Goal: Find contact information: Find contact information

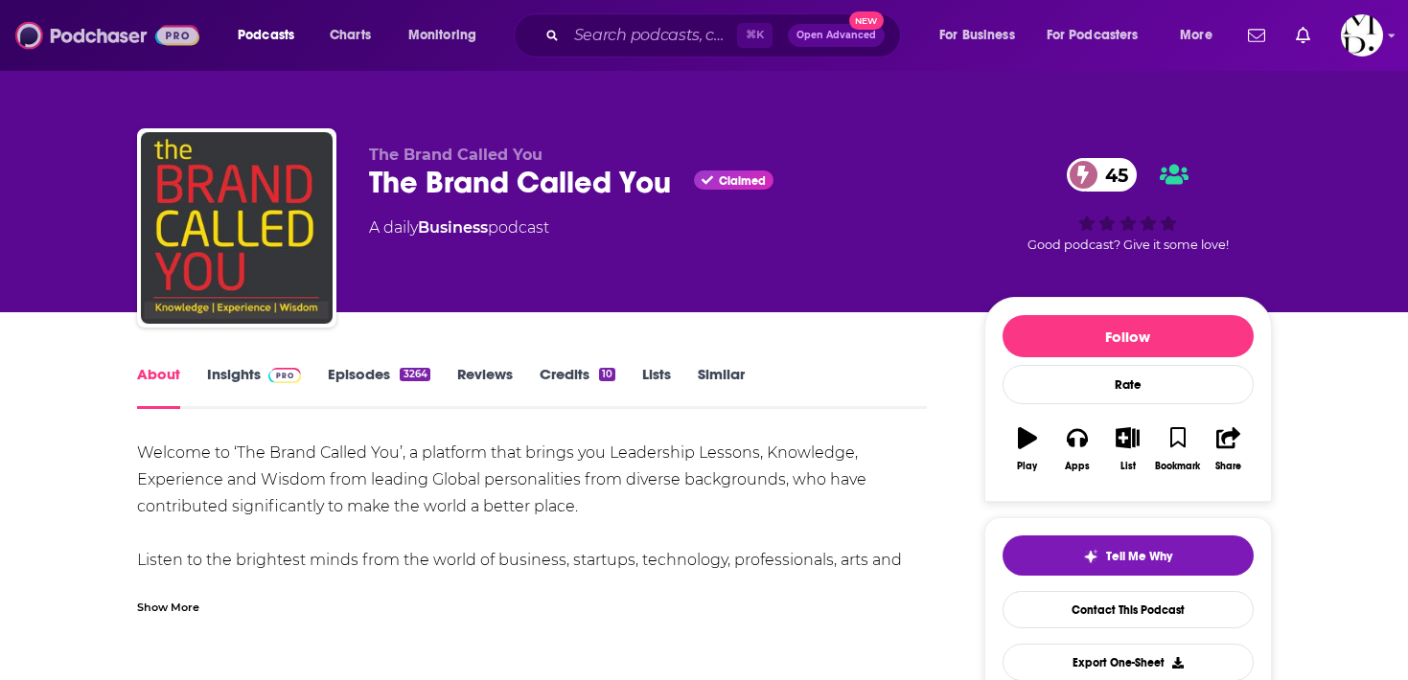
click at [115, 36] on img at bounding box center [107, 35] width 184 height 36
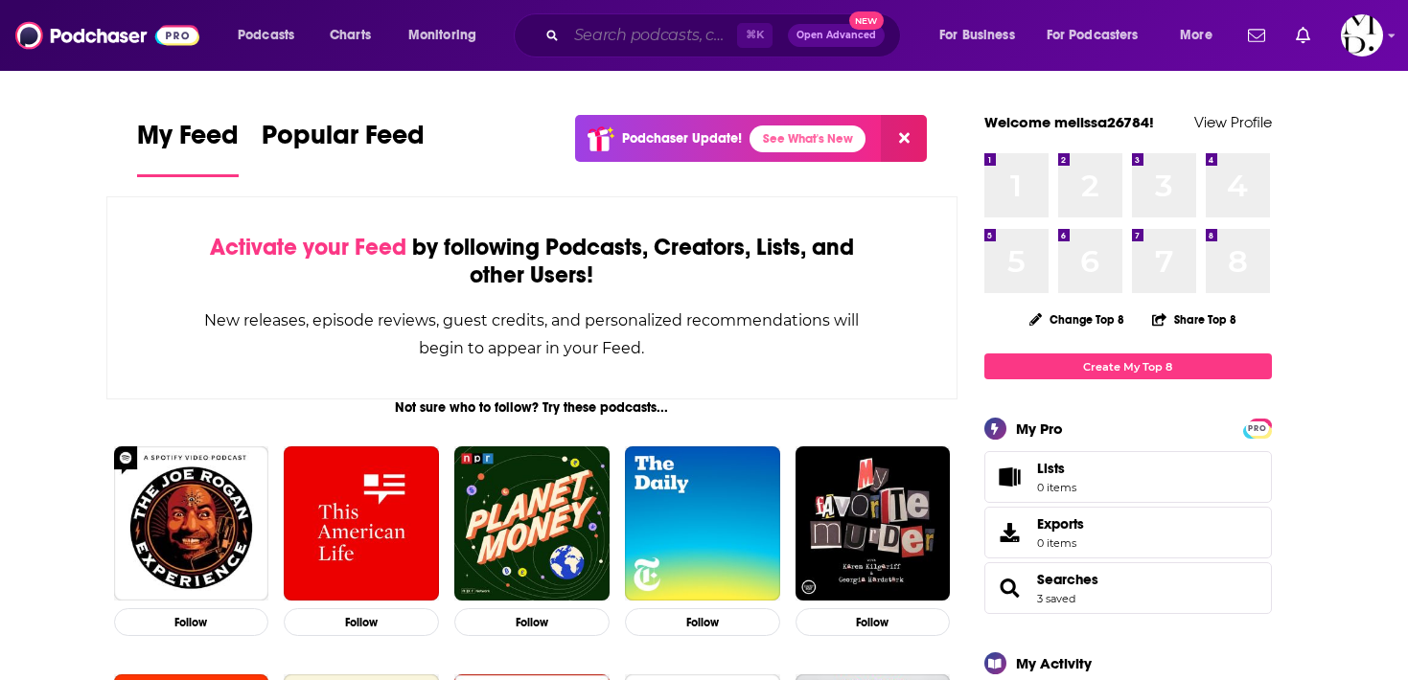
click at [681, 46] on input "Search podcasts, credits, & more..." at bounding box center [651, 35] width 171 height 31
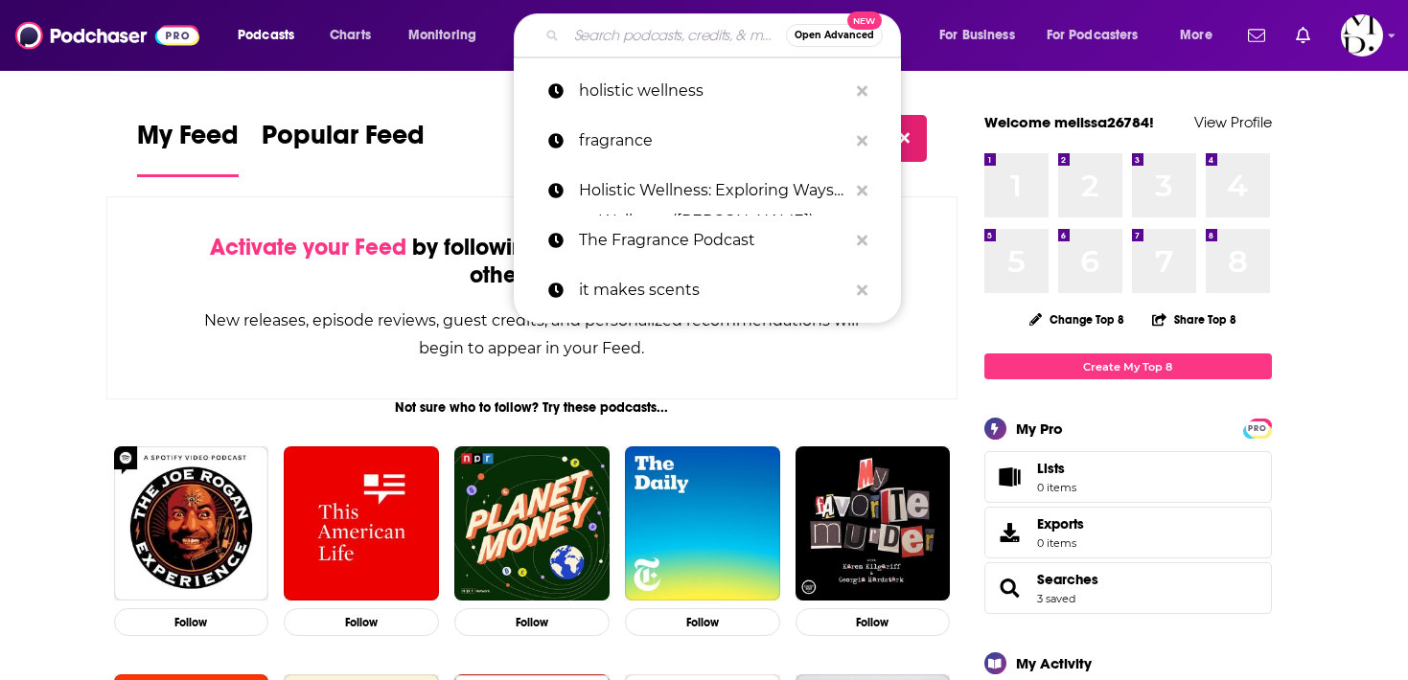
click at [309, 26] on icon "open menu" at bounding box center [306, 31] width 9 height 13
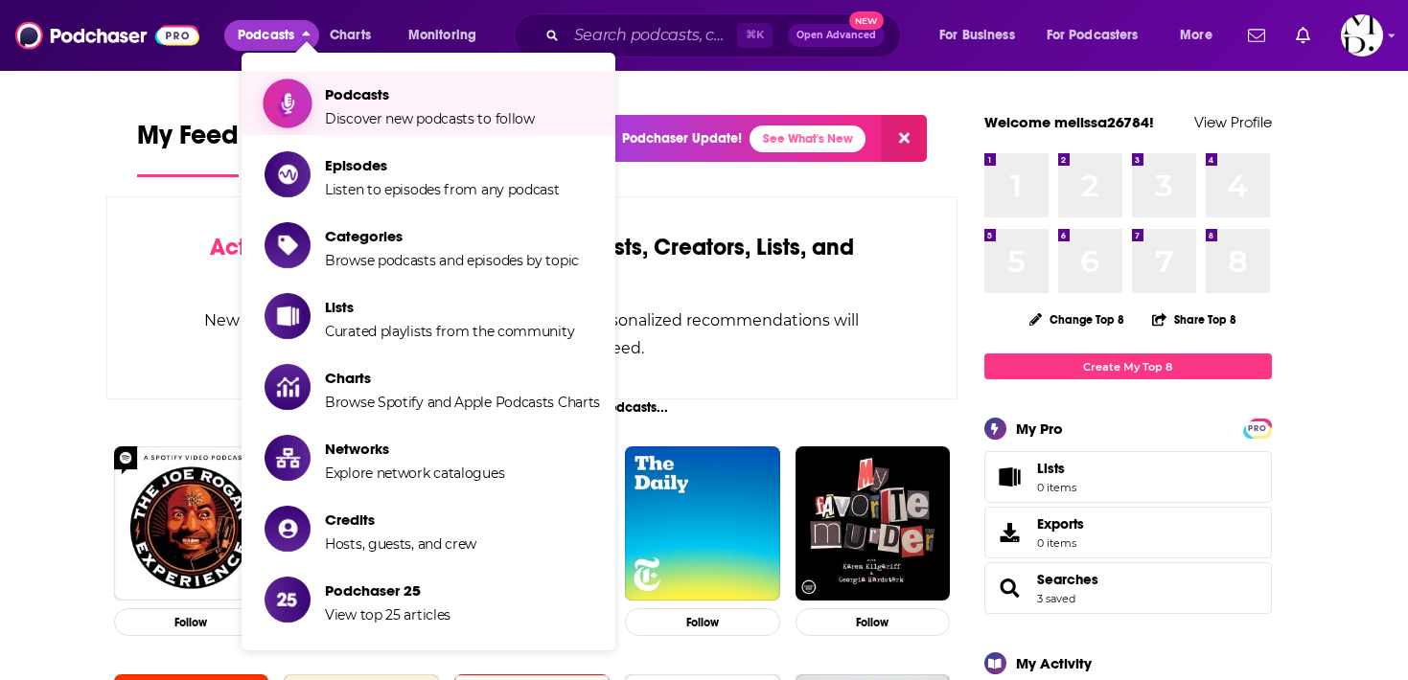
click at [308, 109] on span "Show item sub-menu" at bounding box center [288, 104] width 148 height 148
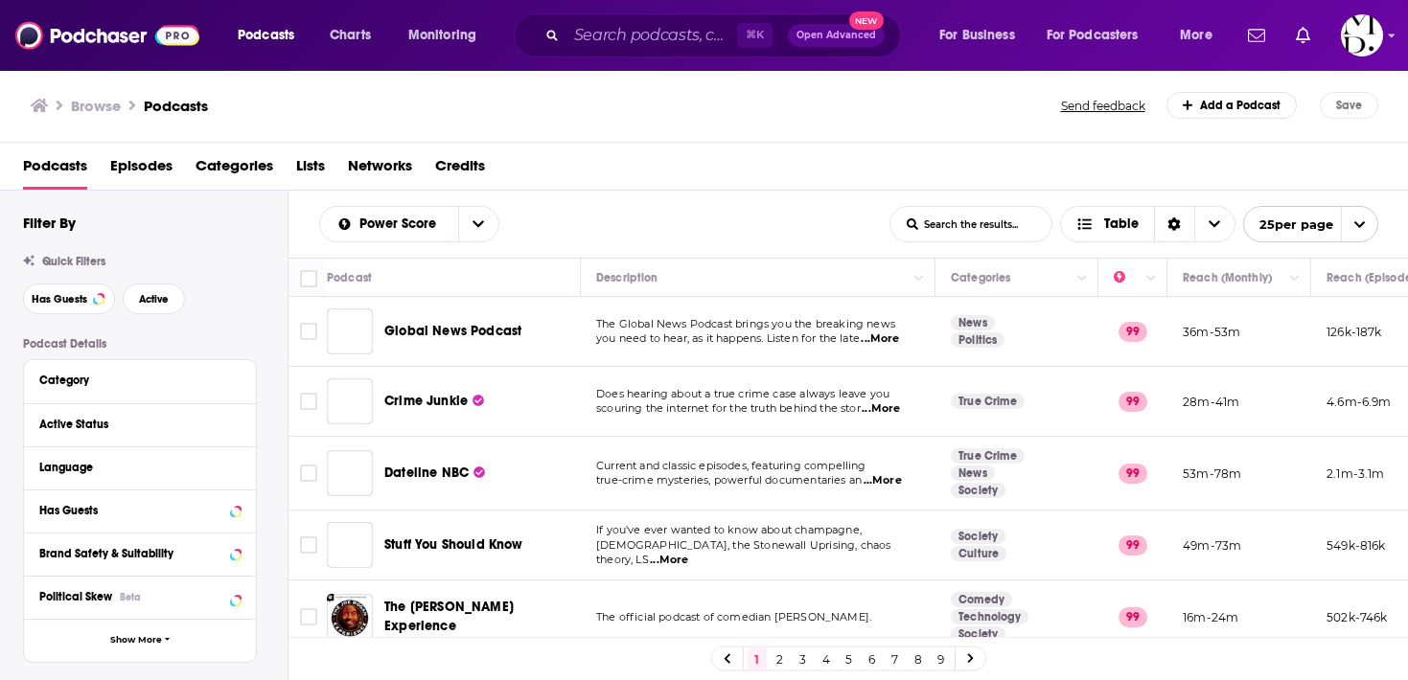
click at [252, 173] on span "Categories" at bounding box center [234, 169] width 78 height 39
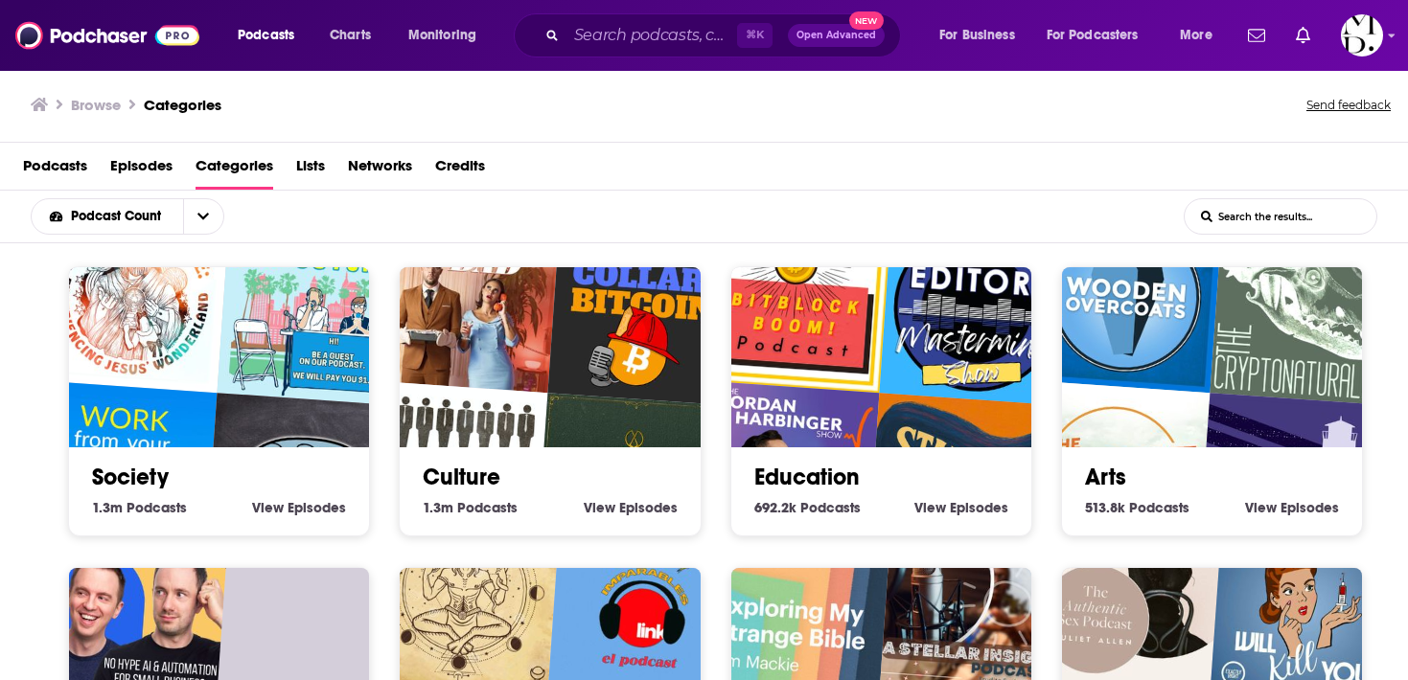
click at [103, 163] on div "Podcasts Episodes Categories Lists Networks Credits" at bounding box center [707, 169] width 1369 height 39
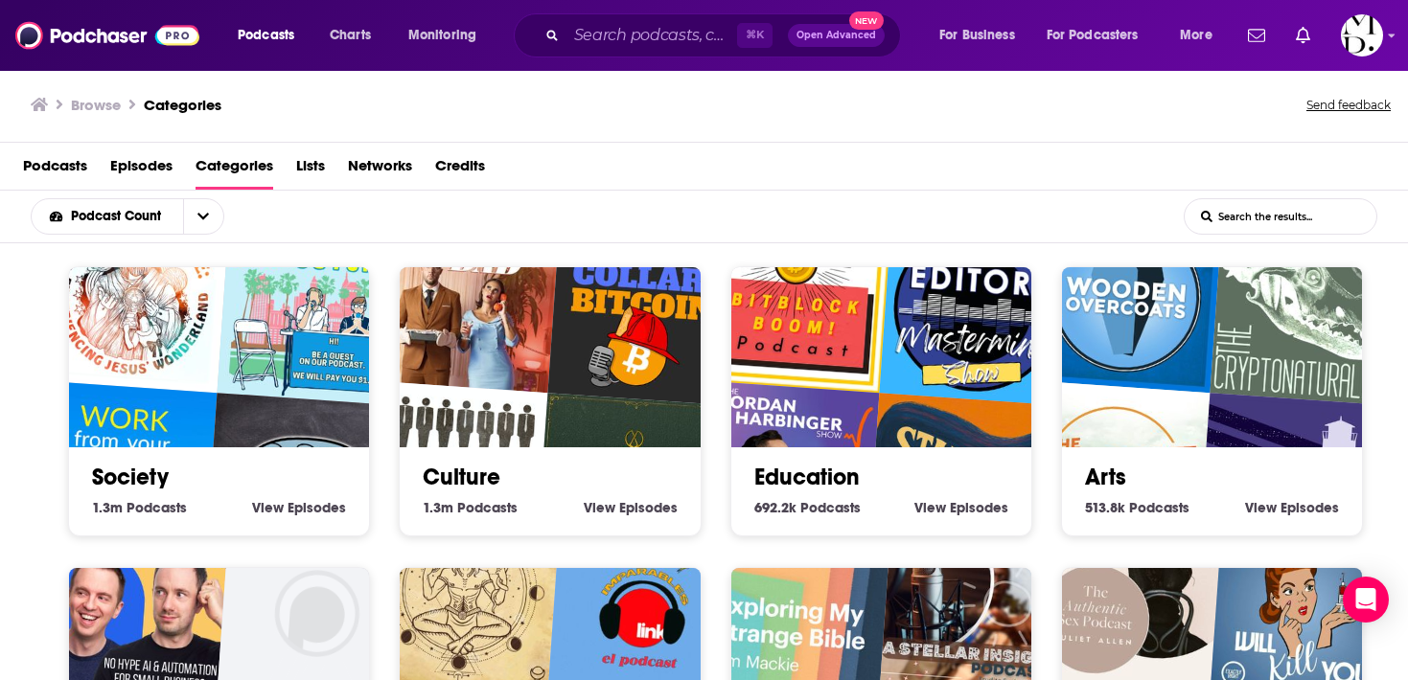
click at [85, 162] on span "Podcasts" at bounding box center [55, 169] width 64 height 39
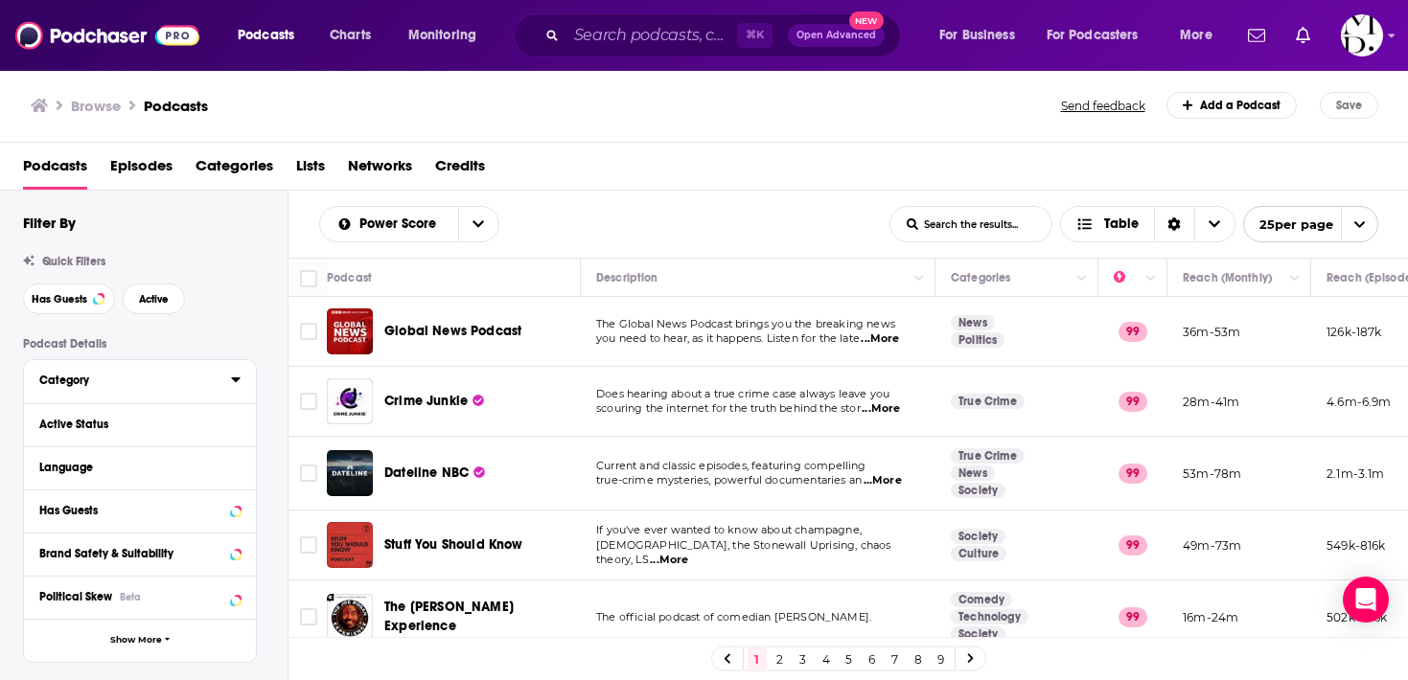
click at [106, 379] on div "Category" at bounding box center [128, 380] width 179 height 13
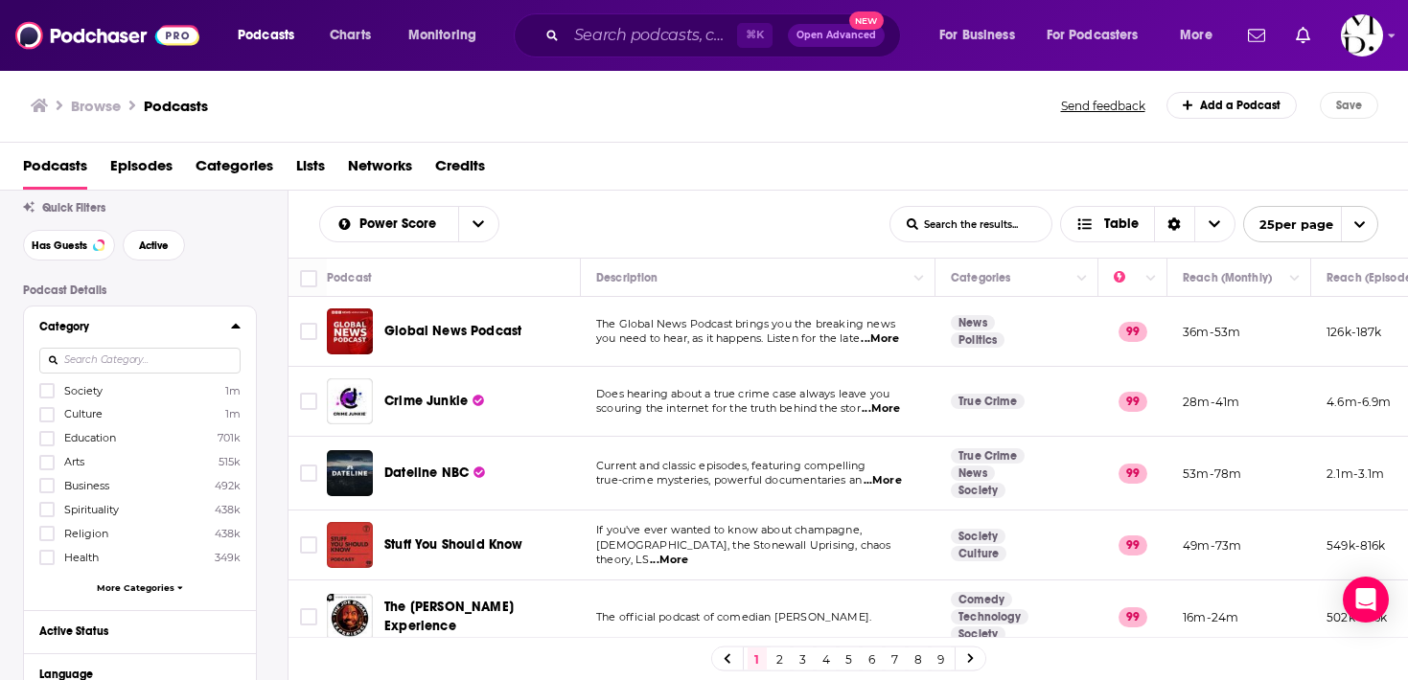
scroll to position [123, 0]
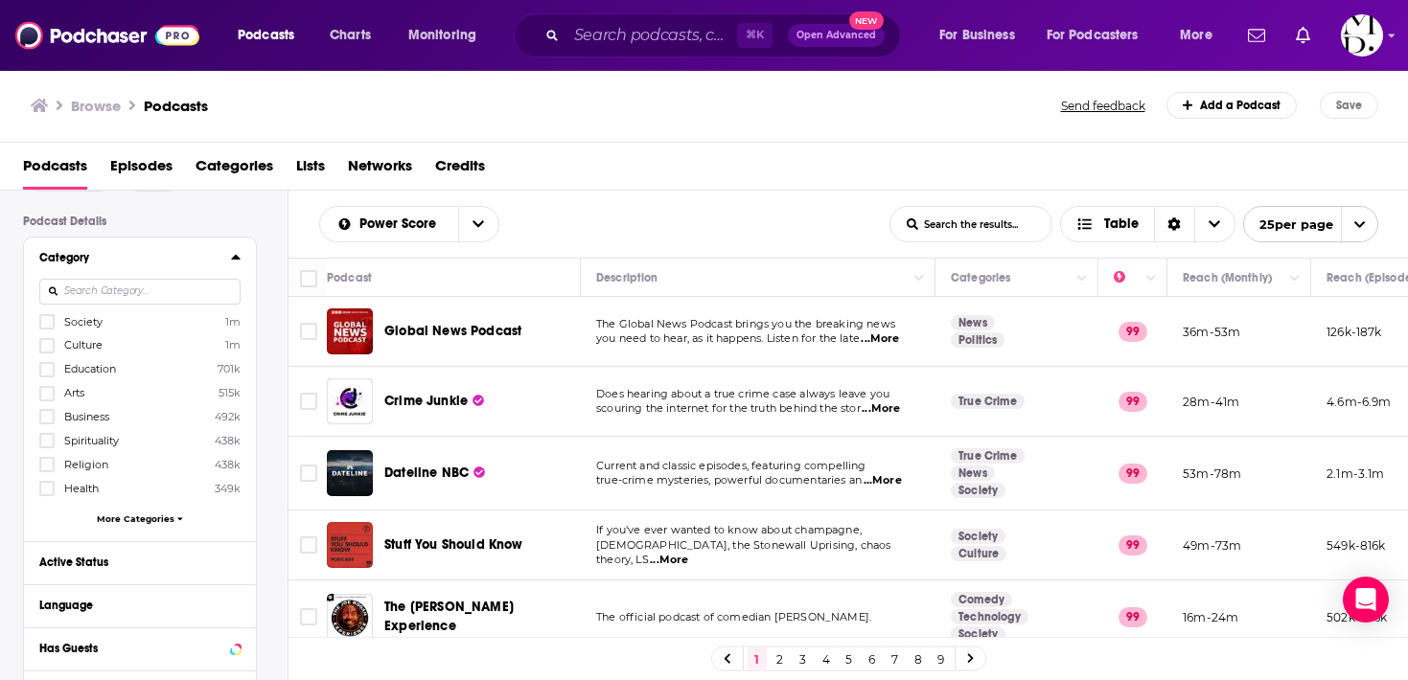
click at [123, 524] on div "Society 1m Culture 1m Education 701k Arts 515k Business 492k Spirituality 438k …" at bounding box center [139, 423] width 201 height 220
click at [118, 495] on div "Society 1m Culture 1m Education 701k Arts 515k Business 492k Spirituality 438k …" at bounding box center [139, 423] width 201 height 220
click at [50, 490] on icon at bounding box center [46, 488] width 11 height 11
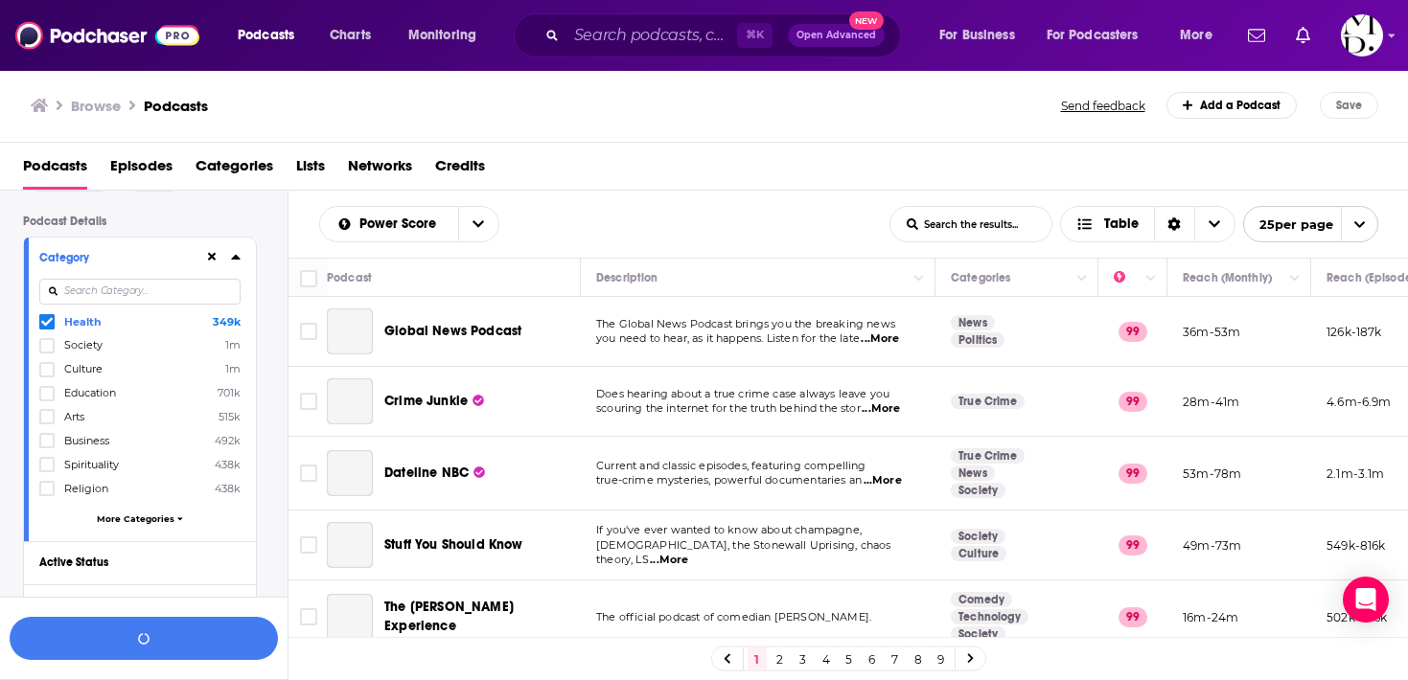
scroll to position [170, 0]
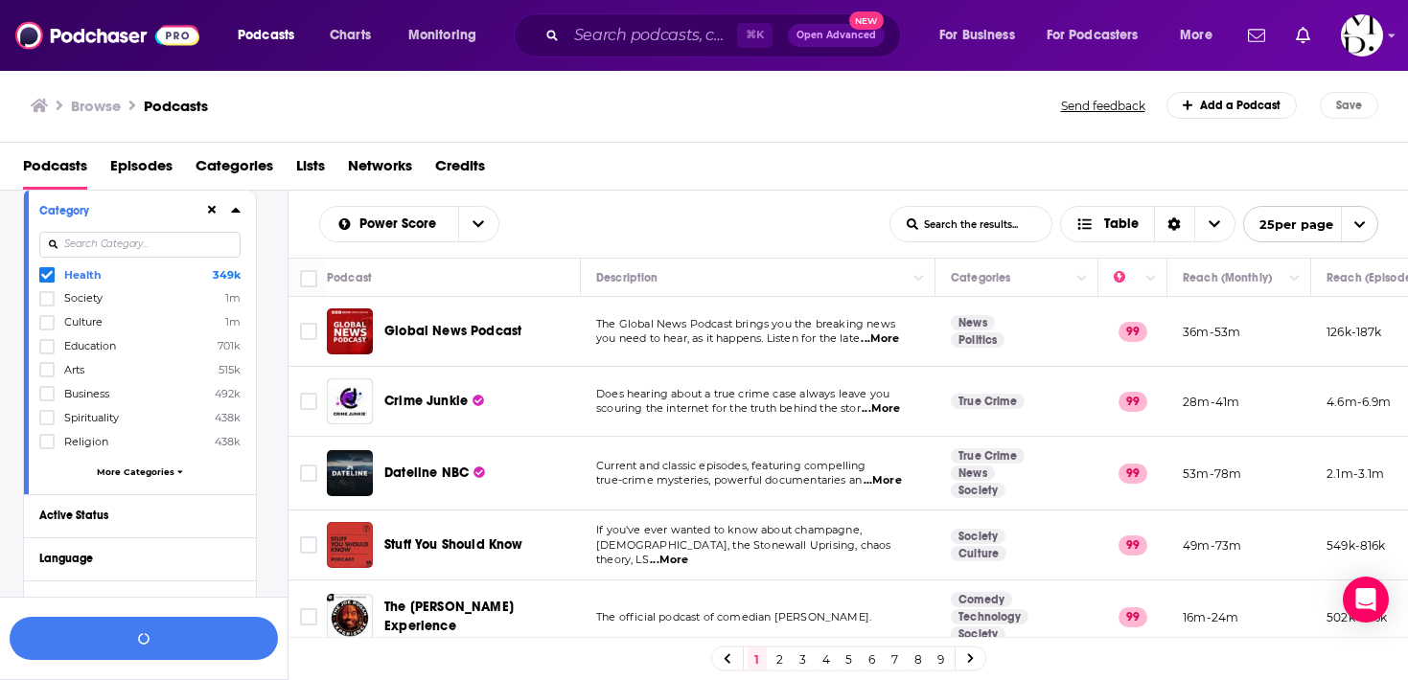
click at [126, 469] on span "More Categories" at bounding box center [136, 472] width 78 height 11
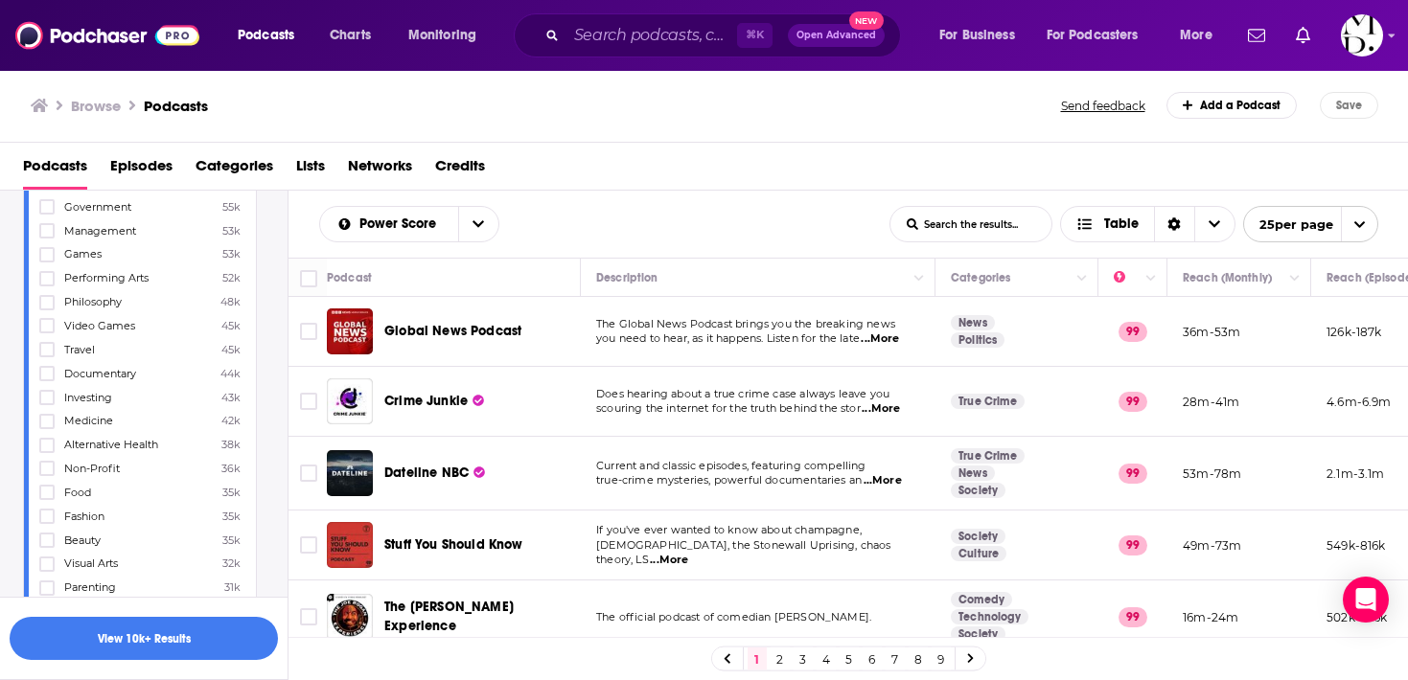
scroll to position [976, 0]
click at [51, 437] on label at bounding box center [46, 444] width 15 height 15
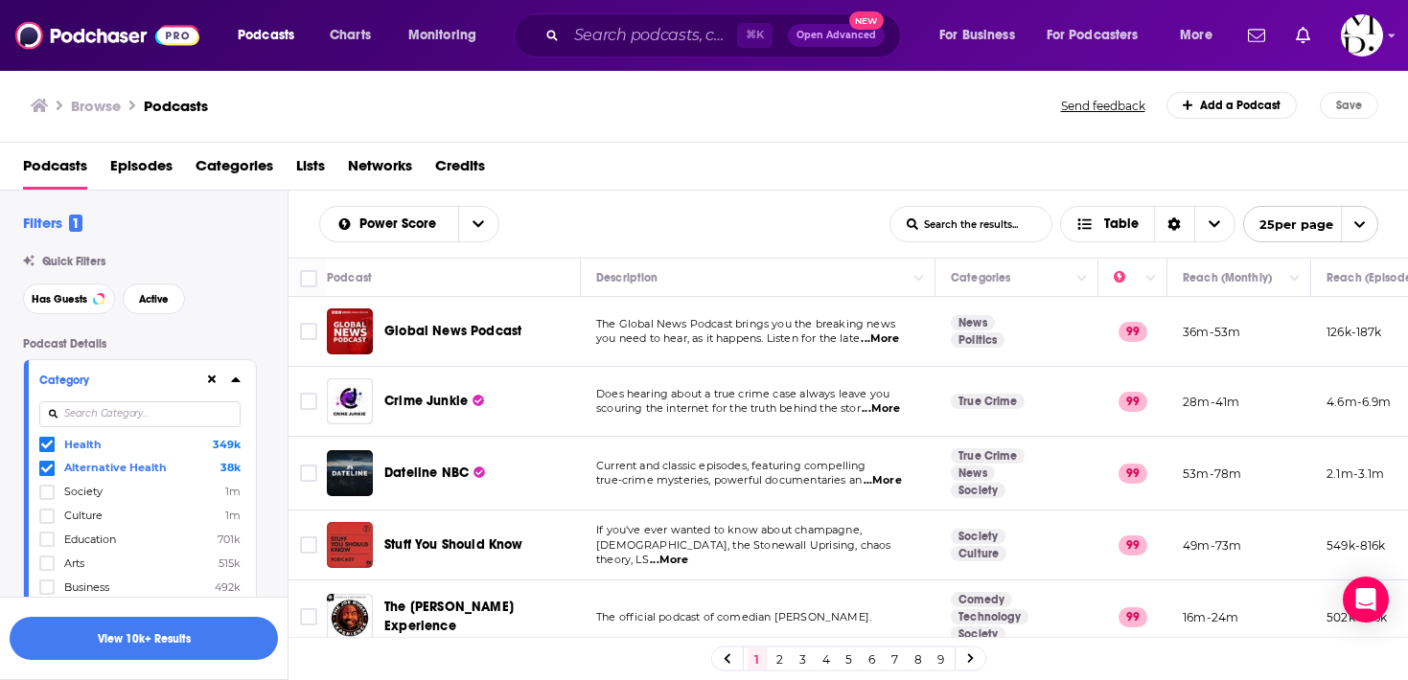
click at [155, 418] on input at bounding box center [139, 414] width 201 height 26
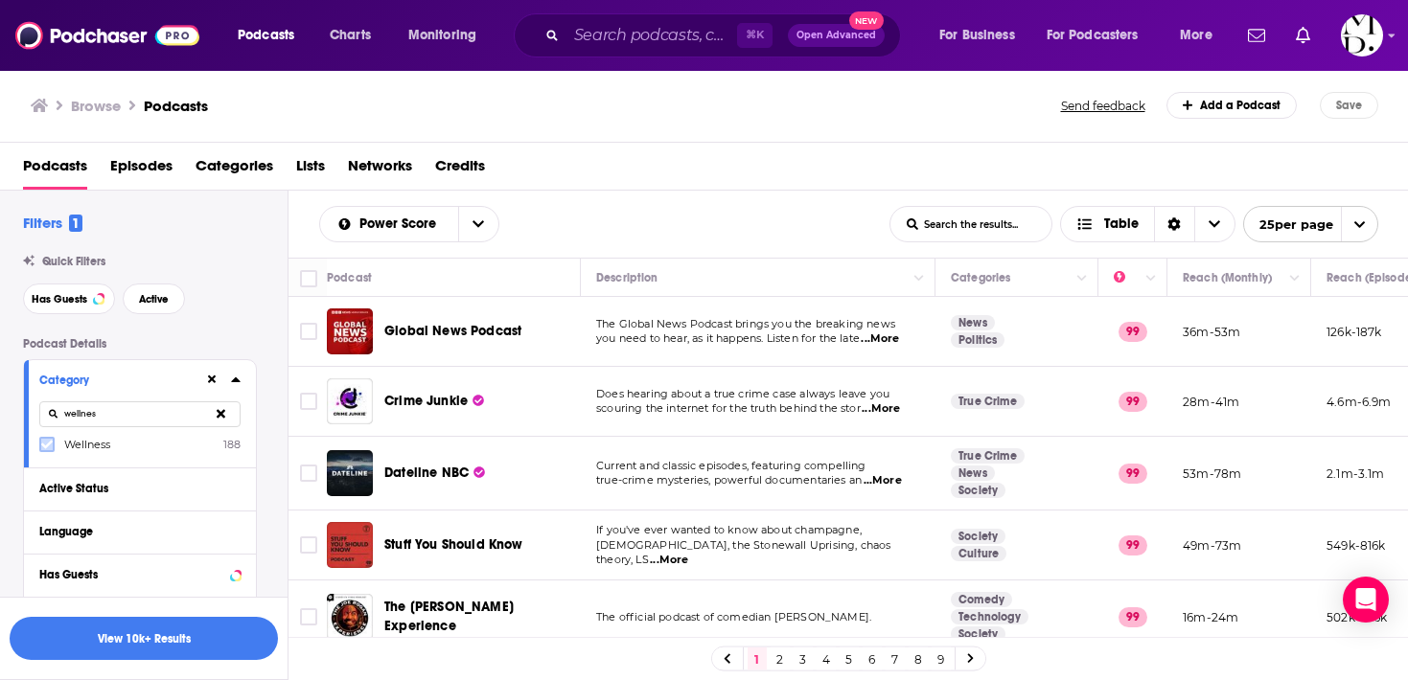
click at [52, 447] on icon at bounding box center [46, 444] width 11 height 11
click at [103, 423] on input "wellnes" at bounding box center [139, 414] width 201 height 26
click at [105, 417] on input "wellnes" at bounding box center [139, 414] width 201 height 26
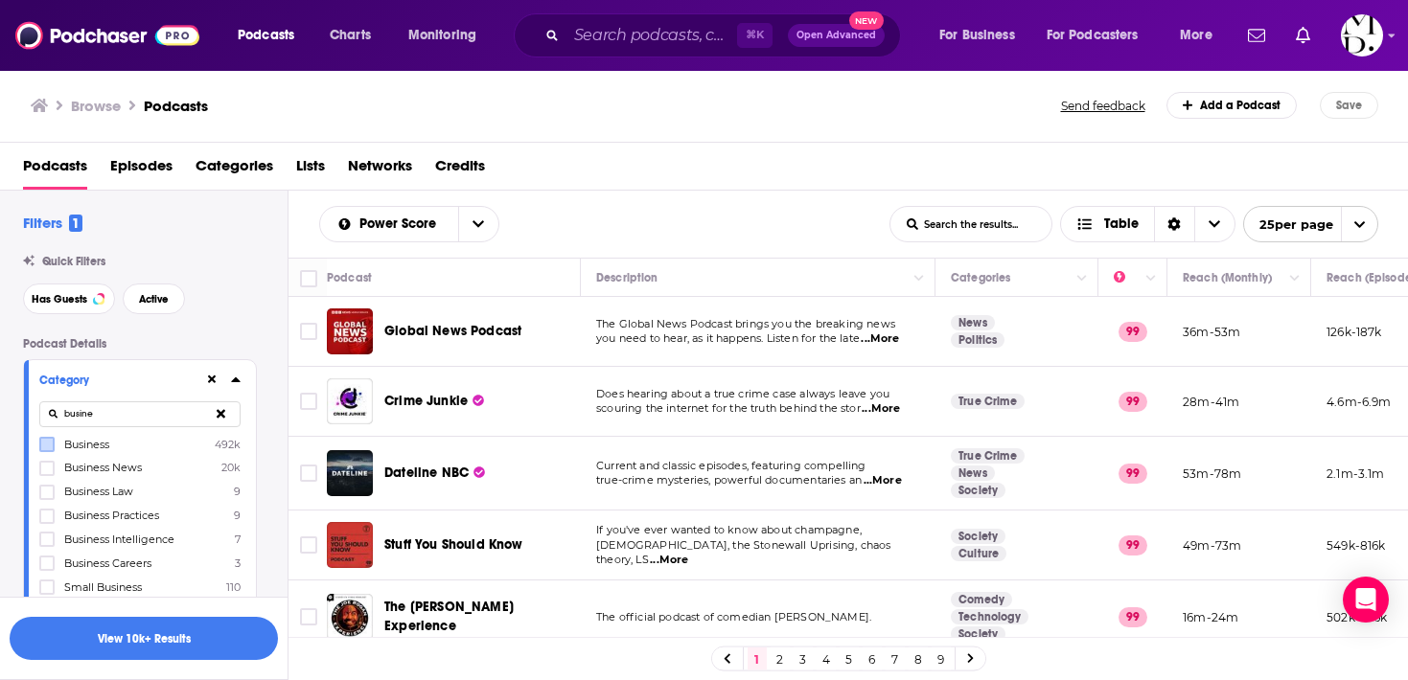
type input "busine"
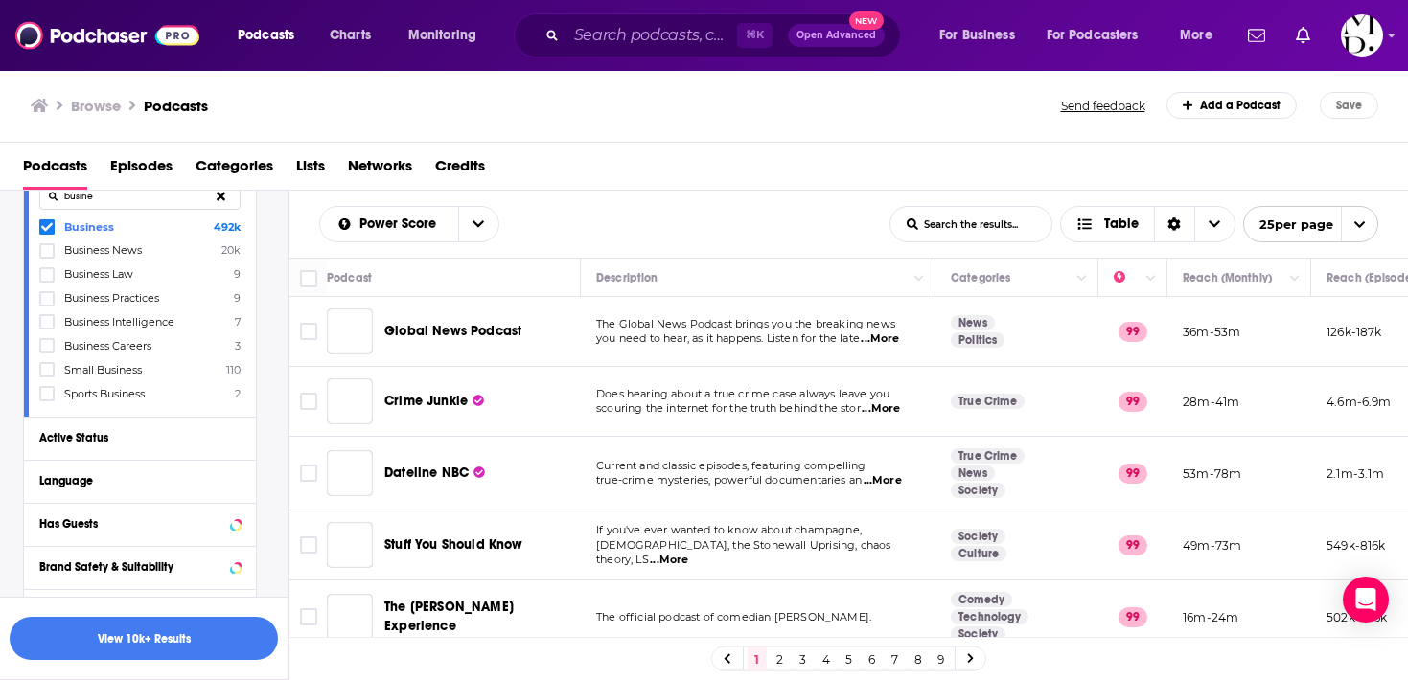
scroll to position [331, 0]
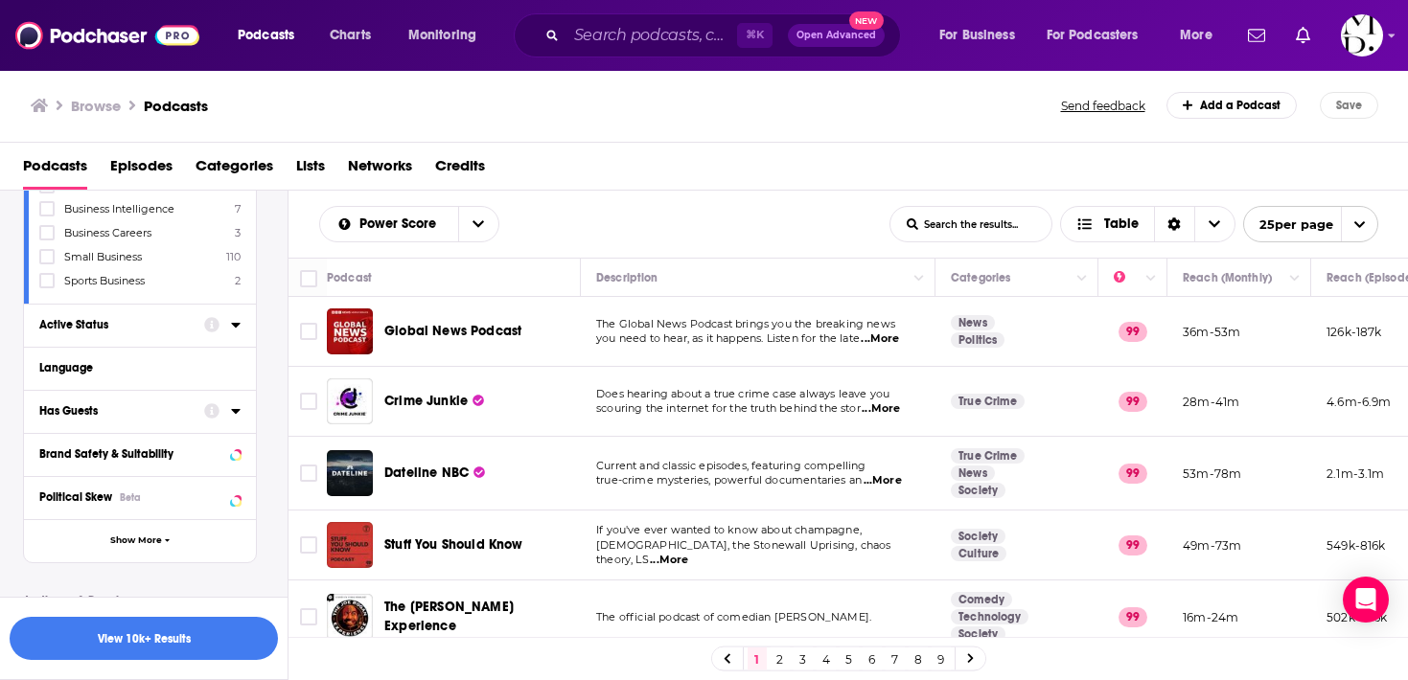
click at [170, 323] on div "Active Status" at bounding box center [115, 324] width 152 height 13
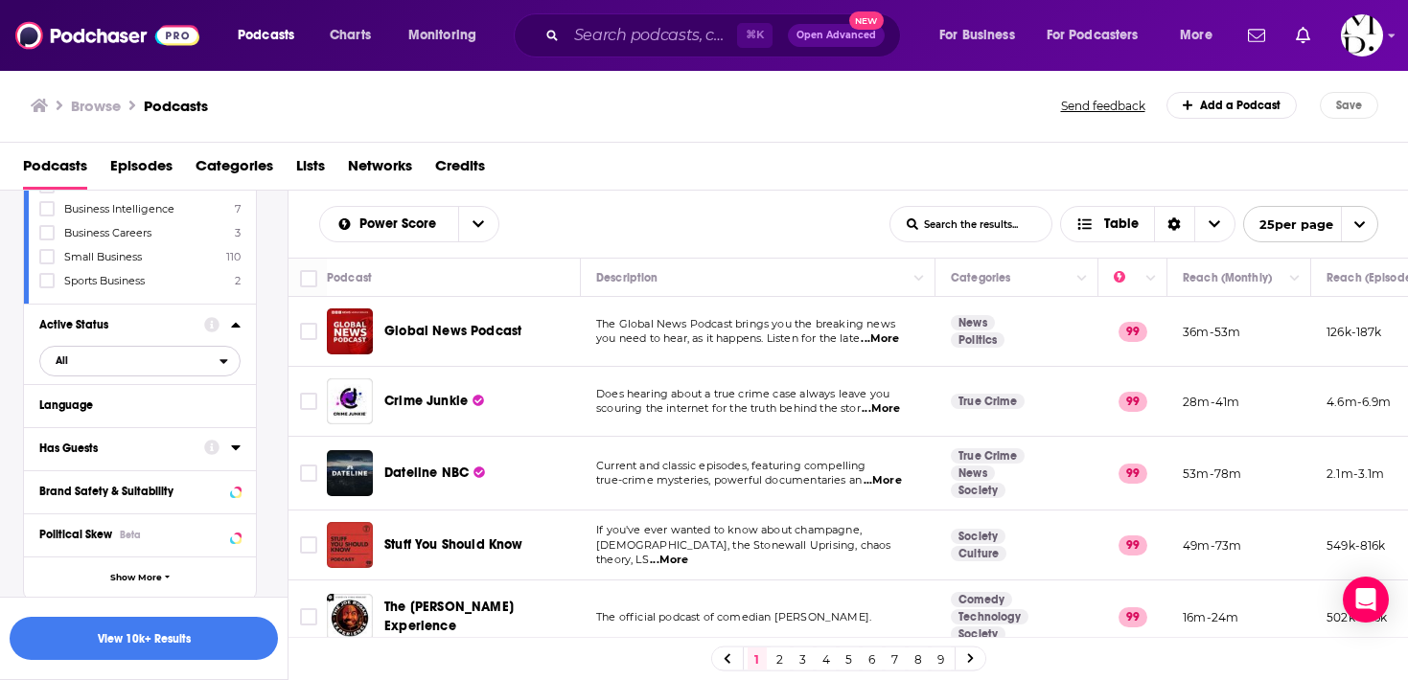
click at [175, 360] on span "All" at bounding box center [129, 360] width 179 height 25
click at [163, 417] on div "Active 409k" at bounding box center [146, 424] width 215 height 32
click at [164, 411] on div "Language" at bounding box center [128, 405] width 179 height 13
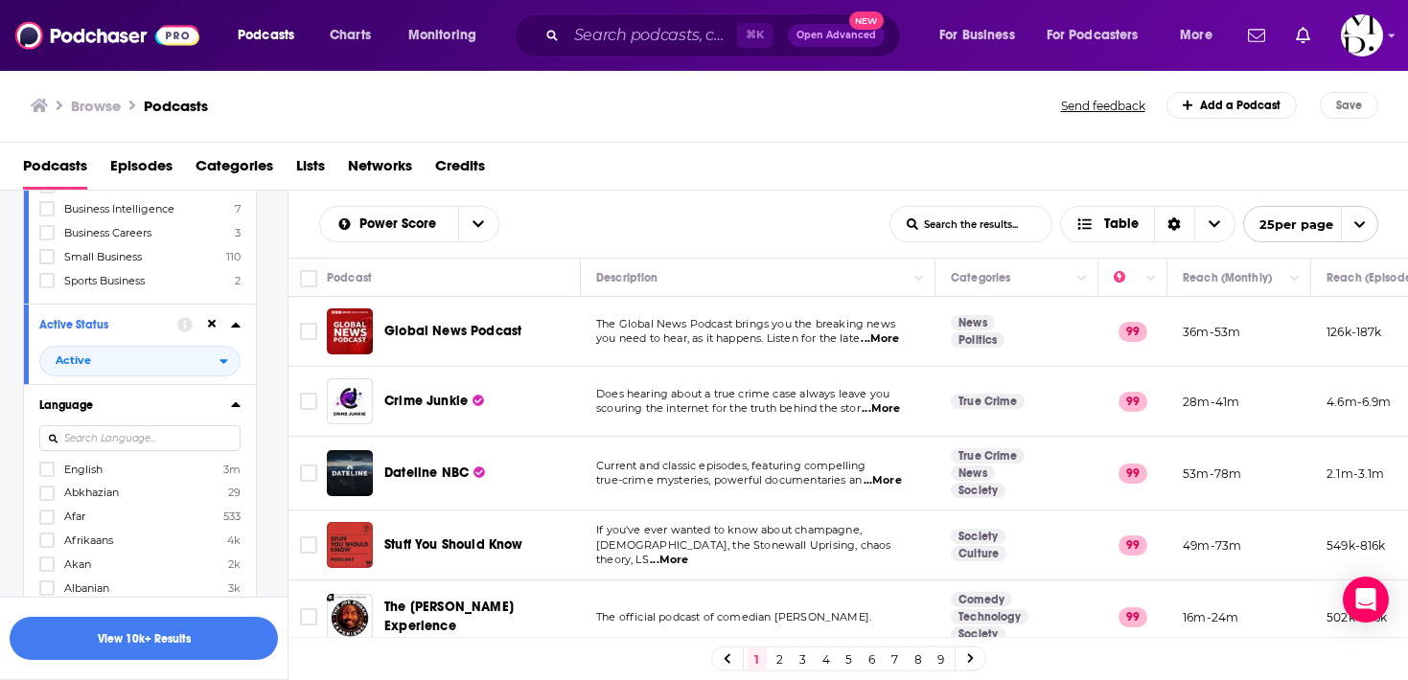
click at [152, 473] on label "English 3m" at bounding box center [139, 469] width 201 height 16
click at [47, 475] on input "multiSelectOption-en-0" at bounding box center [47, 475] width 0 height 0
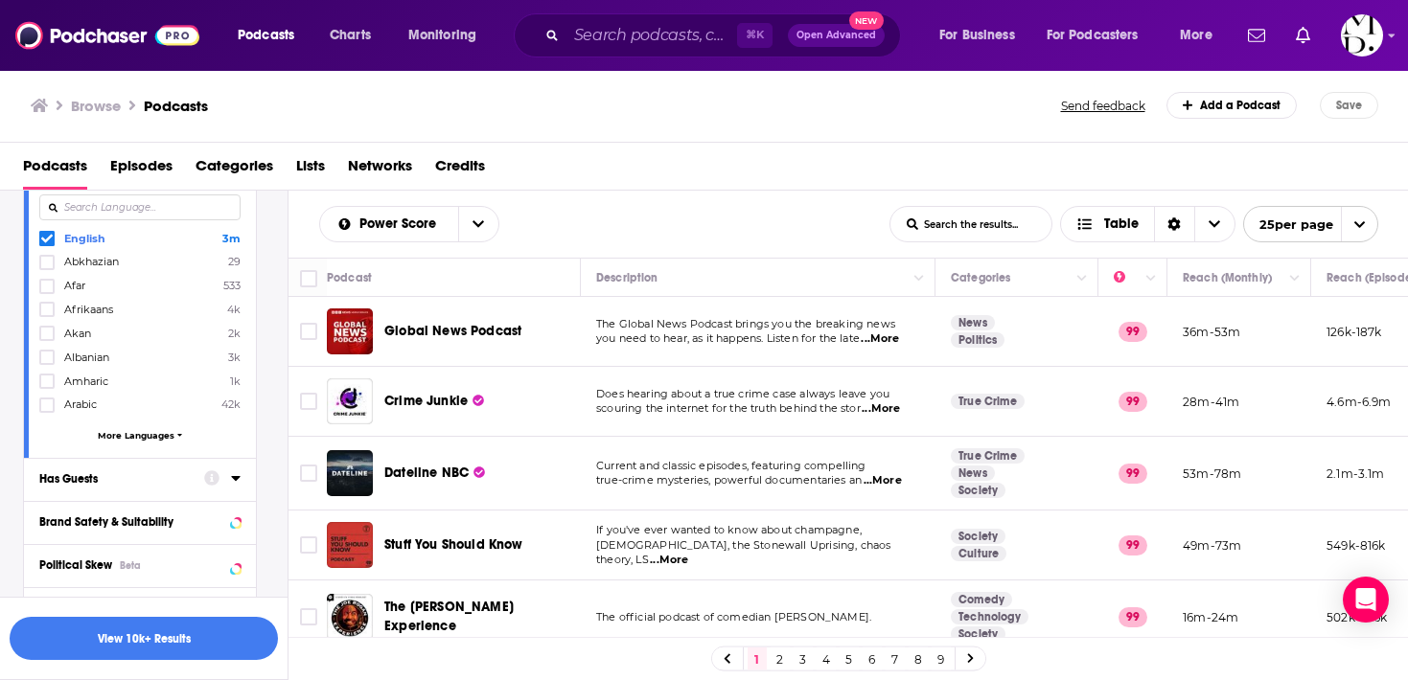
scroll to position [575, 0]
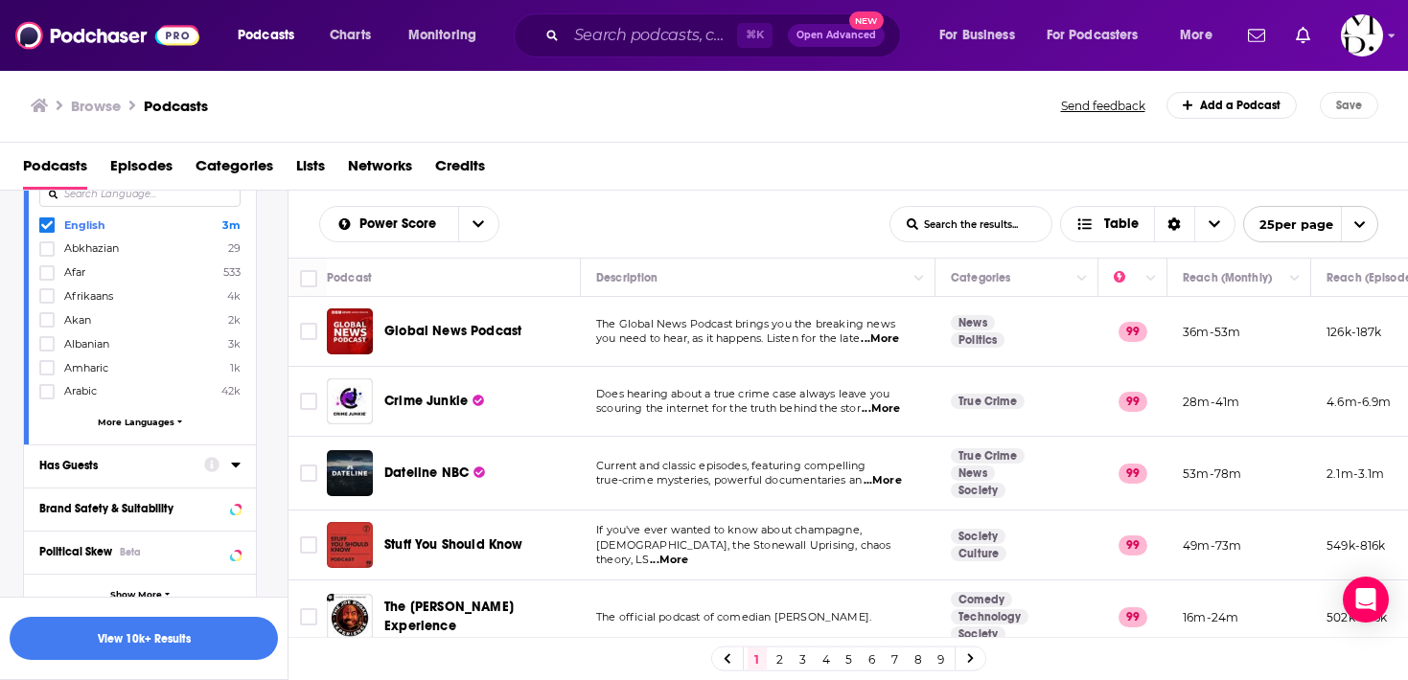
click at [96, 470] on button "Has Guests" at bounding box center [121, 465] width 165 height 24
click at [96, 507] on span "All" at bounding box center [129, 501] width 179 height 25
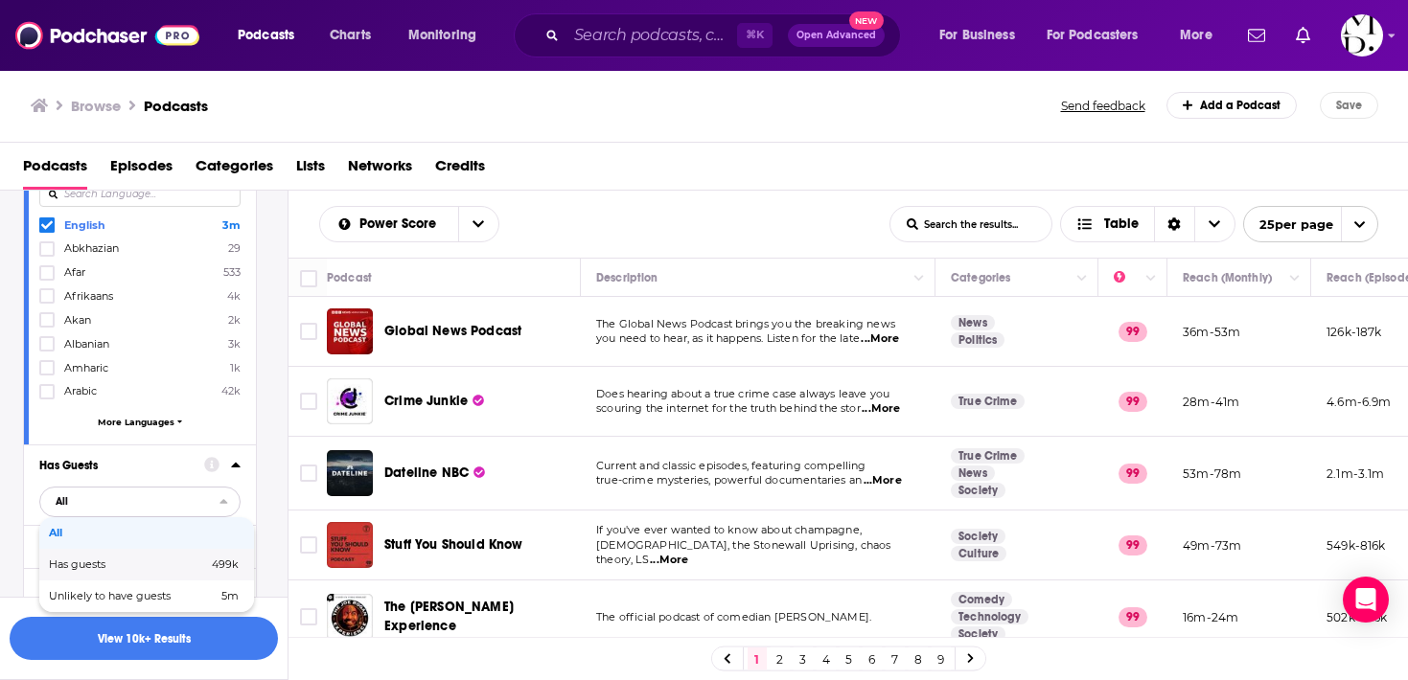
click at [89, 562] on span "Has guests" at bounding box center [102, 565] width 107 height 11
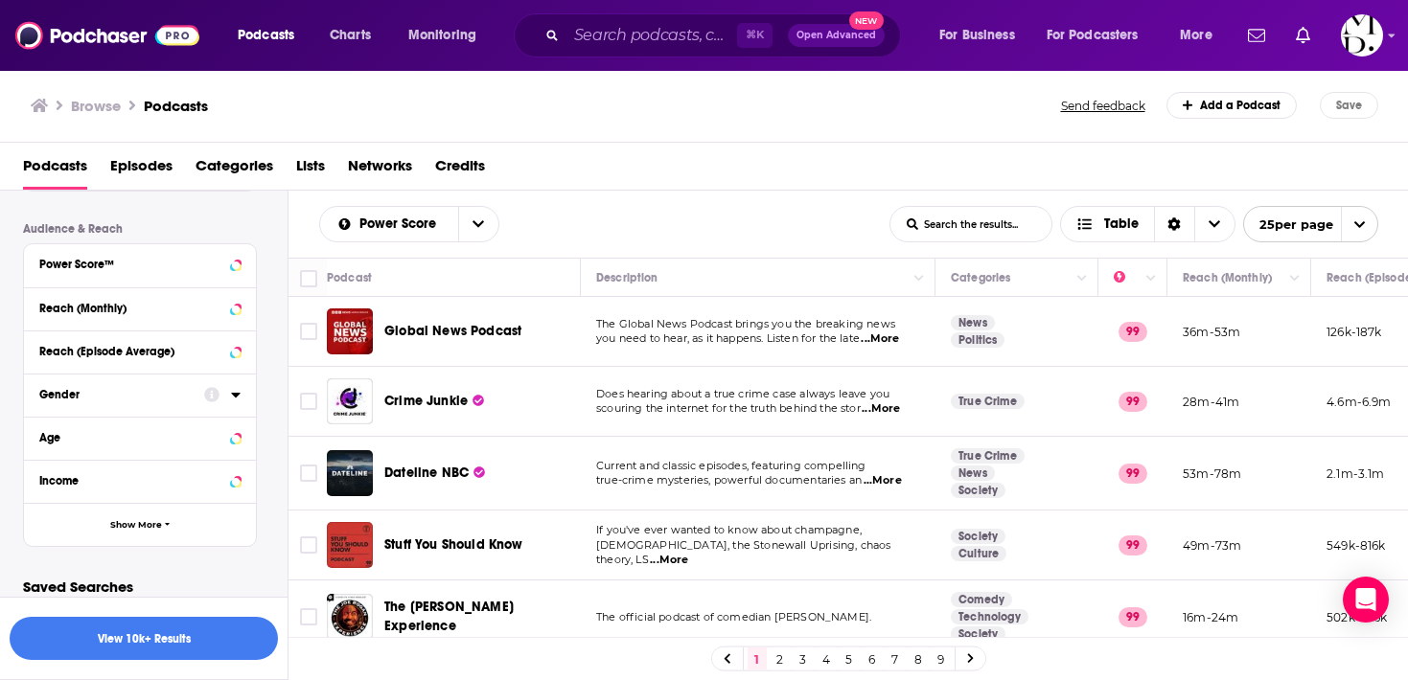
scroll to position [1041, 0]
click at [143, 517] on span "Show More" at bounding box center [136, 522] width 52 height 11
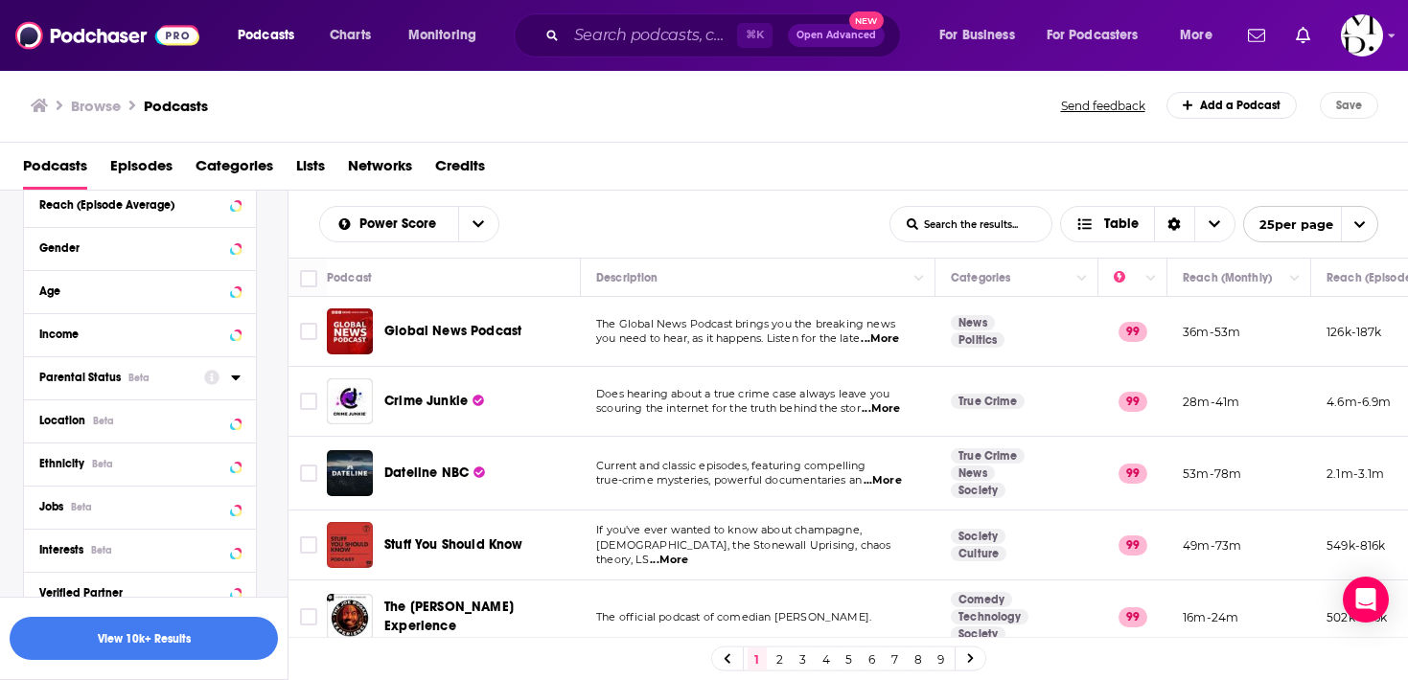
scroll to position [1196, 0]
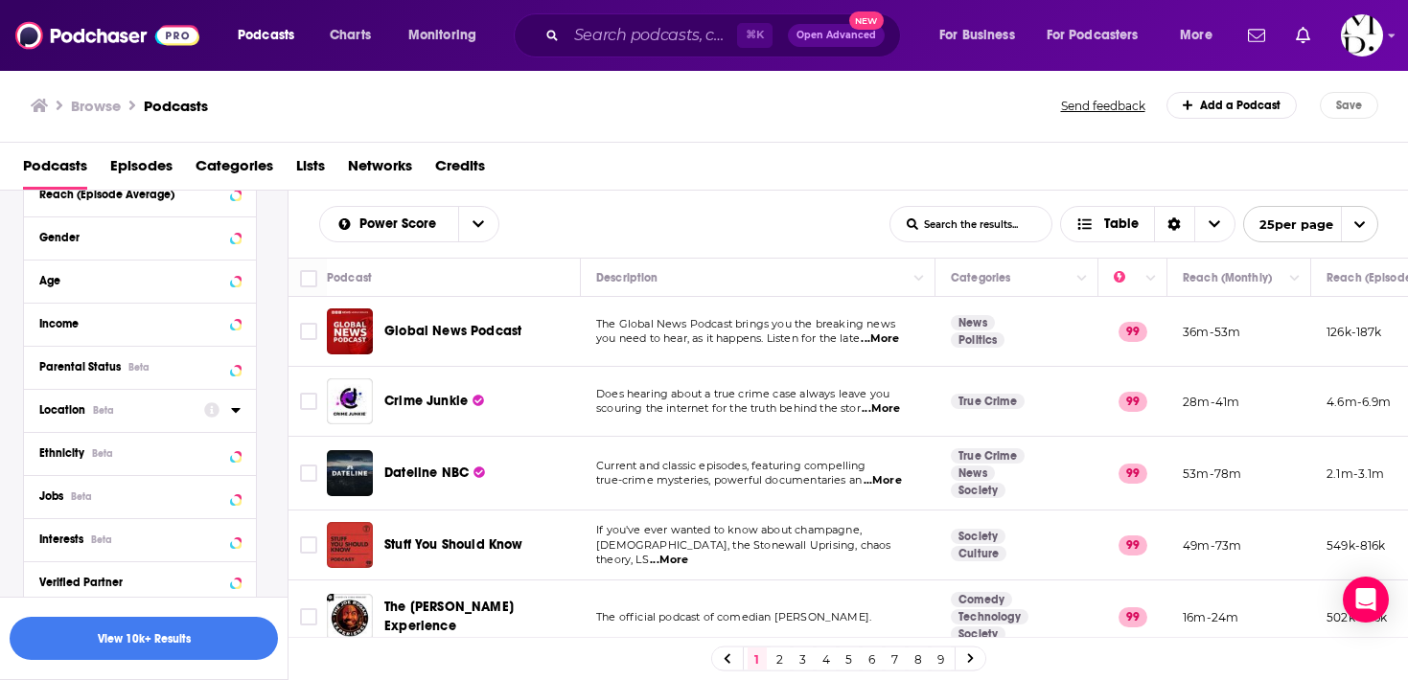
click at [175, 407] on div "Location Beta" at bounding box center [115, 409] width 152 height 13
click at [138, 483] on div "Country [GEOGRAPHIC_DATA] 3m [GEOGRAPHIC_DATA] 1 [GEOGRAPHIC_DATA] 3k More Coun…" at bounding box center [139, 526] width 201 height 121
click at [129, 491] on span "[GEOGRAPHIC_DATA]" at bounding box center [123, 493] width 118 height 13
click at [47, 500] on input "multiSelectOption-unitedstates-0" at bounding box center [47, 500] width 0 height 0
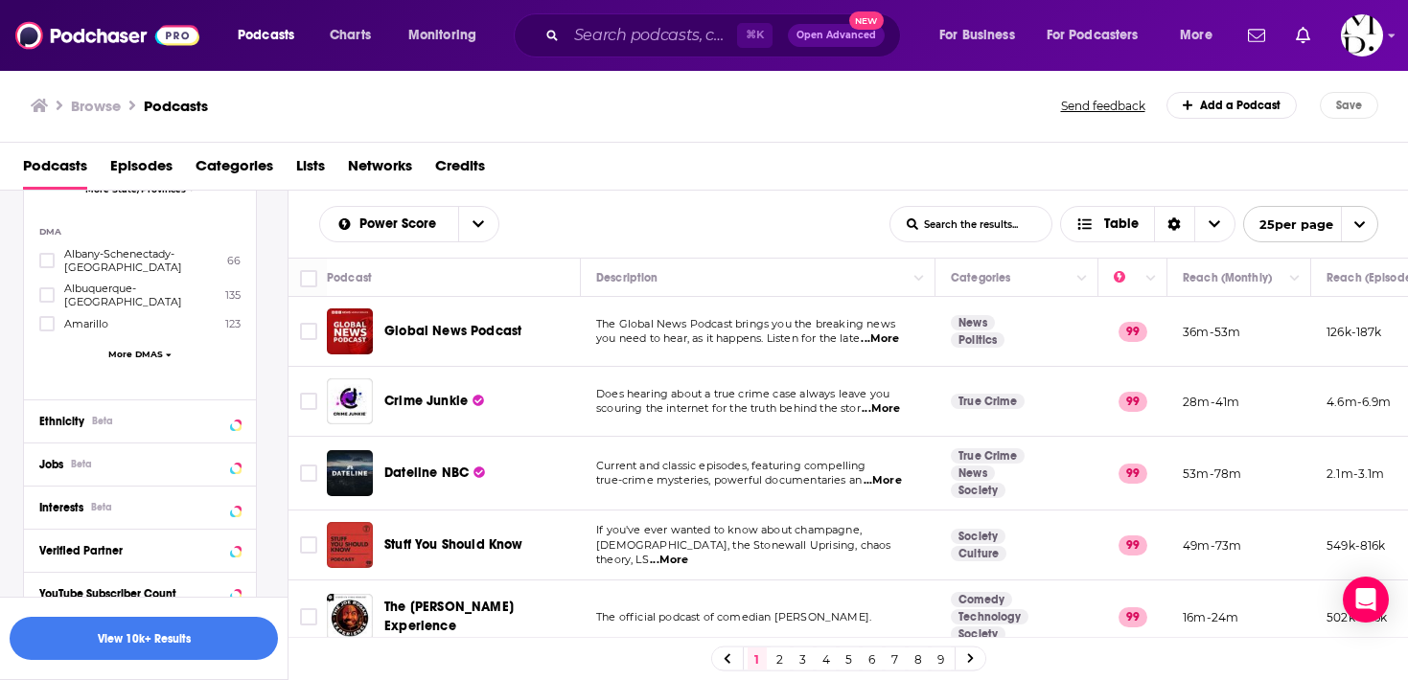
scroll to position [1816, 0]
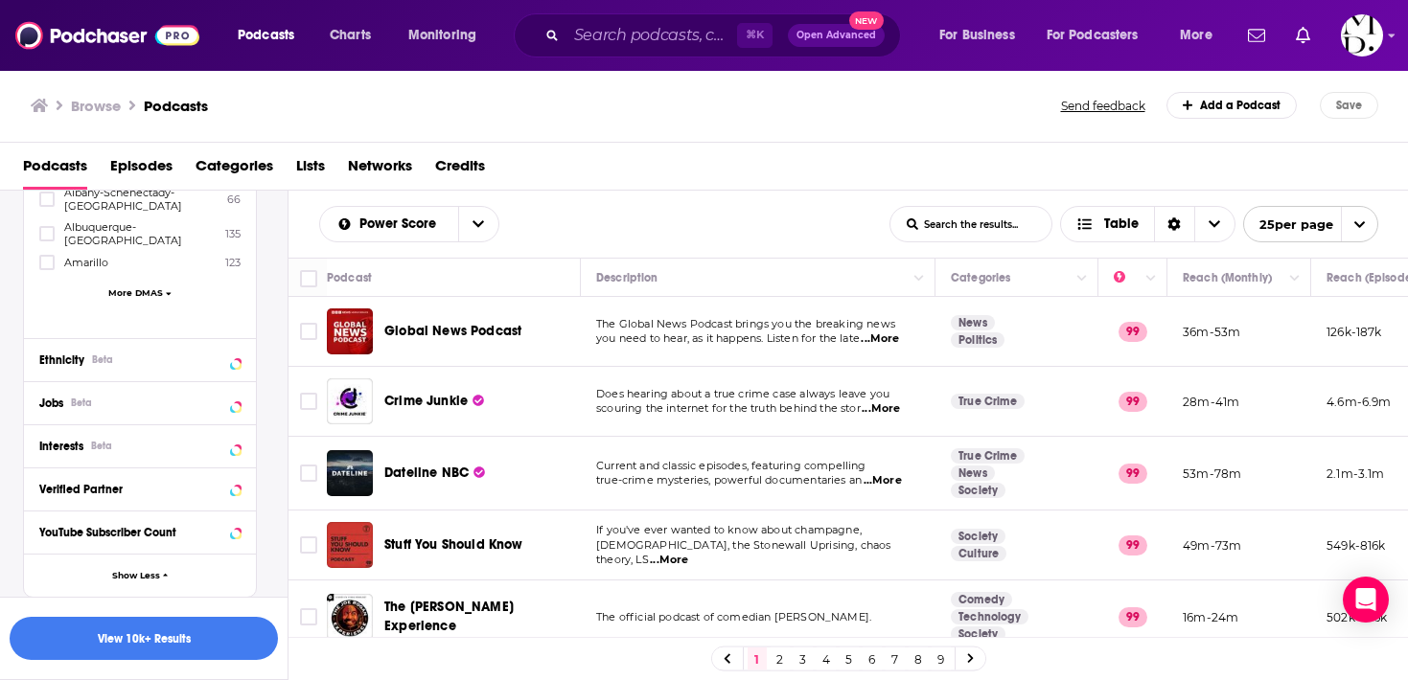
click at [112, 338] on div "Ethnicity Beta" at bounding box center [140, 359] width 232 height 43
click at [242, 338] on div "Ethnicity Beta" at bounding box center [140, 359] width 232 height 43
click at [225, 347] on div at bounding box center [222, 359] width 36 height 24
click at [232, 352] on icon at bounding box center [236, 359] width 10 height 15
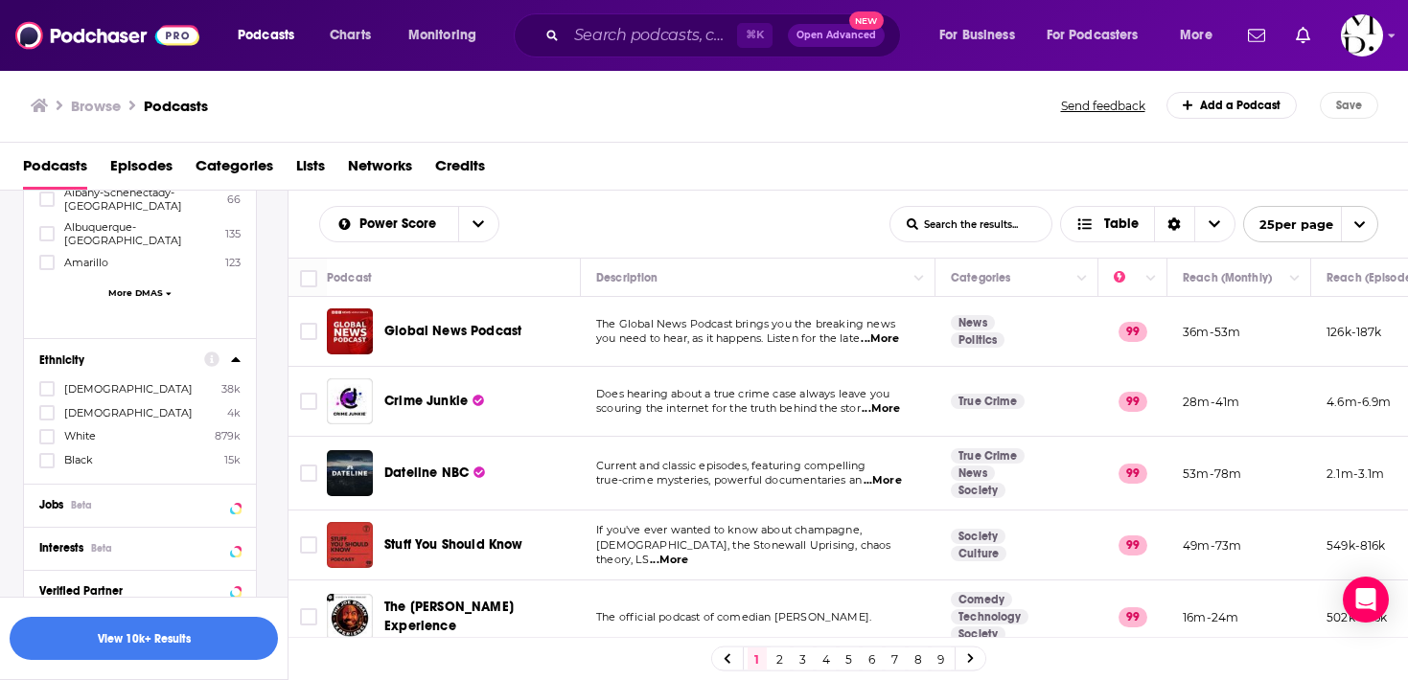
click at [77, 453] on span "Black" at bounding box center [78, 459] width 29 height 13
click at [47, 467] on input "multiSelectOption-africanamerican-3" at bounding box center [47, 467] width 0 height 0
click at [99, 643] on button "View 364 Results" at bounding box center [144, 638] width 268 height 43
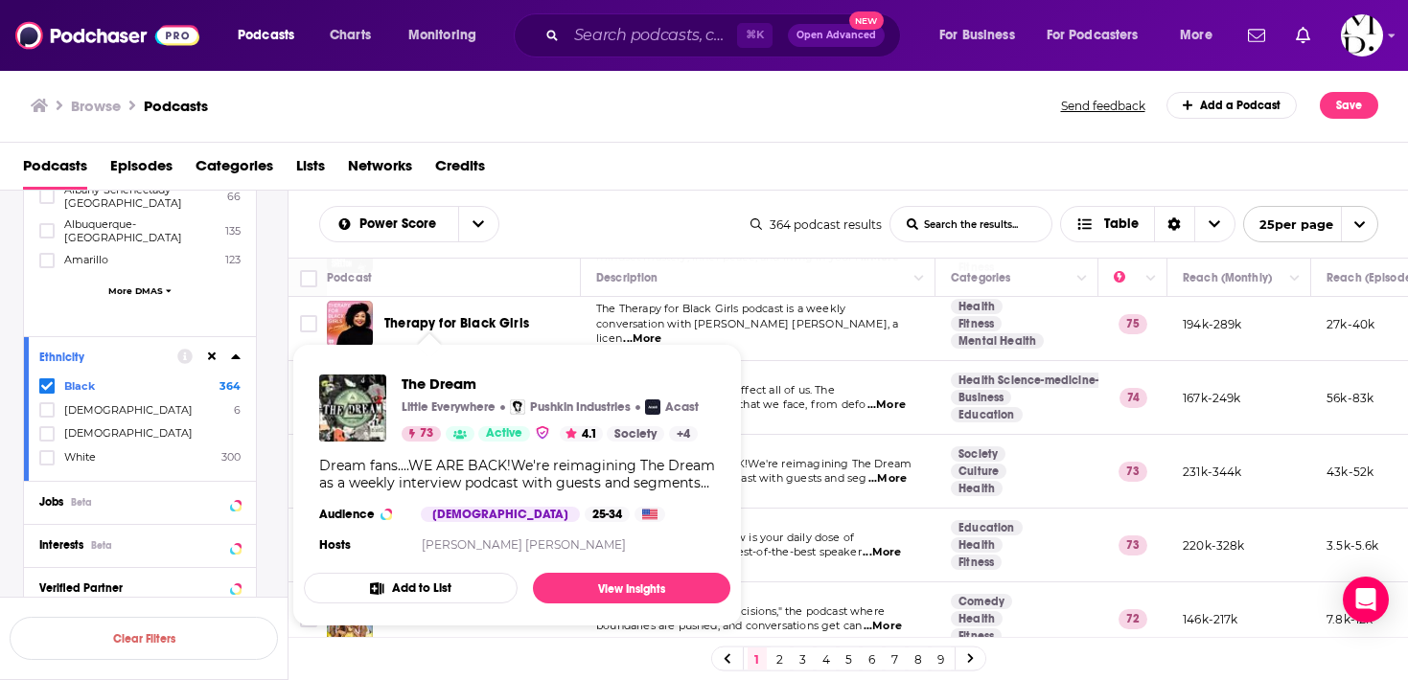
scroll to position [614, 0]
click at [345, 405] on img "The Dream" at bounding box center [352, 408] width 67 height 67
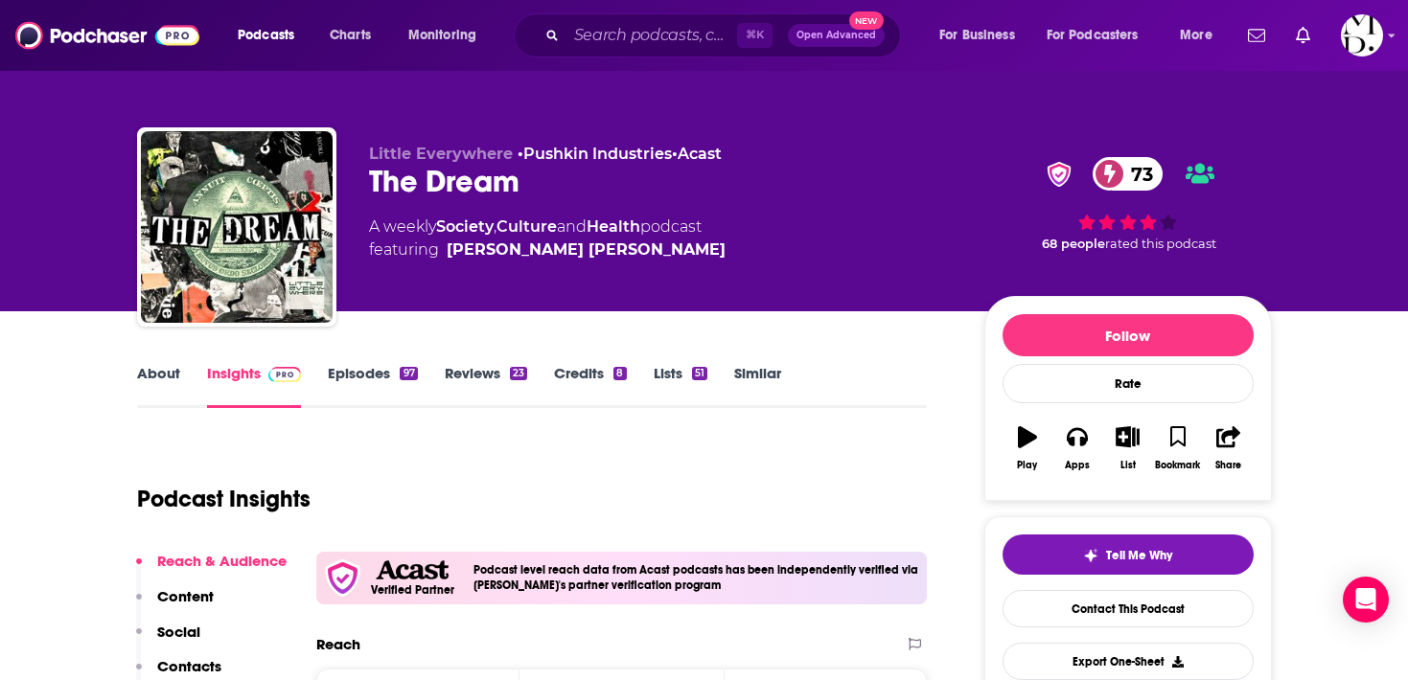
scroll to position [2, 0]
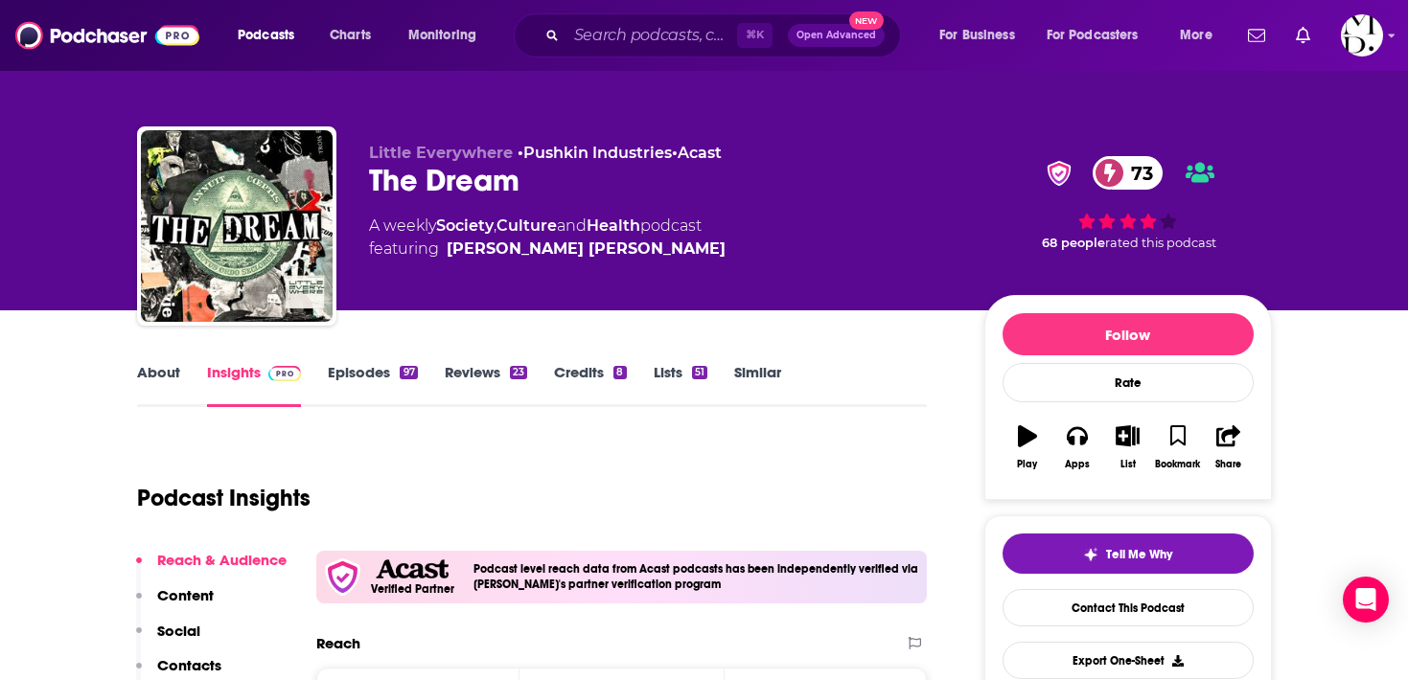
click at [159, 374] on link "About" at bounding box center [158, 385] width 43 height 44
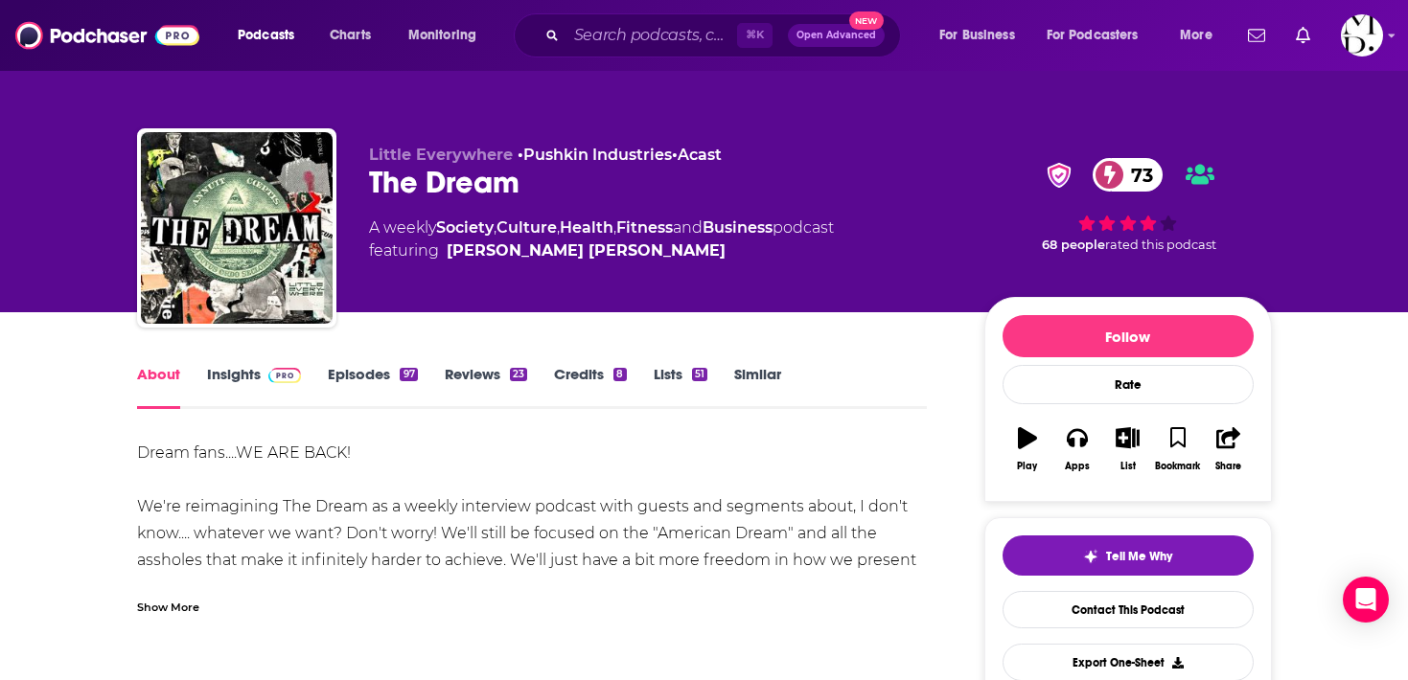
scroll to position [8, 0]
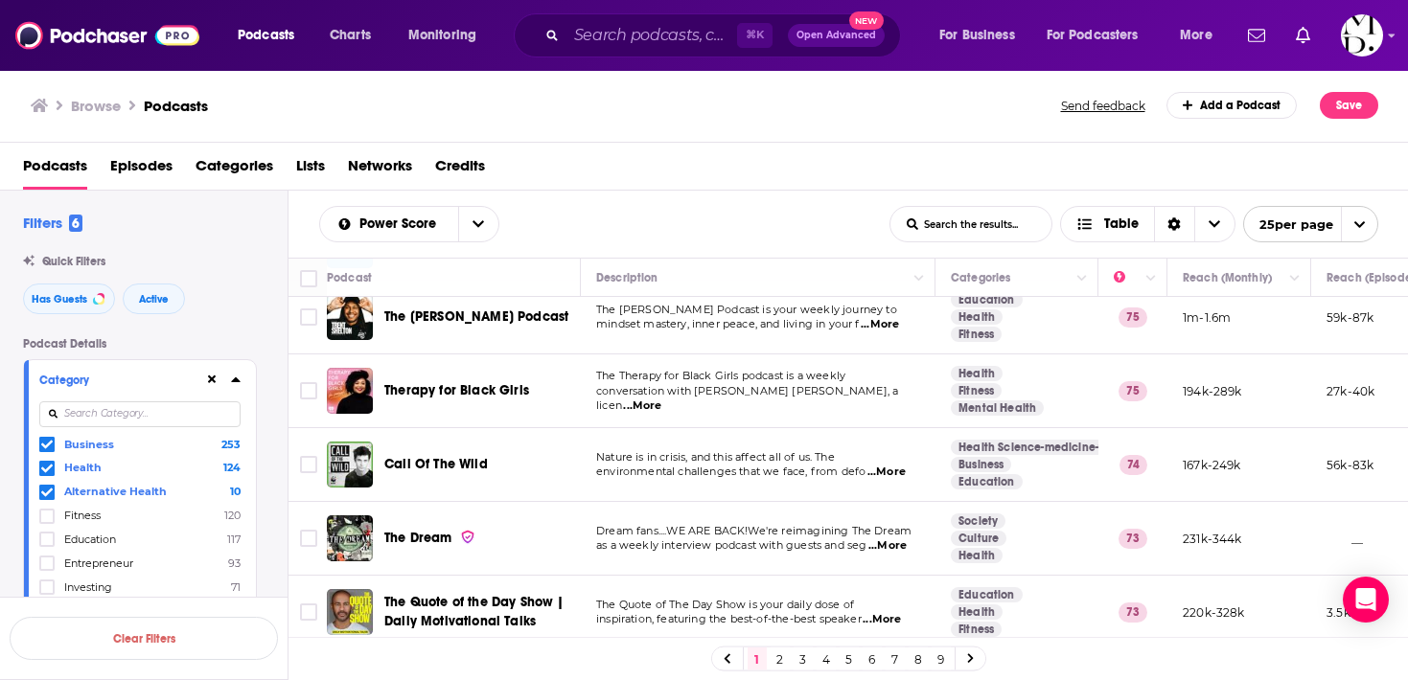
scroll to position [546, 0]
click at [661, 401] on span "...More" at bounding box center [642, 408] width 38 height 15
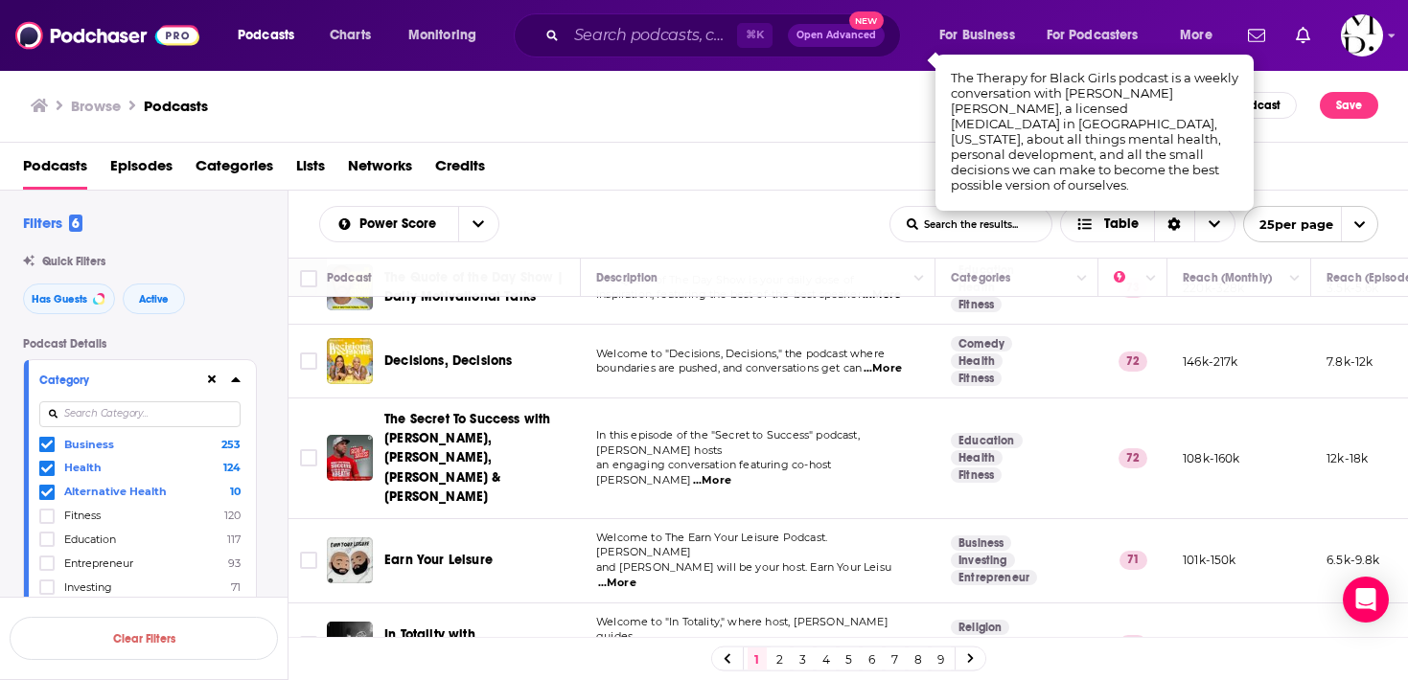
scroll to position [869, 0]
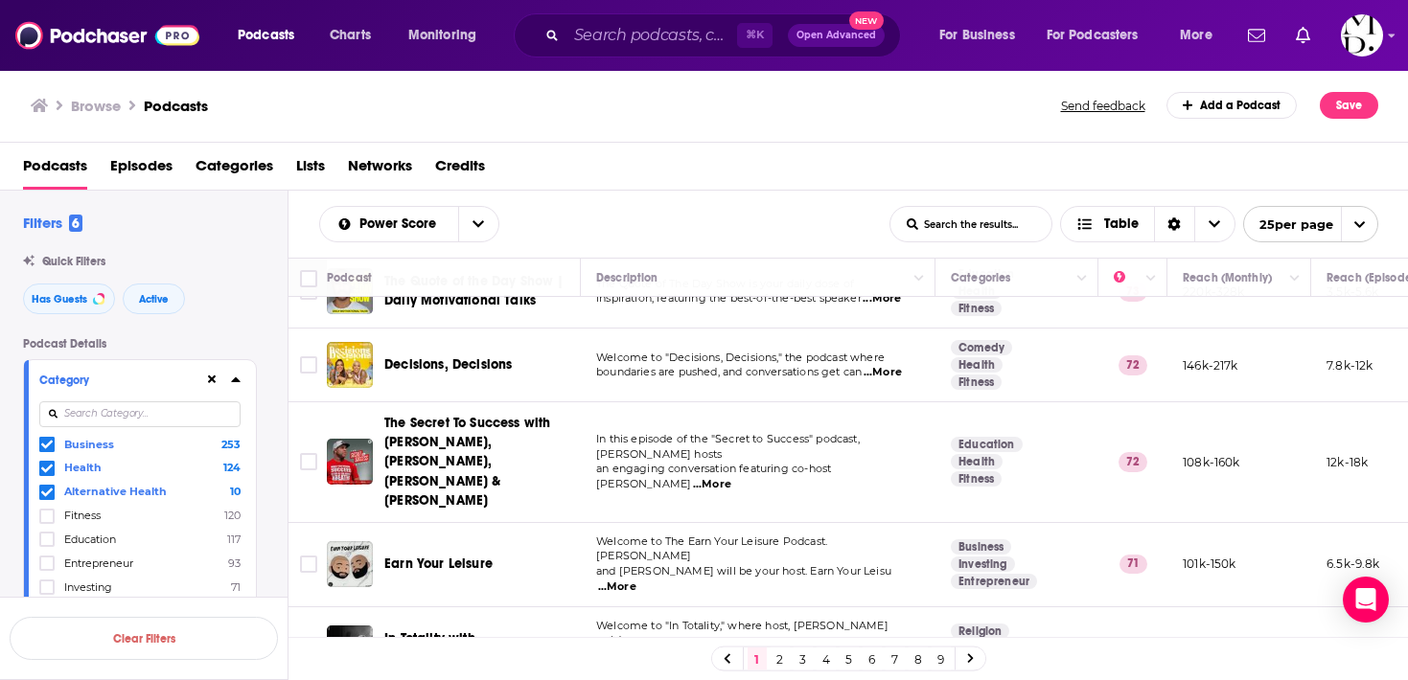
click at [883, 366] on td "Welcome to "Decisions, Decisions," the podcast where boundaries are pushed, and…" at bounding box center [758, 366] width 355 height 74
click at [889, 365] on span "...More" at bounding box center [882, 372] width 38 height 15
click at [837, 523] on td "Welcome to The Earn Your Leisure Podcast. [PERSON_NAME] and [PERSON_NAME] will …" at bounding box center [758, 565] width 355 height 84
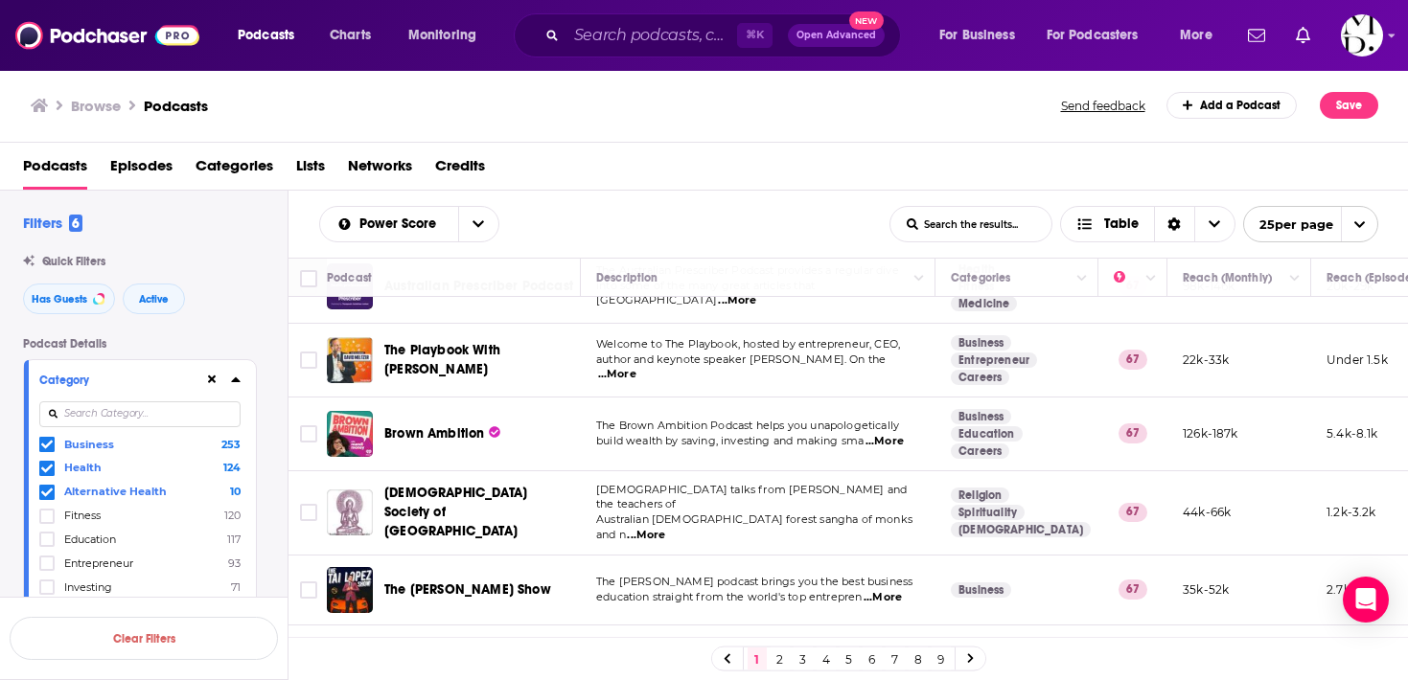
scroll to position [1493, 0]
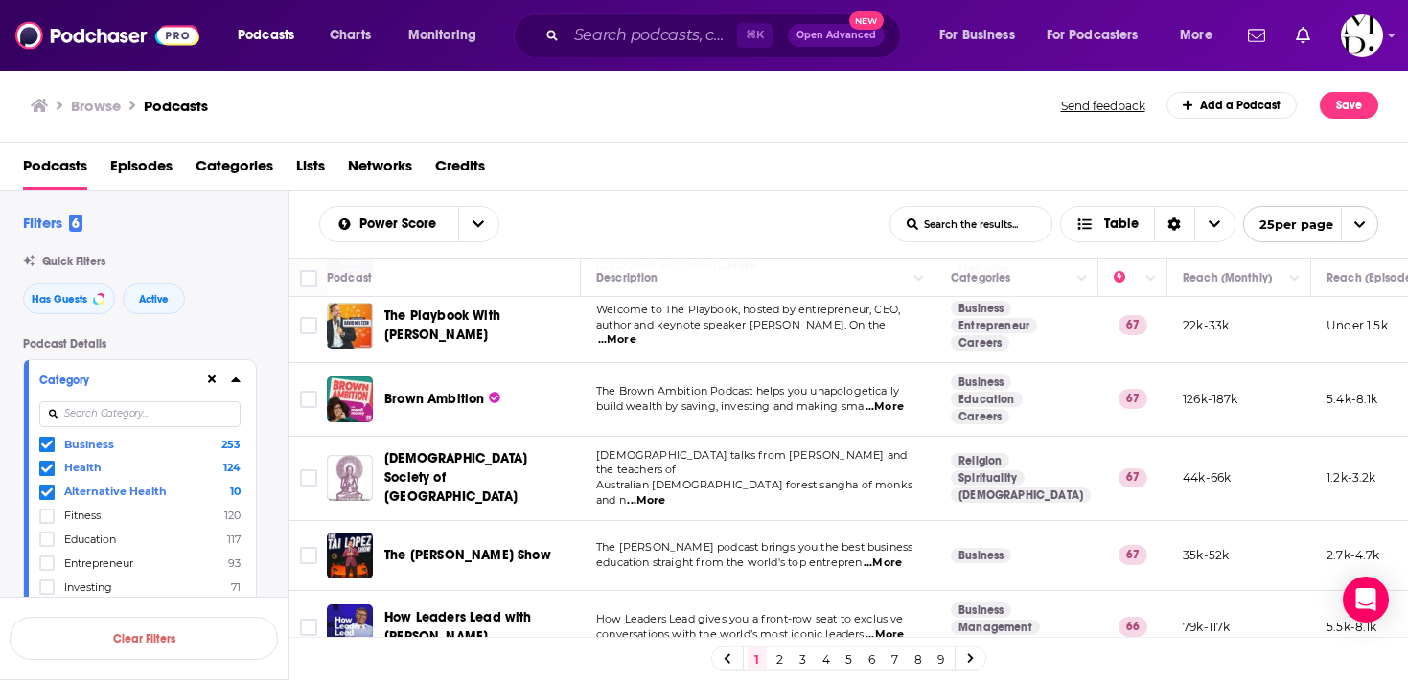
click at [780, 654] on link "2" at bounding box center [779, 659] width 19 height 23
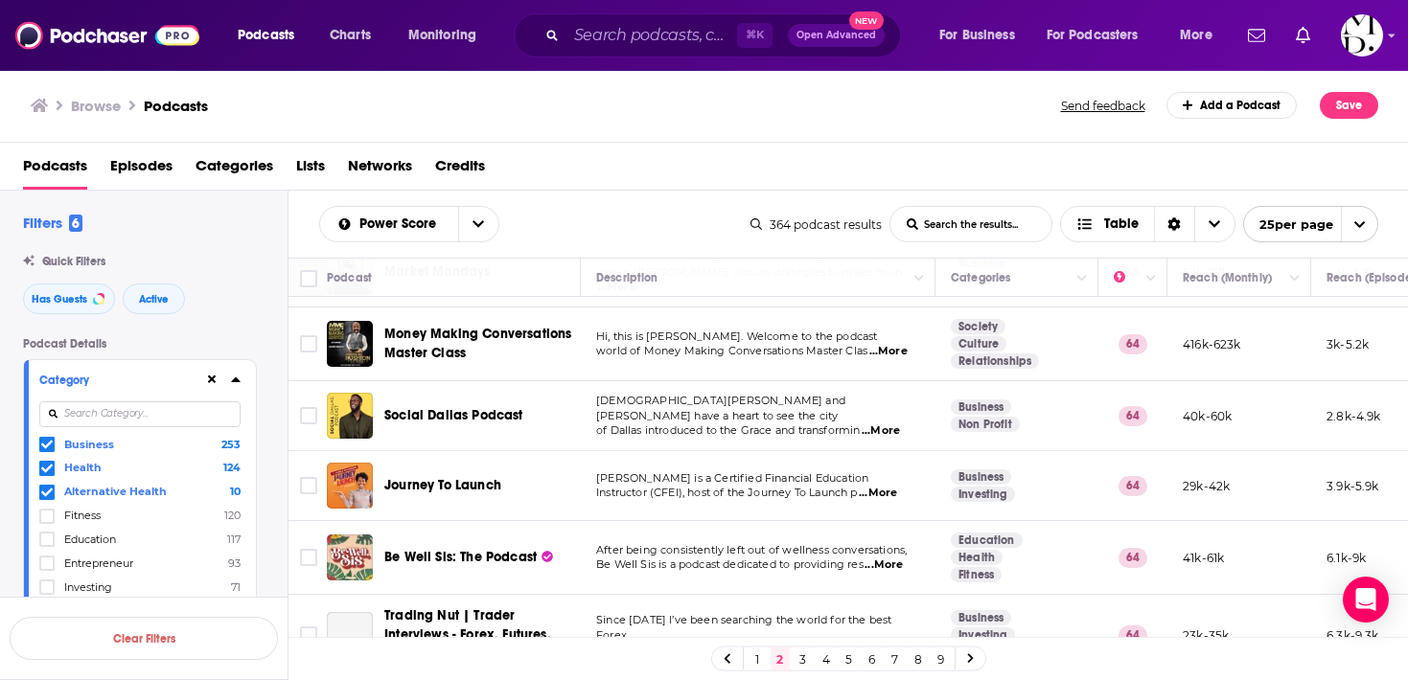
scroll to position [60, 0]
click at [899, 564] on span "...More" at bounding box center [883, 564] width 38 height 15
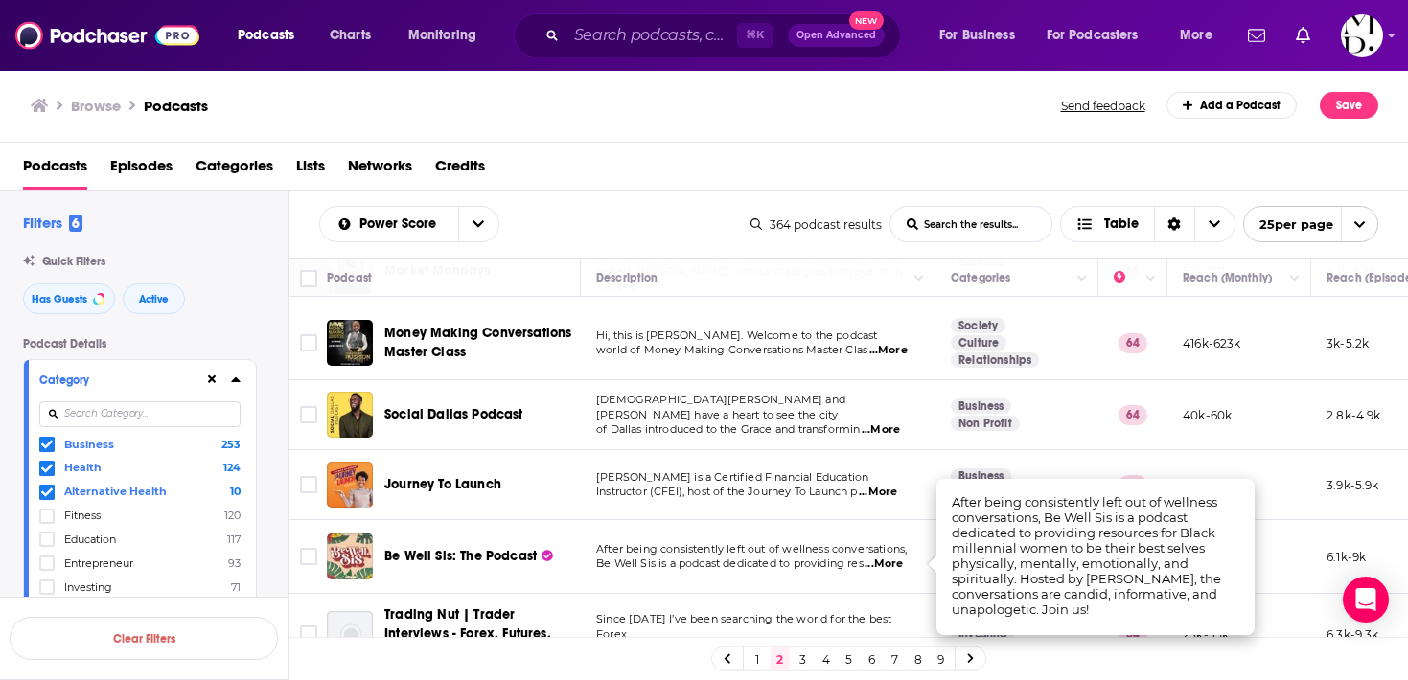
click at [463, 562] on span "Be Well Sis: The Podcast" at bounding box center [460, 556] width 152 height 16
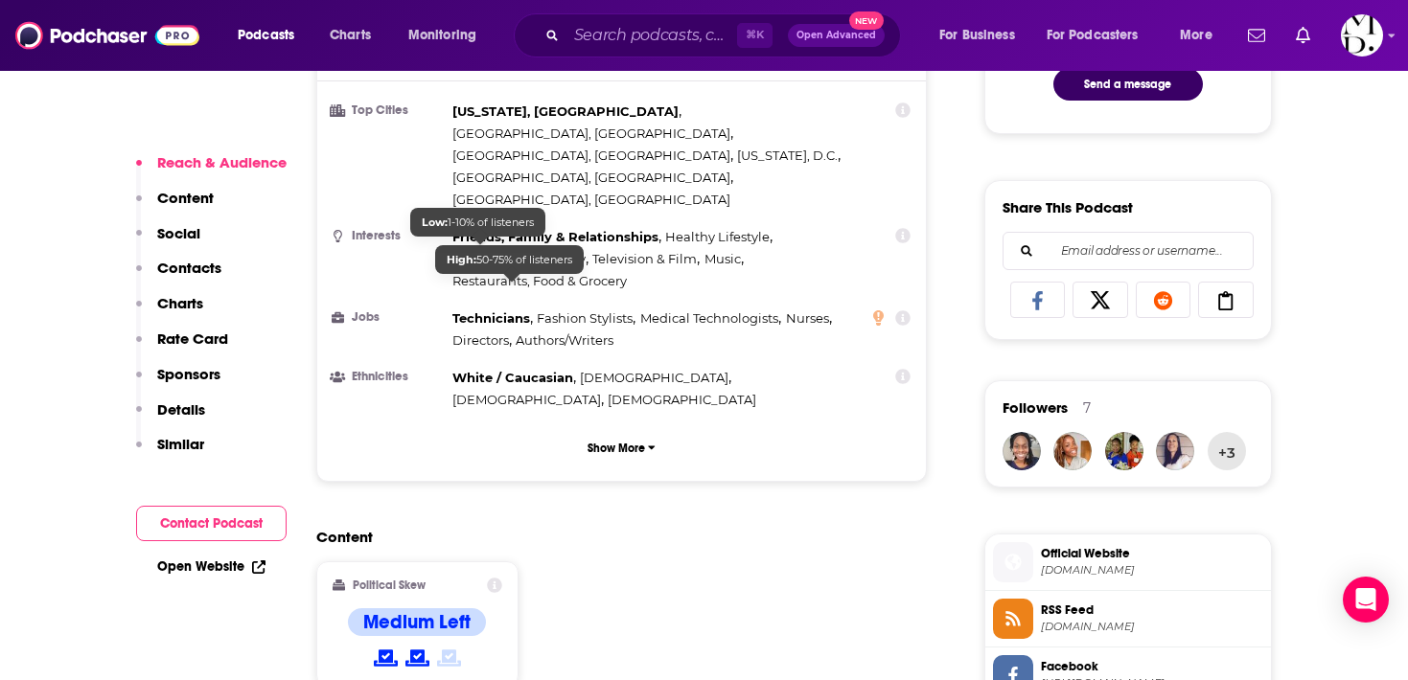
scroll to position [1312, 0]
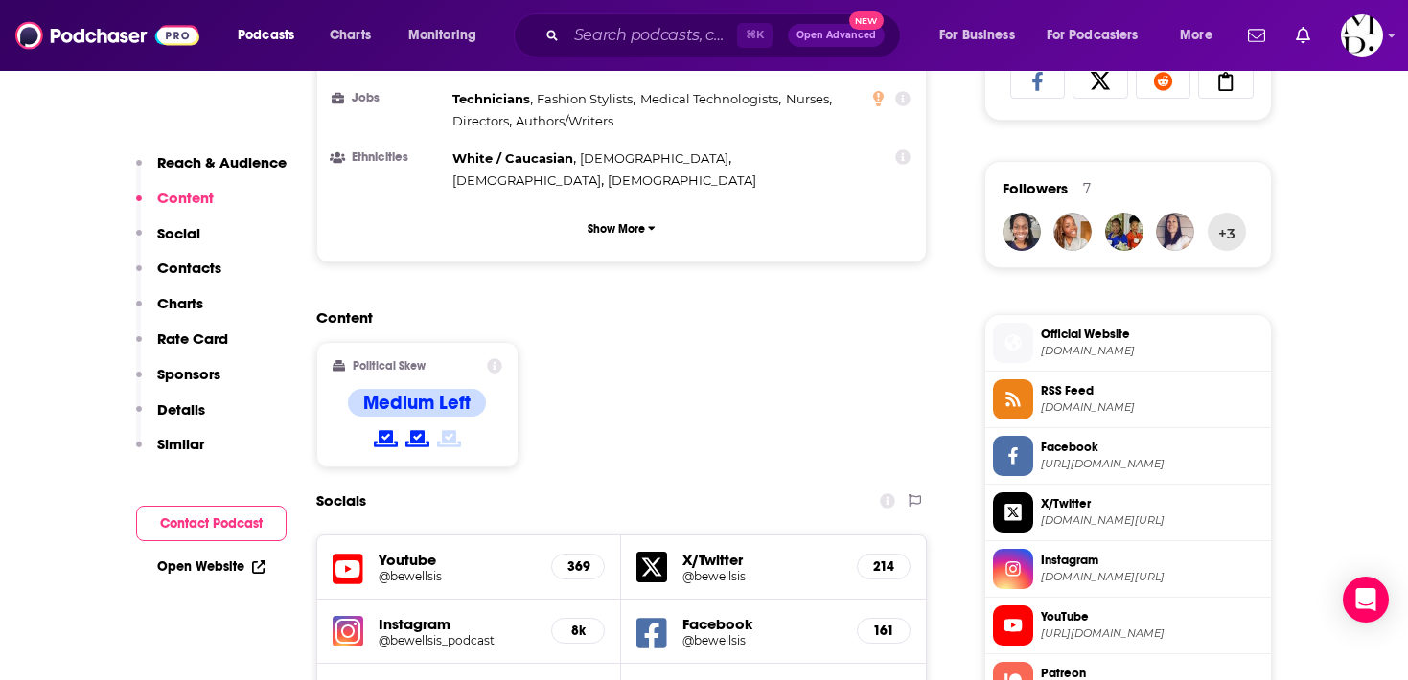
click at [186, 265] on p "Contacts" at bounding box center [189, 268] width 64 height 18
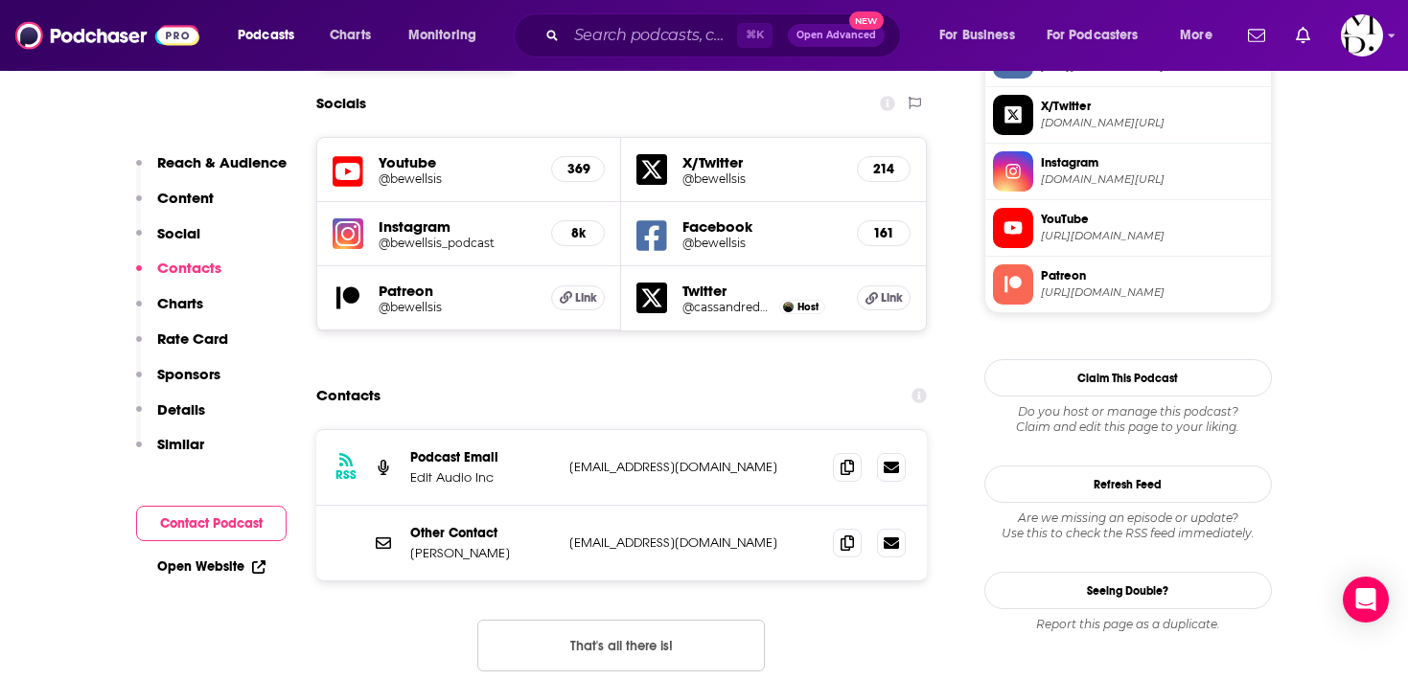
scroll to position [1710, 0]
drag, startPoint x: 407, startPoint y: 443, endPoint x: 520, endPoint y: 444, distance: 113.1
click at [520, 505] on div "Other Contact [PERSON_NAME] [EMAIL_ADDRESS][DOMAIN_NAME] [EMAIL_ADDRESS][DOMAIN…" at bounding box center [621, 542] width 611 height 75
copy p "[PERSON_NAME]"
click at [637, 534] on p "[EMAIL_ADDRESS][DOMAIN_NAME]" at bounding box center [693, 542] width 249 height 16
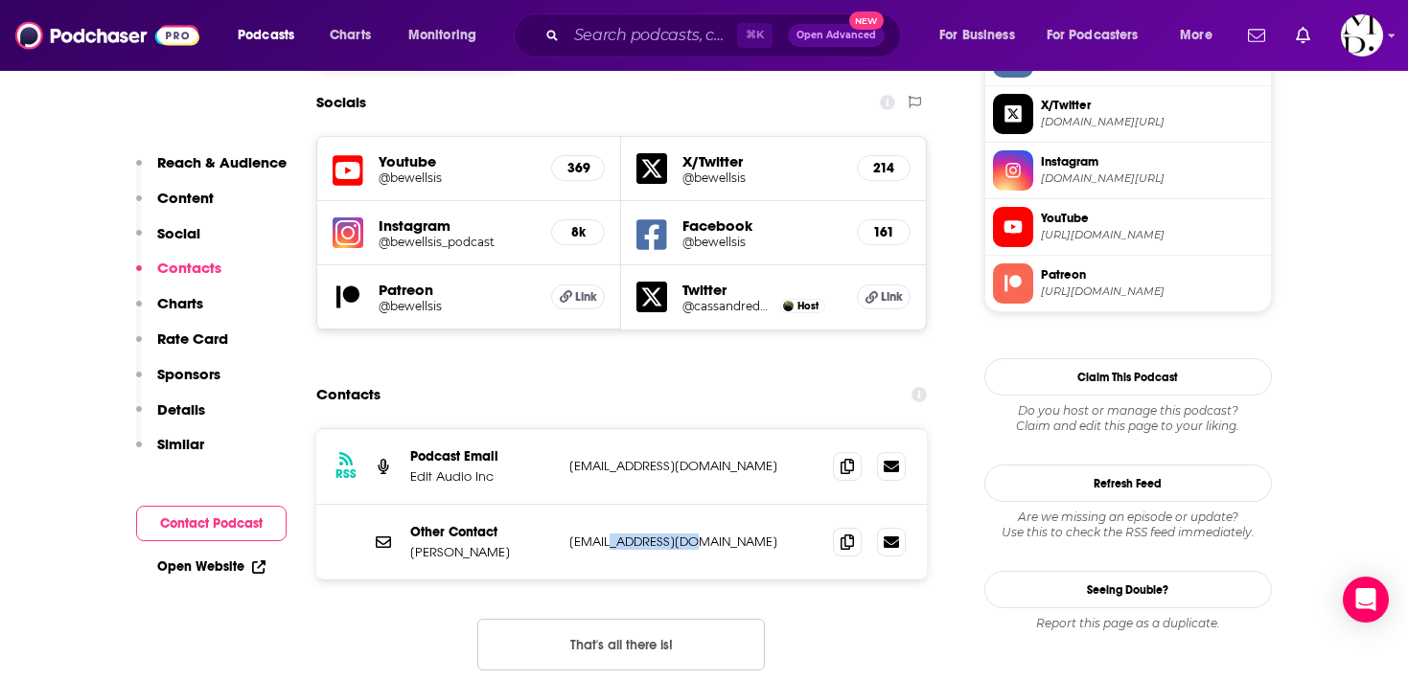
click at [637, 534] on p "[EMAIL_ADDRESS][DOMAIN_NAME]" at bounding box center [693, 542] width 249 height 16
click at [849, 534] on icon at bounding box center [846, 541] width 13 height 15
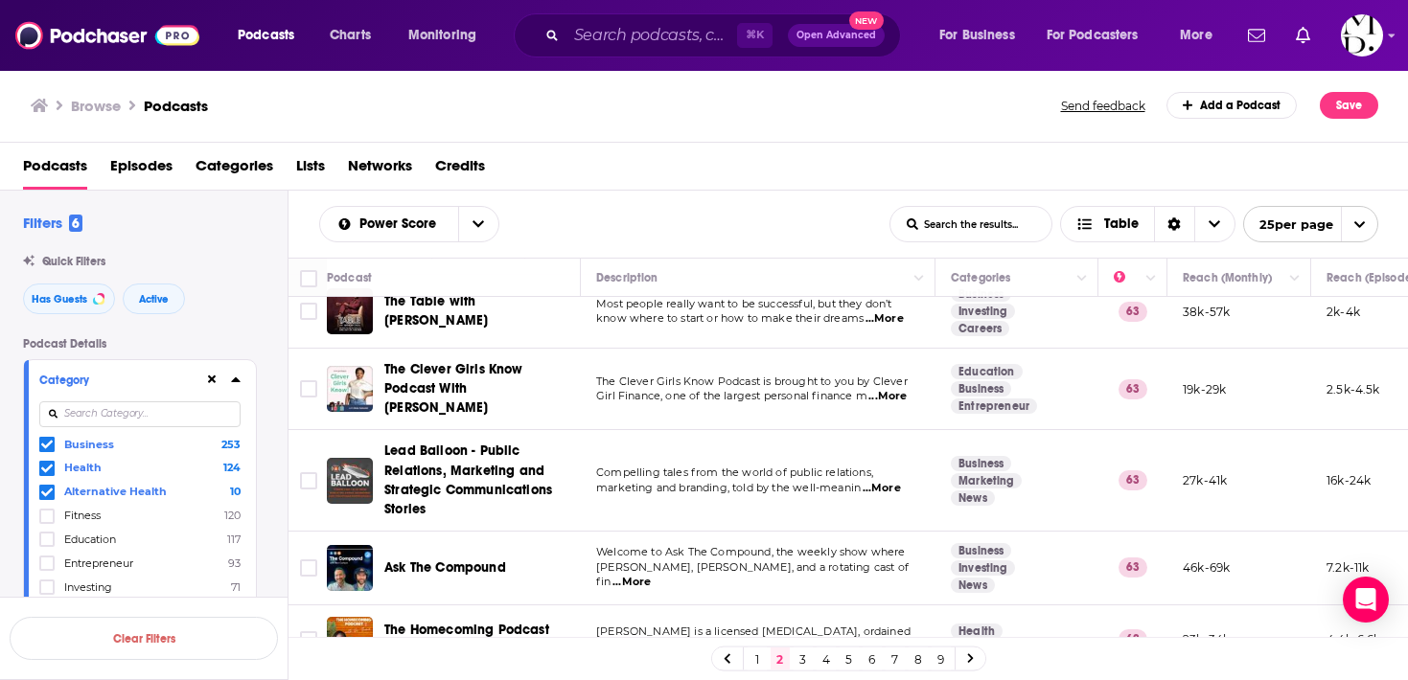
scroll to position [463, 0]
click at [886, 391] on span "...More" at bounding box center [887, 394] width 38 height 15
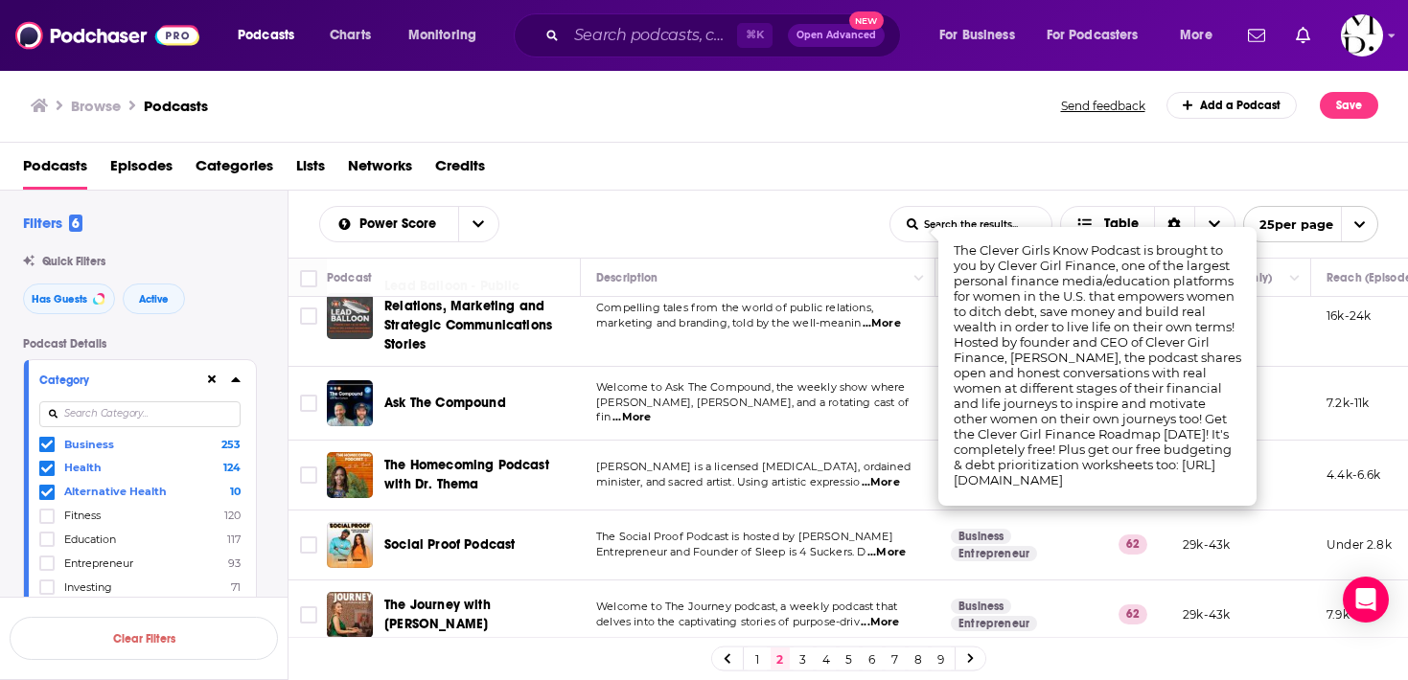
scroll to position [627, 0]
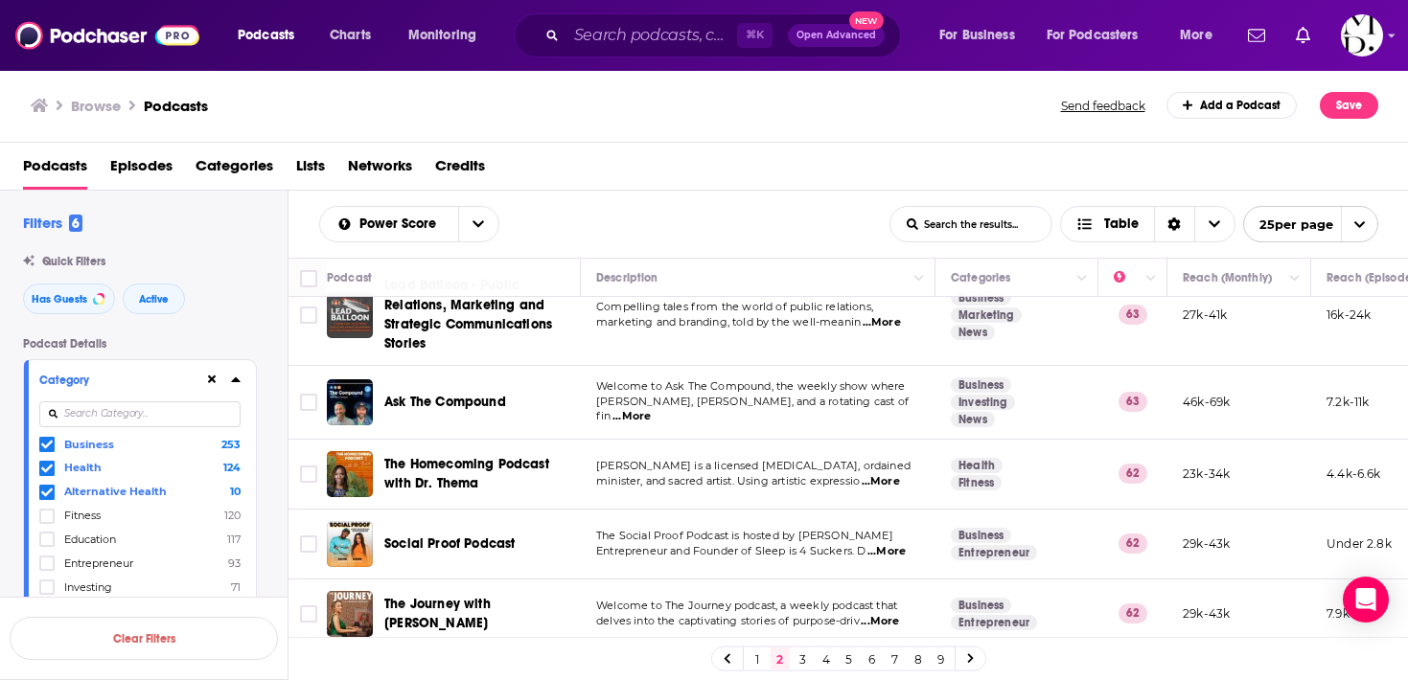
click at [791, 486] on td "[PERSON_NAME] is a licensed [MEDICAL_DATA], ordained minister, and sacred artis…" at bounding box center [758, 475] width 355 height 70
click at [899, 479] on span "...More" at bounding box center [880, 481] width 38 height 15
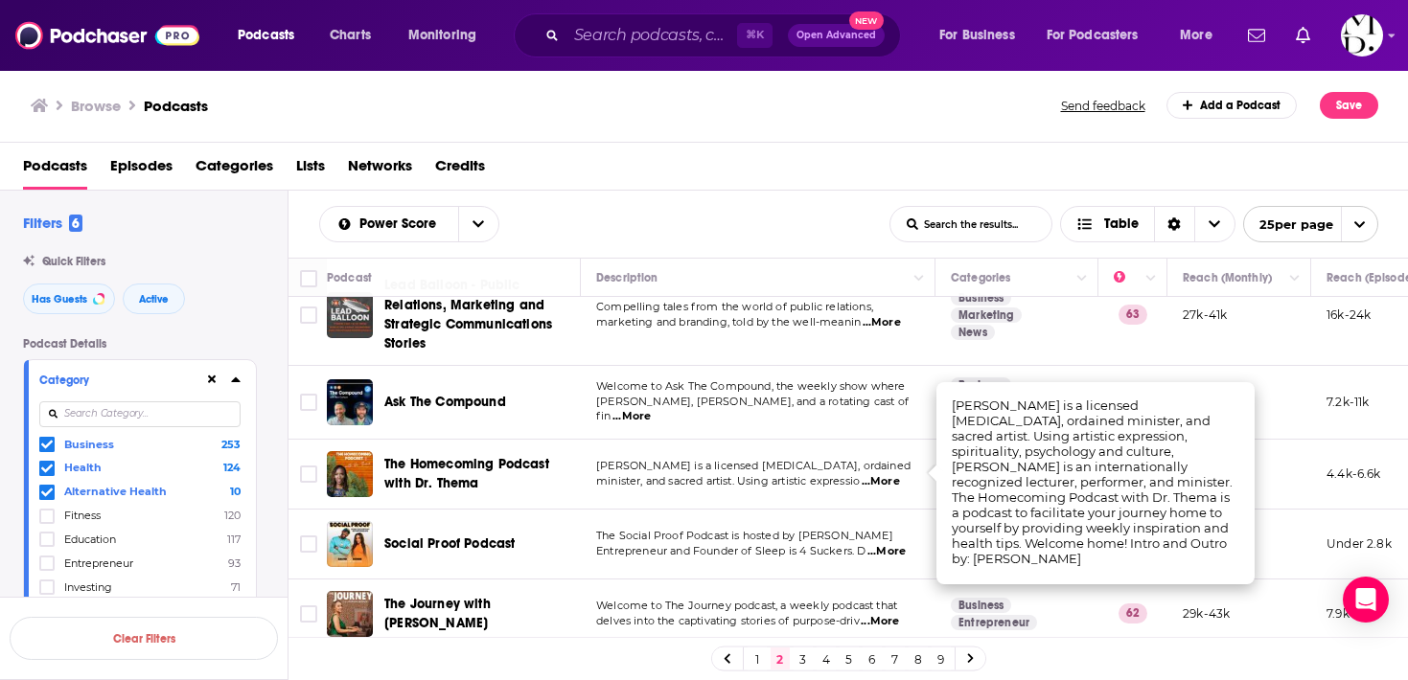
click at [869, 493] on td "[PERSON_NAME] is a licensed [MEDICAL_DATA], ordained minister, and sacred artis…" at bounding box center [758, 475] width 355 height 70
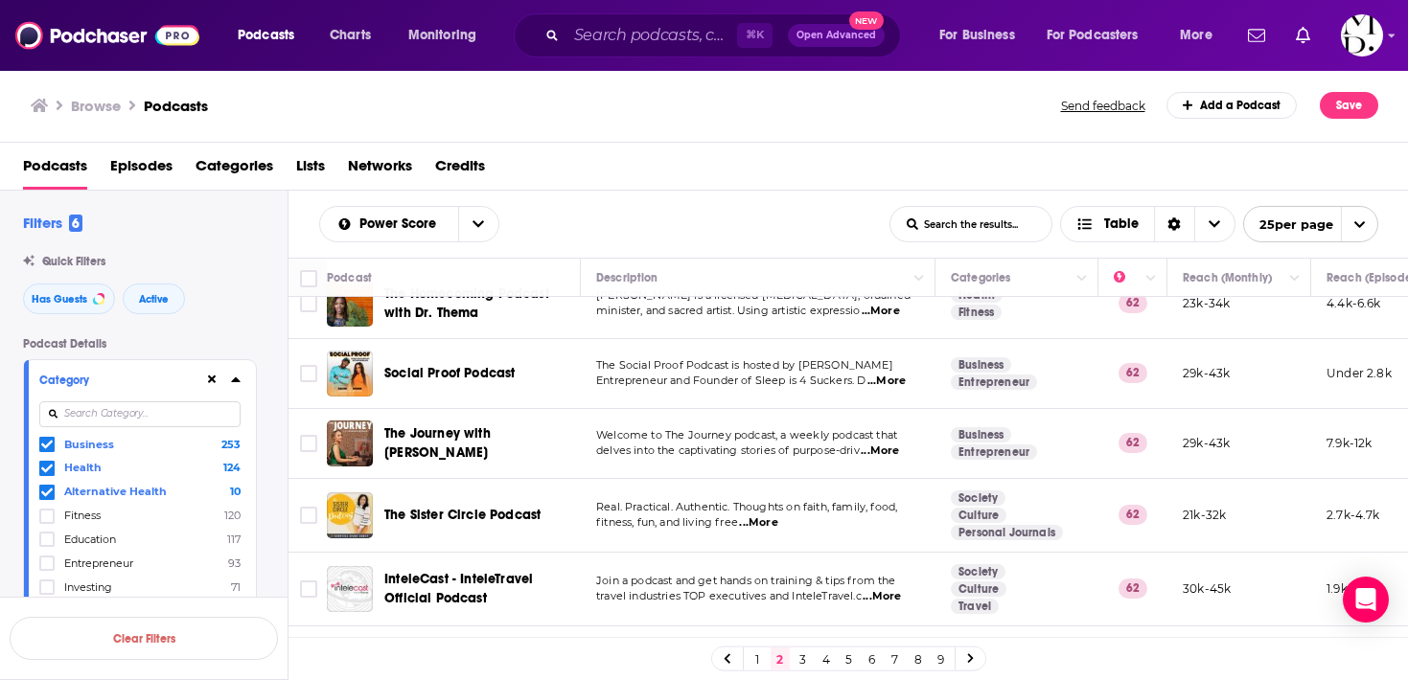
scroll to position [802, 0]
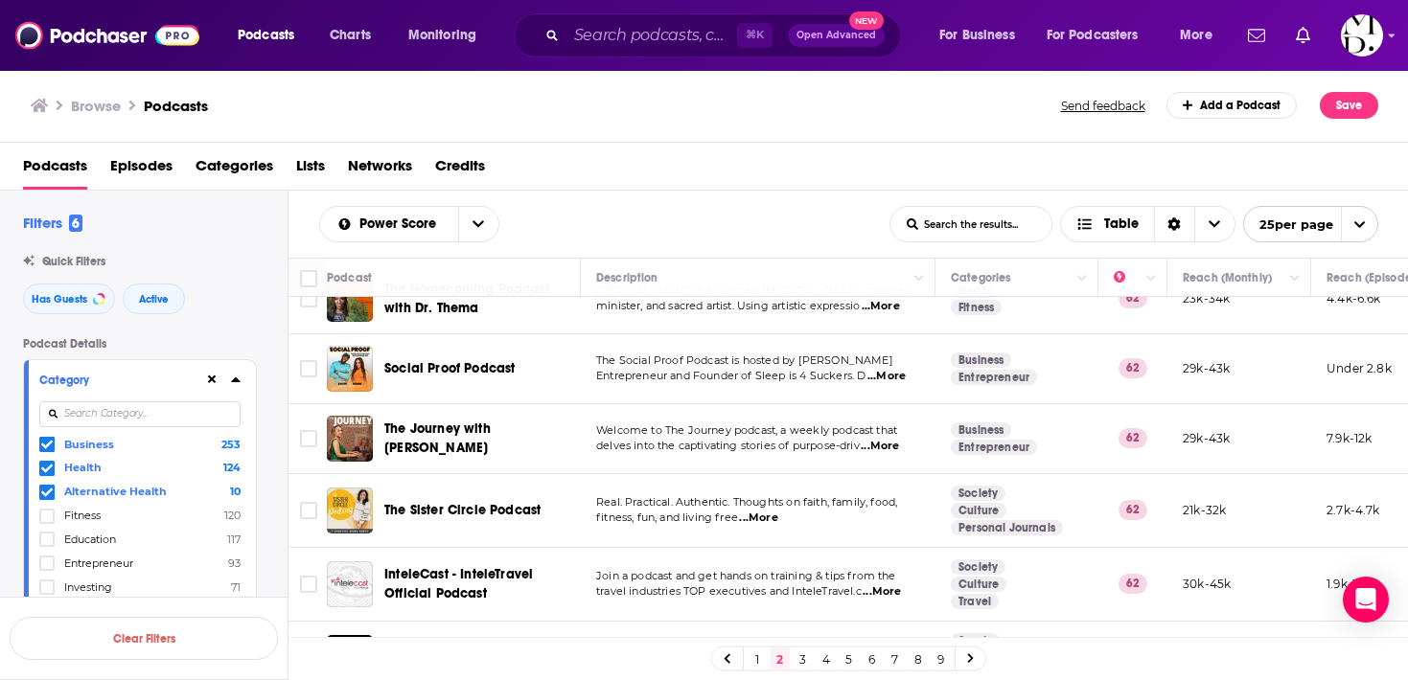
click at [773, 513] on span "...More" at bounding box center [758, 518] width 38 height 15
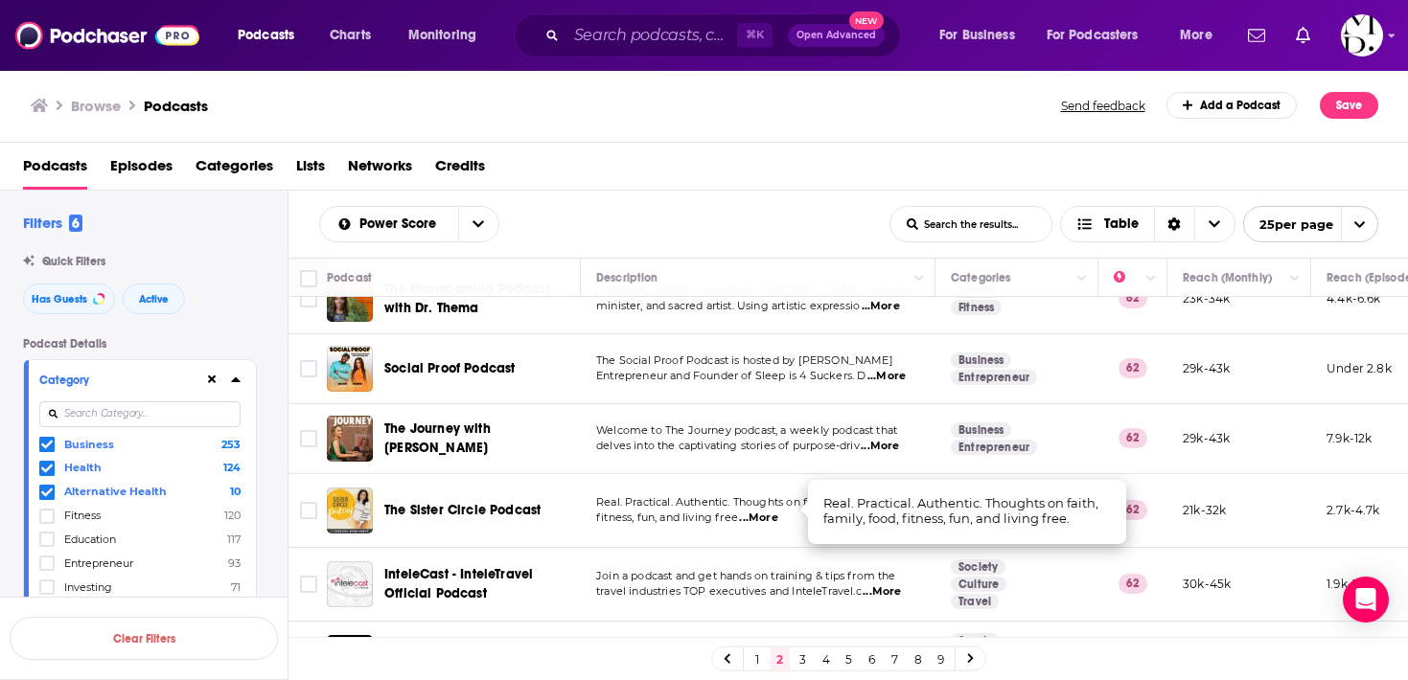
click at [792, 447] on td "Welcome to The Journey podcast, a weekly podcast that delves into the captivati…" at bounding box center [758, 439] width 355 height 70
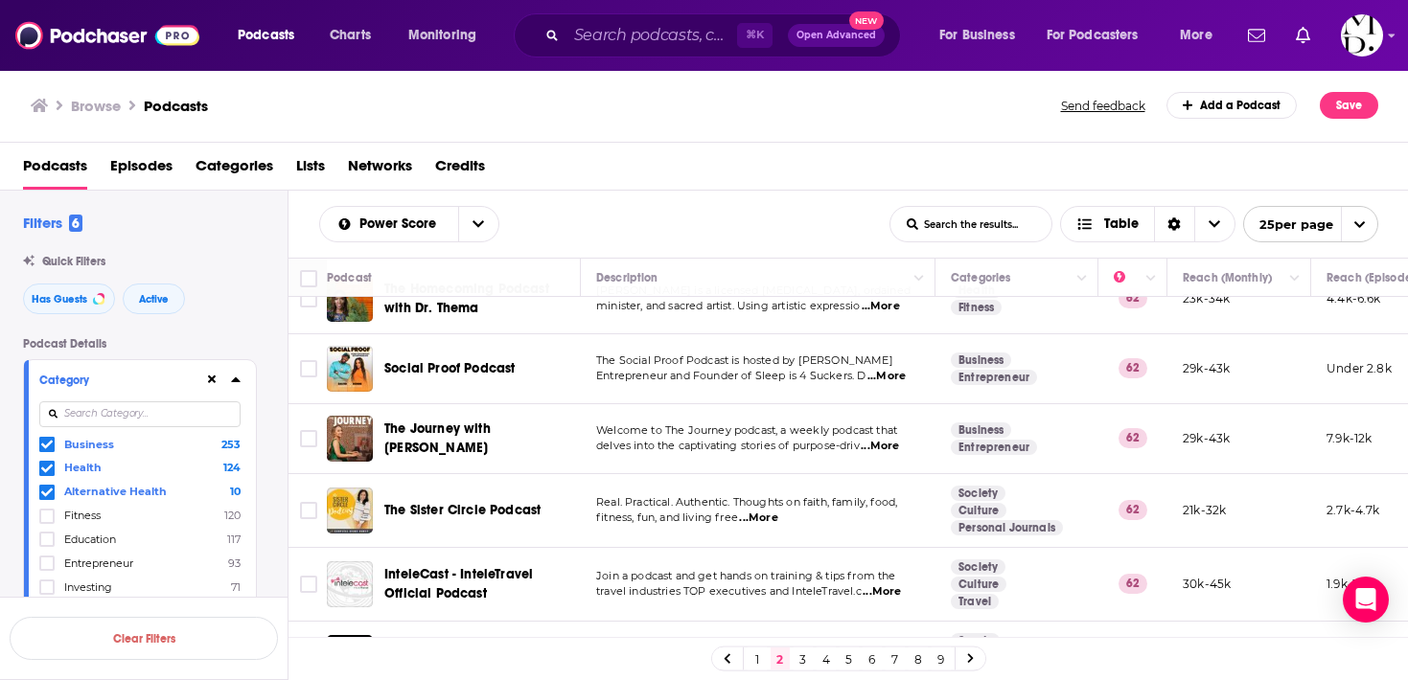
click at [875, 442] on span "...More" at bounding box center [879, 446] width 38 height 15
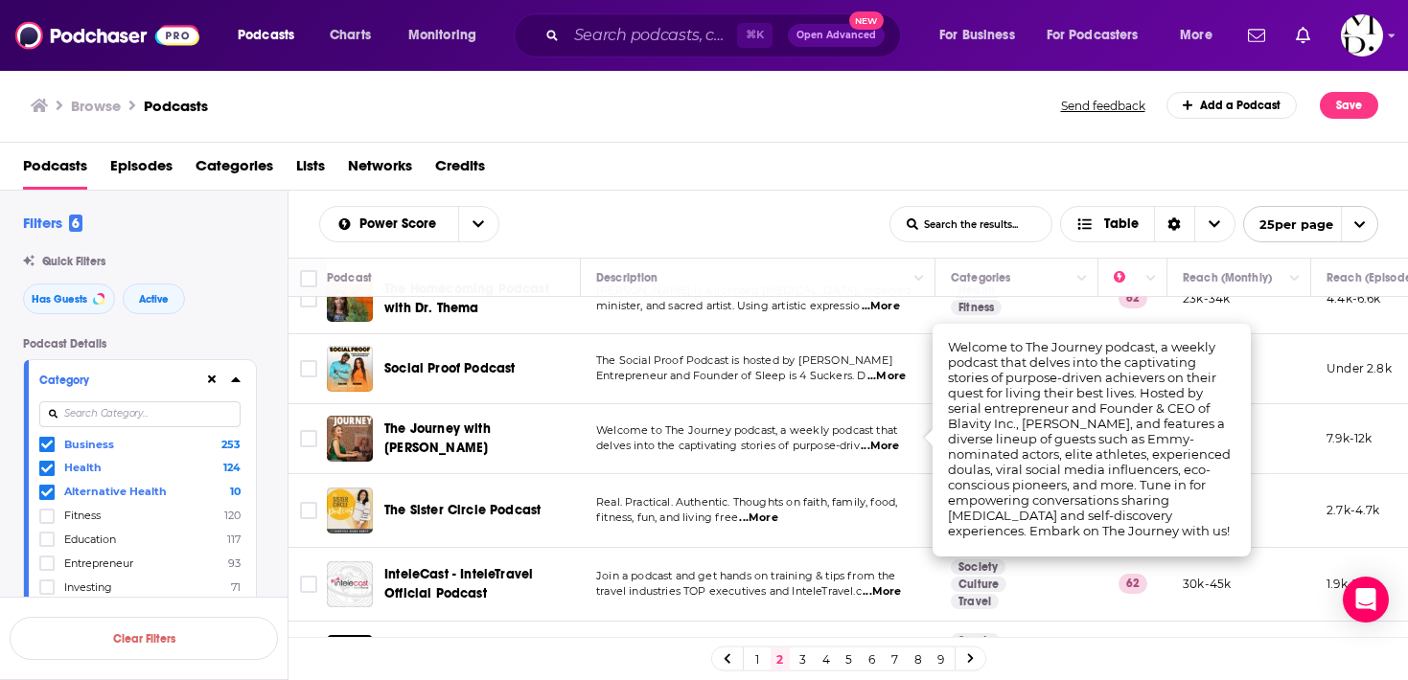
click at [436, 419] on div "Podcasts Charts Monitoring ⌘ K Open Advanced New For Business For Podcasters Mo…" at bounding box center [704, 340] width 1408 height 680
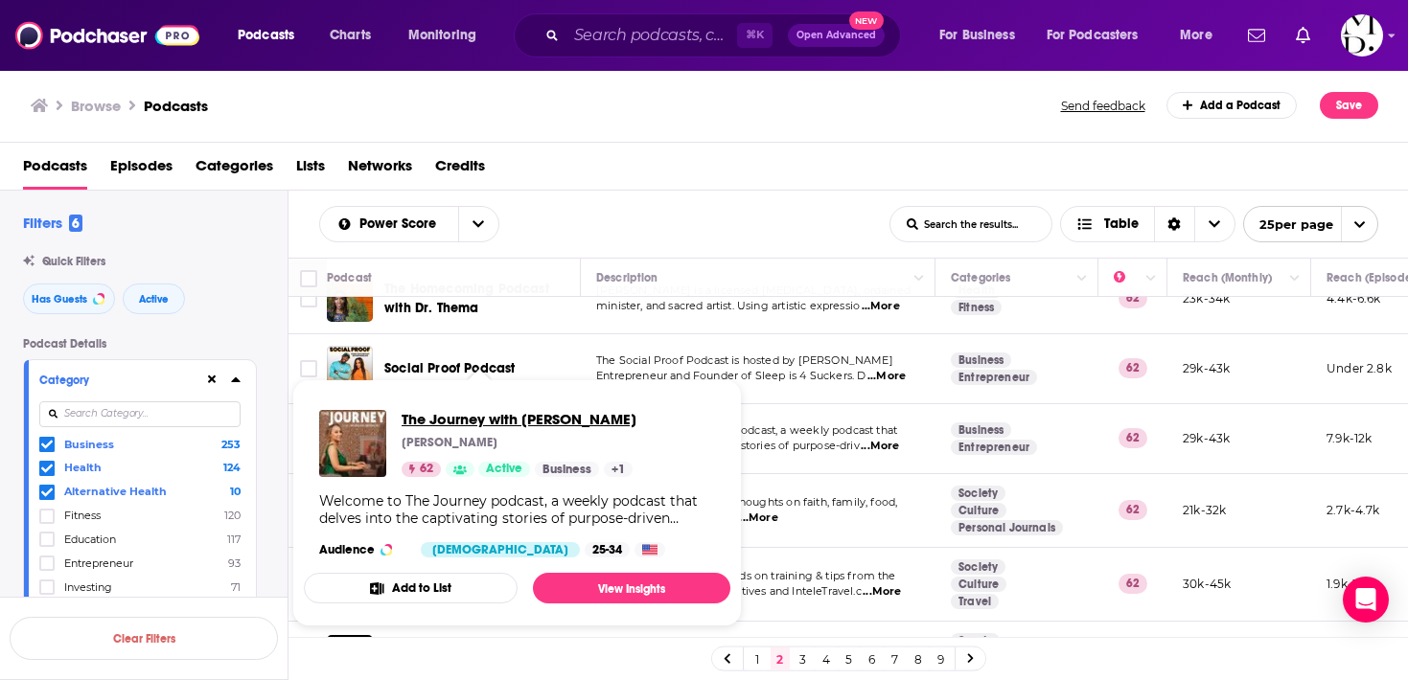
click at [436, 419] on span "The Journey with [PERSON_NAME]" at bounding box center [518, 419] width 235 height 18
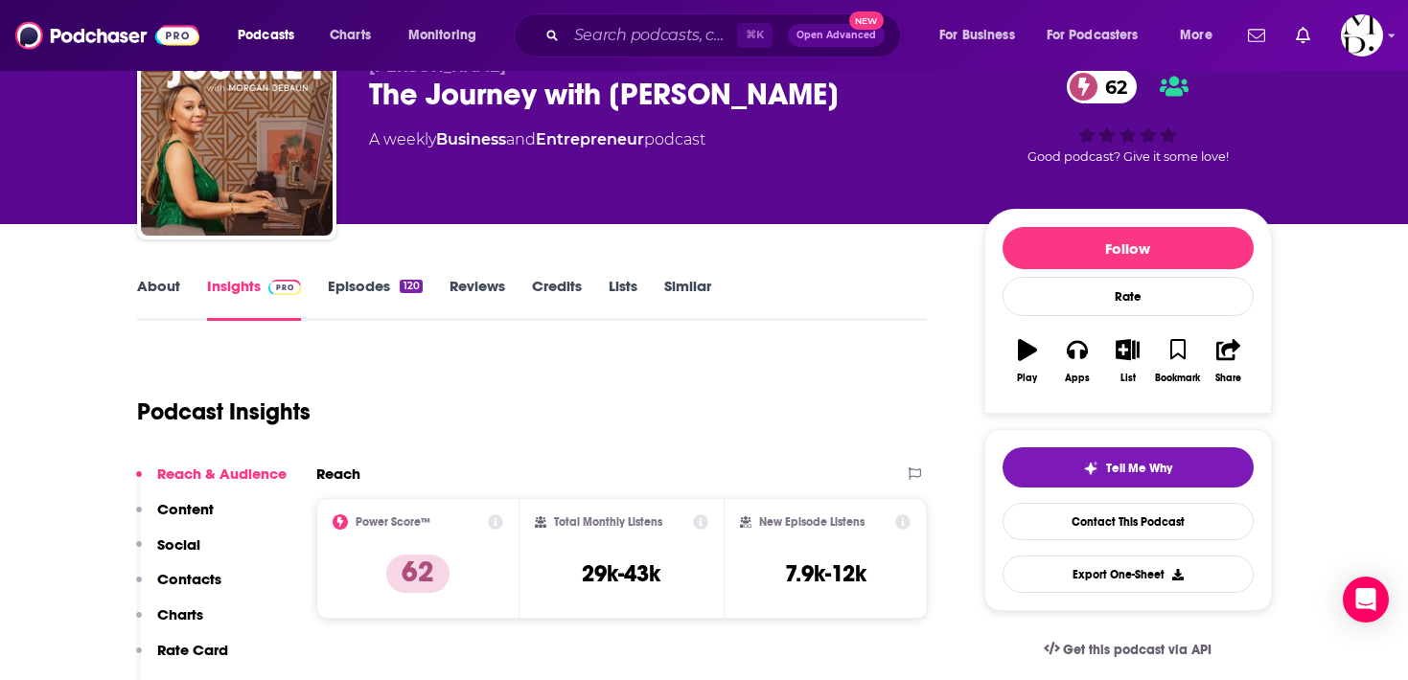
scroll to position [89, 0]
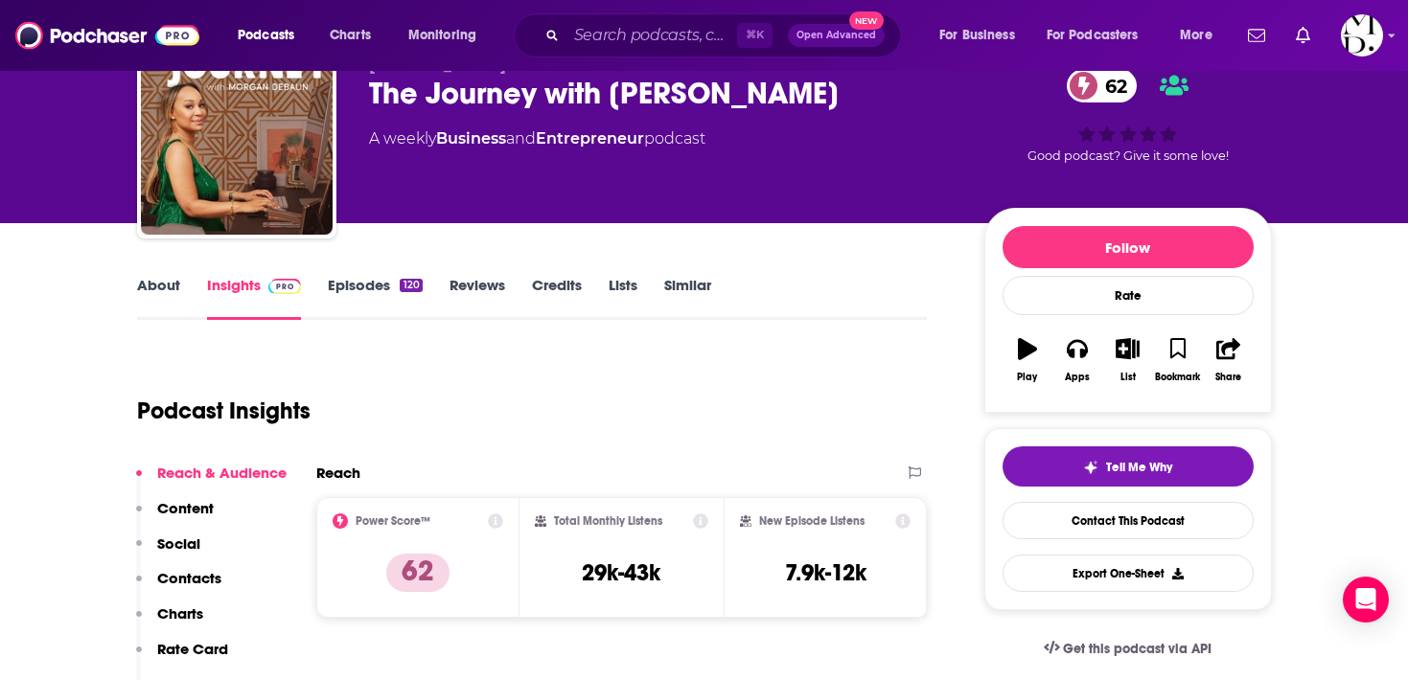
click at [179, 573] on p "Contacts" at bounding box center [189, 578] width 64 height 18
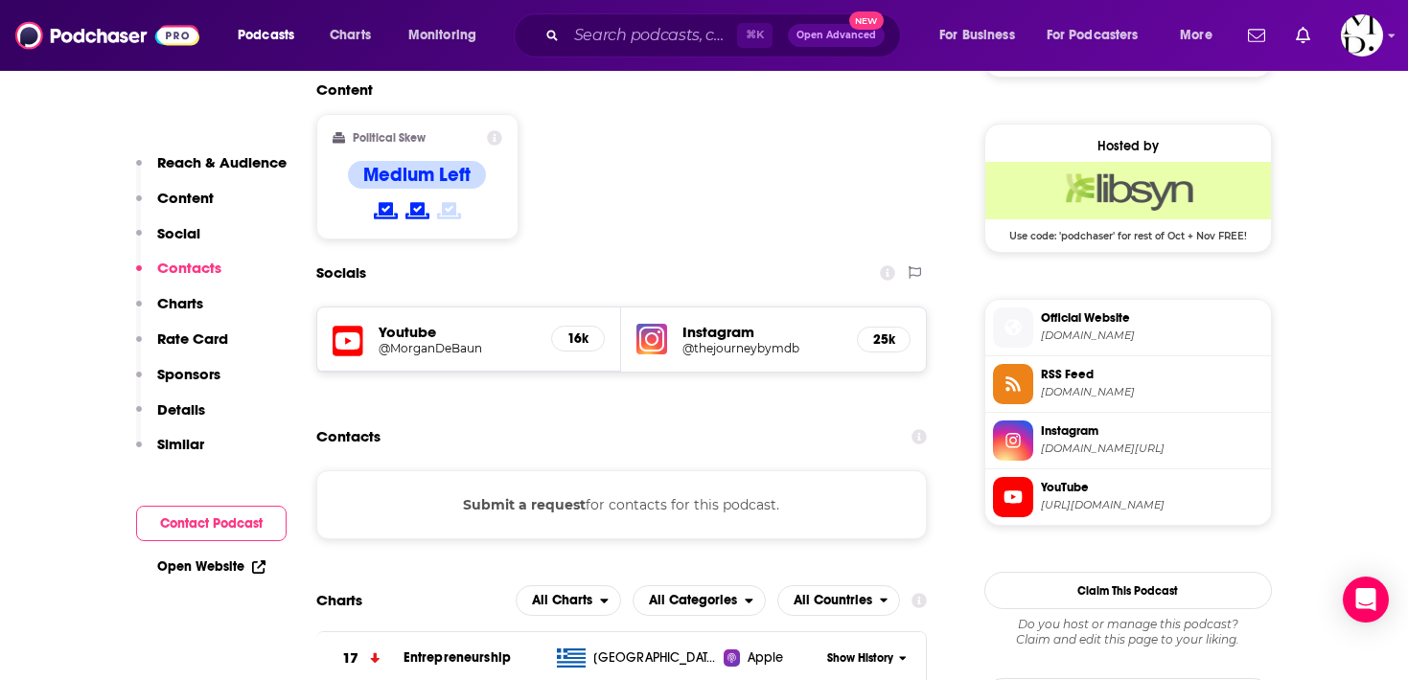
scroll to position [1481, 0]
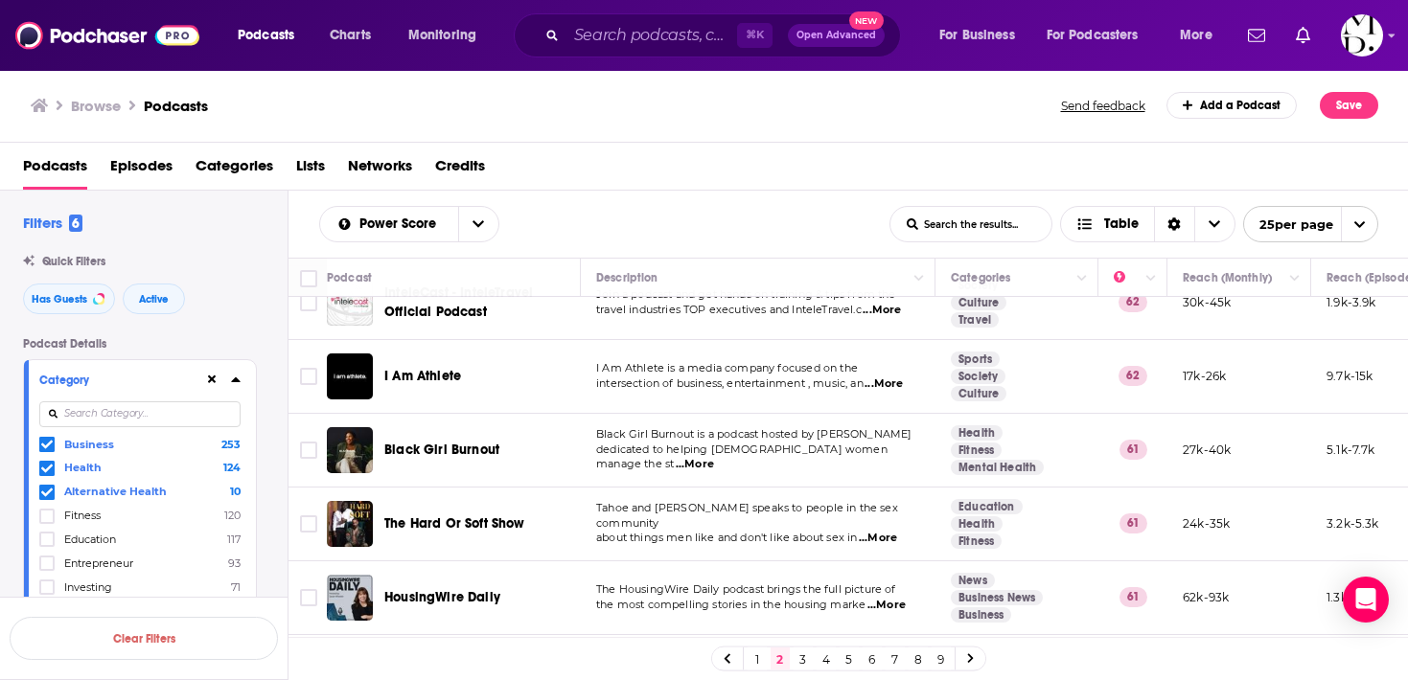
scroll to position [1066, 0]
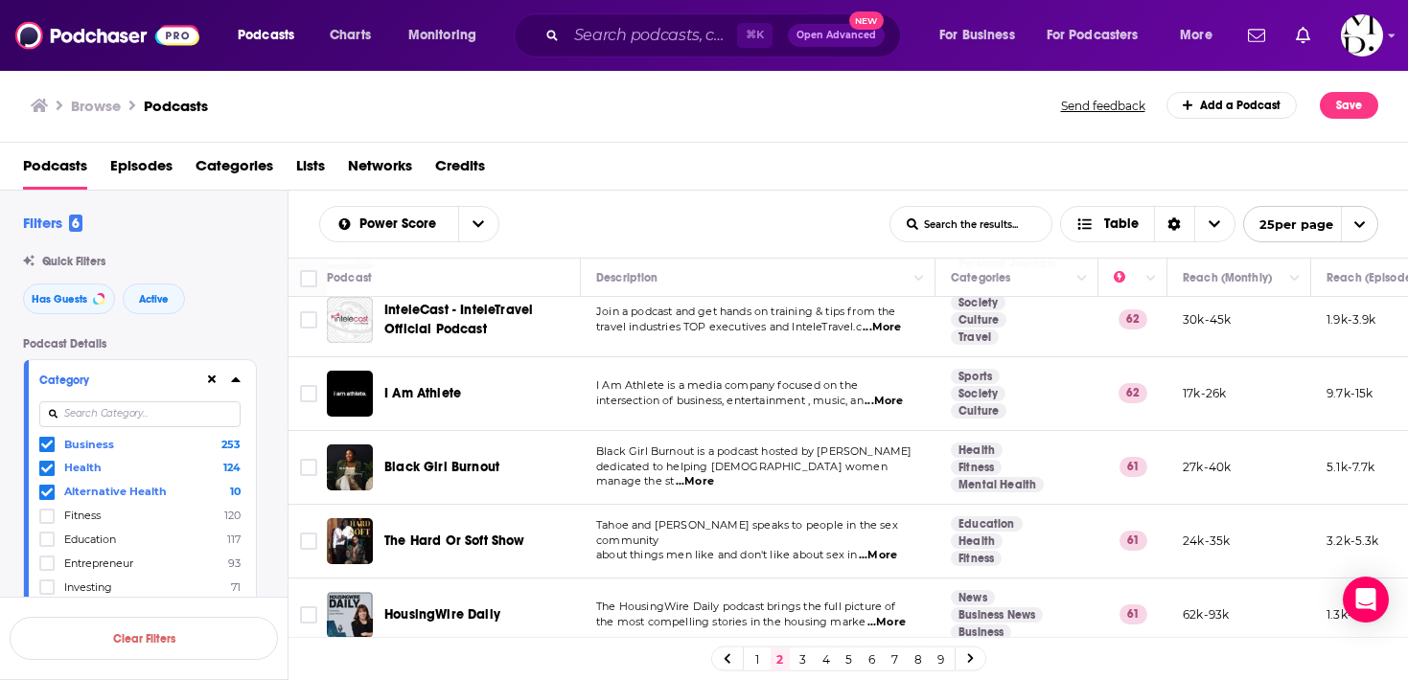
click at [714, 474] on span "...More" at bounding box center [695, 481] width 38 height 15
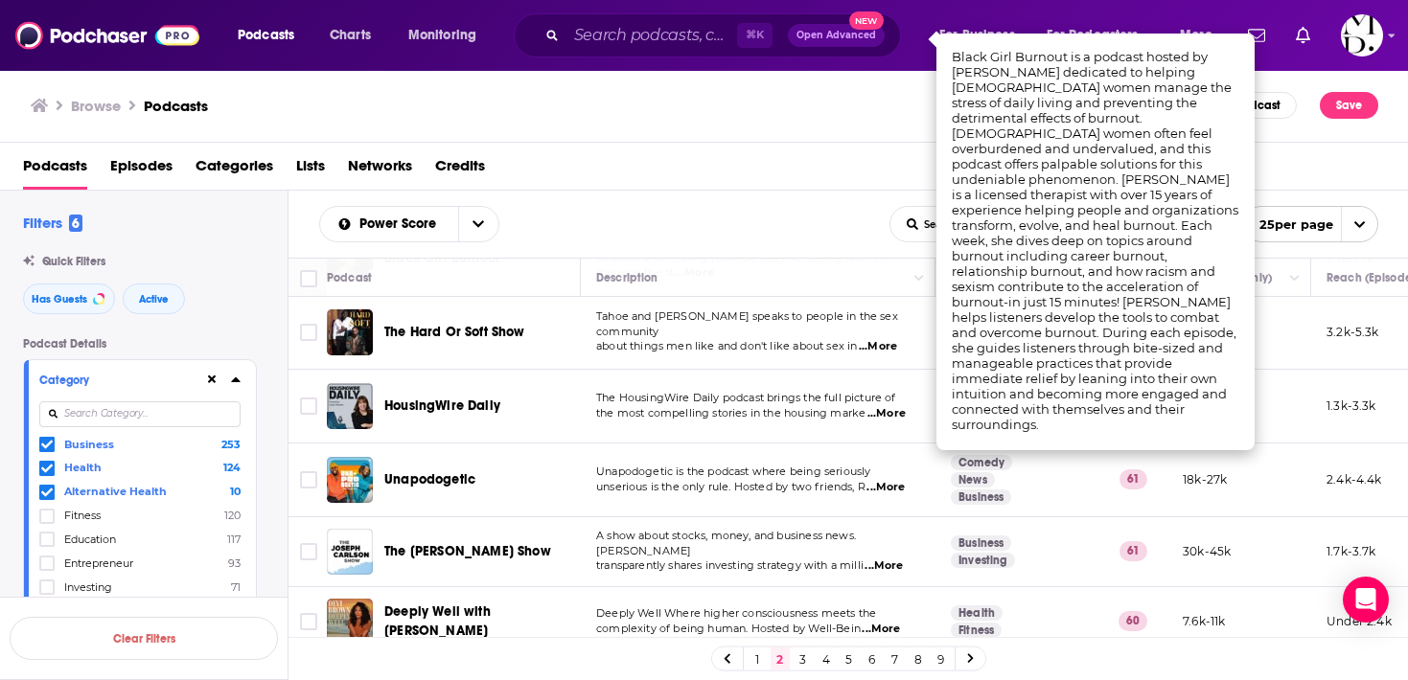
scroll to position [1501, 0]
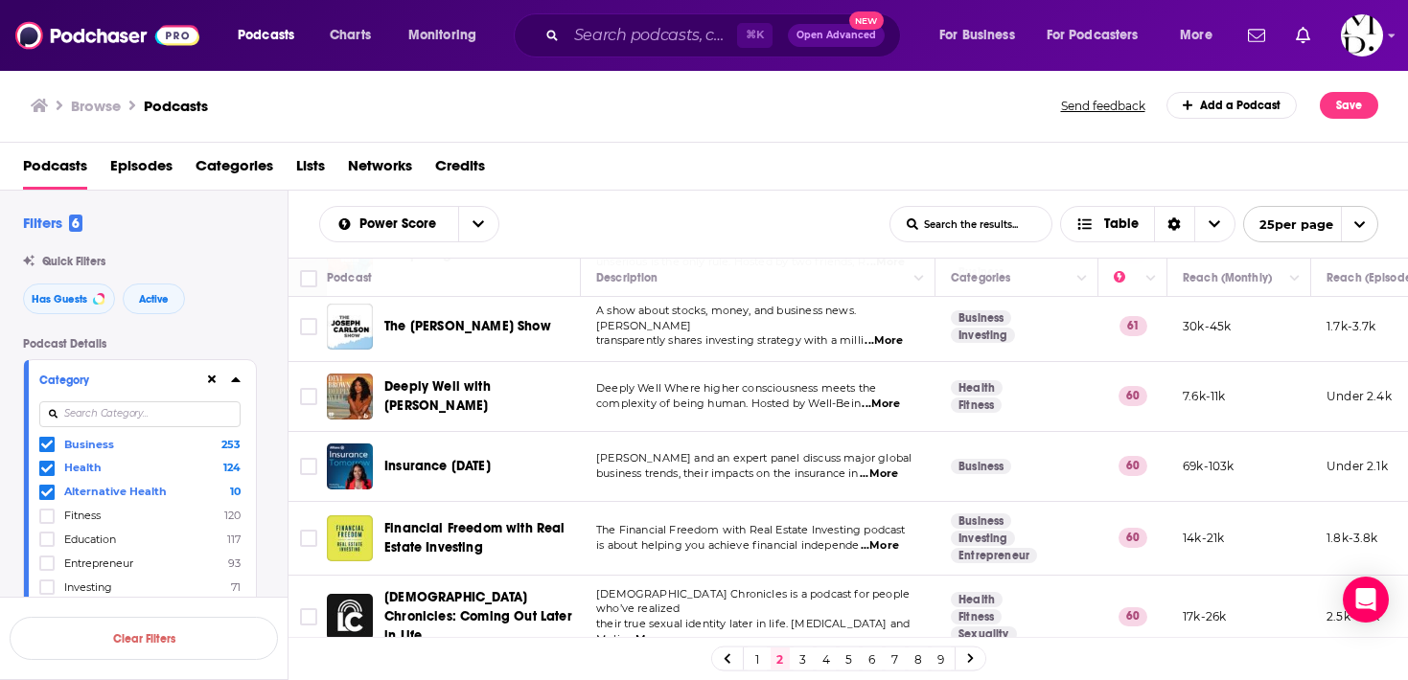
click at [606, 490] on td "[PERSON_NAME] and an expert panel discuss major global business trends, their i…" at bounding box center [758, 467] width 355 height 70
click at [903, 399] on p "complexity of being human. Hosted by Well-Bein ...More" at bounding box center [757, 404] width 323 height 15
click at [892, 397] on span "...More" at bounding box center [880, 404] width 38 height 15
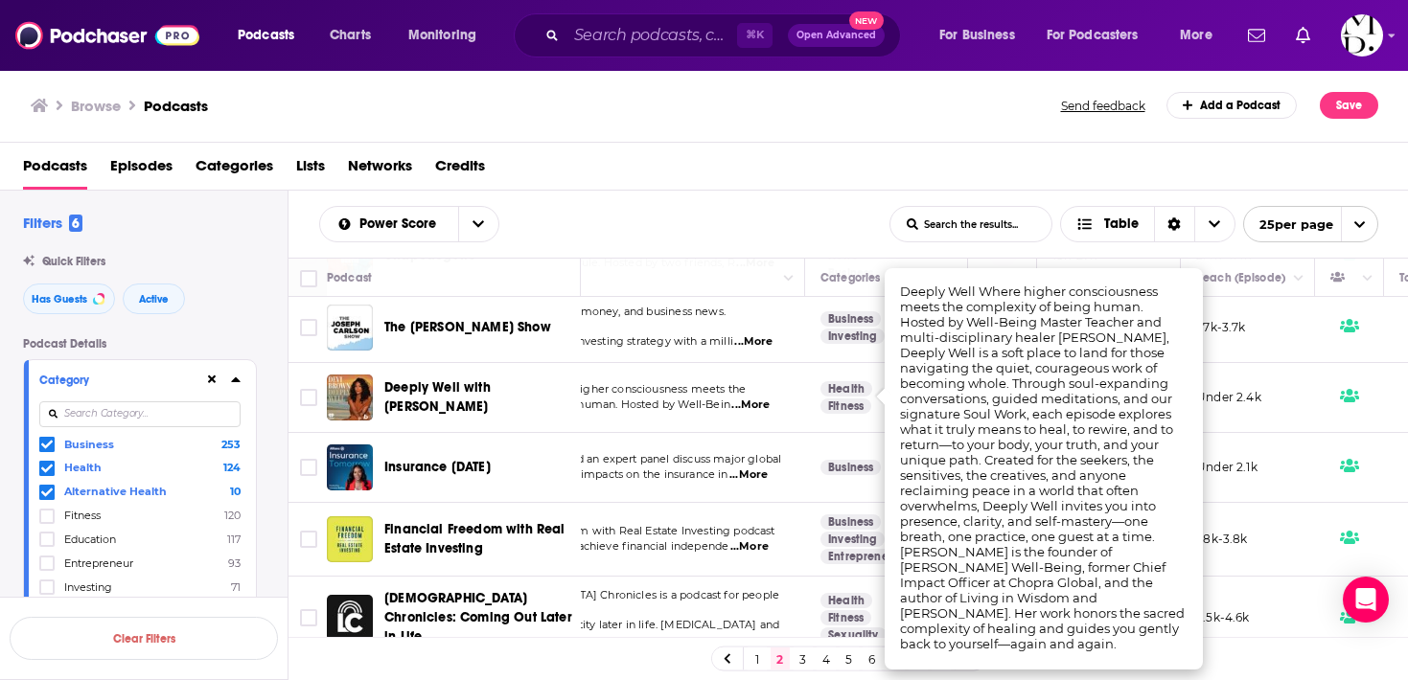
scroll to position [1500, 0]
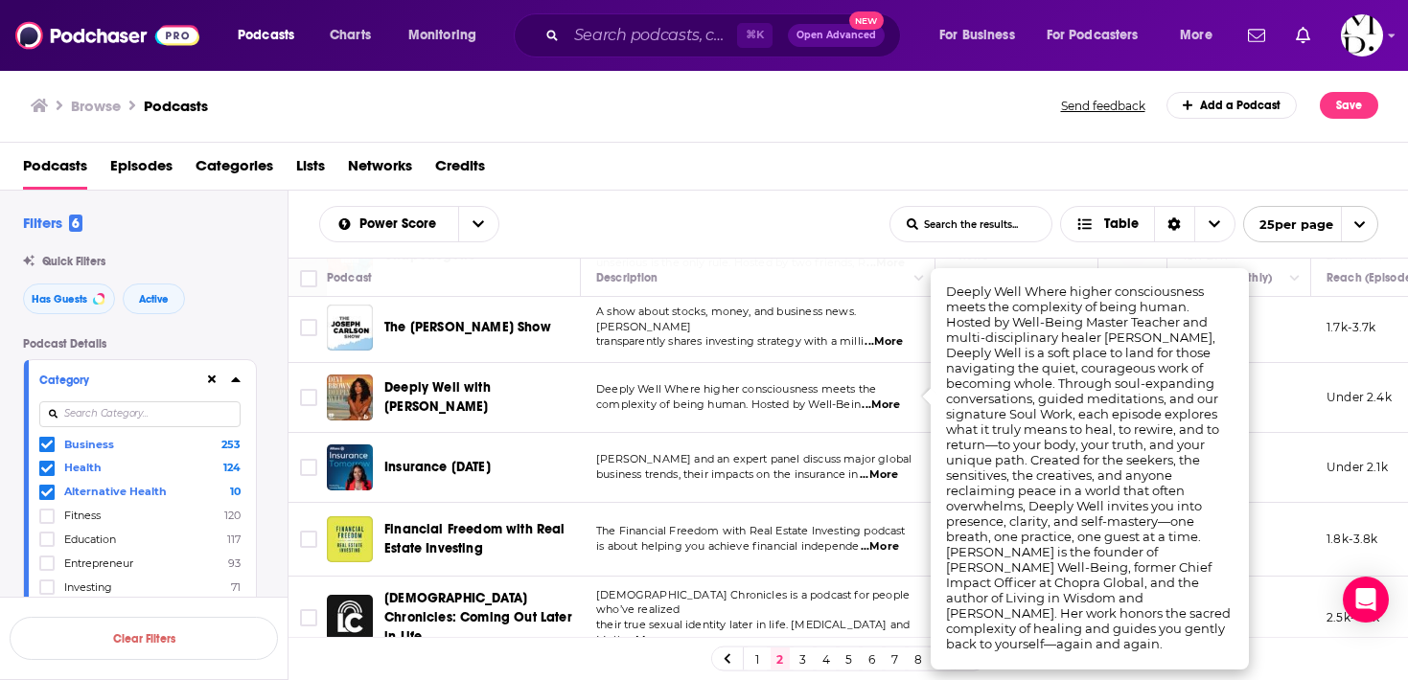
click at [433, 396] on span "Deeply Well with [PERSON_NAME]" at bounding box center [437, 396] width 106 height 35
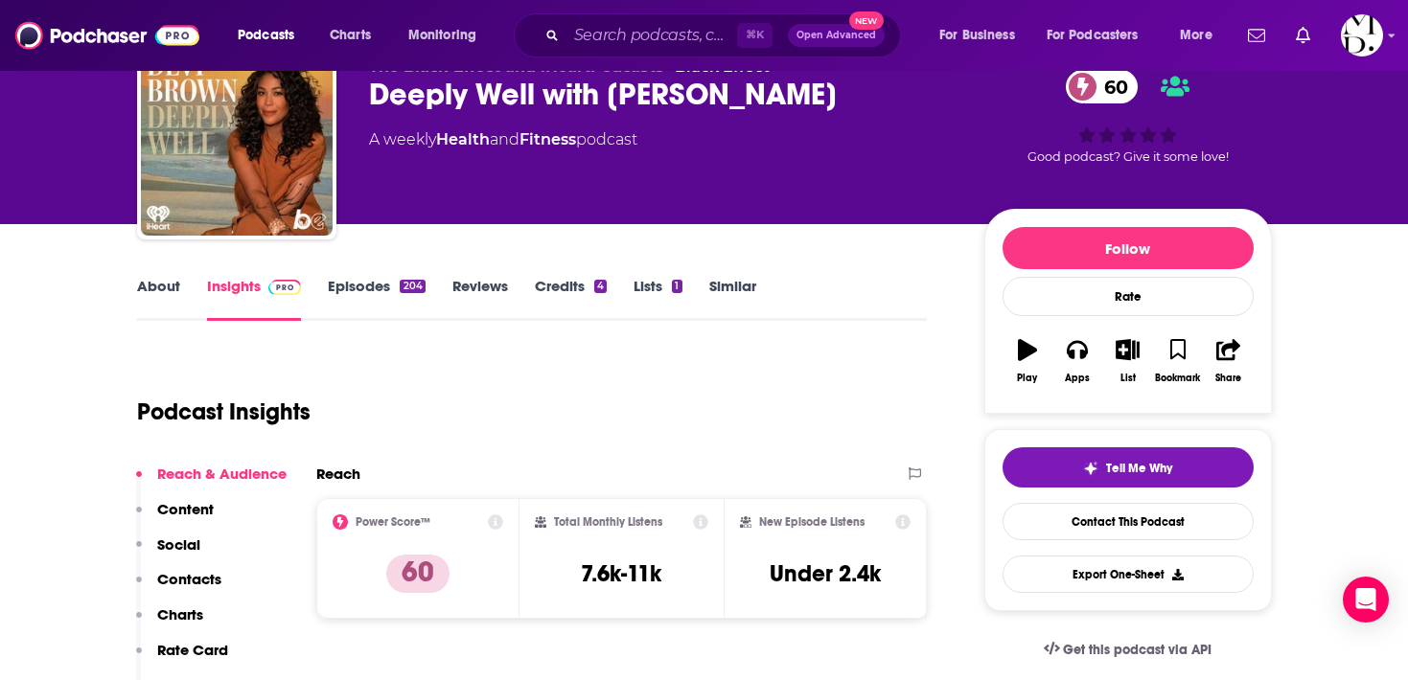
click at [175, 570] on p "Contacts" at bounding box center [189, 579] width 64 height 18
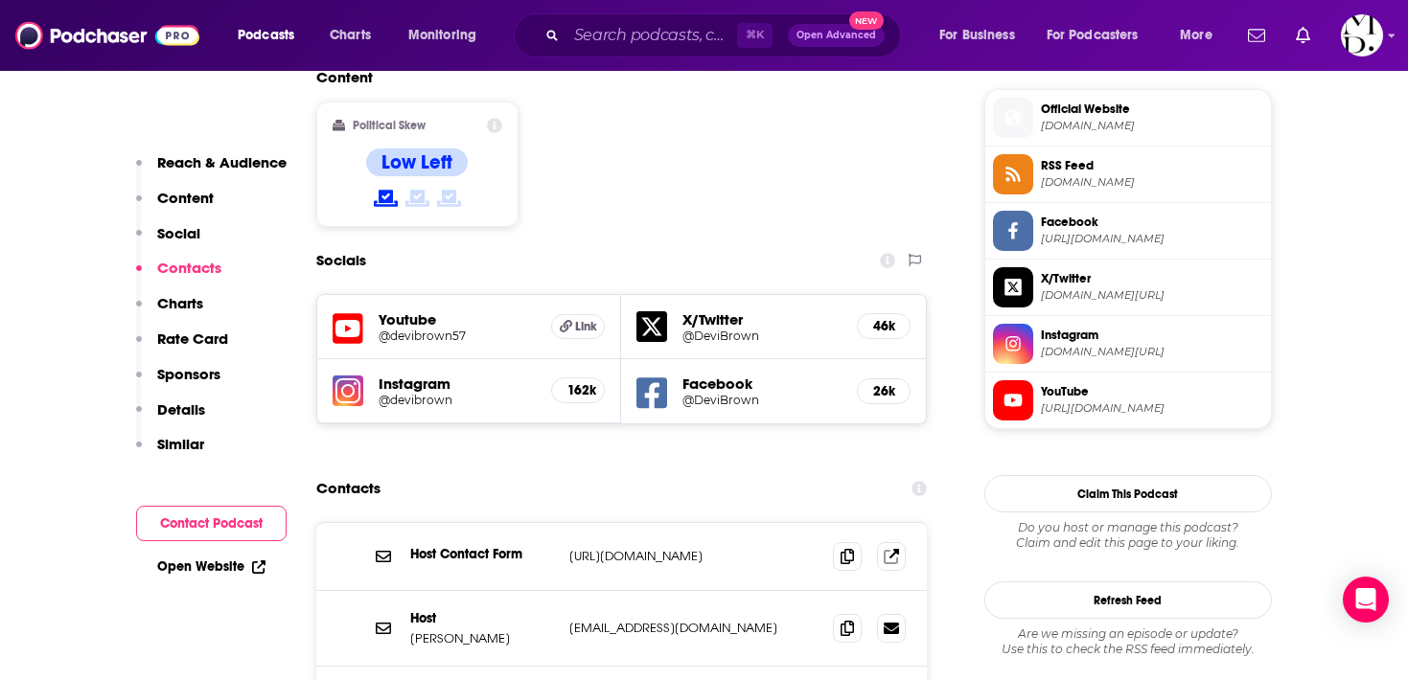
scroll to position [1623, 0]
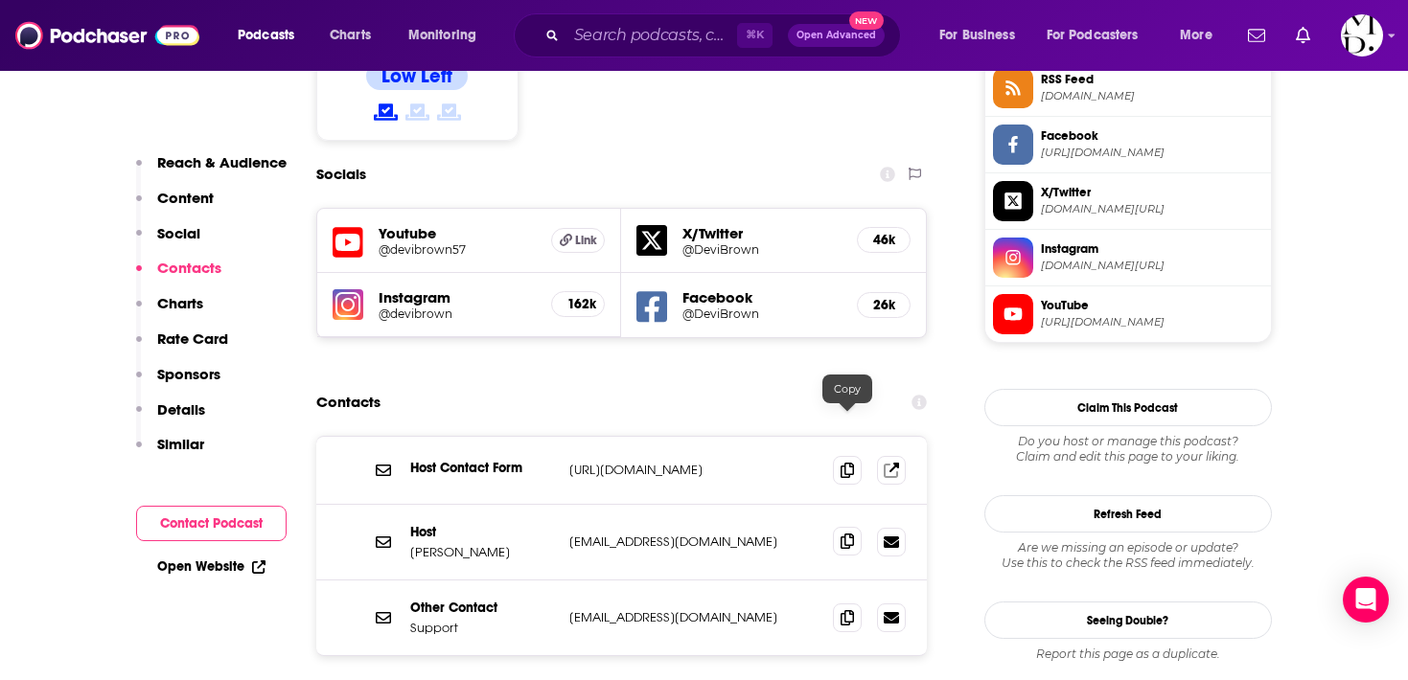
click at [855, 527] on span at bounding box center [847, 541] width 29 height 29
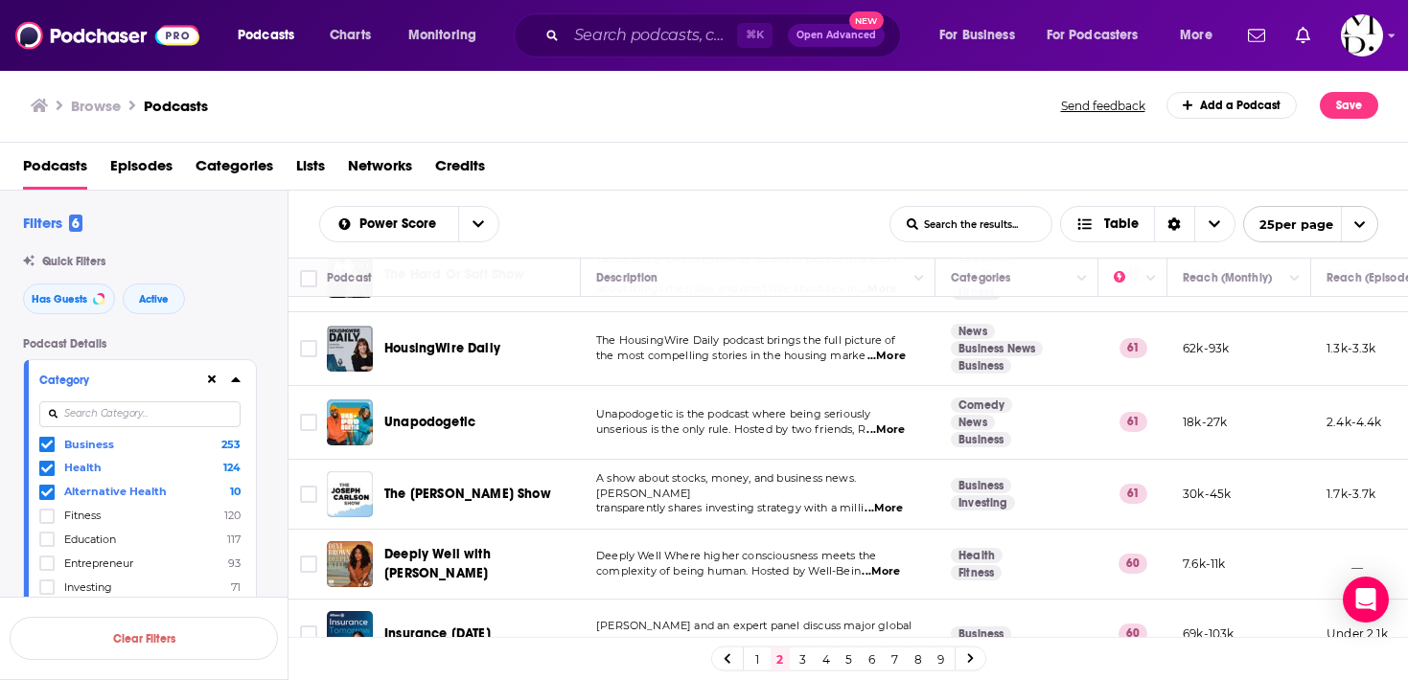
scroll to position [1501, 0]
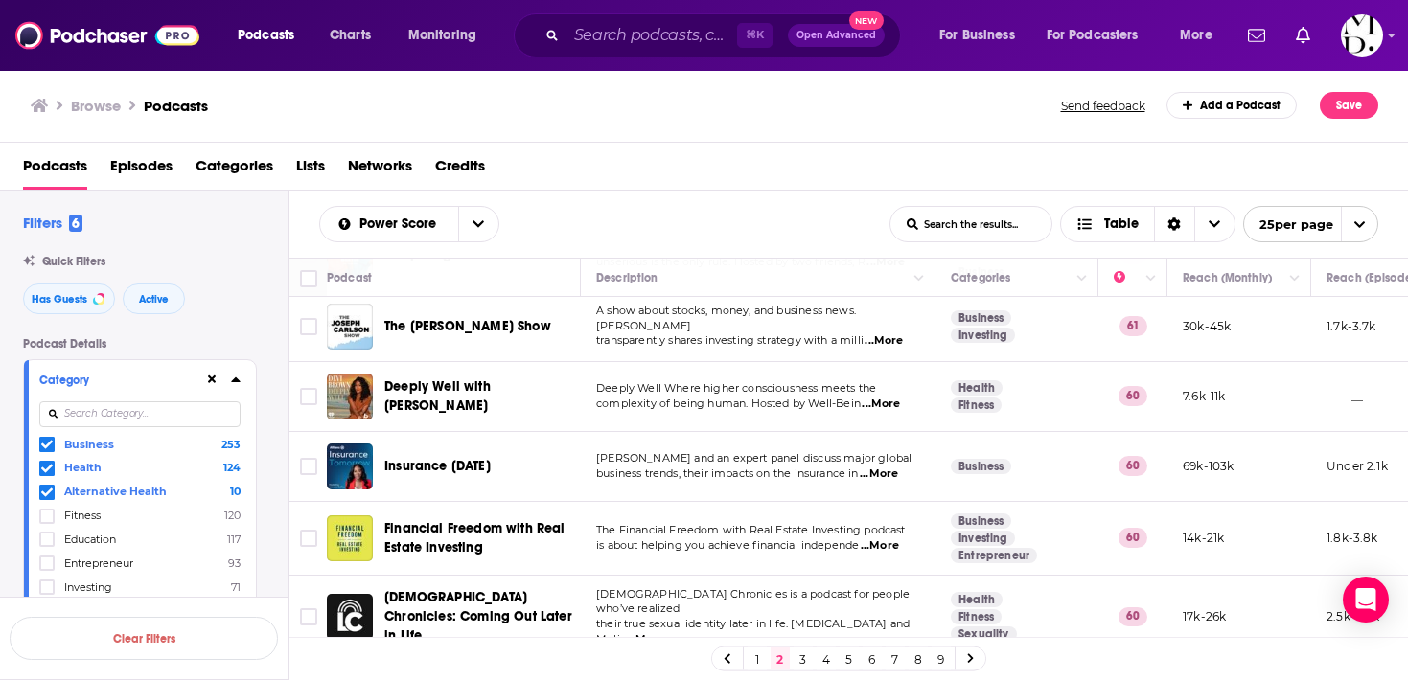
click at [798, 656] on link "3" at bounding box center [802, 659] width 19 height 23
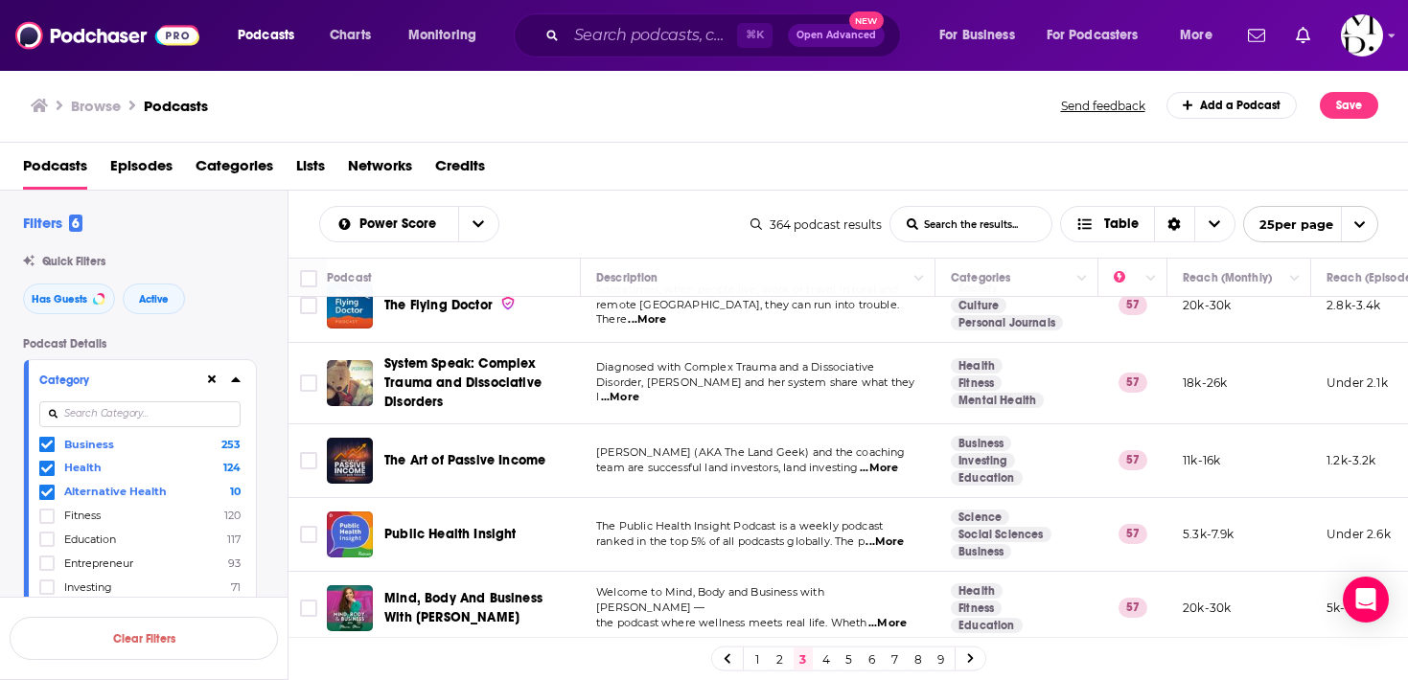
scroll to position [1305, 0]
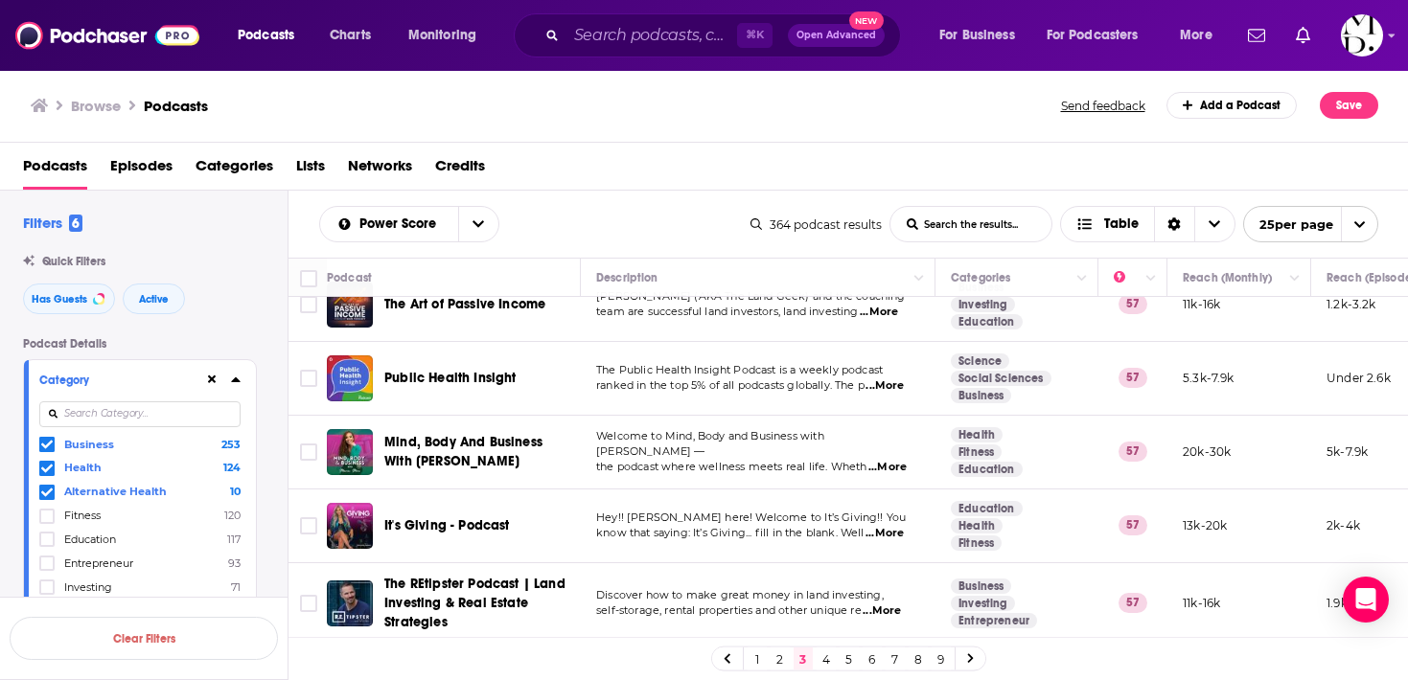
click at [875, 460] on span "...More" at bounding box center [887, 467] width 38 height 15
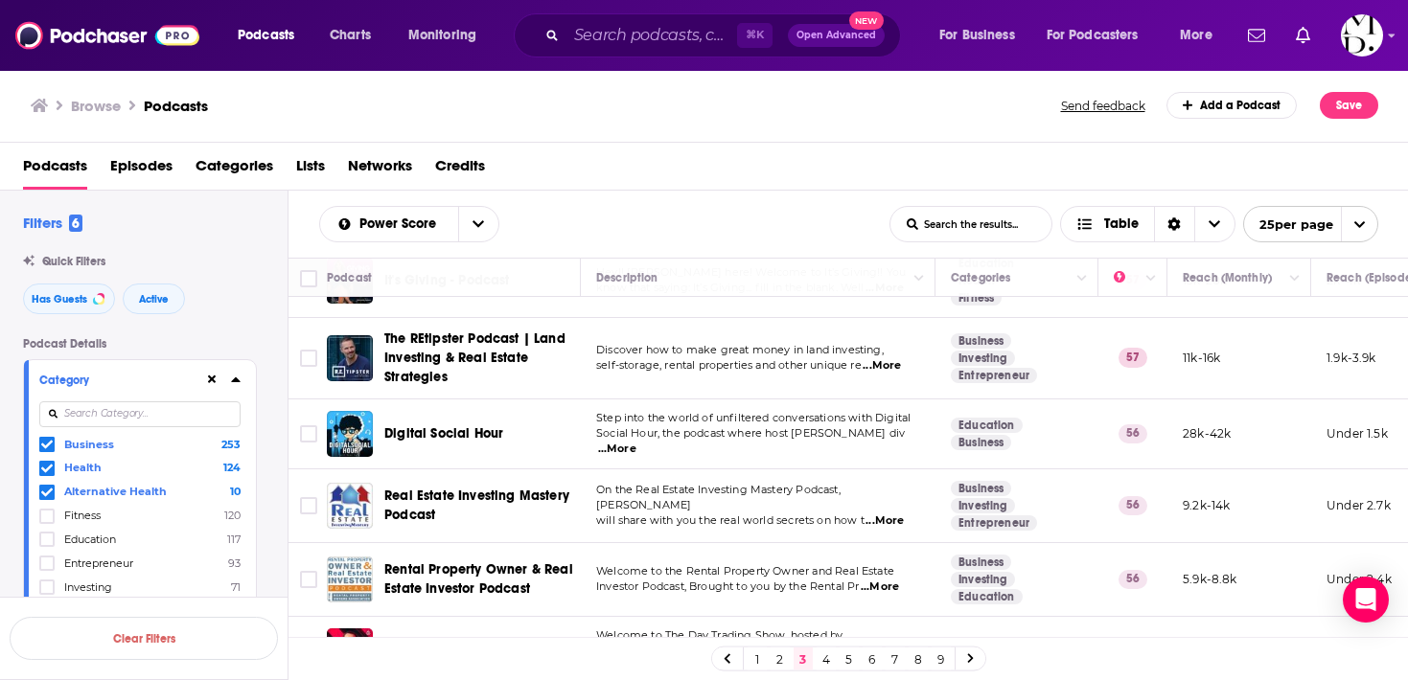
scroll to position [1577, 0]
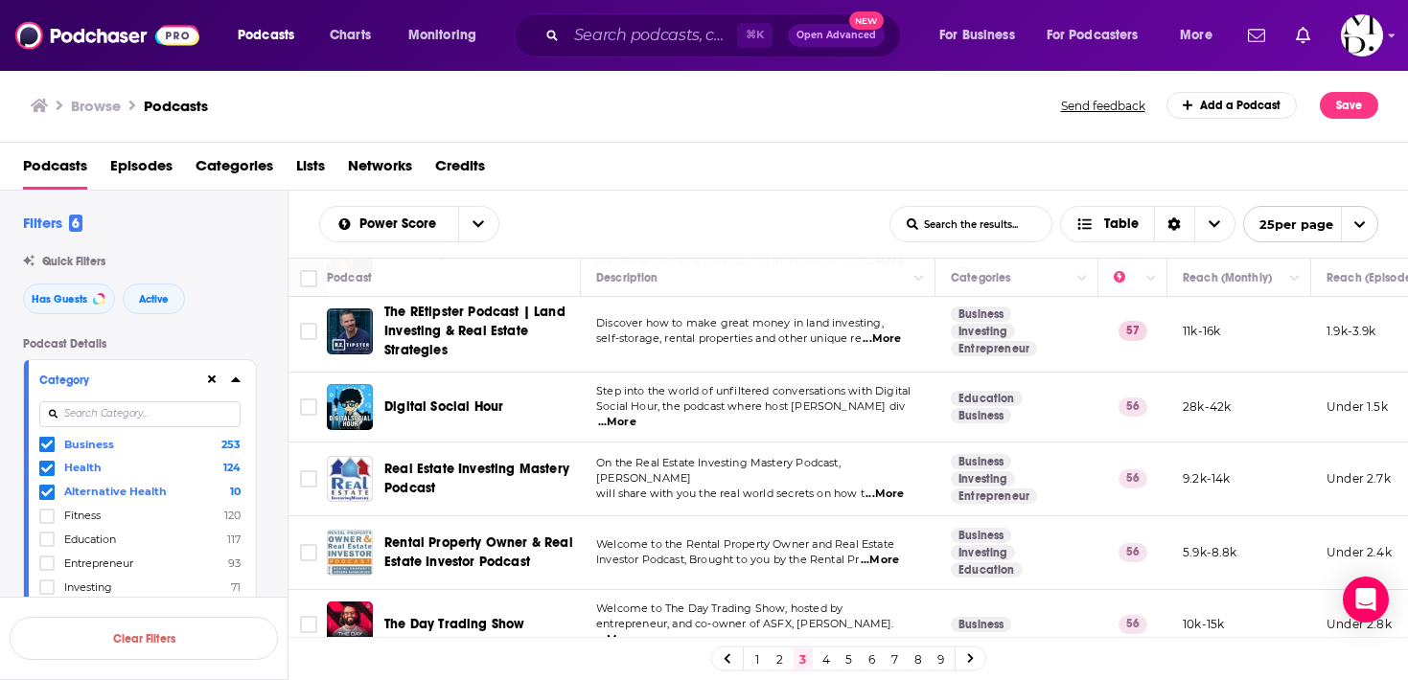
click at [822, 653] on link "4" at bounding box center [825, 659] width 19 height 23
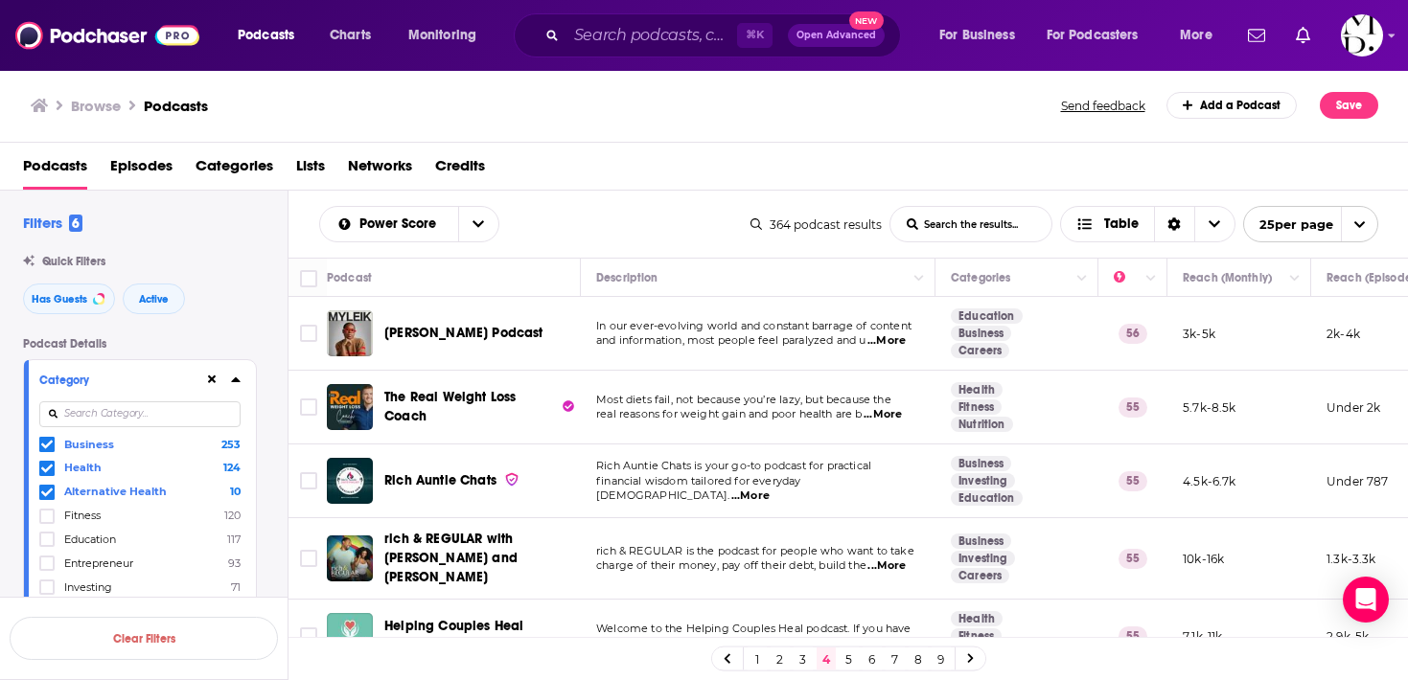
click at [885, 340] on span "...More" at bounding box center [886, 340] width 38 height 15
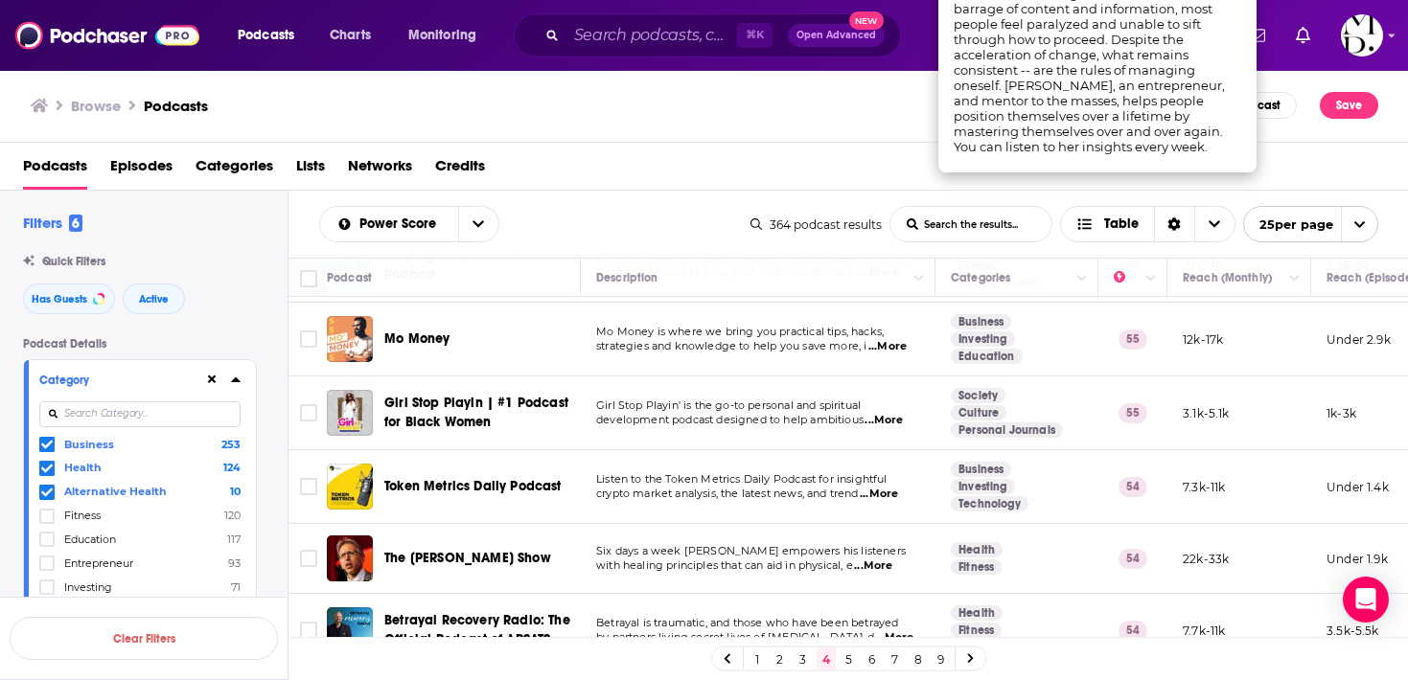
scroll to position [376, 0]
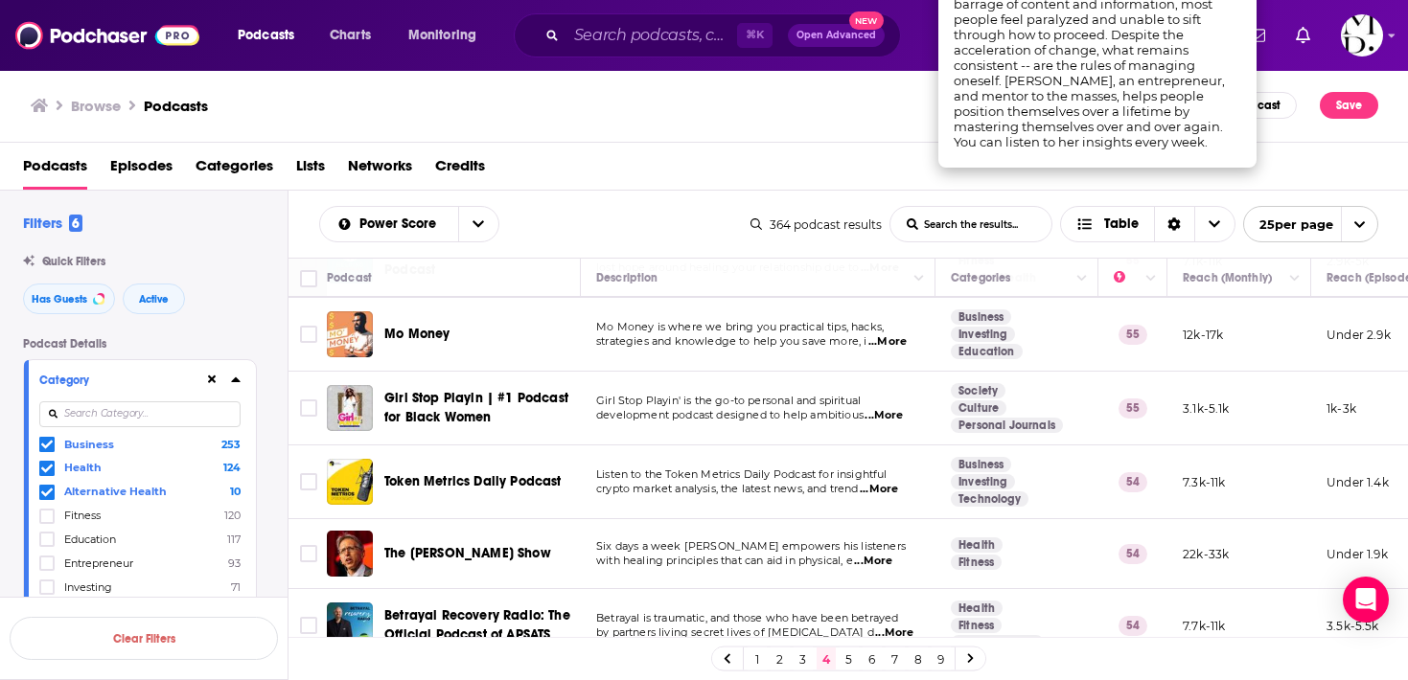
click at [892, 410] on span "...More" at bounding box center [883, 415] width 38 height 15
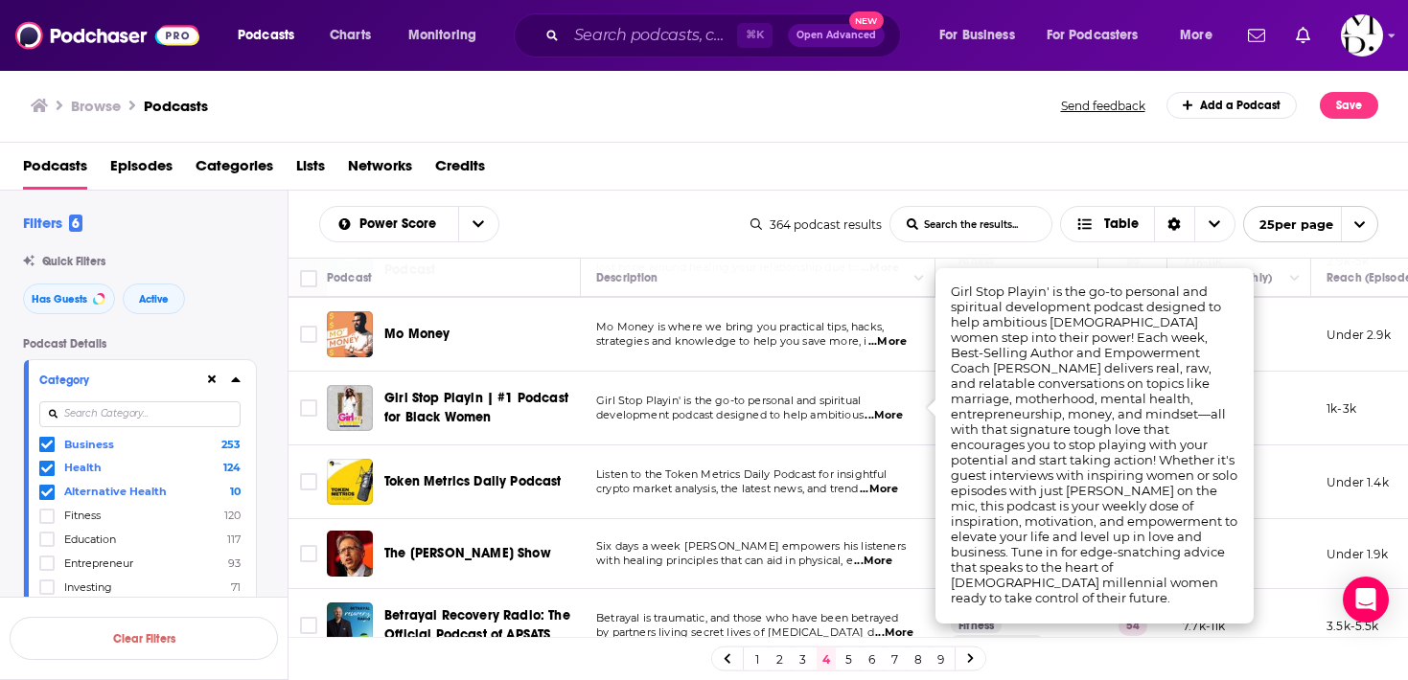
click at [434, 398] on span "Girl Stop Playin | #1 Podcast for Black Women" at bounding box center [476, 407] width 184 height 35
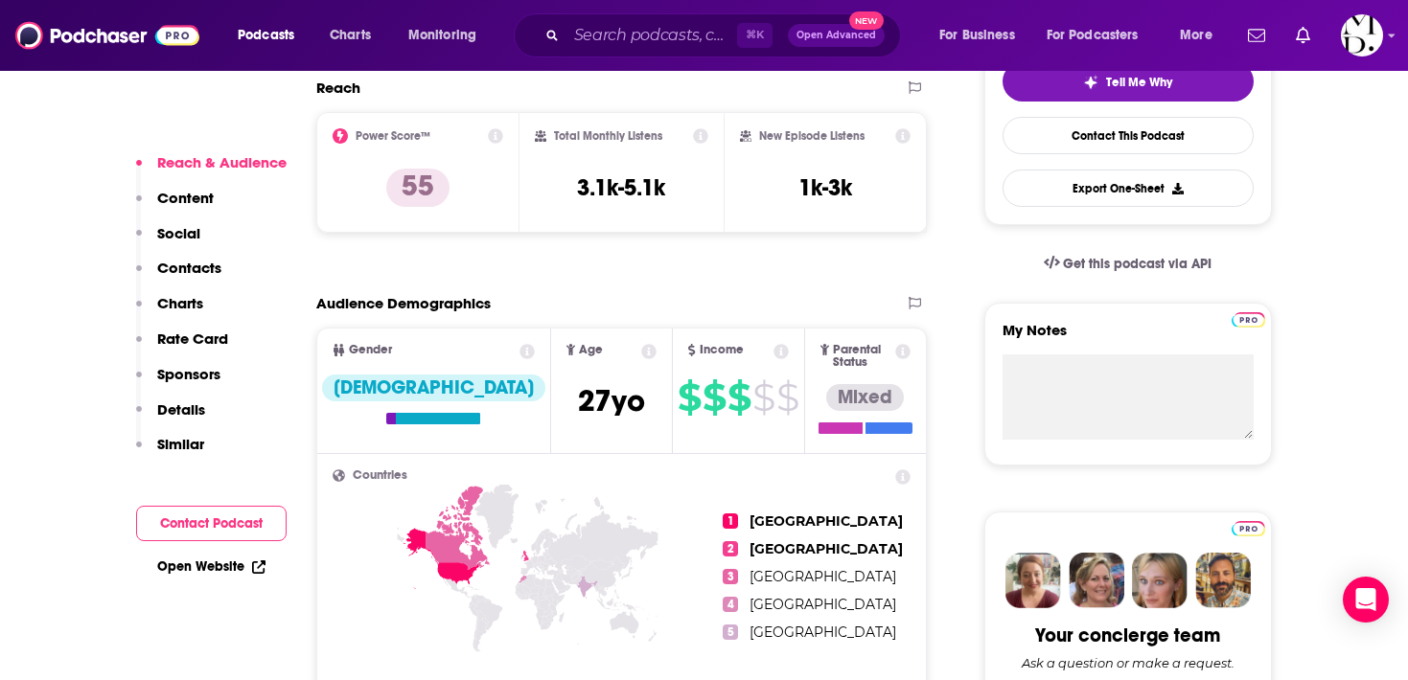
scroll to position [448, 0]
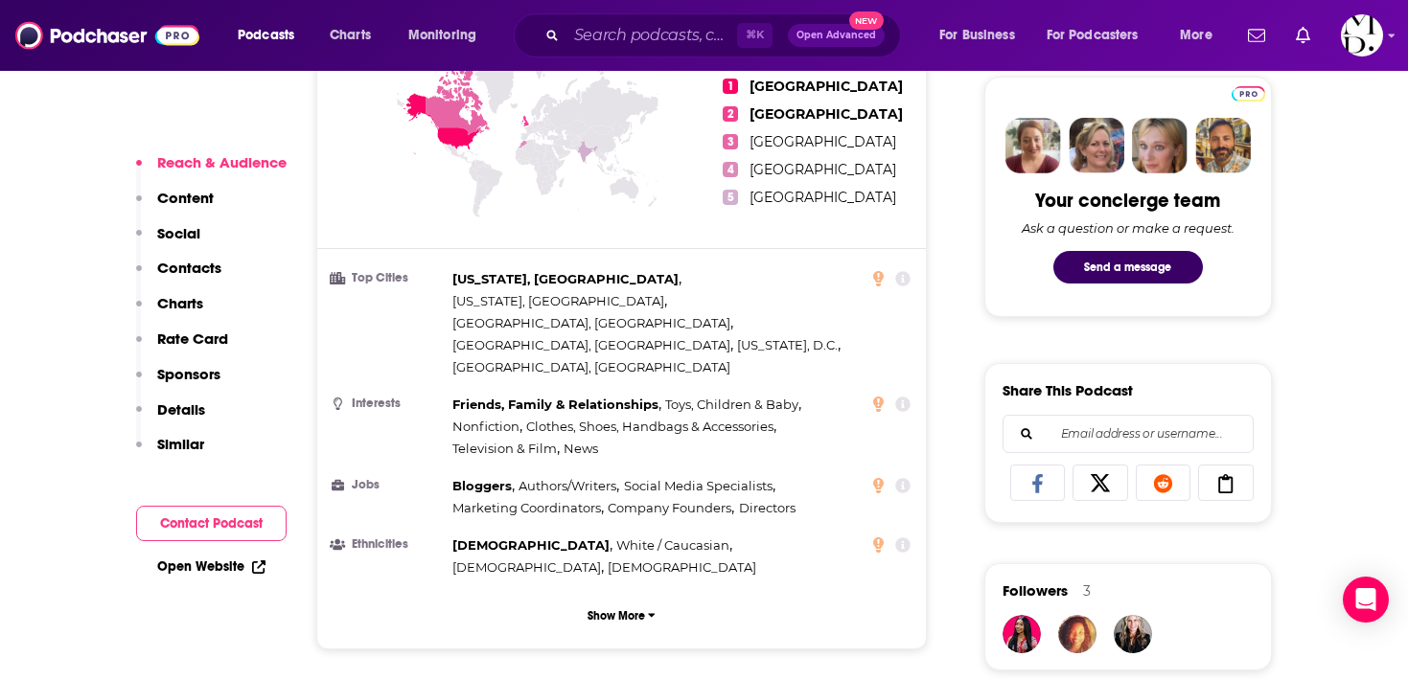
scroll to position [928, 0]
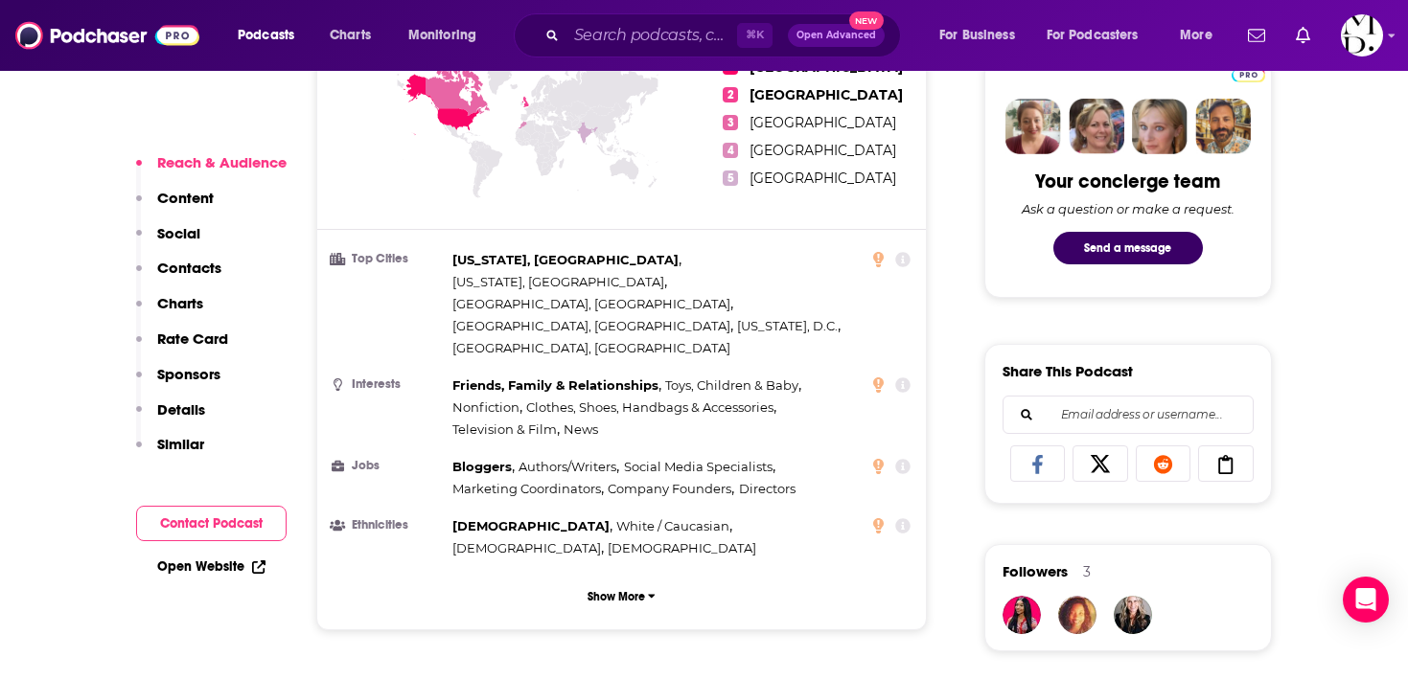
click at [200, 271] on p "Contacts" at bounding box center [189, 268] width 64 height 18
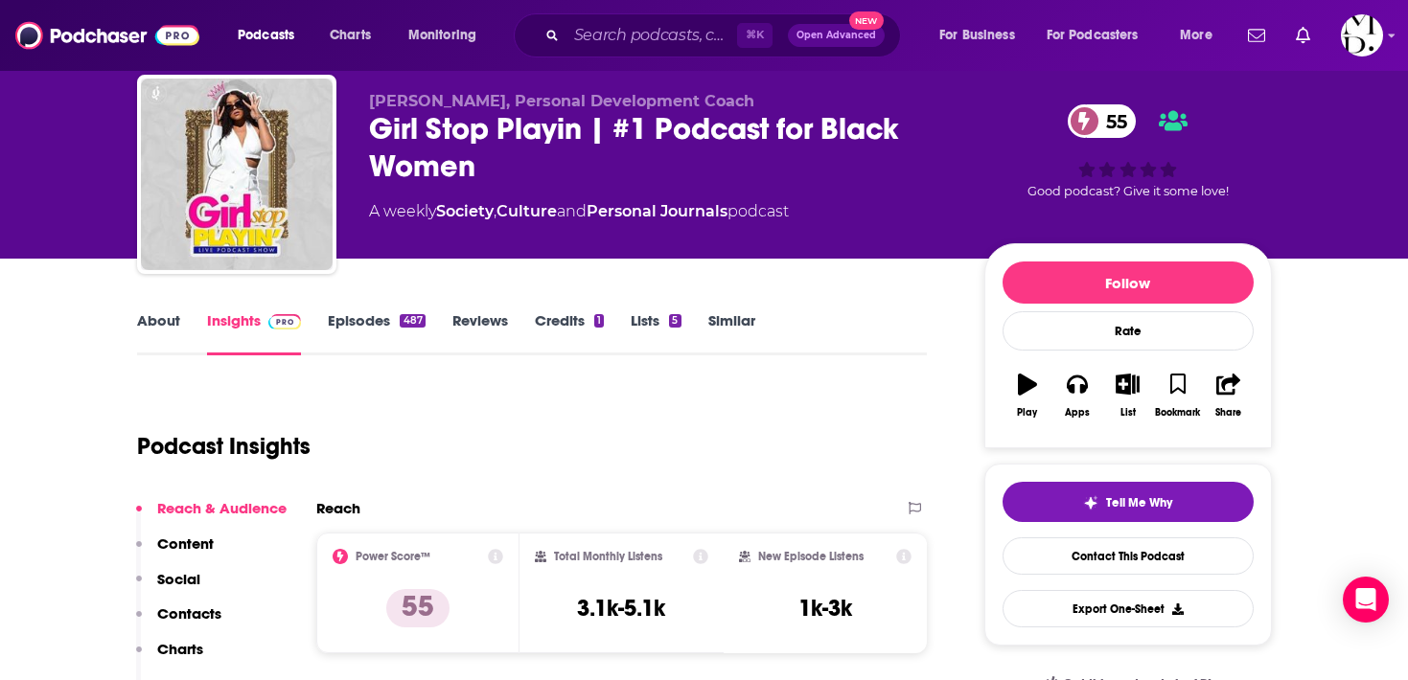
scroll to position [0, 0]
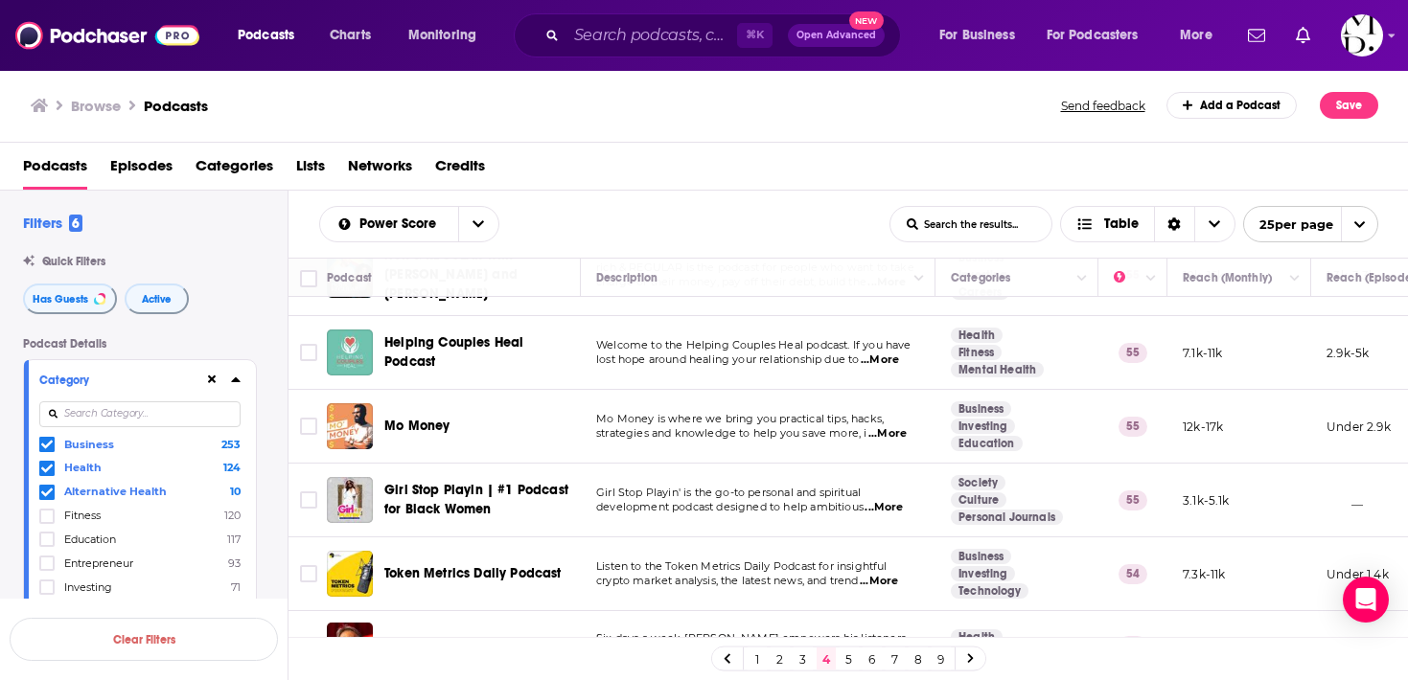
scroll to position [303, 0]
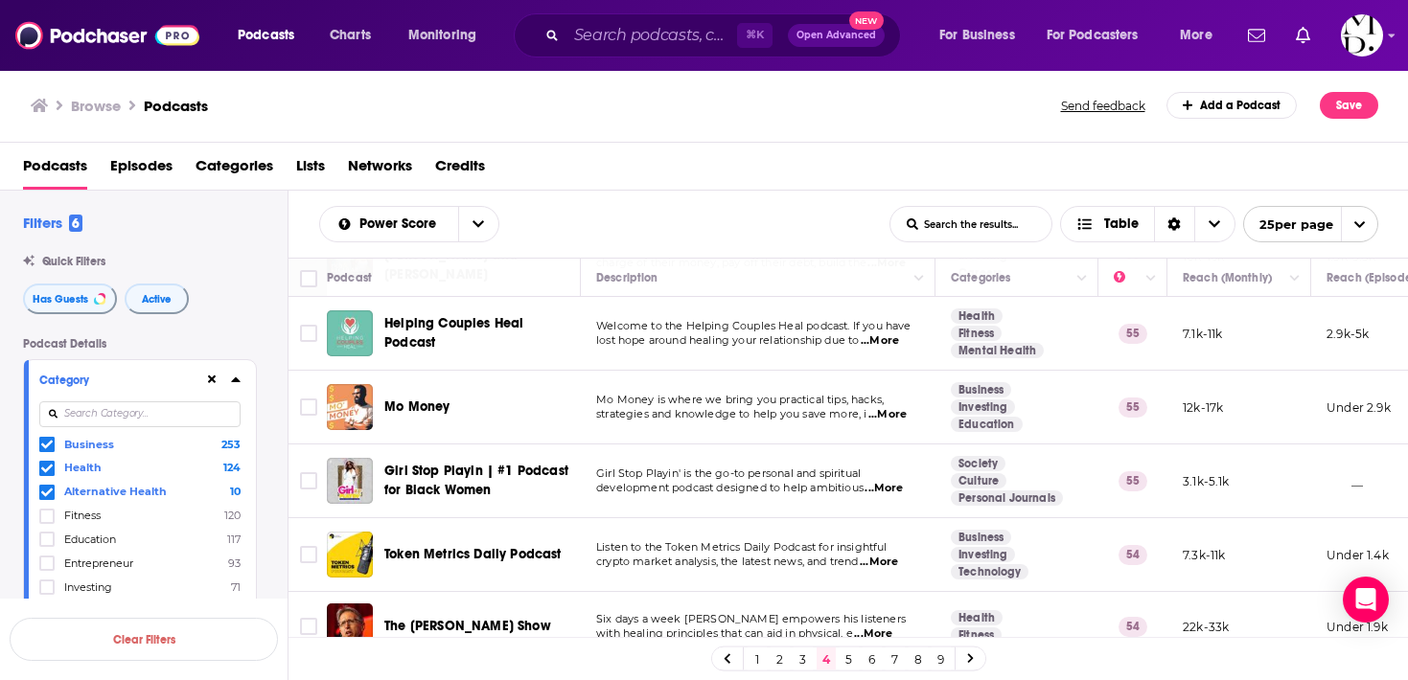
click at [200, 418] on input at bounding box center [139, 414] width 201 height 26
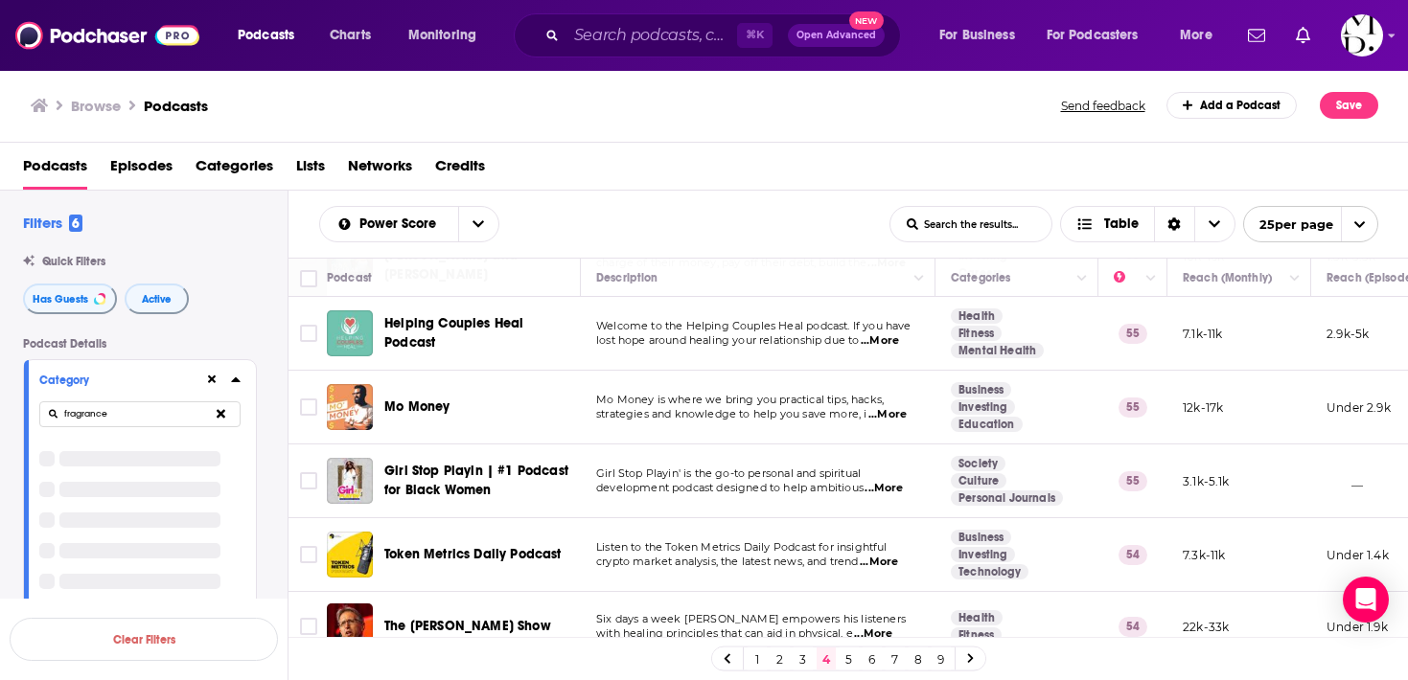
type input "fragrance"
click at [220, 416] on icon at bounding box center [221, 413] width 9 height 9
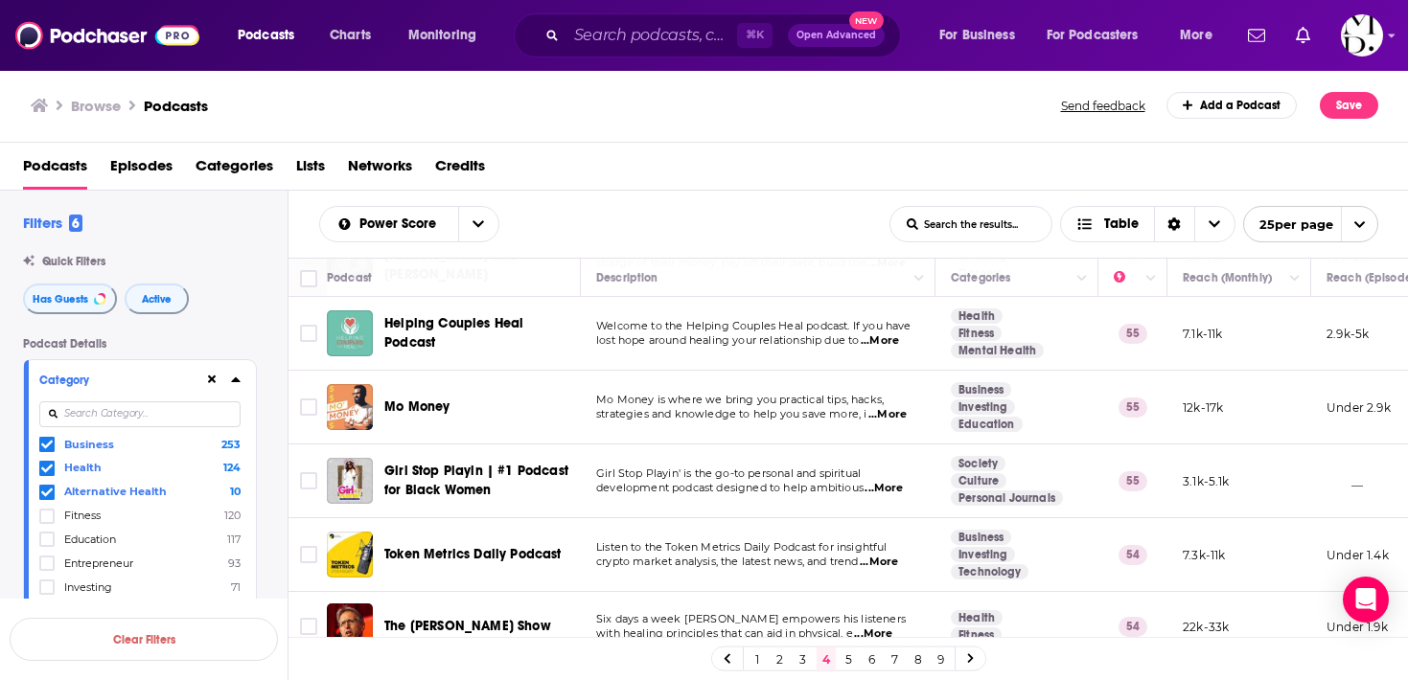
click at [978, 232] on input "List Search Input" at bounding box center [970, 224] width 161 height 34
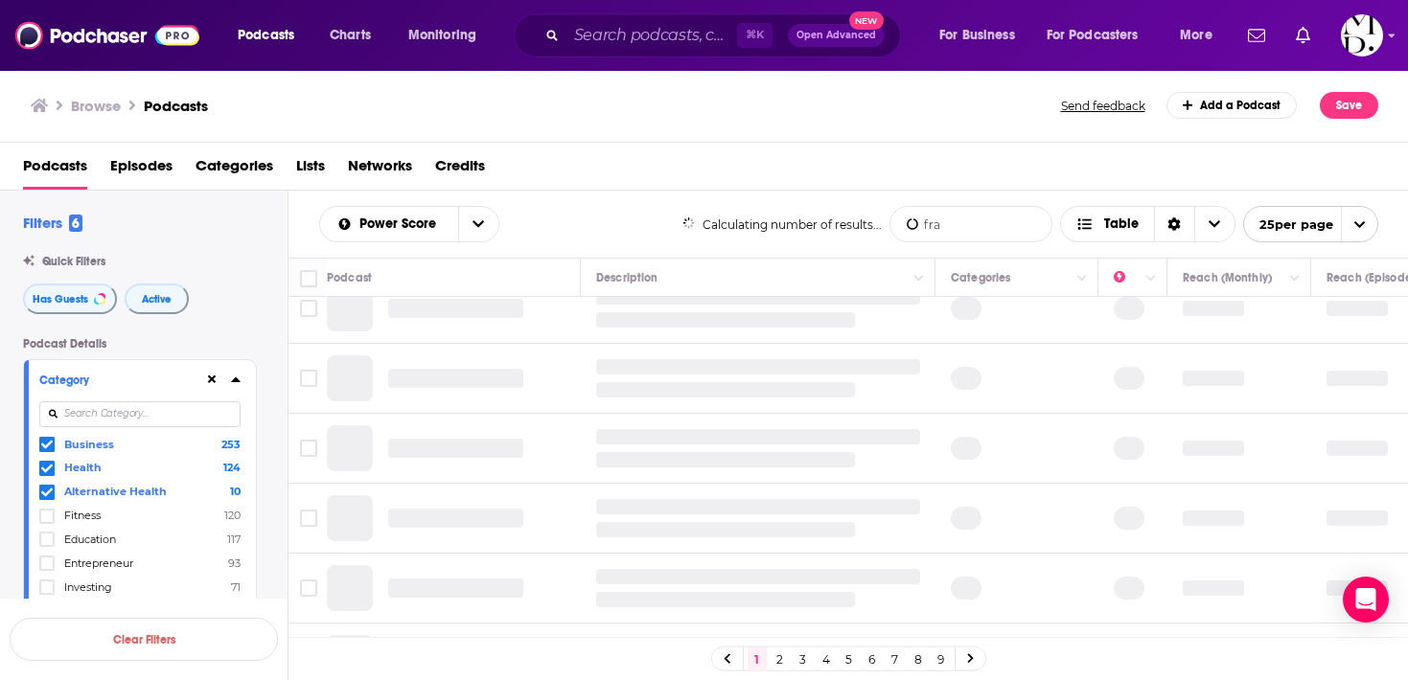
type input "frag"
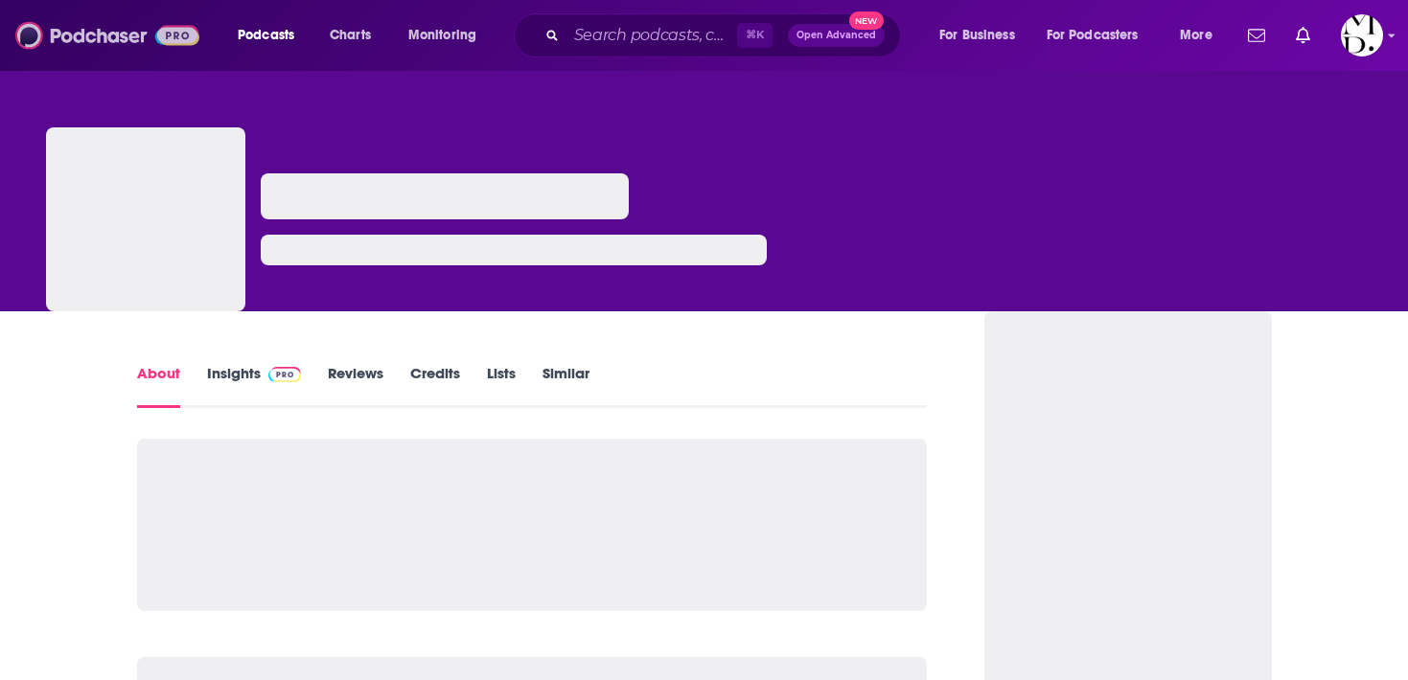
click at [81, 31] on img at bounding box center [107, 35] width 184 height 36
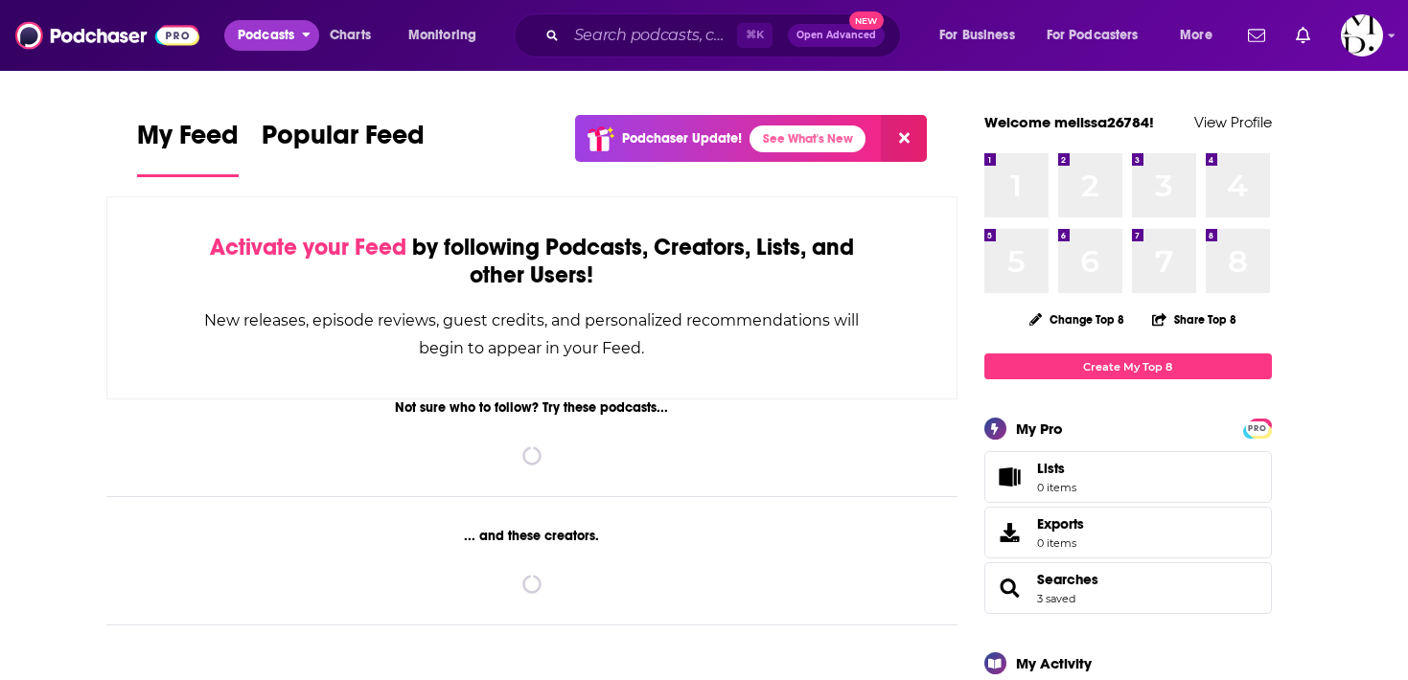
click at [269, 41] on span "Podcasts" at bounding box center [266, 35] width 57 height 27
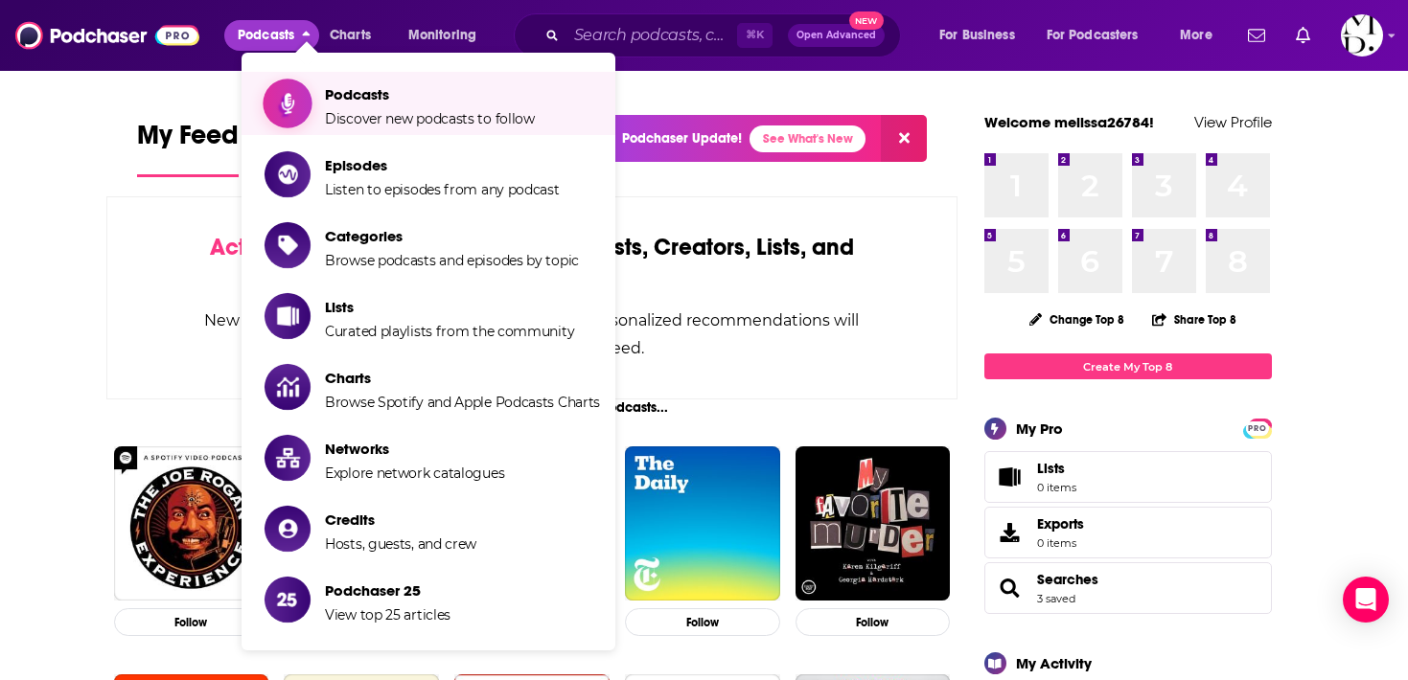
click at [366, 110] on span "Discover new podcasts to follow" at bounding box center [430, 118] width 210 height 17
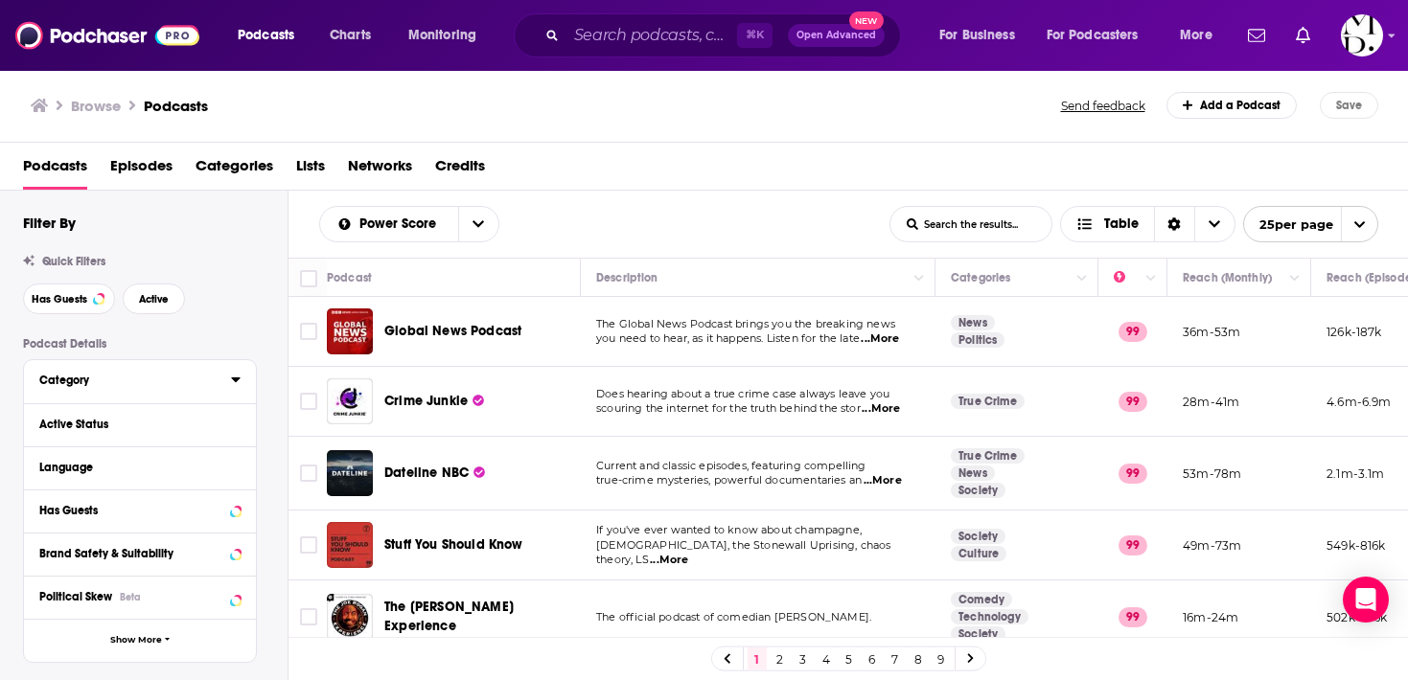
click at [139, 376] on div "Category" at bounding box center [128, 380] width 179 height 13
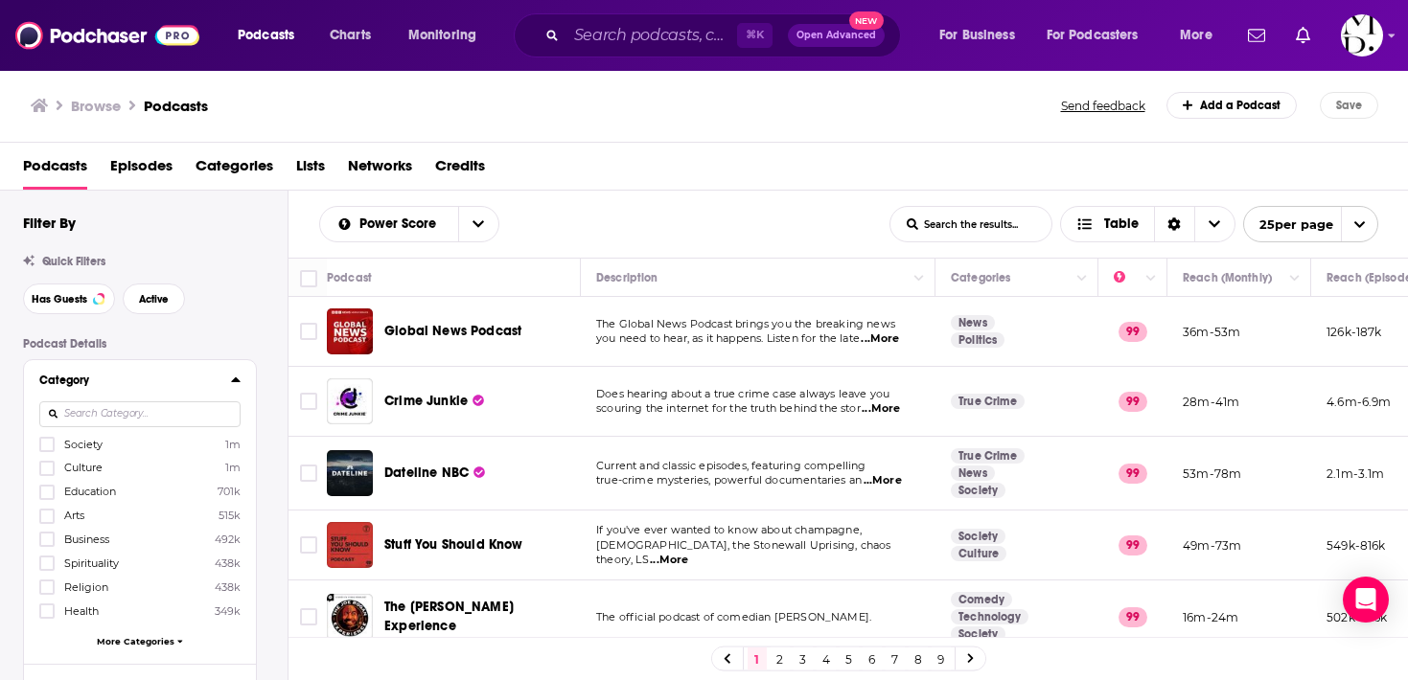
click at [144, 415] on input at bounding box center [139, 414] width 201 height 26
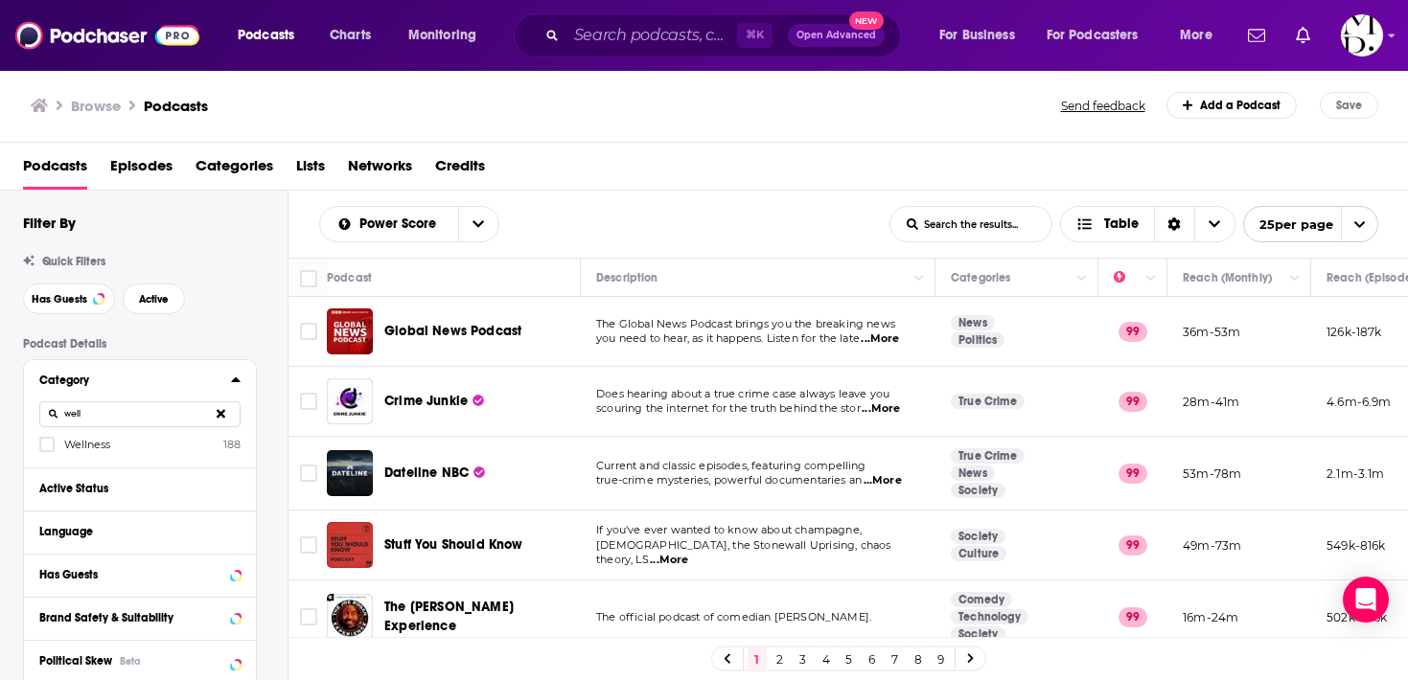
click at [86, 454] on div "Category well Wellness 188" at bounding box center [140, 413] width 232 height 107
click at [86, 448] on span "Wellness" at bounding box center [87, 444] width 46 height 13
click at [47, 450] on input "multiSelectOption-wellness-category-0" at bounding box center [47, 450] width 0 height 0
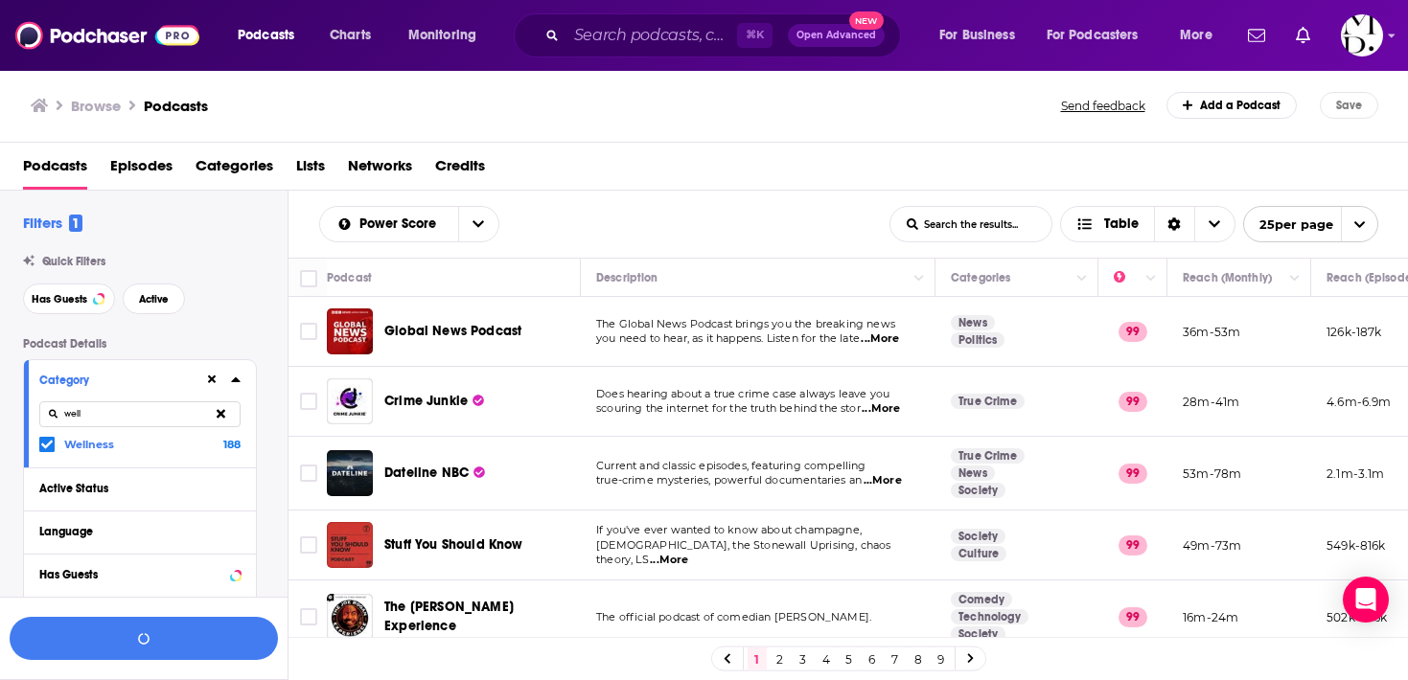
click at [97, 418] on input "well" at bounding box center [139, 414] width 201 height 26
type input "w"
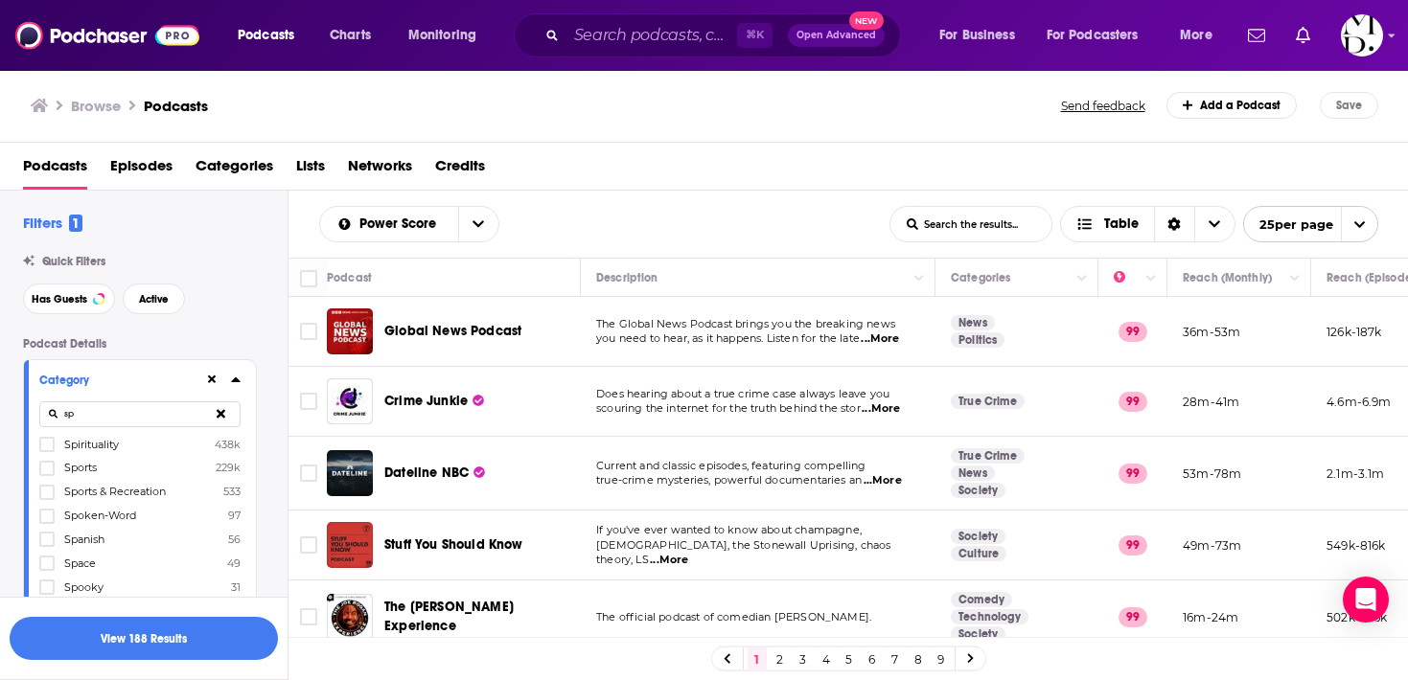
type input "s"
type input "h"
type input "busi"
click at [74, 449] on span "Business" at bounding box center [86, 444] width 45 height 13
click at [47, 450] on input "multiSelectOption-business-0" at bounding box center [47, 450] width 0 height 0
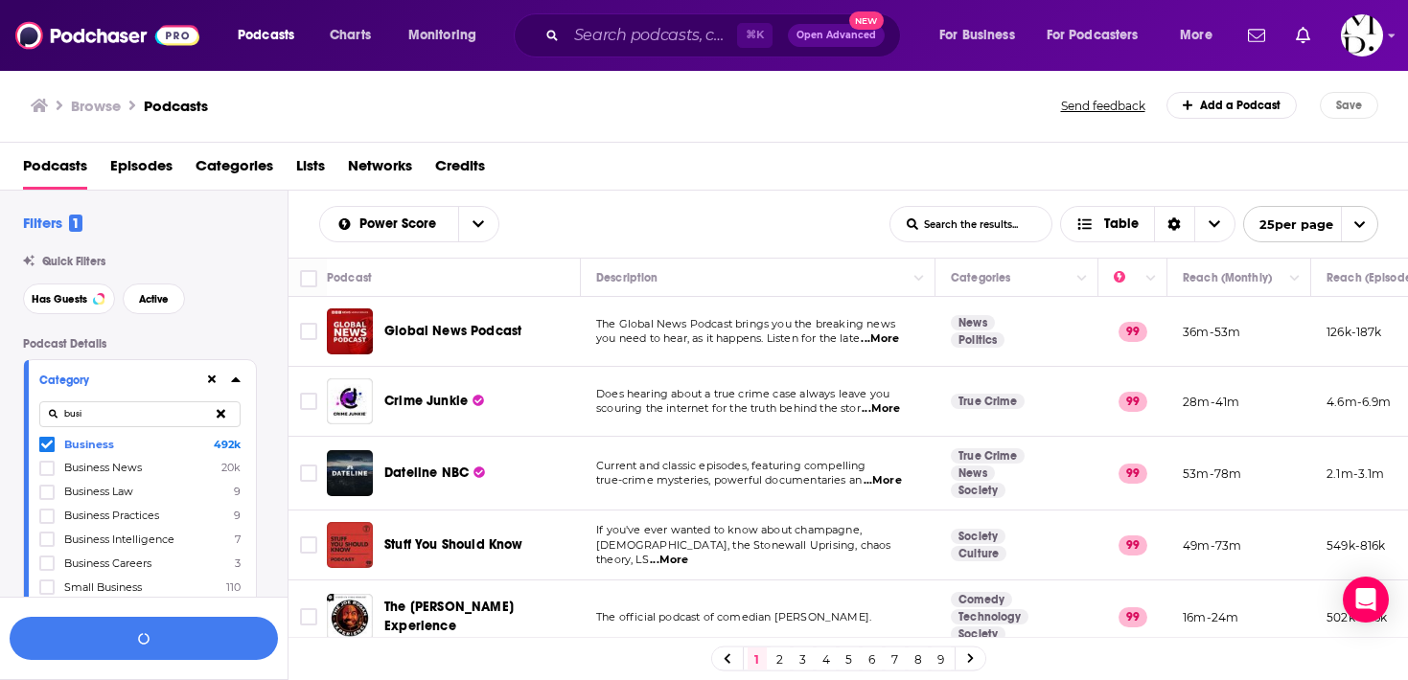
click at [224, 416] on icon at bounding box center [221, 413] width 9 height 12
click at [196, 406] on input at bounding box center [139, 414] width 201 height 26
type input "e"
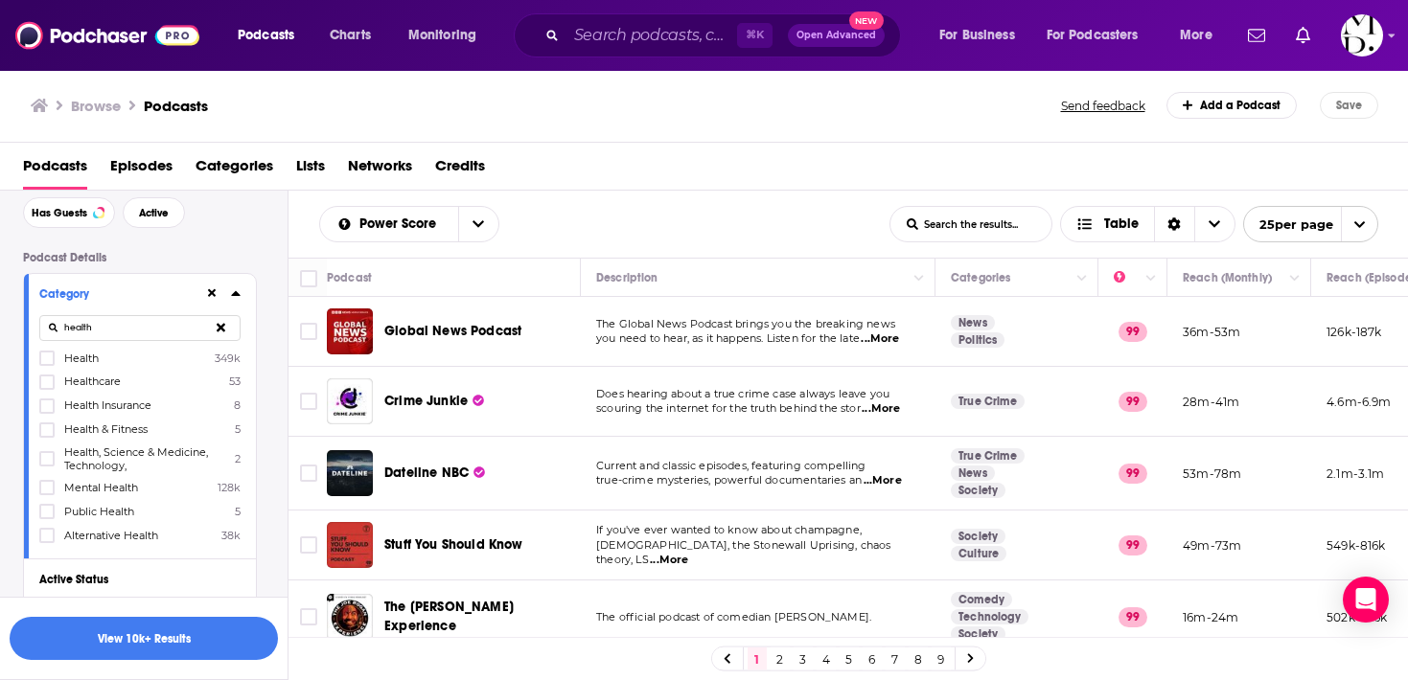
scroll to position [99, 0]
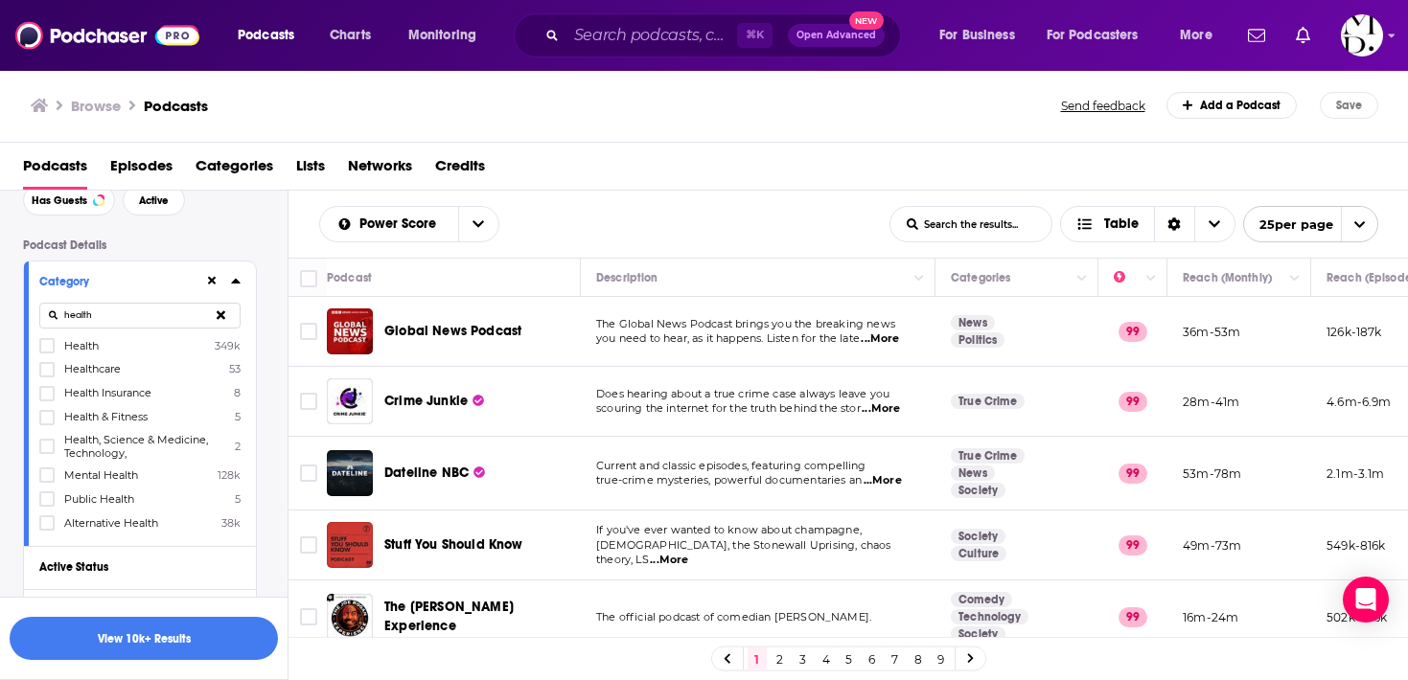
type input "health"
click at [108, 528] on label "Alternative Health 38k" at bounding box center [139, 523] width 201 height 16
click at [47, 529] on input "multiSelectOption-alternative-health-7" at bounding box center [47, 529] width 0 height 0
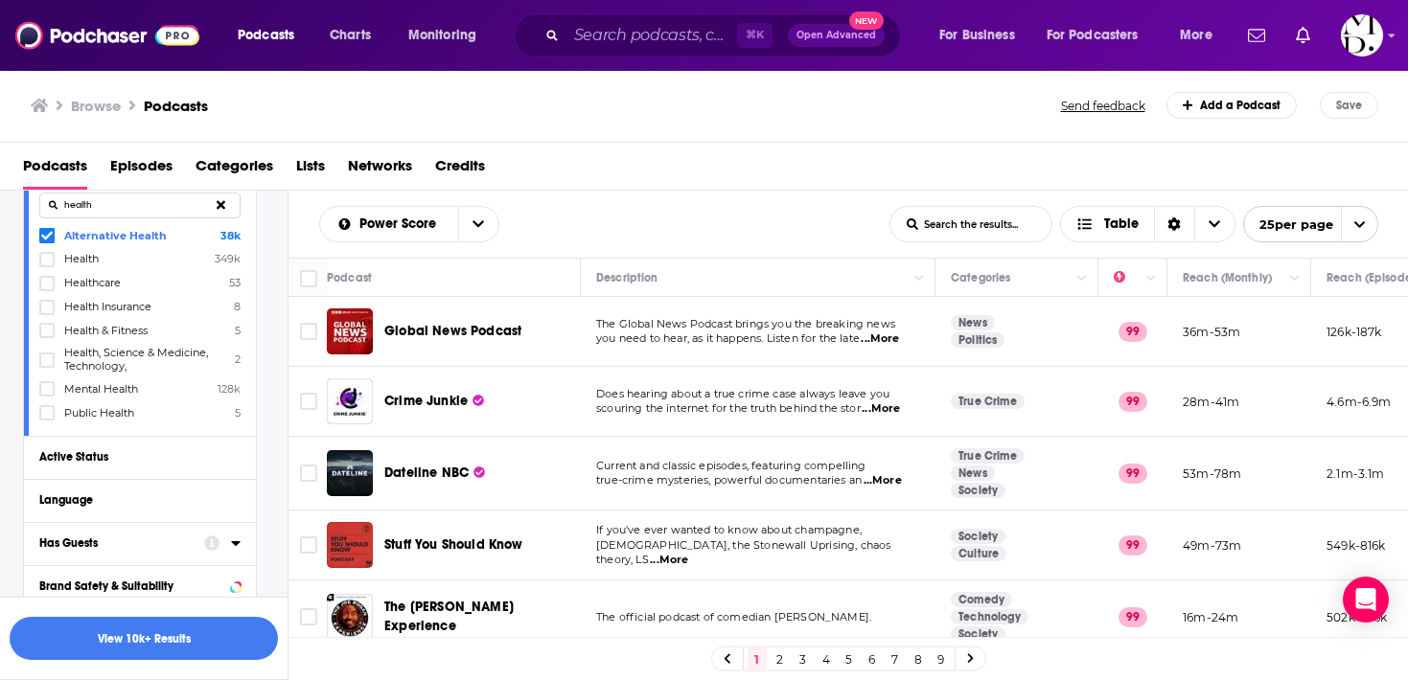
scroll to position [211, 0]
click at [151, 454] on div "Active Status" at bounding box center [115, 454] width 152 height 13
click at [194, 498] on span "All" at bounding box center [129, 491] width 179 height 25
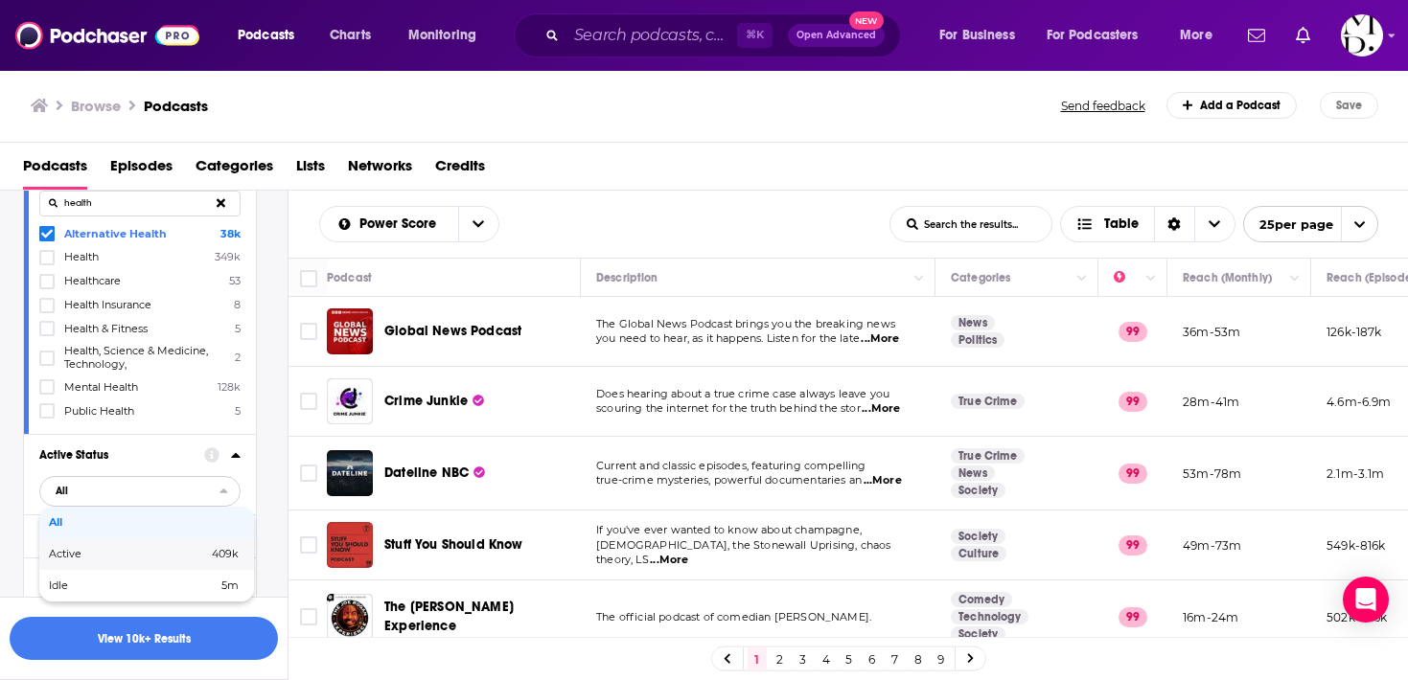
click at [173, 549] on span "409k" at bounding box center [192, 554] width 94 height 11
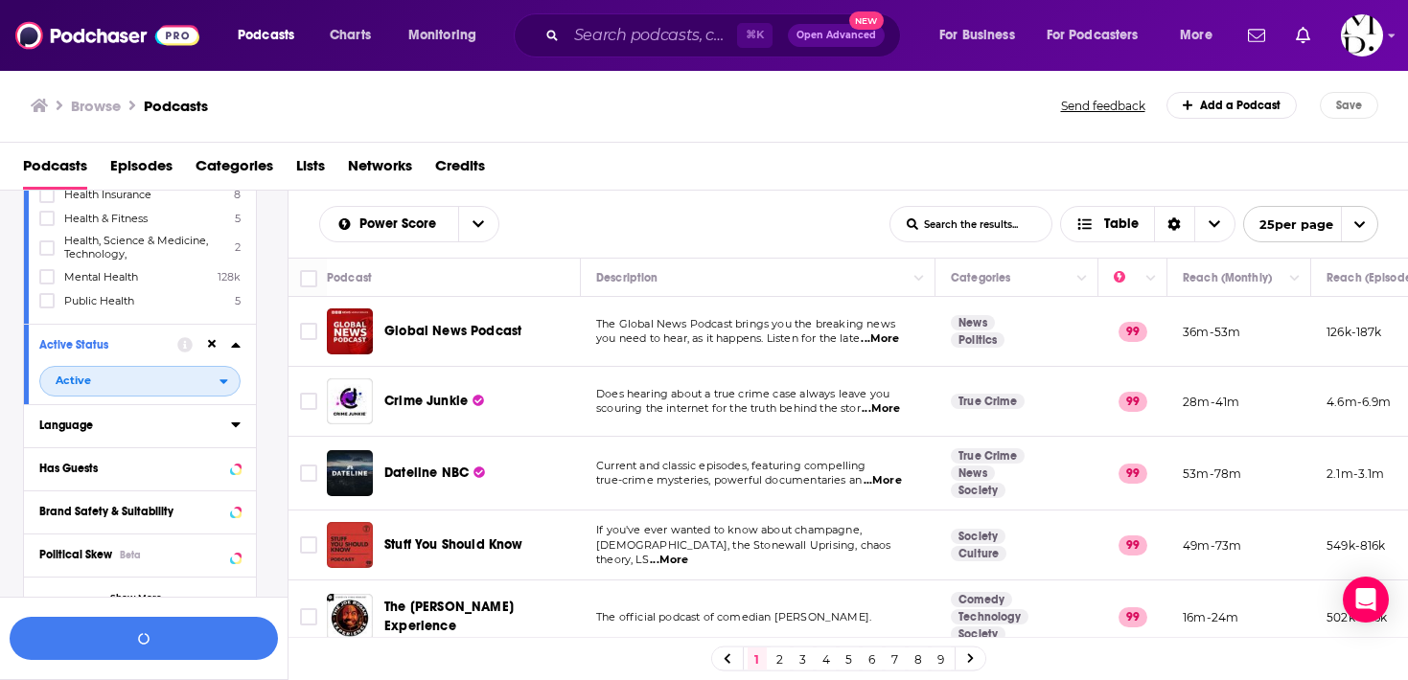
scroll to position [323, 0]
click at [184, 417] on div "Language" at bounding box center [128, 423] width 179 height 13
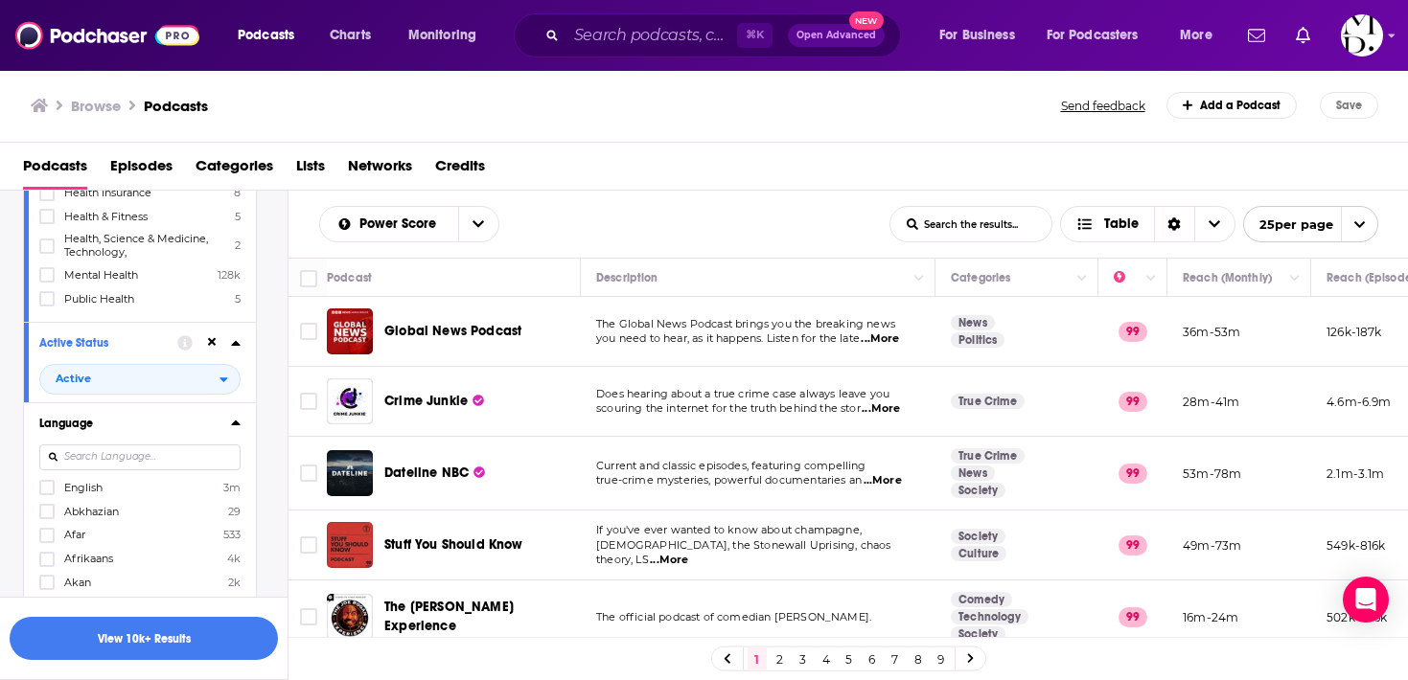
click at [148, 492] on label "English 3m" at bounding box center [139, 487] width 201 height 16
click at [47, 493] on input "multiSelectOption-en-0" at bounding box center [47, 493] width 0 height 0
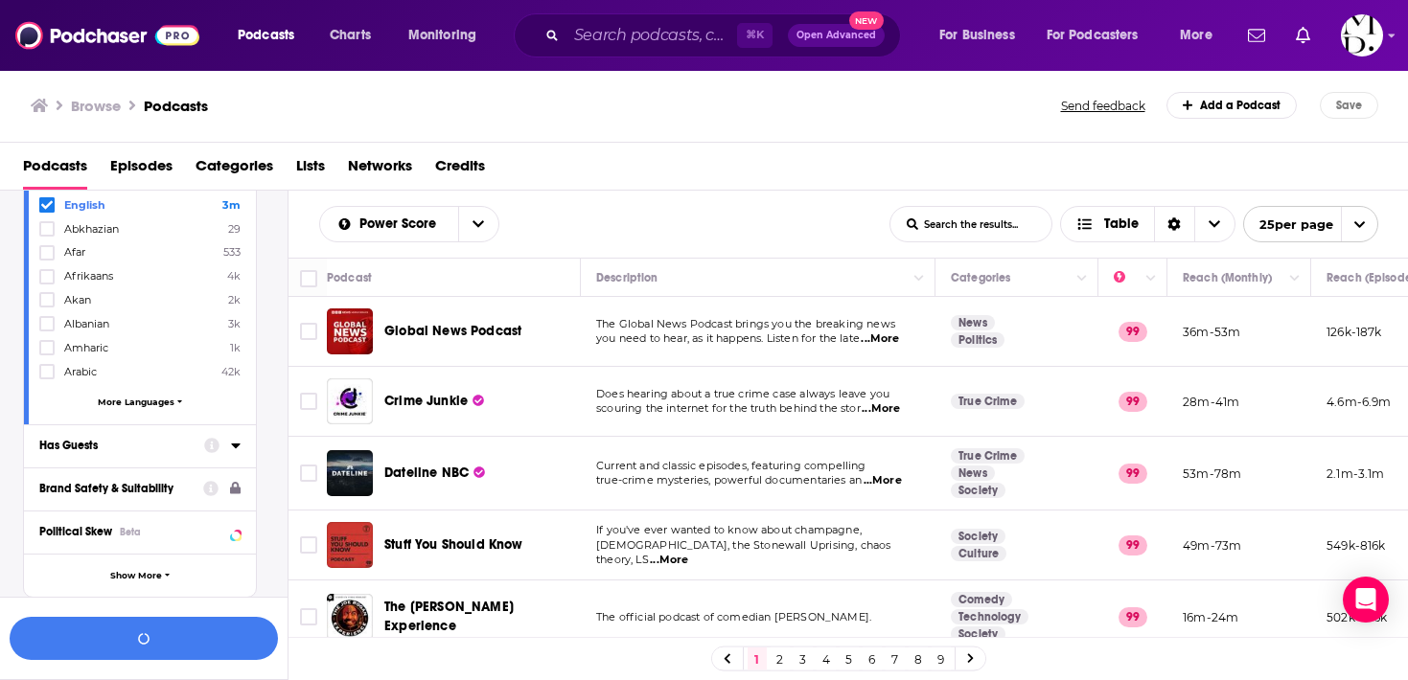
scroll to position [714, 0]
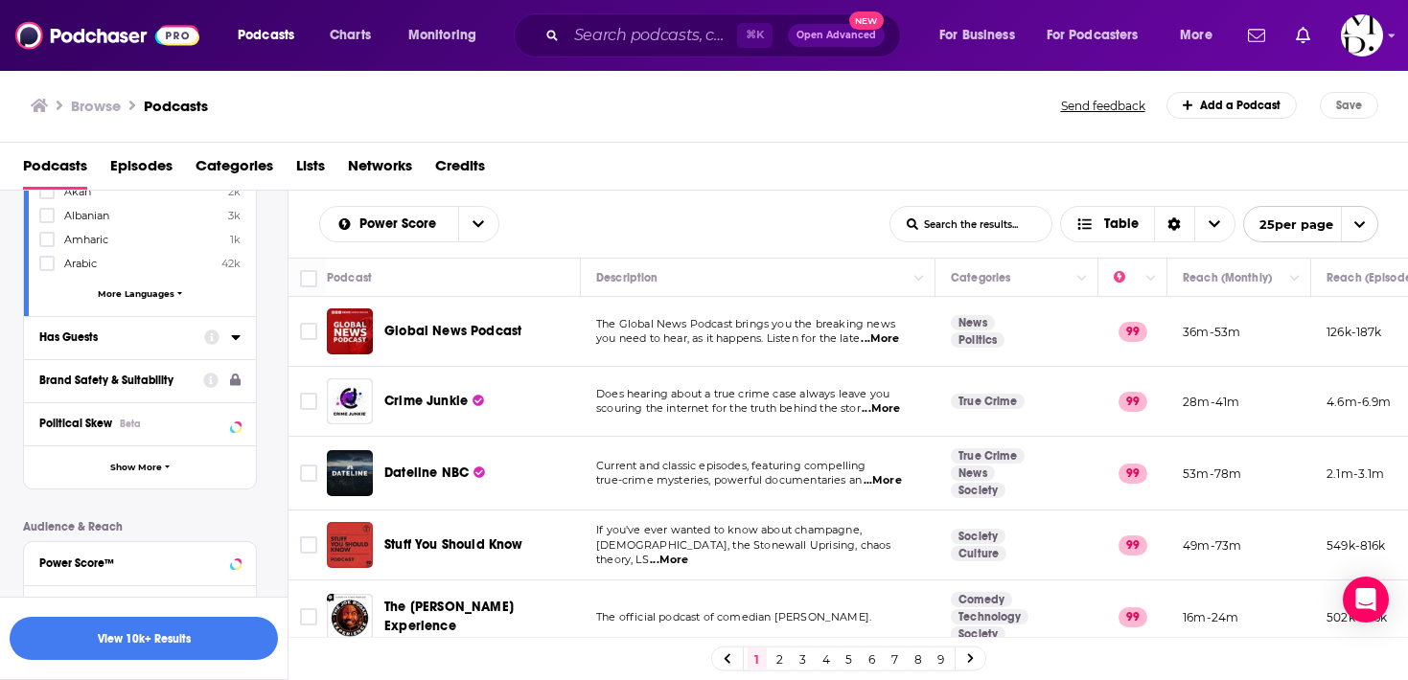
click at [171, 346] on div "Has Guests" at bounding box center [140, 337] width 232 height 43
click at [237, 335] on icon at bounding box center [236, 337] width 10 height 15
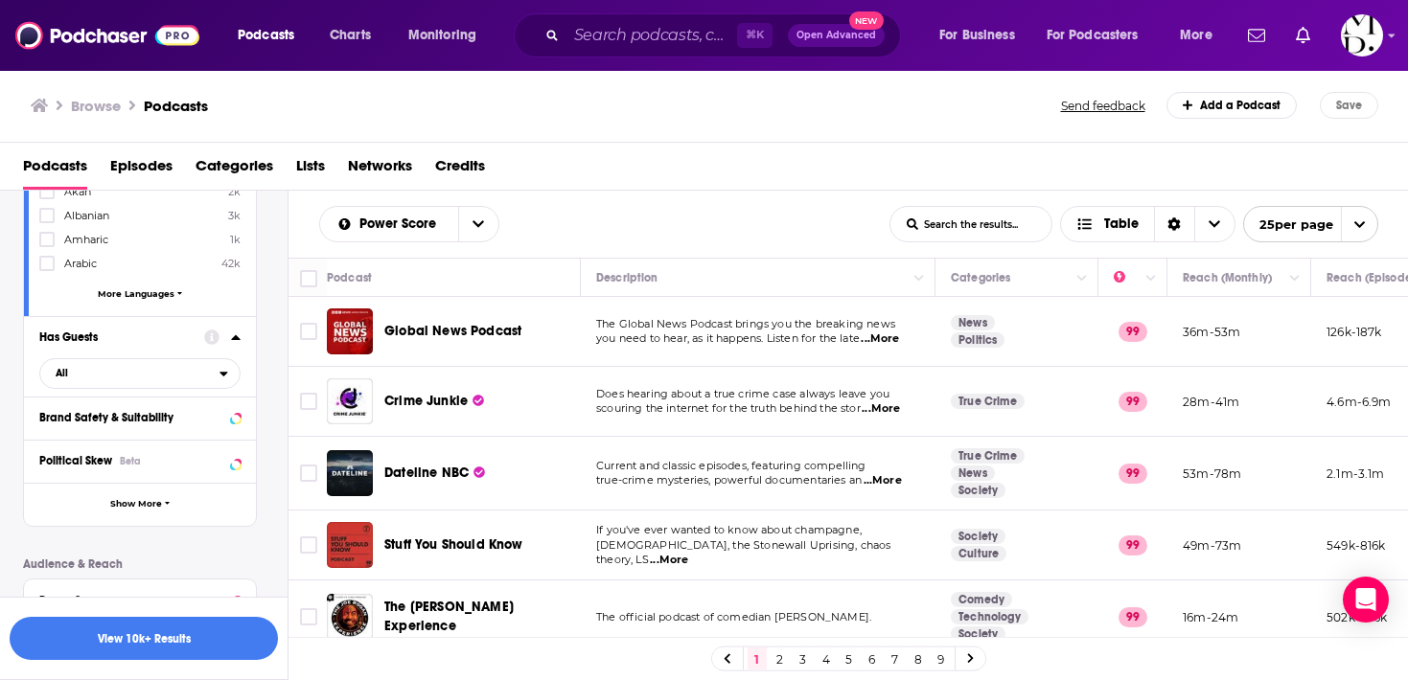
click at [145, 386] on div "Has Guests All" at bounding box center [140, 356] width 232 height 80
click at [152, 369] on span "All" at bounding box center [129, 373] width 179 height 25
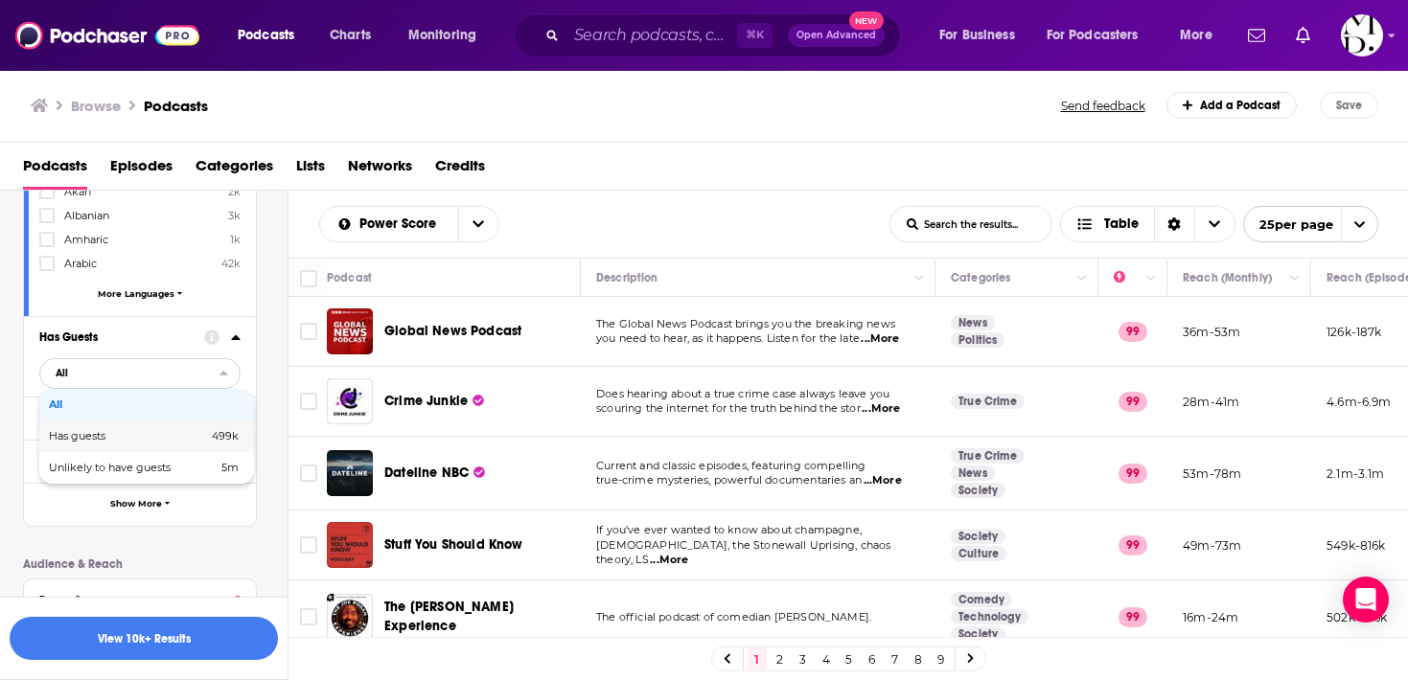
click at [146, 421] on div "Has guests 499k" at bounding box center [146, 437] width 215 height 32
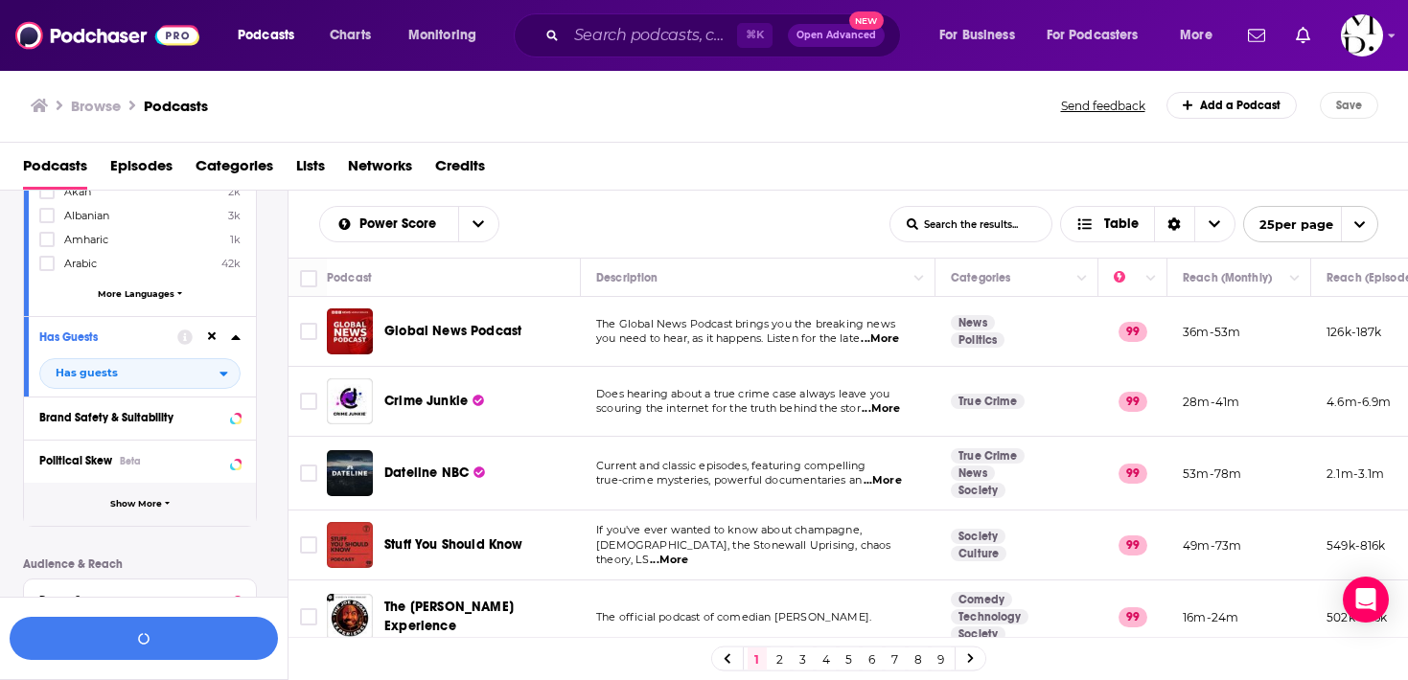
click at [143, 489] on button "Show More" at bounding box center [140, 504] width 232 height 43
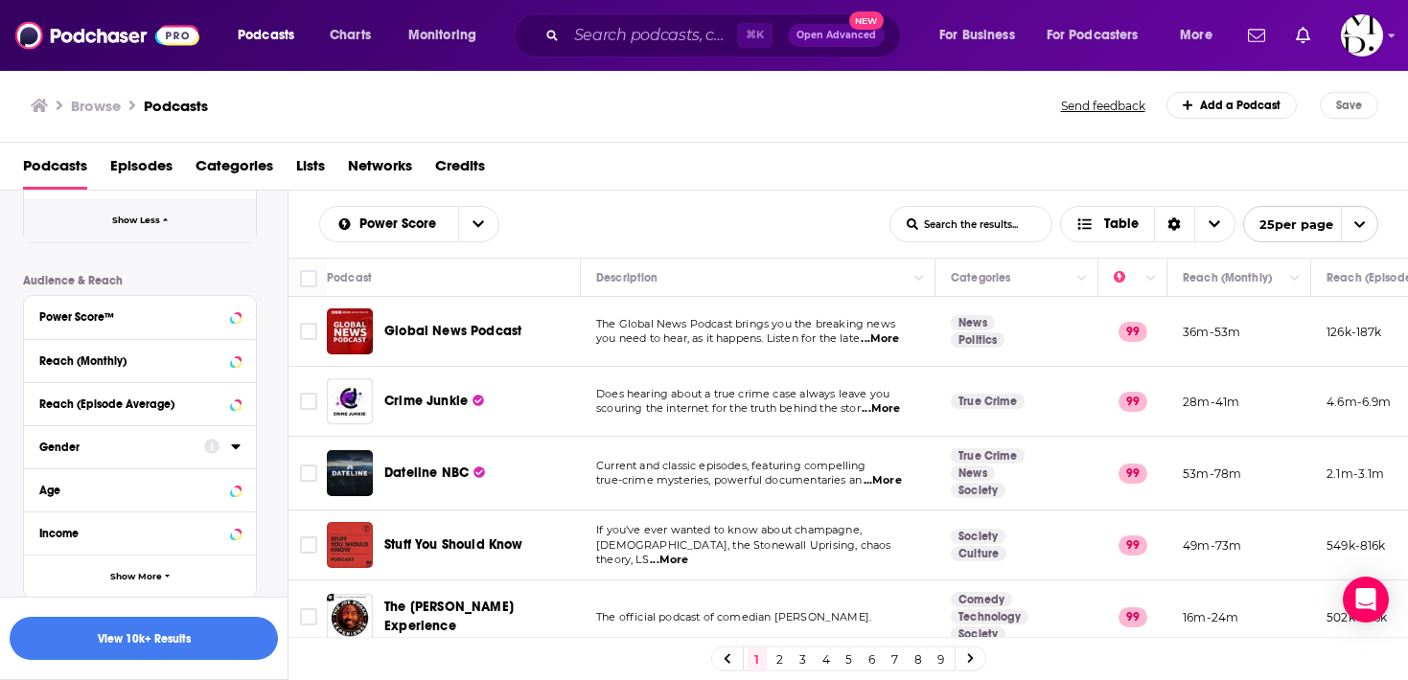
scroll to position [1442, 0]
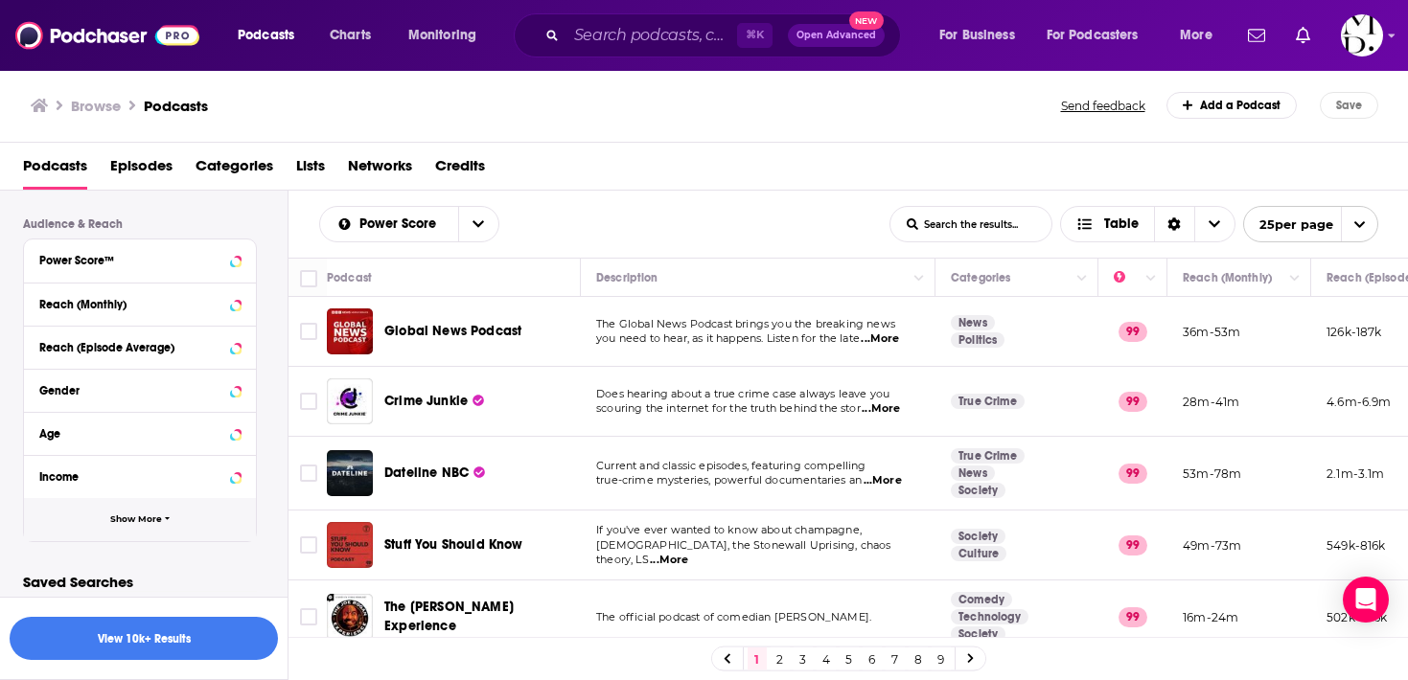
click at [142, 520] on span "Show More" at bounding box center [136, 520] width 52 height 11
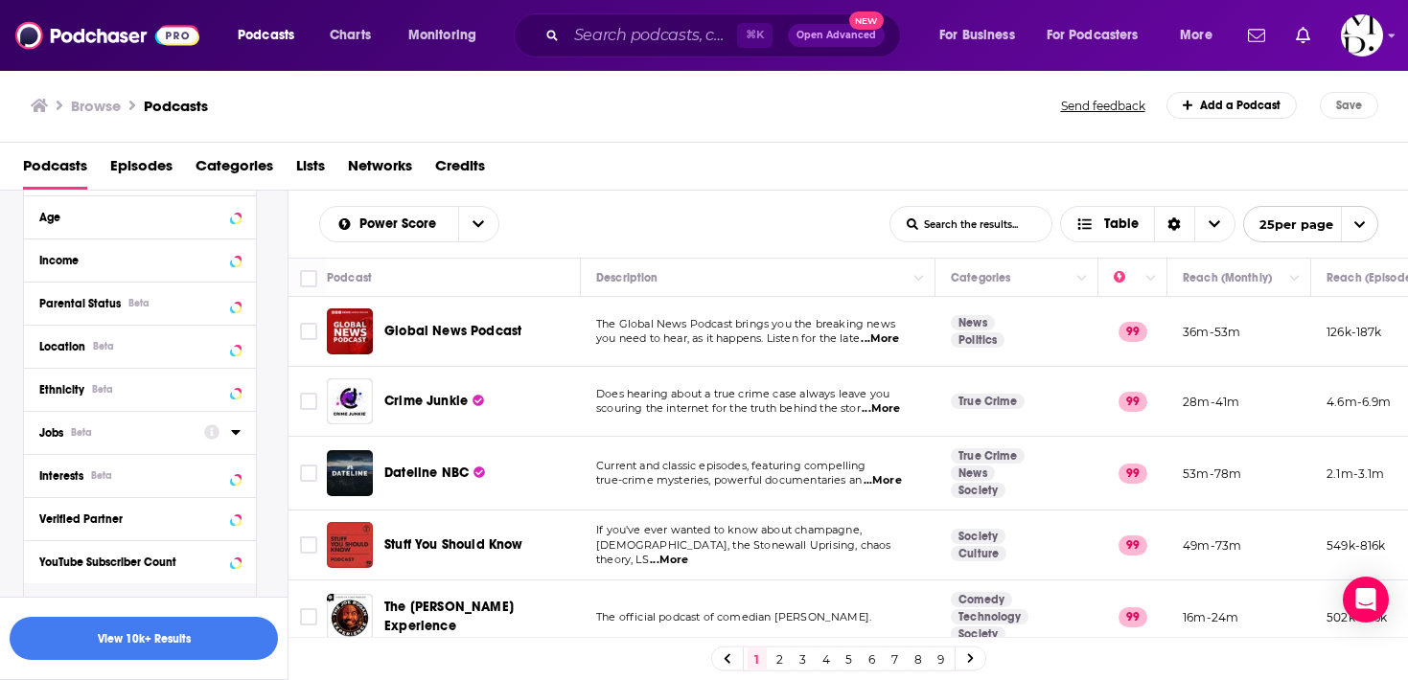
scroll to position [1744, 0]
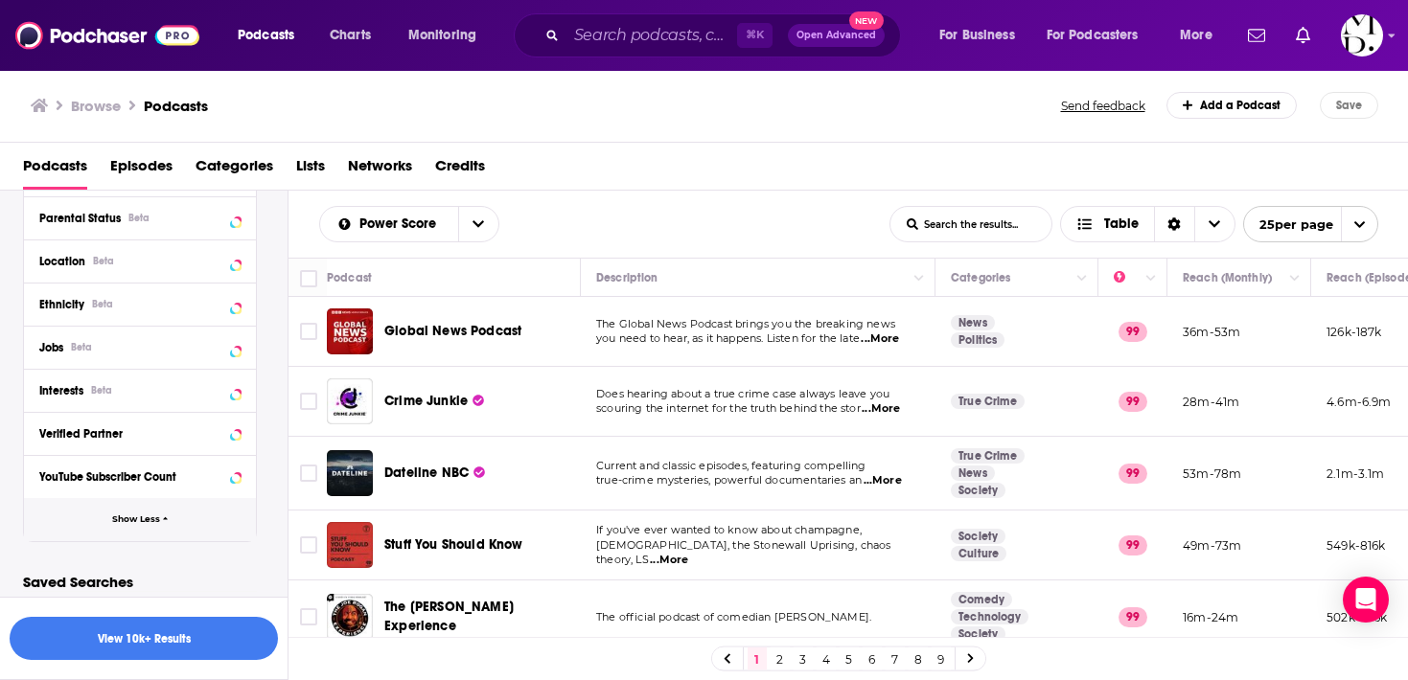
click at [143, 515] on span "Show Less" at bounding box center [136, 520] width 48 height 11
click at [144, 517] on span "Show More" at bounding box center [136, 520] width 52 height 11
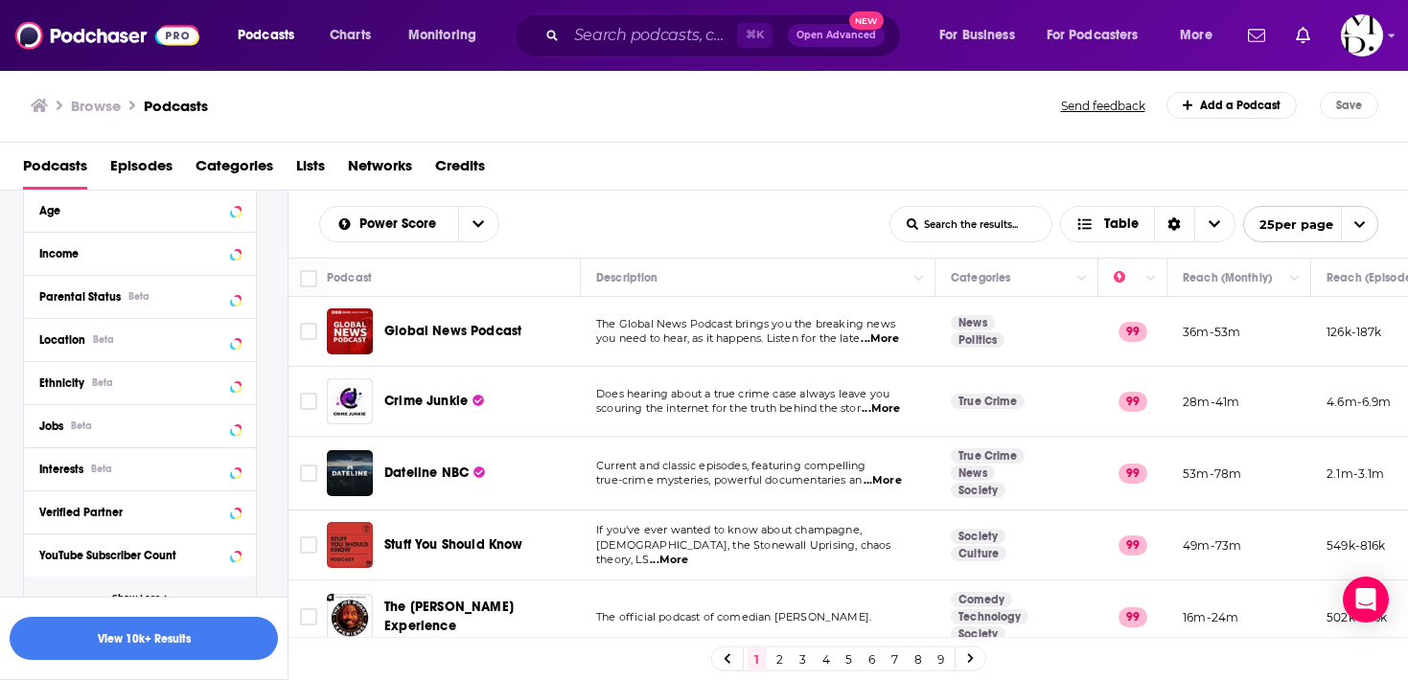
scroll to position [1646, 0]
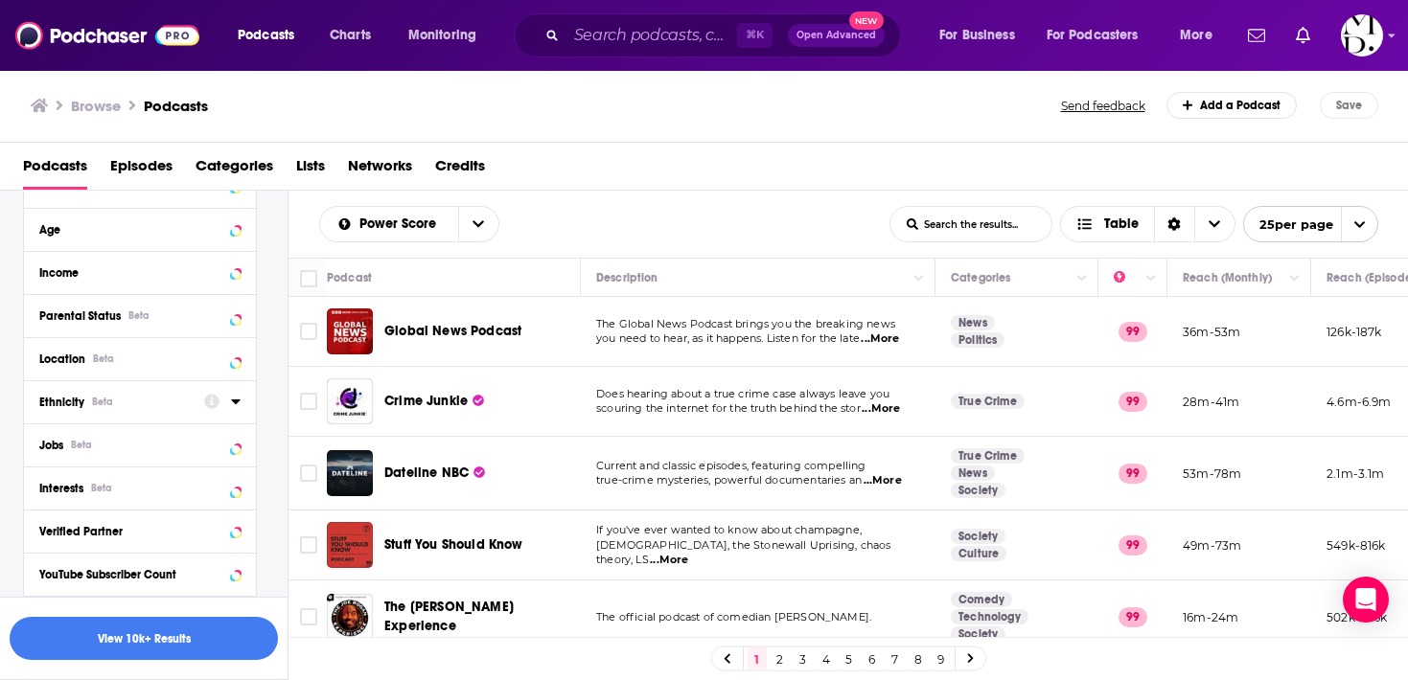
click at [234, 401] on icon at bounding box center [236, 401] width 10 height 15
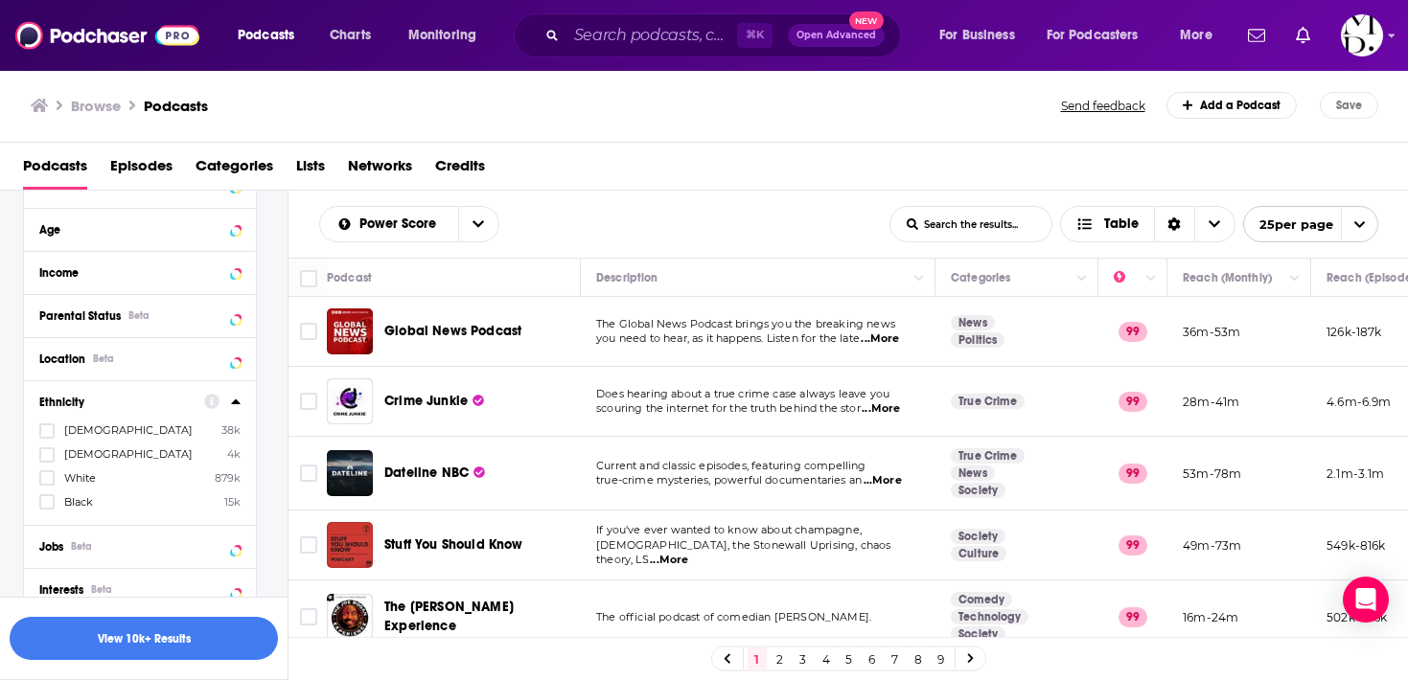
click at [76, 495] on span "Black" at bounding box center [78, 501] width 29 height 13
click at [47, 508] on input "multiSelectOption-africanamerican-3" at bounding box center [47, 508] width 0 height 0
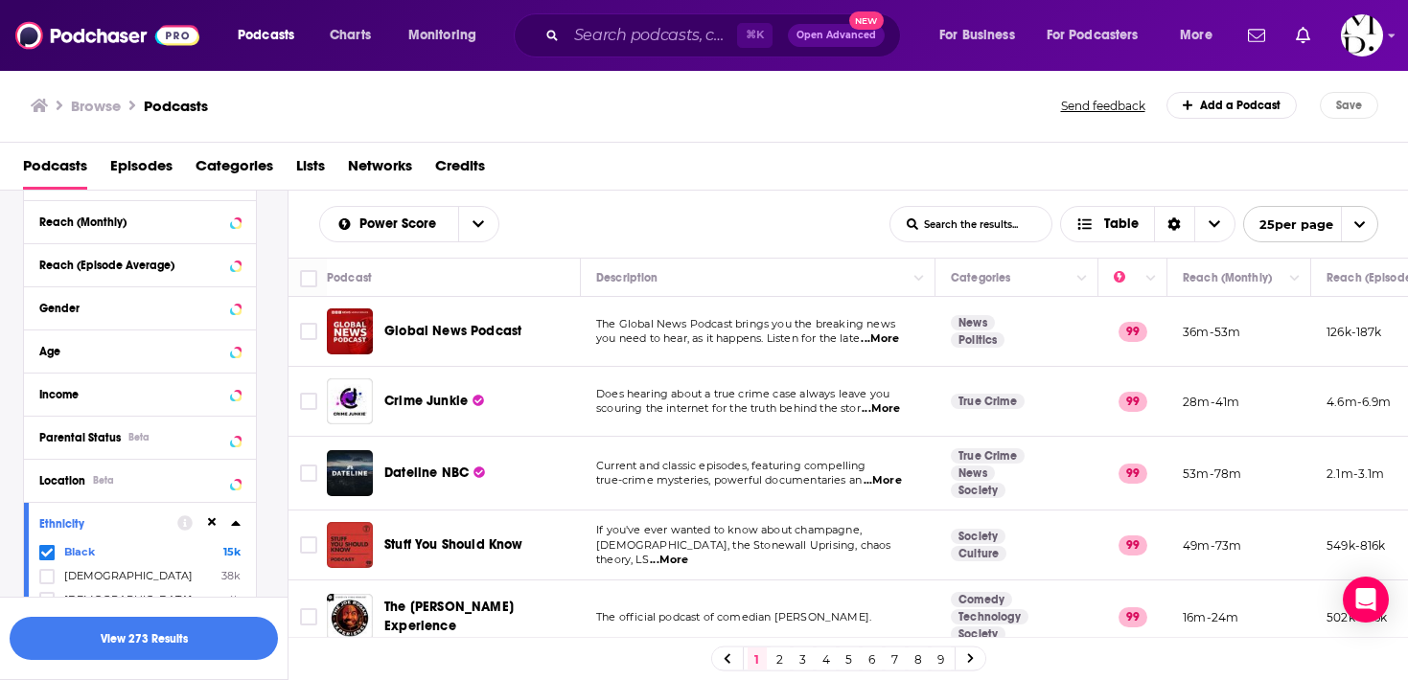
scroll to position [1519, 0]
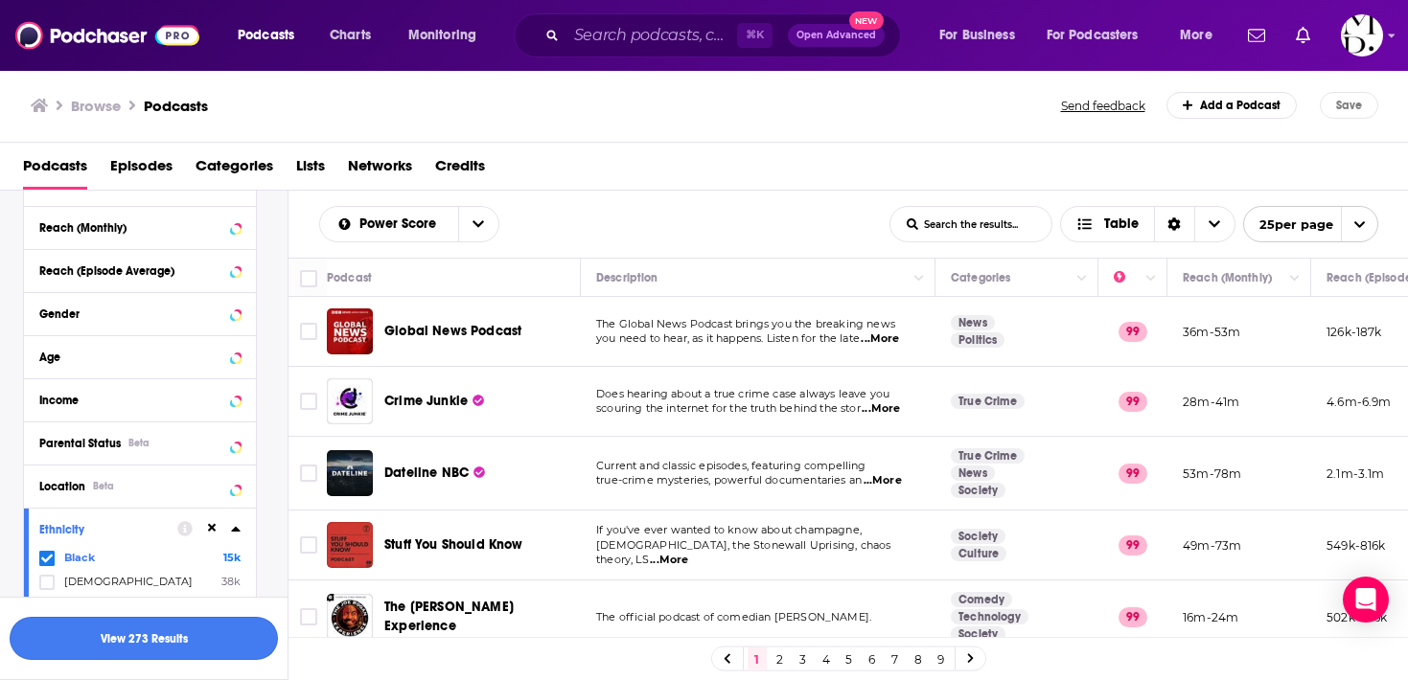
click at [129, 630] on button "View 273 Results" at bounding box center [144, 638] width 268 height 43
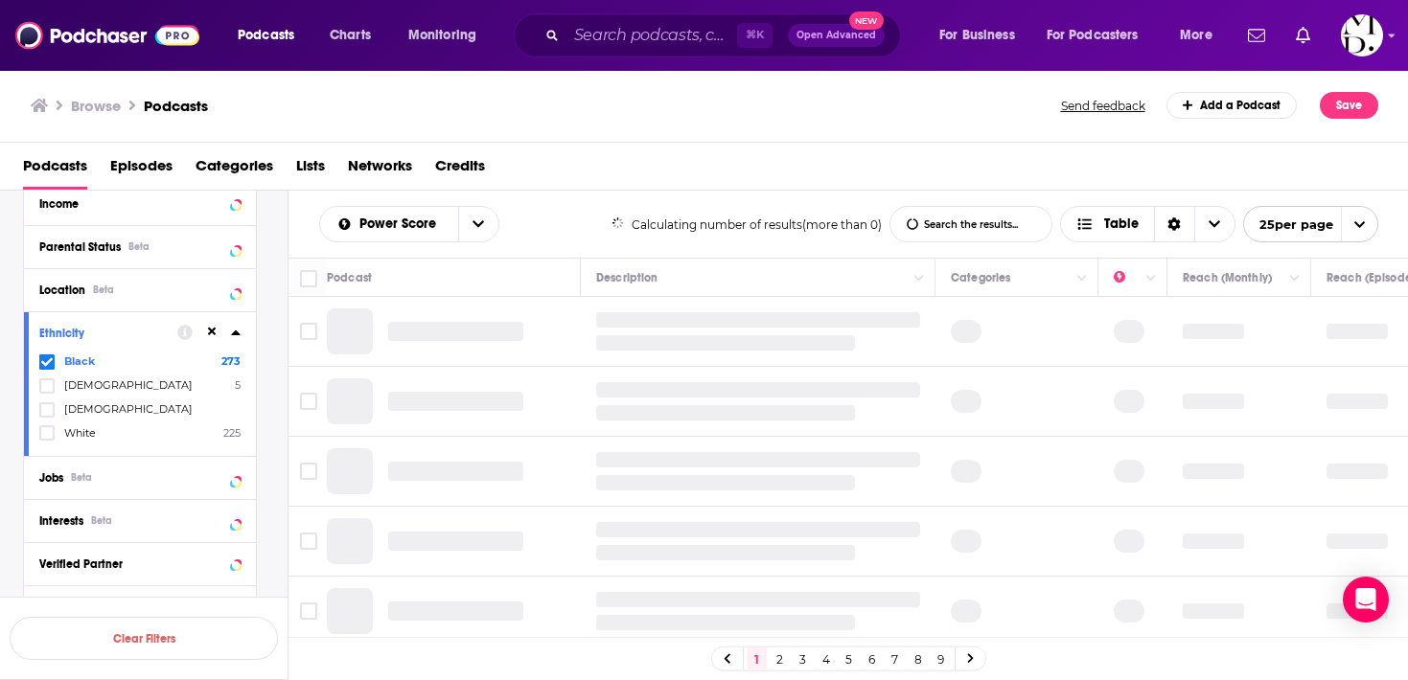
scroll to position [1326, 0]
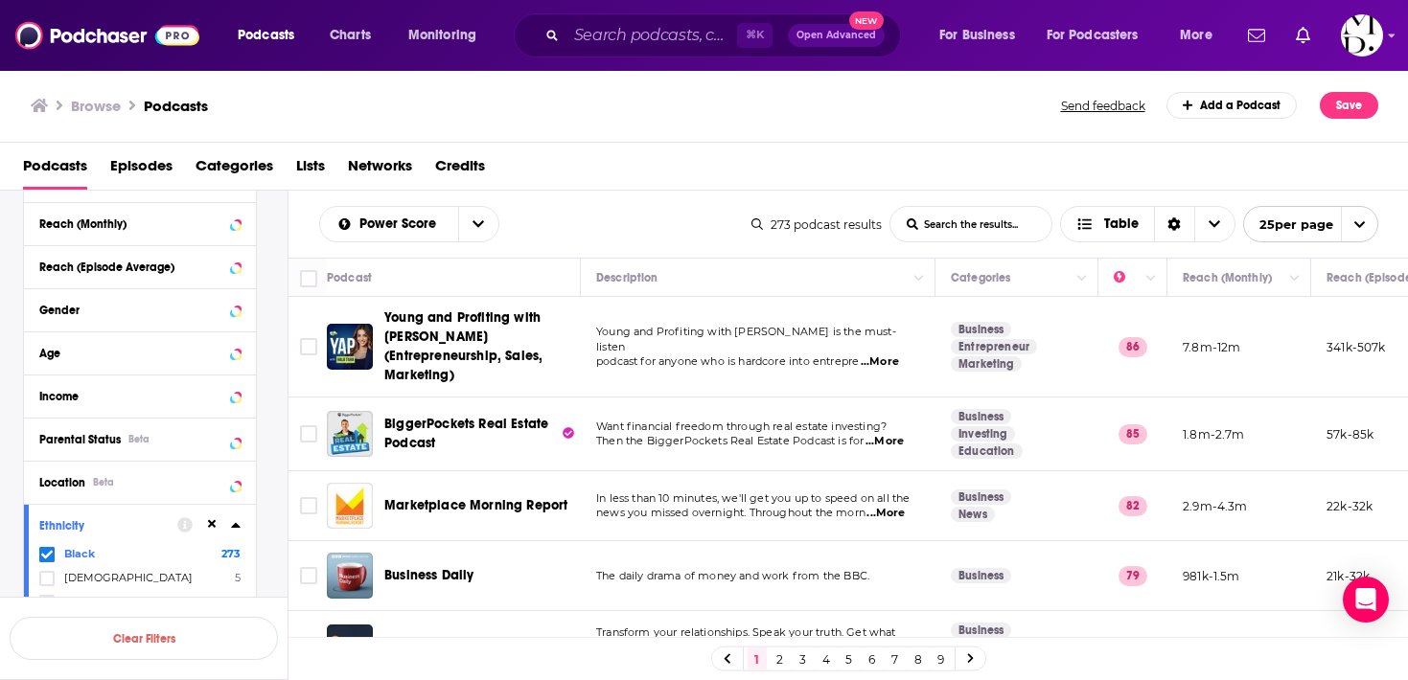
click at [938, 226] on input "List Search Input" at bounding box center [970, 224] width 161 height 34
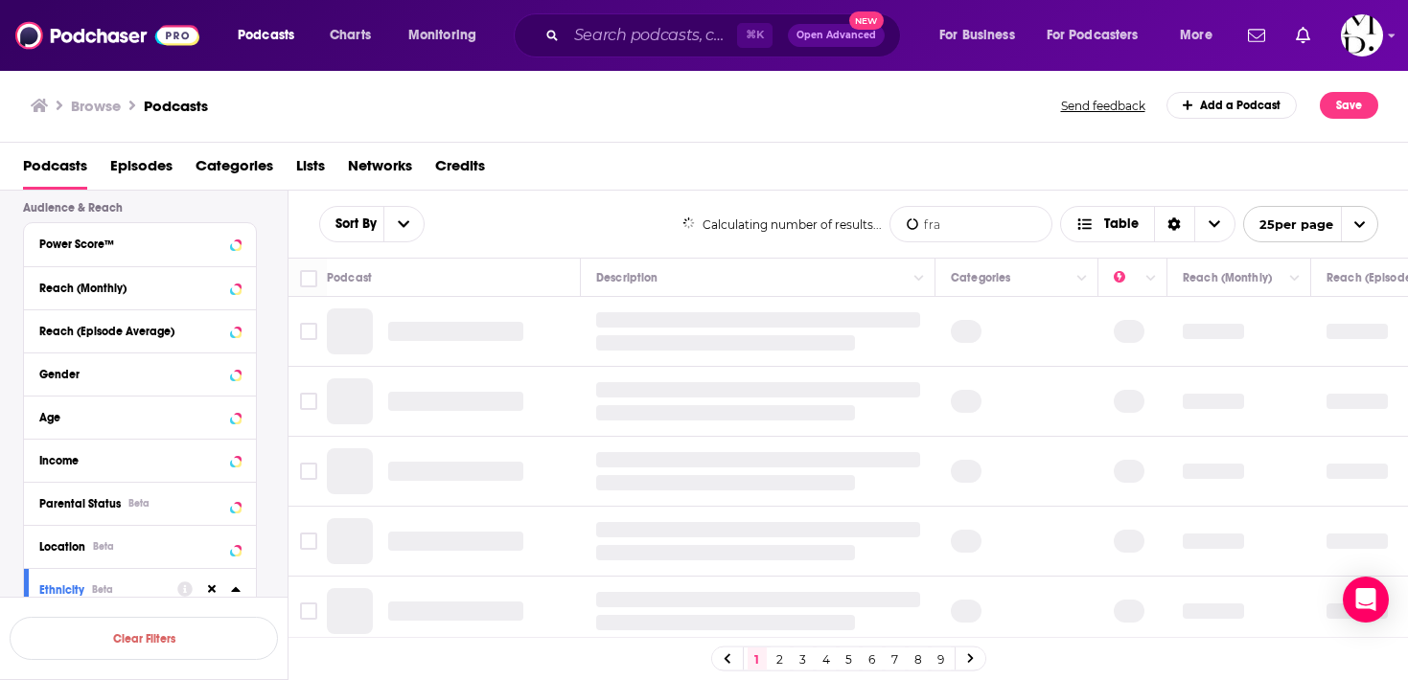
scroll to position [1392, 0]
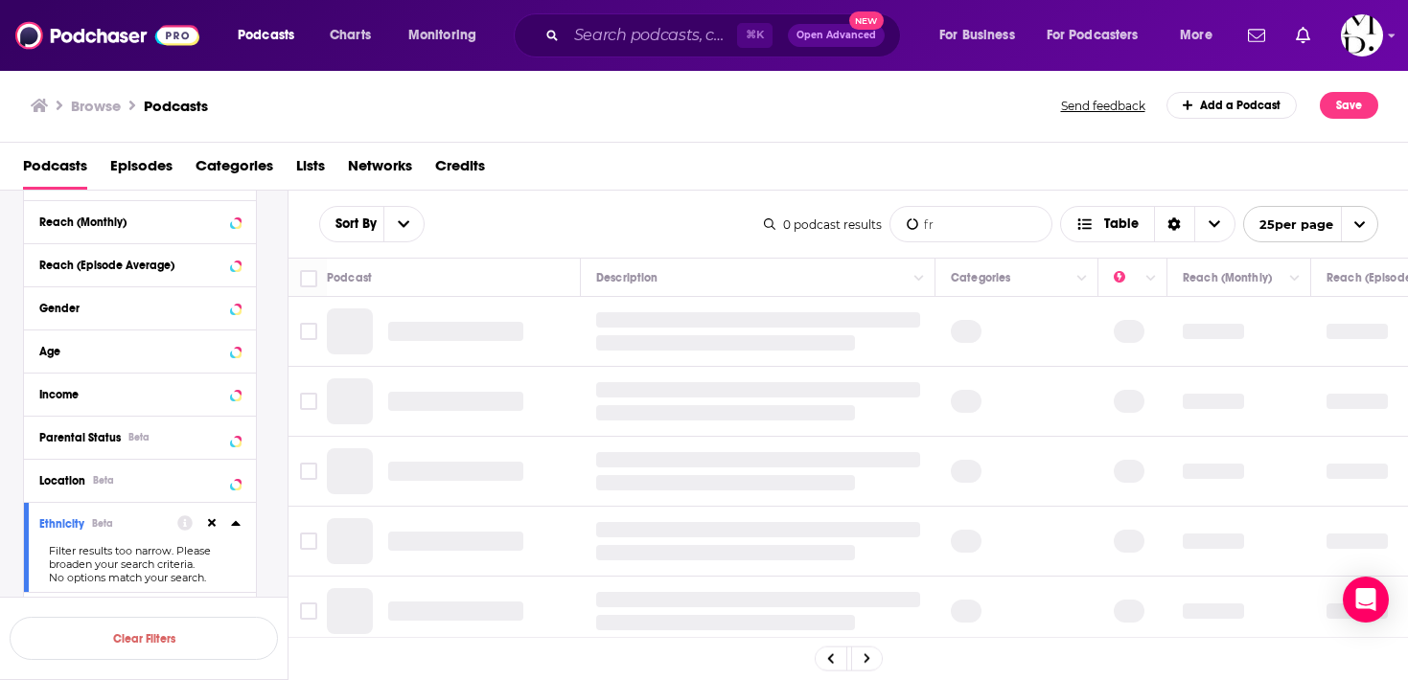
type input "f"
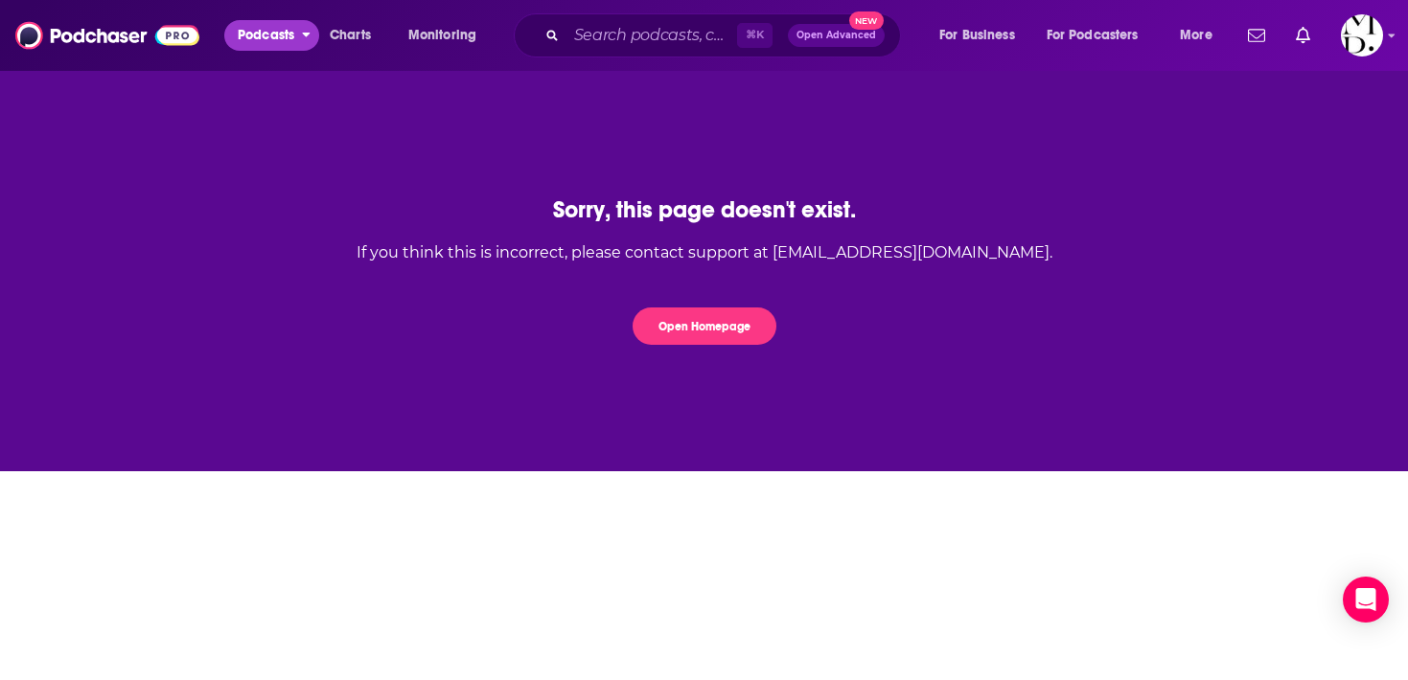
click at [236, 34] on button "Podcasts" at bounding box center [271, 35] width 95 height 31
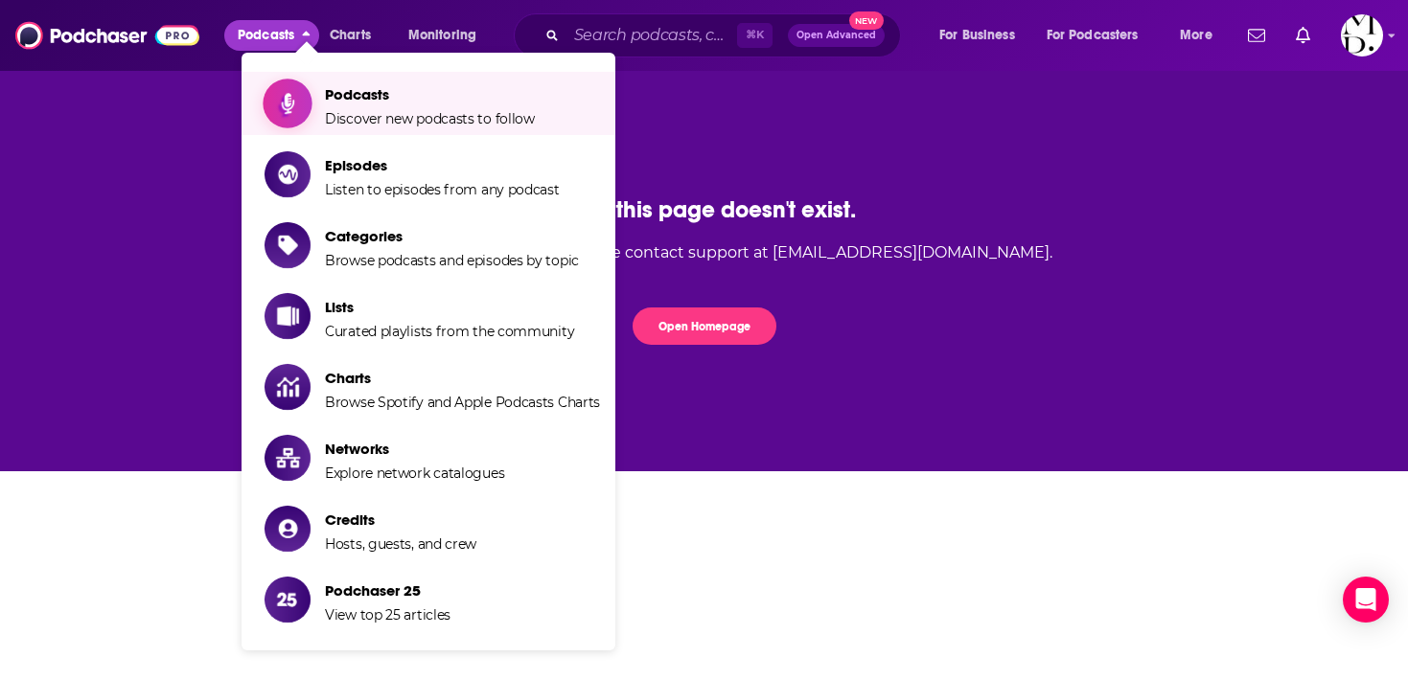
click at [290, 83] on span "Show item sub-menu" at bounding box center [288, 104] width 148 height 148
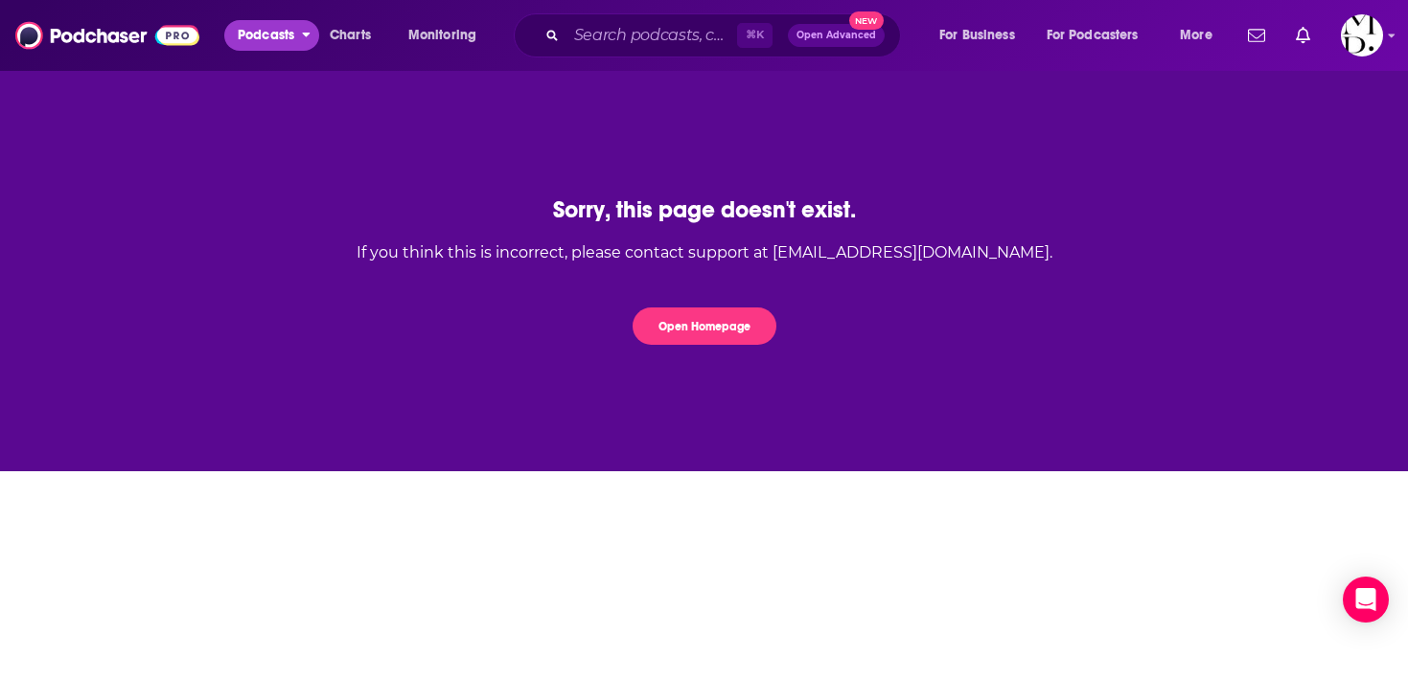
click at [268, 36] on span "Podcasts" at bounding box center [266, 35] width 57 height 27
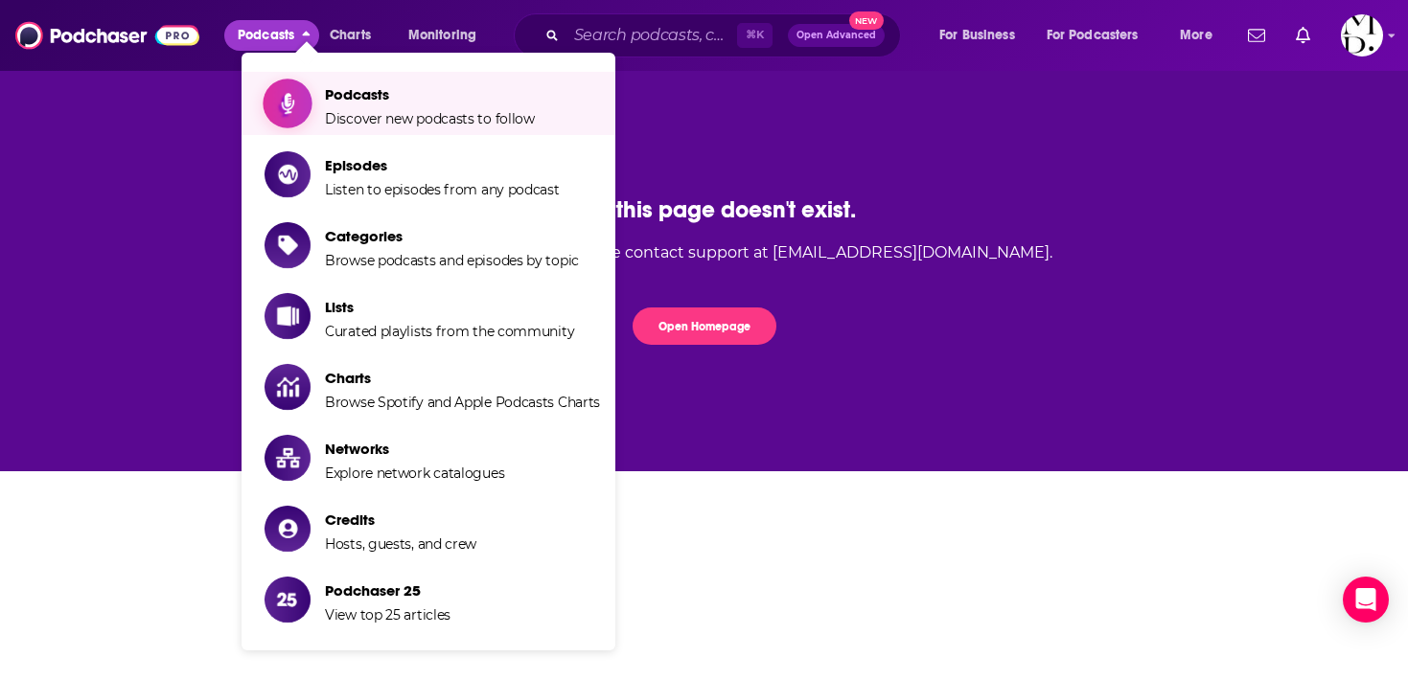
click at [337, 82] on span "Podcasts Discover new podcasts to follow" at bounding box center [430, 104] width 210 height 48
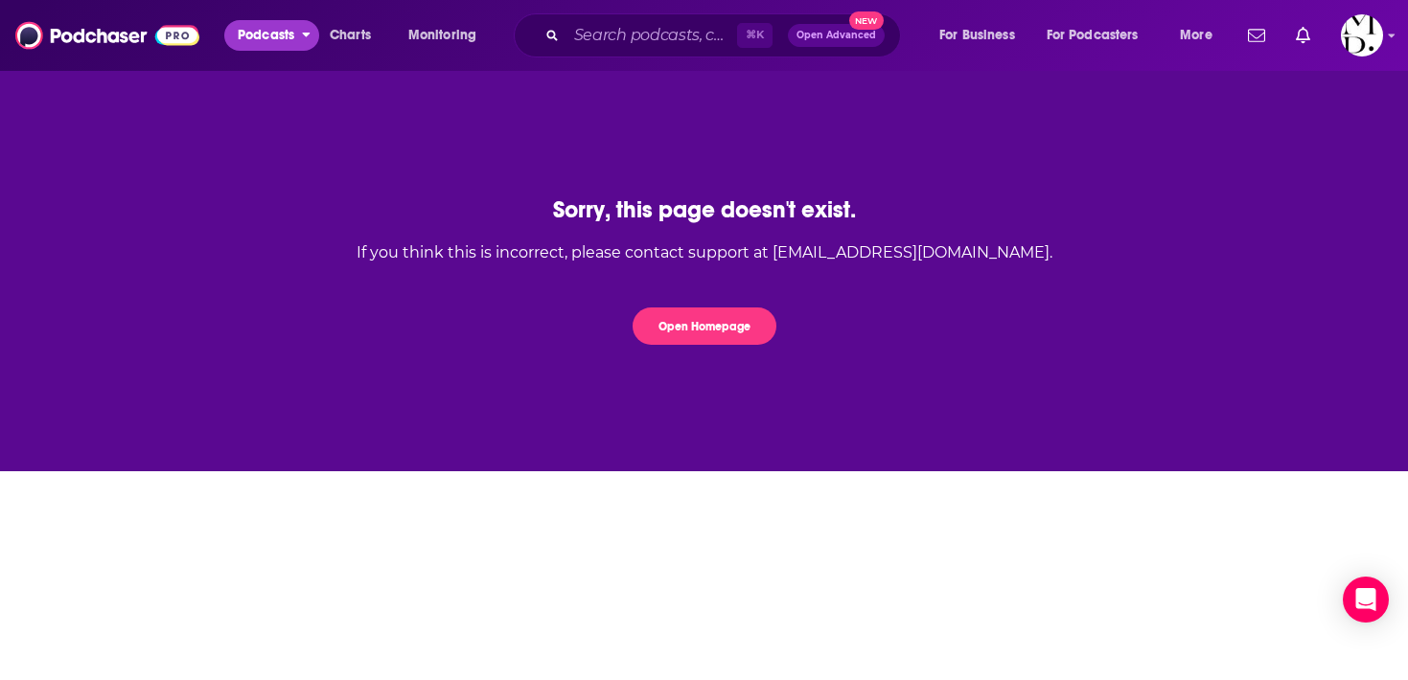
click at [259, 34] on span "Podcasts" at bounding box center [266, 35] width 57 height 27
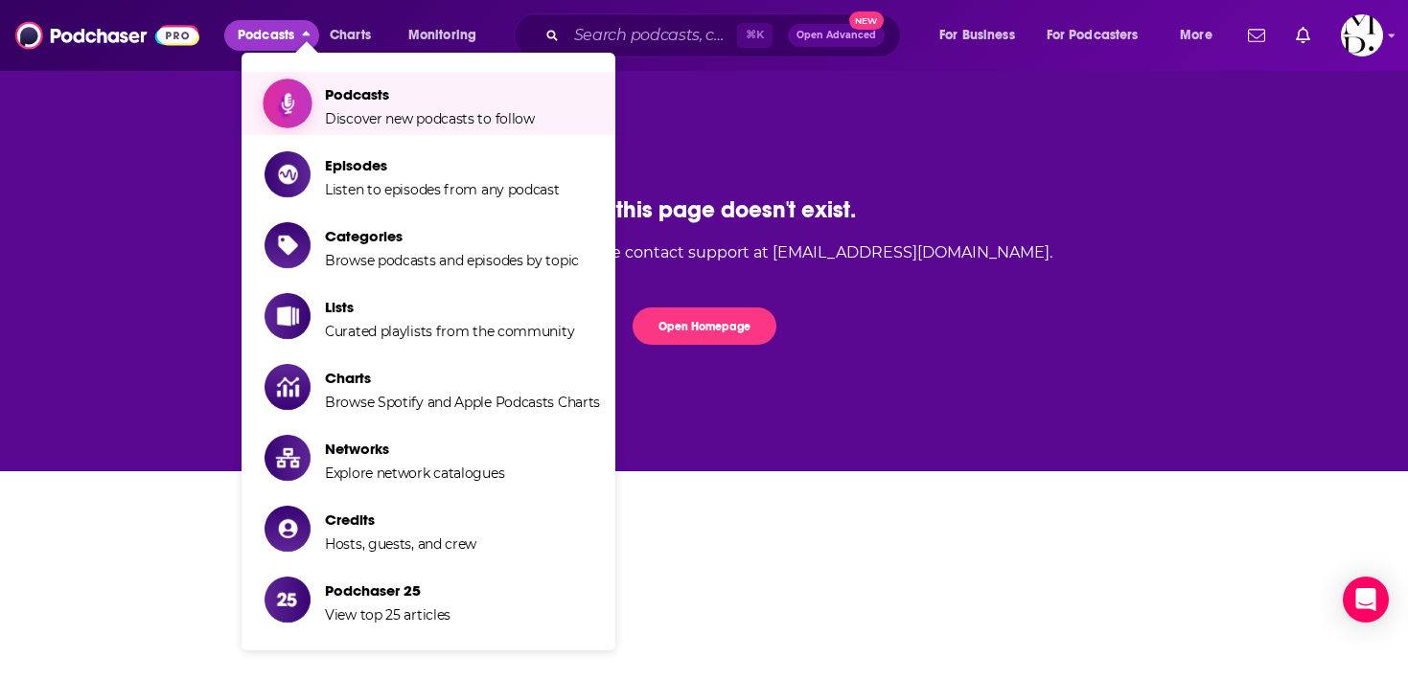
click at [270, 115] on span "Show item sub-menu" at bounding box center [288, 104] width 148 height 148
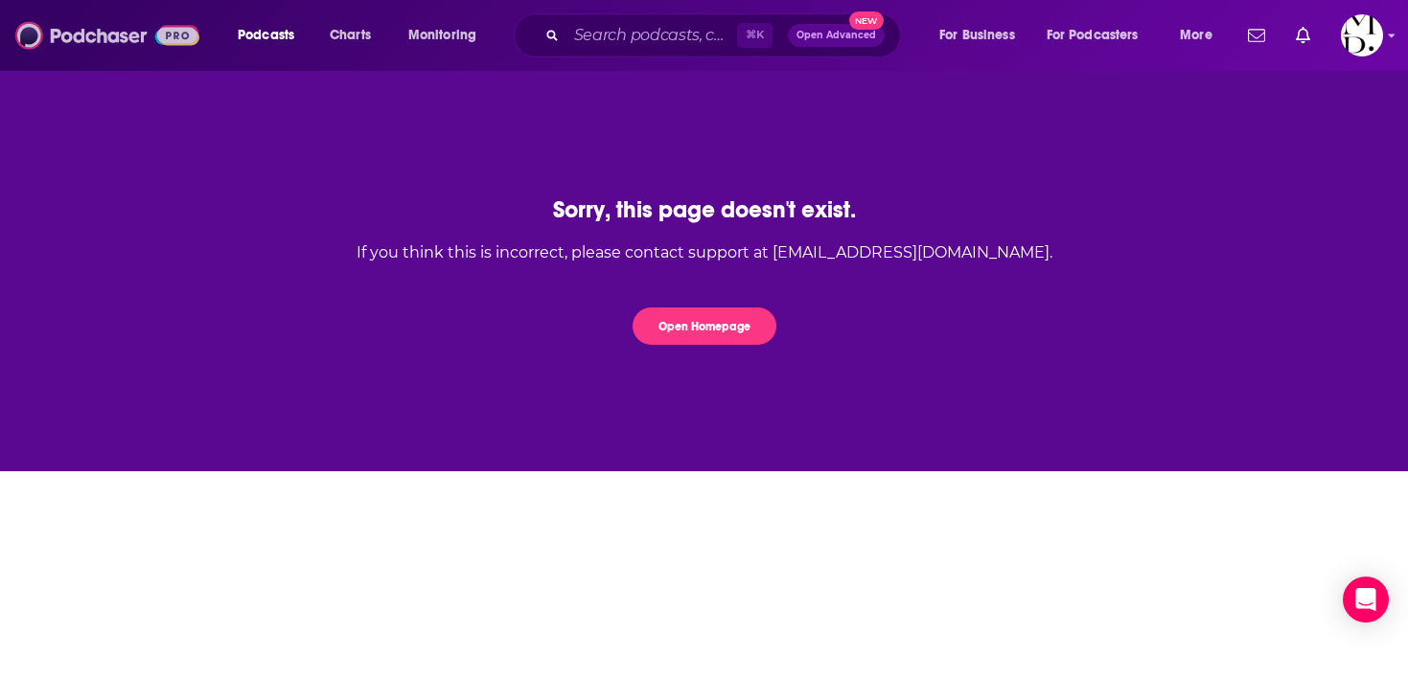
click at [114, 41] on img at bounding box center [107, 35] width 184 height 36
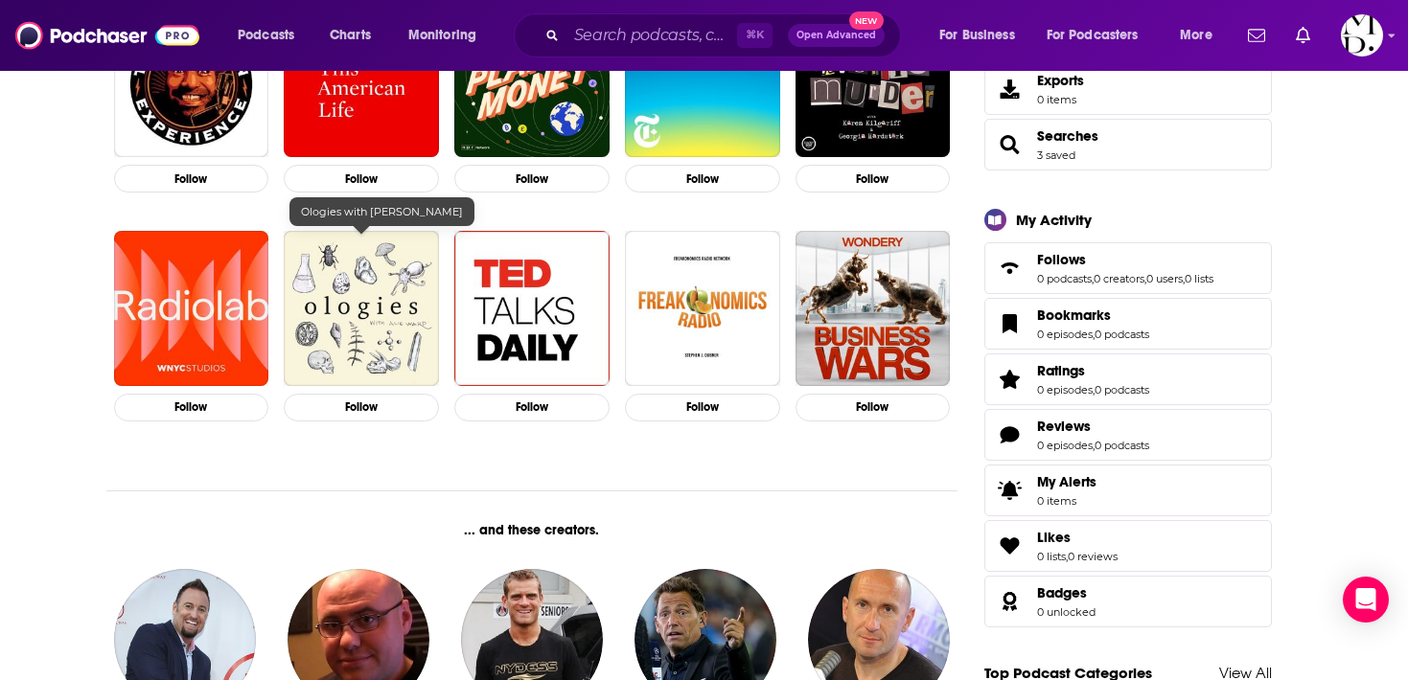
scroll to position [443, 0]
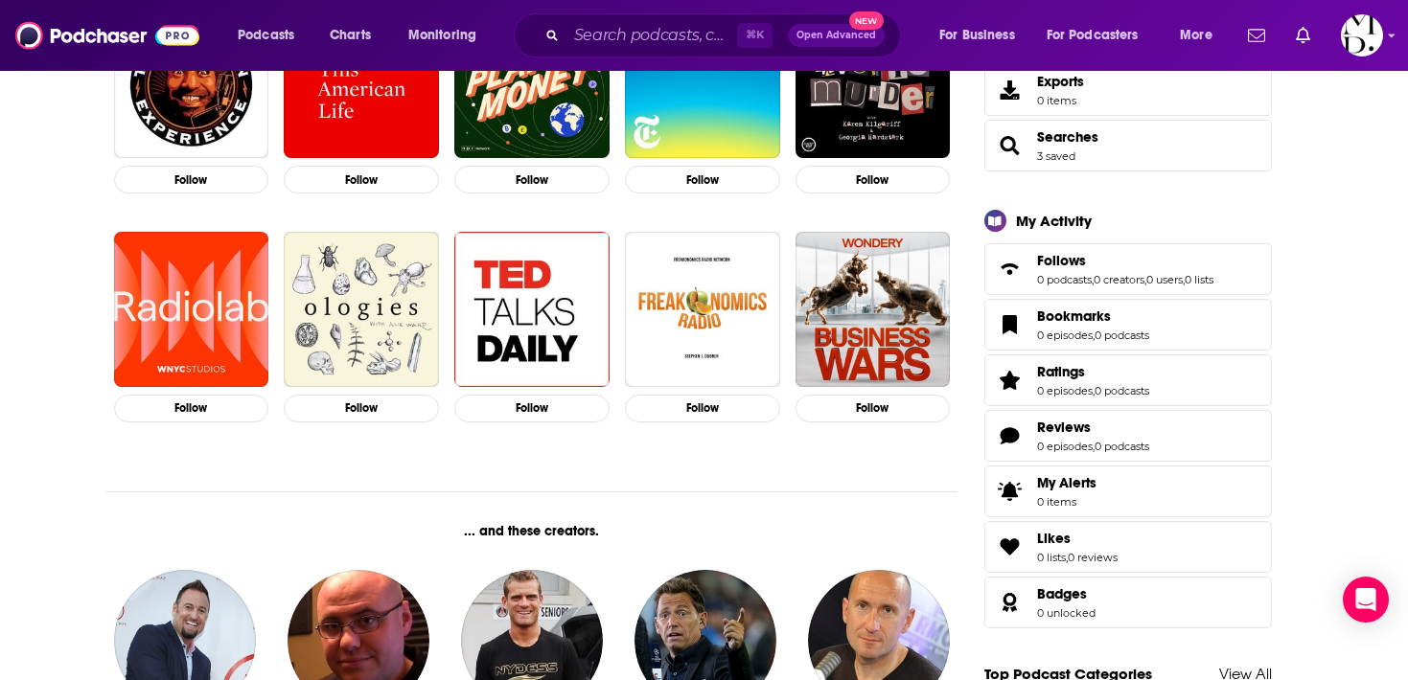
click at [597, 57] on div "⌘ K Open Advanced New" at bounding box center [707, 35] width 387 height 44
click at [599, 43] on input "Search podcasts, credits, & more..." at bounding box center [651, 35] width 171 height 31
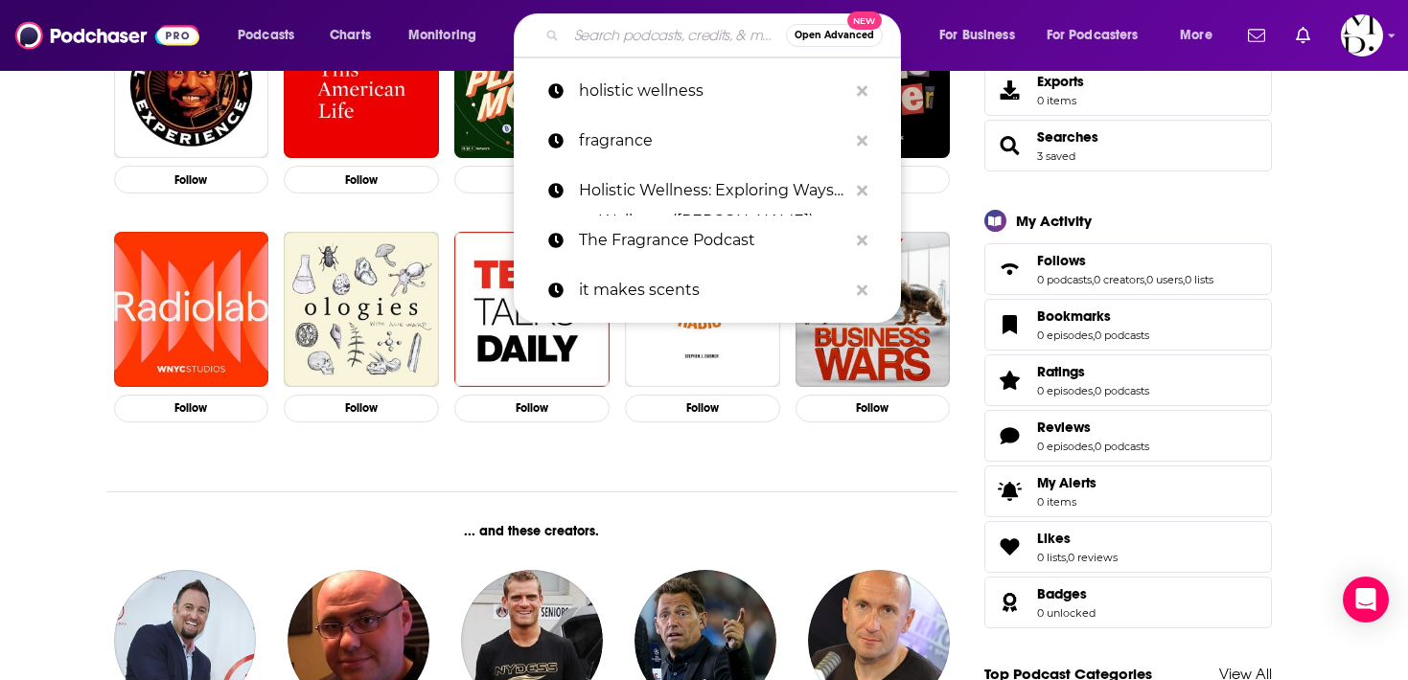
paste input "Ladies Who Launch"
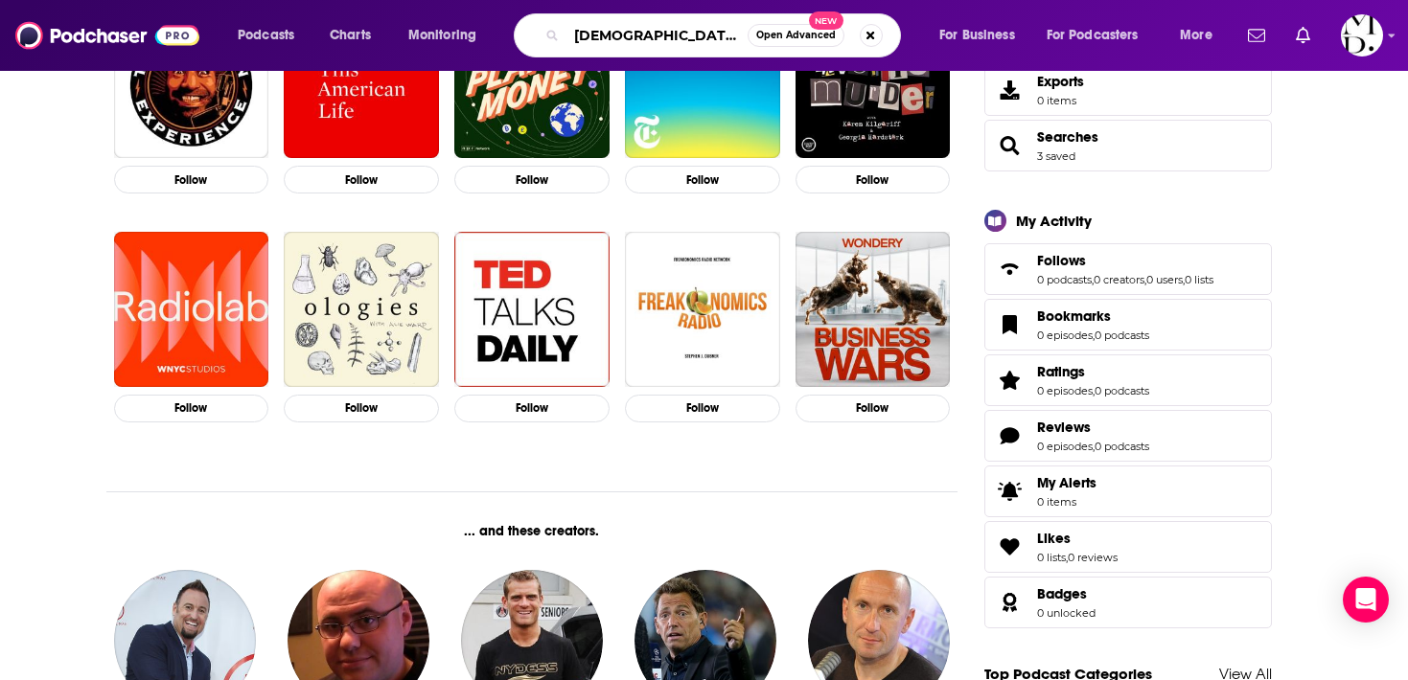
type input "Ladies Who Launch"
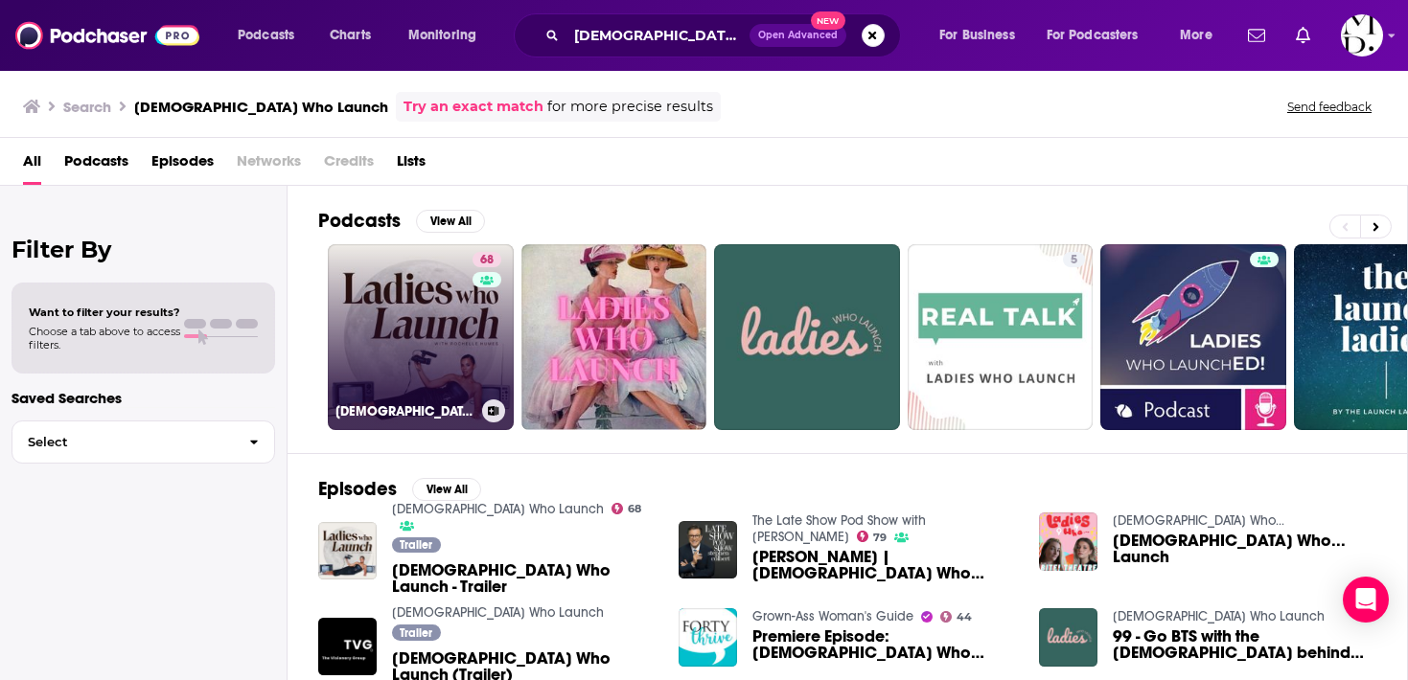
click at [476, 319] on div "68" at bounding box center [489, 326] width 34 height 148
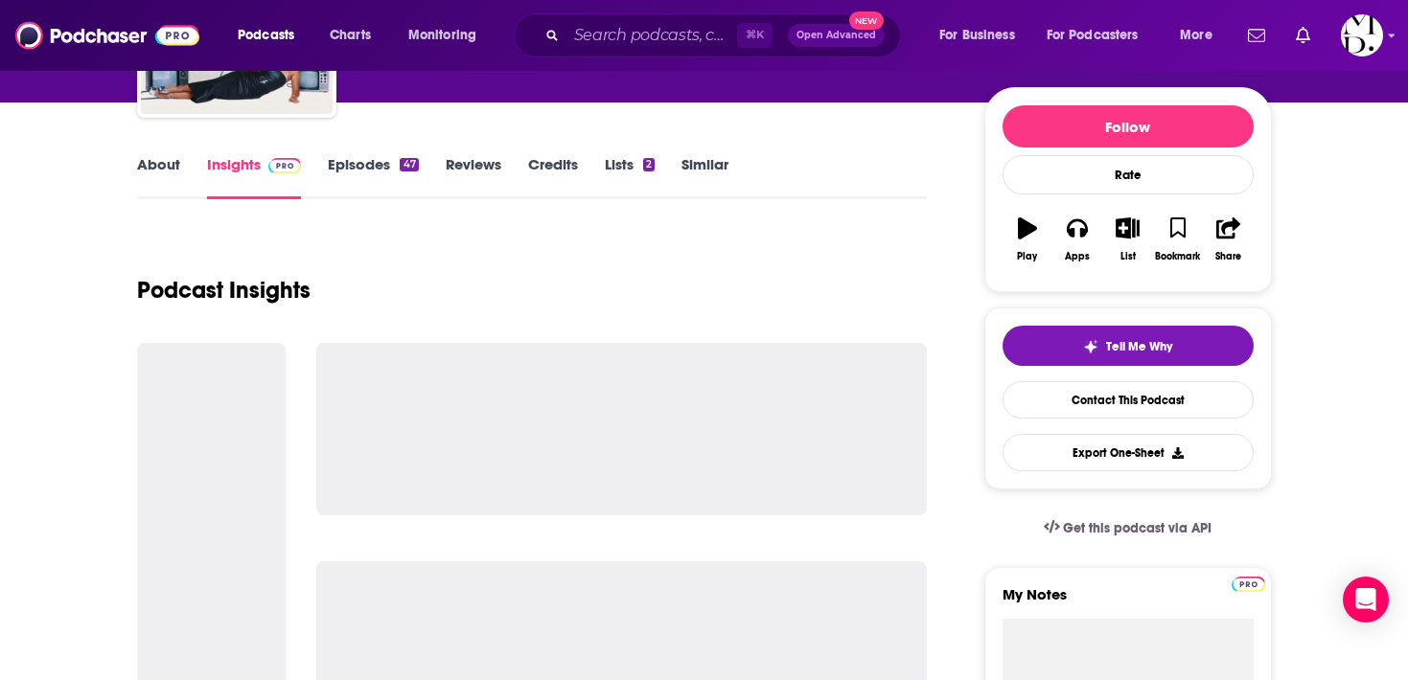
scroll to position [504, 0]
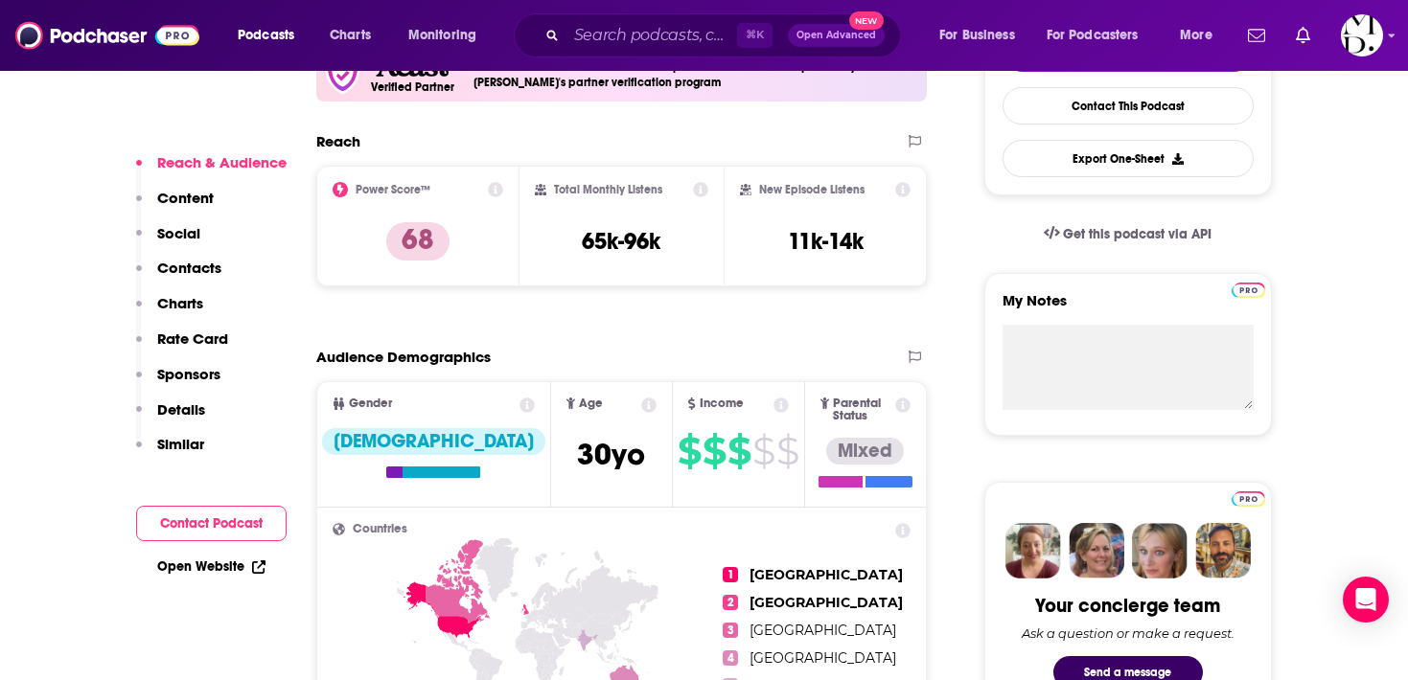
click at [203, 267] on p "Contacts" at bounding box center [189, 268] width 64 height 18
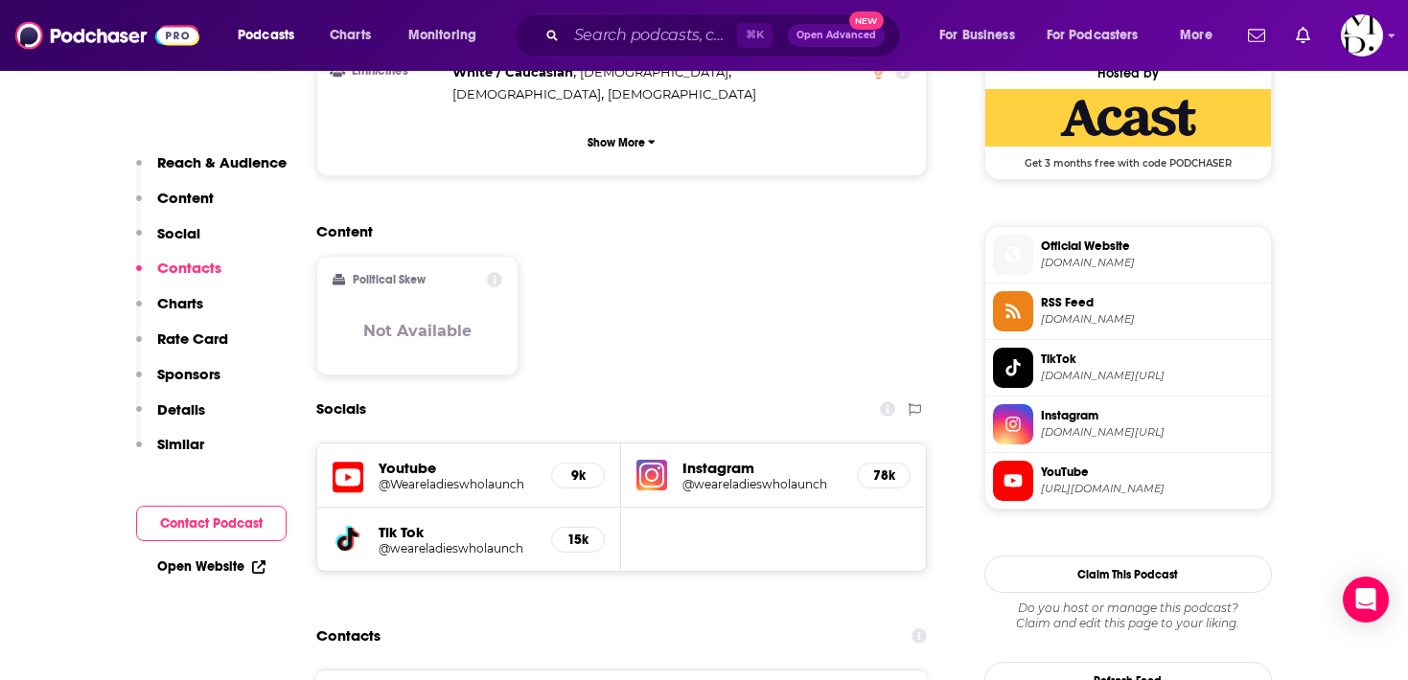
scroll to position [1700, 0]
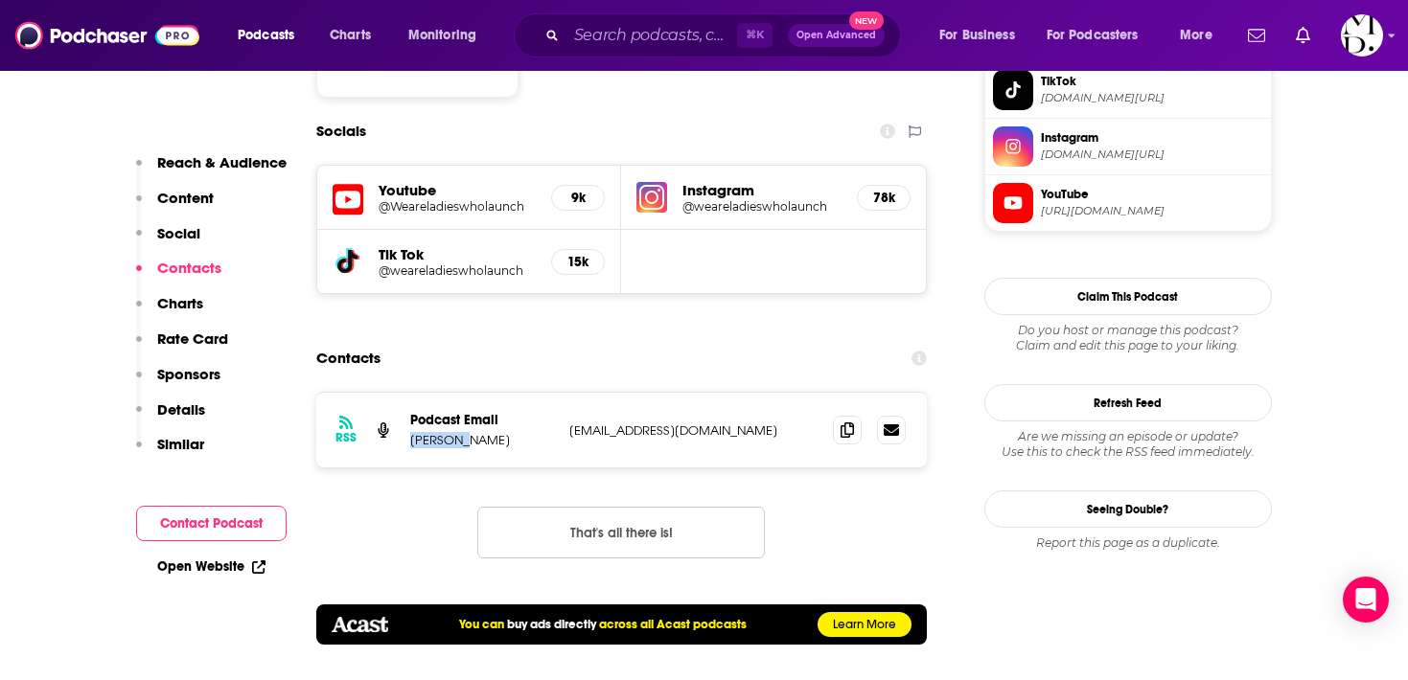
drag, startPoint x: 407, startPoint y: 368, endPoint x: 460, endPoint y: 371, distance: 52.8
click at [460, 393] on div "RSS Podcast Email Rochelle Humes info+6762dca9d9cd65ec1eb4ee70@mg-eu.acast.com …" at bounding box center [621, 430] width 611 height 75
copy p "Rochelle"
click at [827, 393] on div "RSS Podcast Email Rochelle Humes info+6762dca9d9cd65ec1eb4ee70@mg-eu.acast.com …" at bounding box center [621, 430] width 611 height 75
click at [841, 422] on icon at bounding box center [846, 429] width 13 height 15
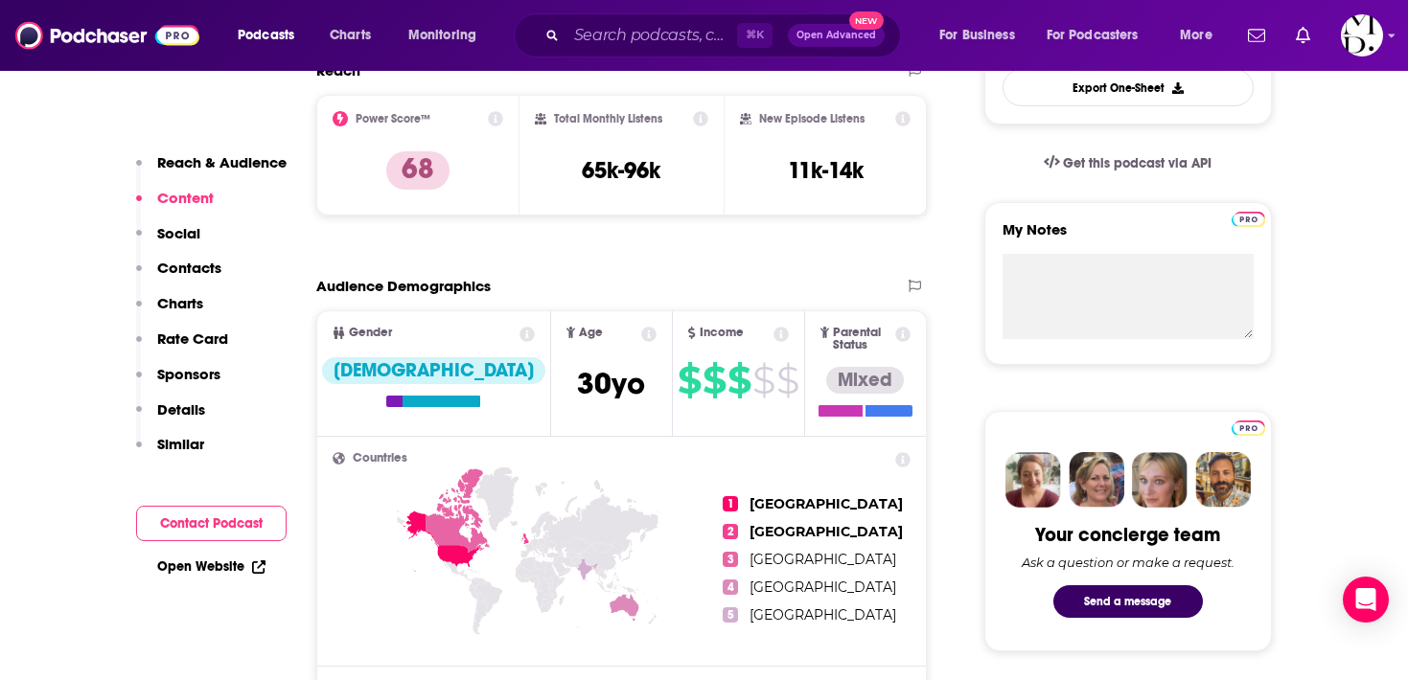
scroll to position [600, 0]
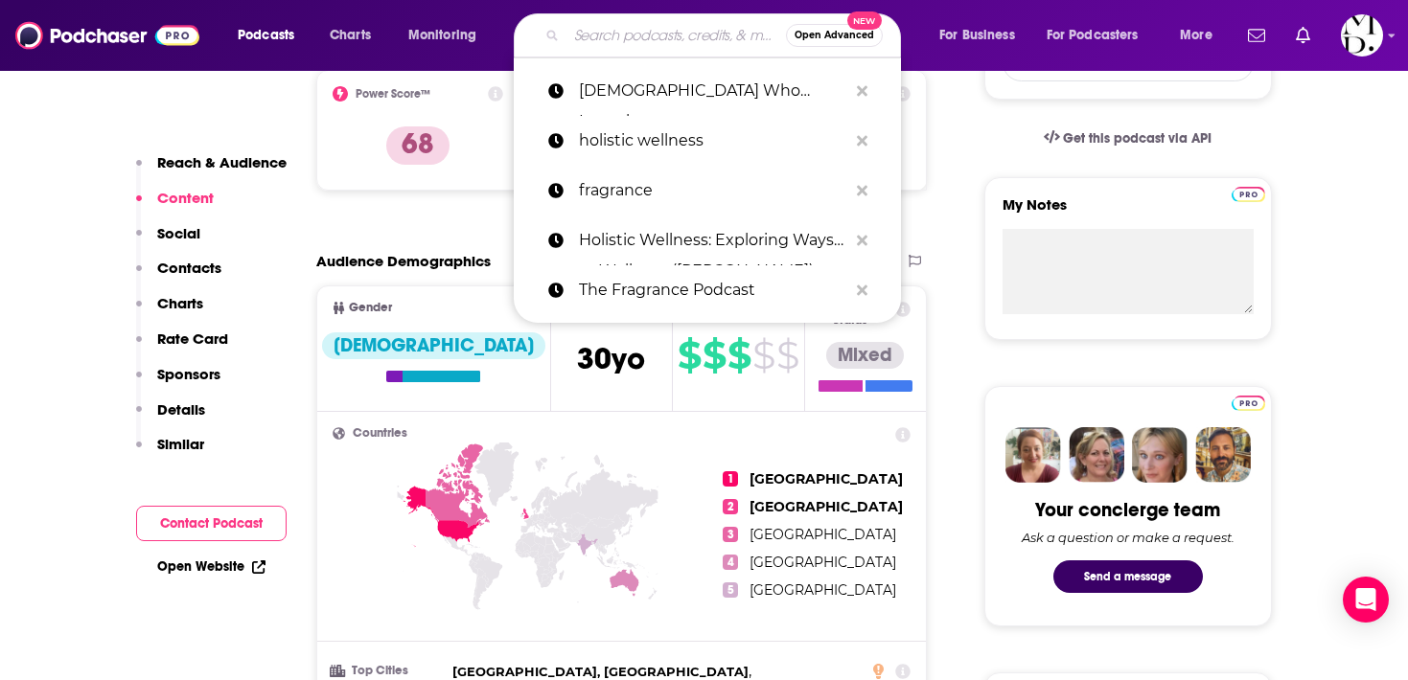
click at [677, 34] on input "Search podcasts, credits, & more..." at bounding box center [675, 35] width 219 height 31
paste input "EmpowerHER Business Podcast"
type input "EmpowerHER Business Podcast"
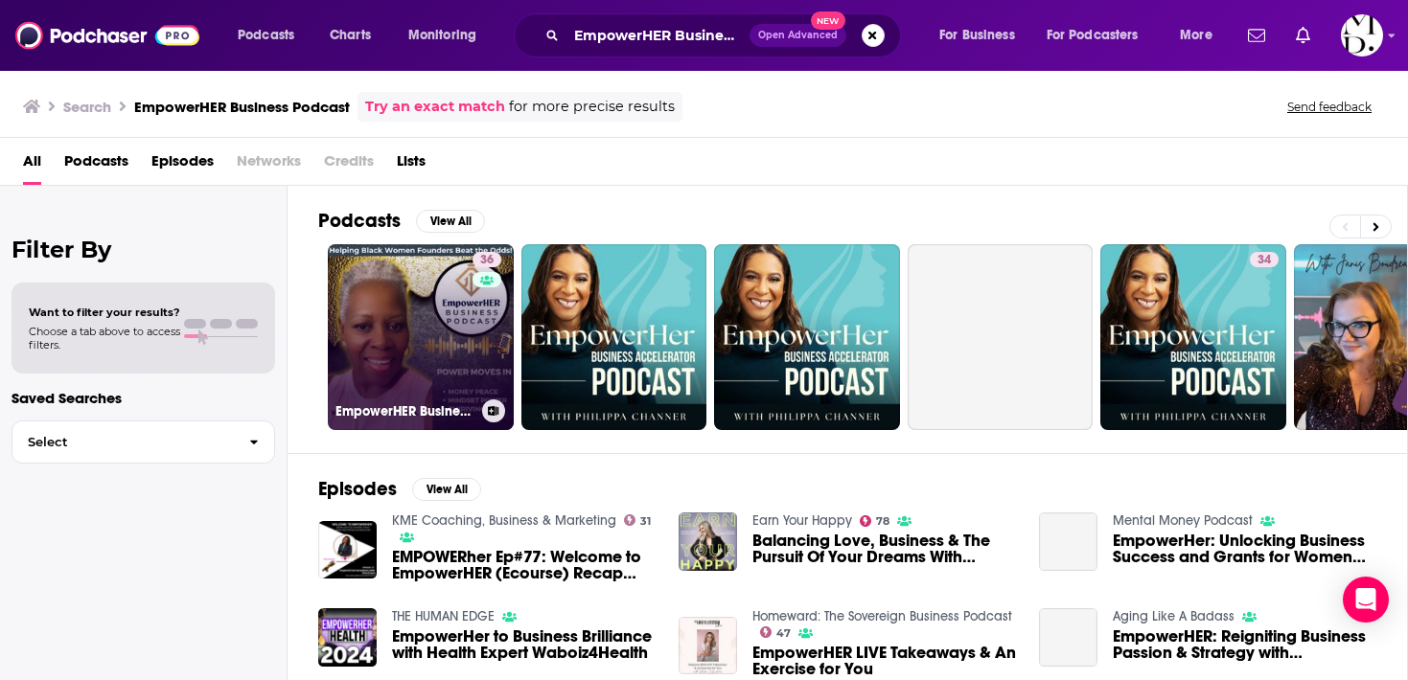
click at [448, 366] on link "36 EmpowerHER Business Podcast - Your survival guide for the first five years o…" at bounding box center [421, 337] width 186 height 186
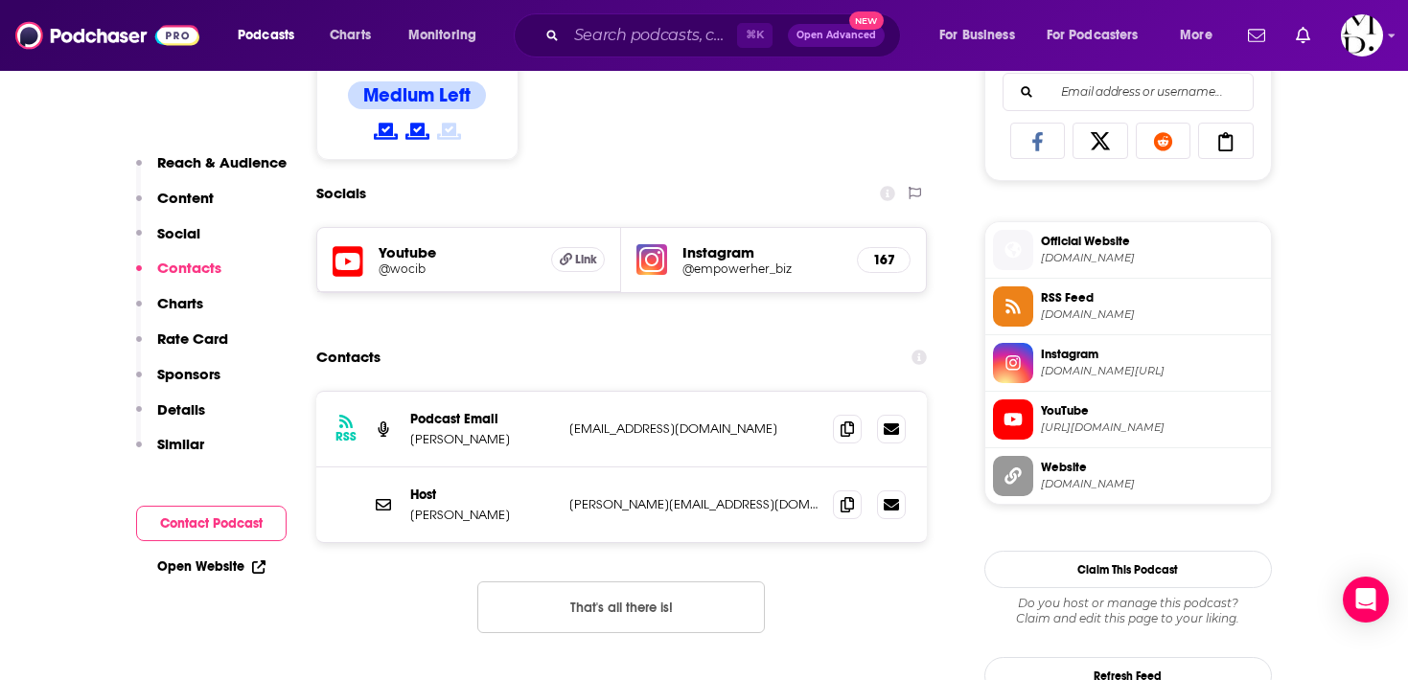
scroll to position [512, 0]
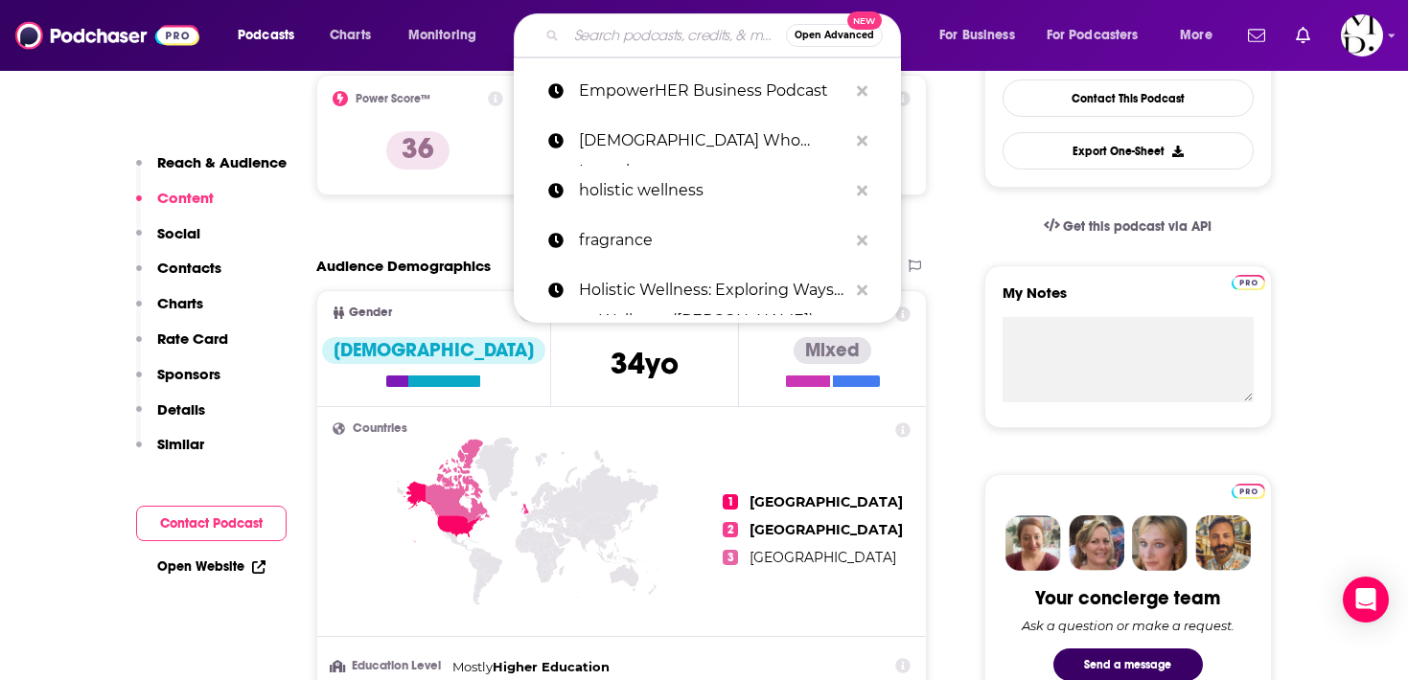
click at [640, 32] on input "Search podcasts, credits, & more..." at bounding box center [675, 35] width 219 height 31
paste input "Balanced Black Girl"
type input "Balanced Black Girl"
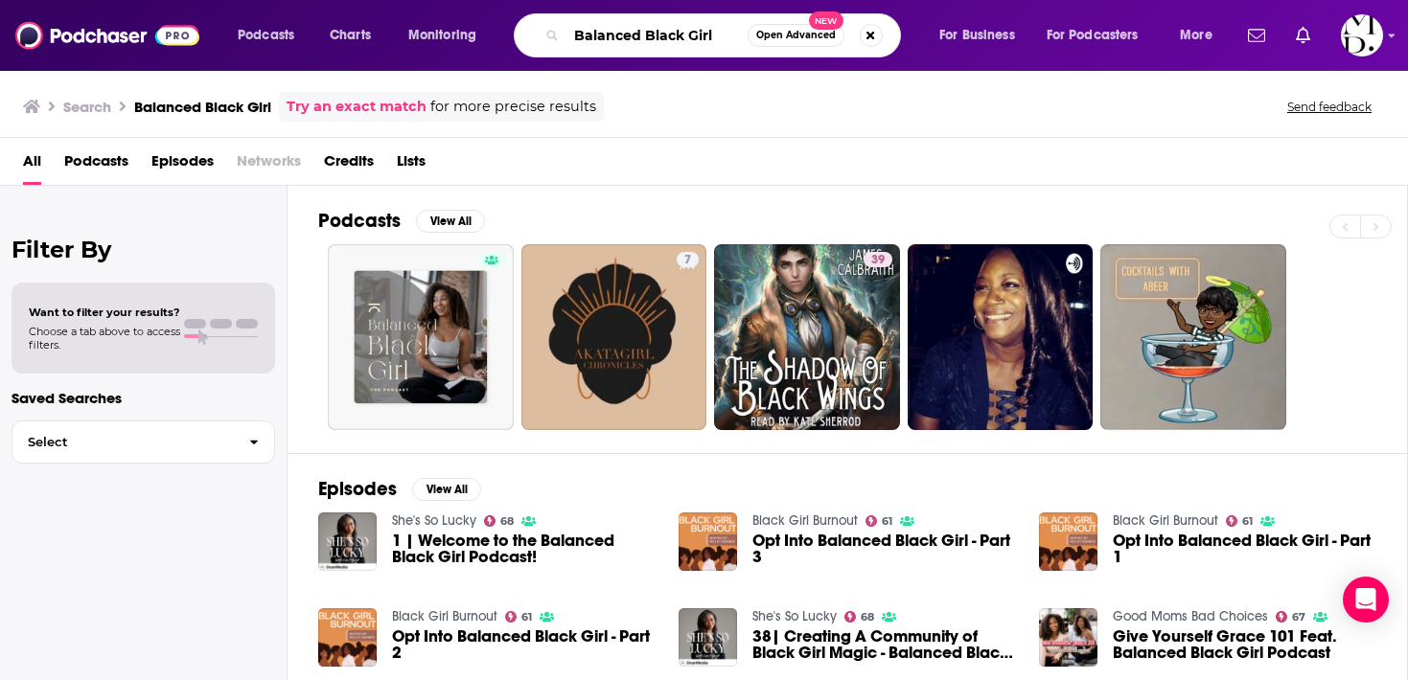
click at [700, 31] on input "Balanced Black Girl" at bounding box center [656, 35] width 181 height 31
paste input "She's So Lucky"
type input "She's So Lucky"
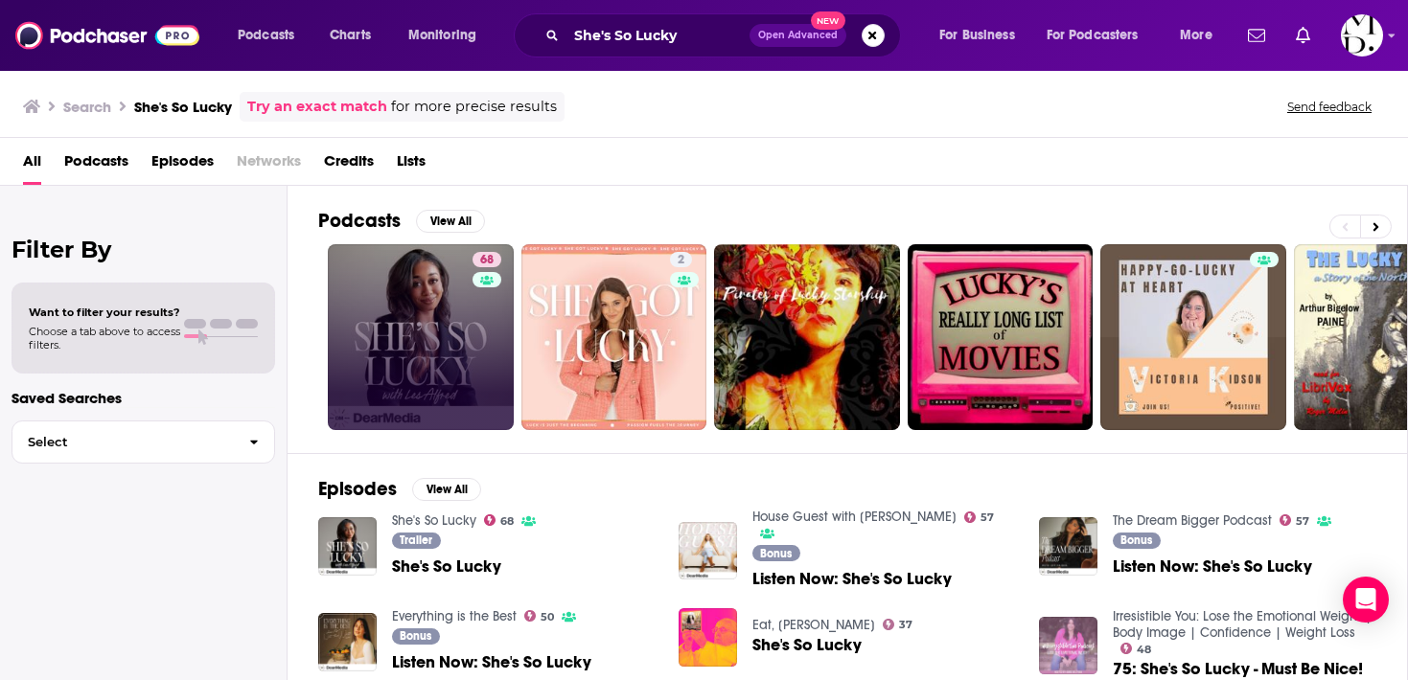
click at [448, 282] on link "68" at bounding box center [421, 337] width 186 height 186
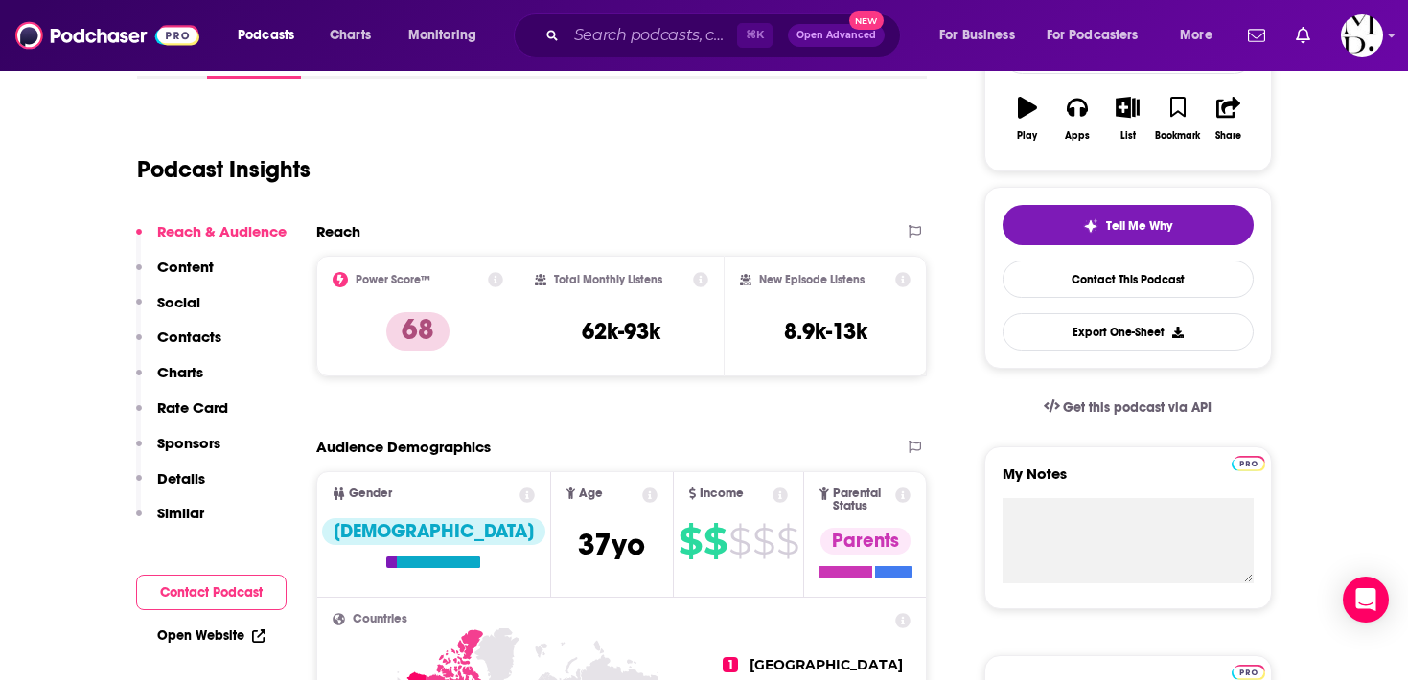
scroll to position [330, 0]
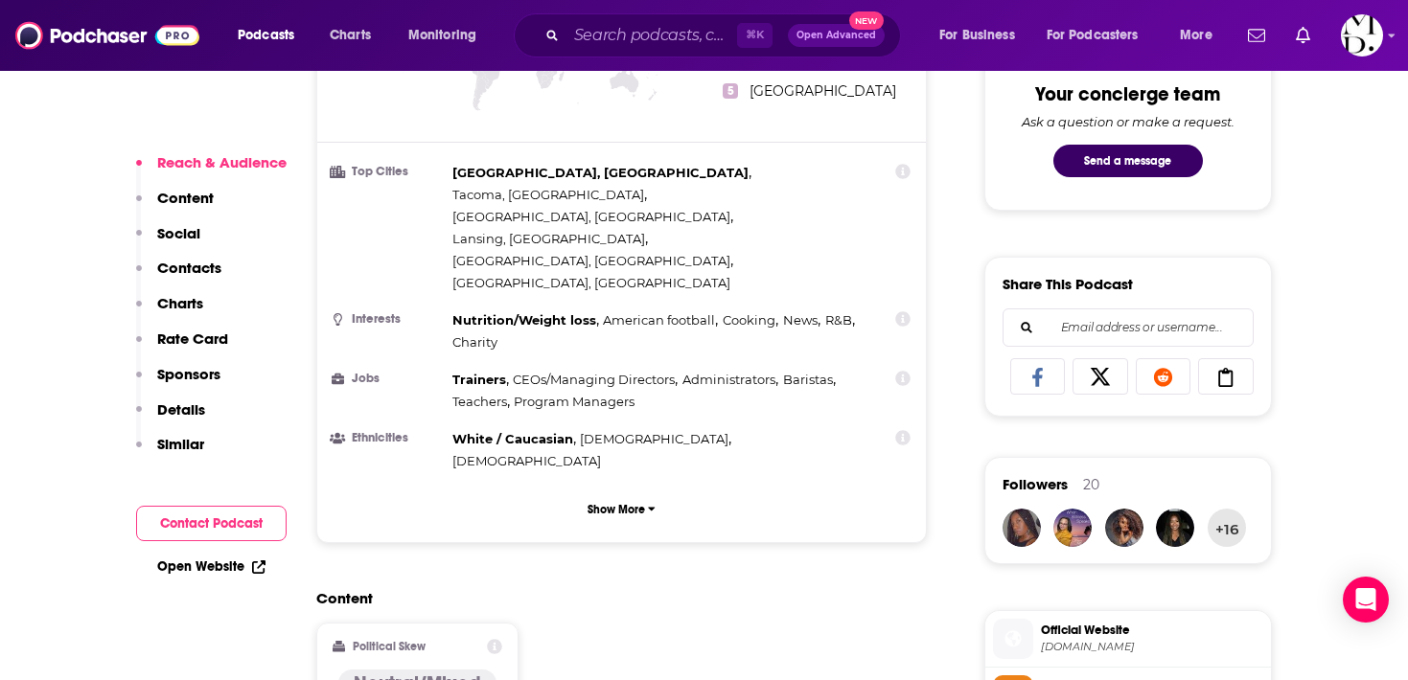
click at [188, 267] on p "Contacts" at bounding box center [189, 268] width 64 height 18
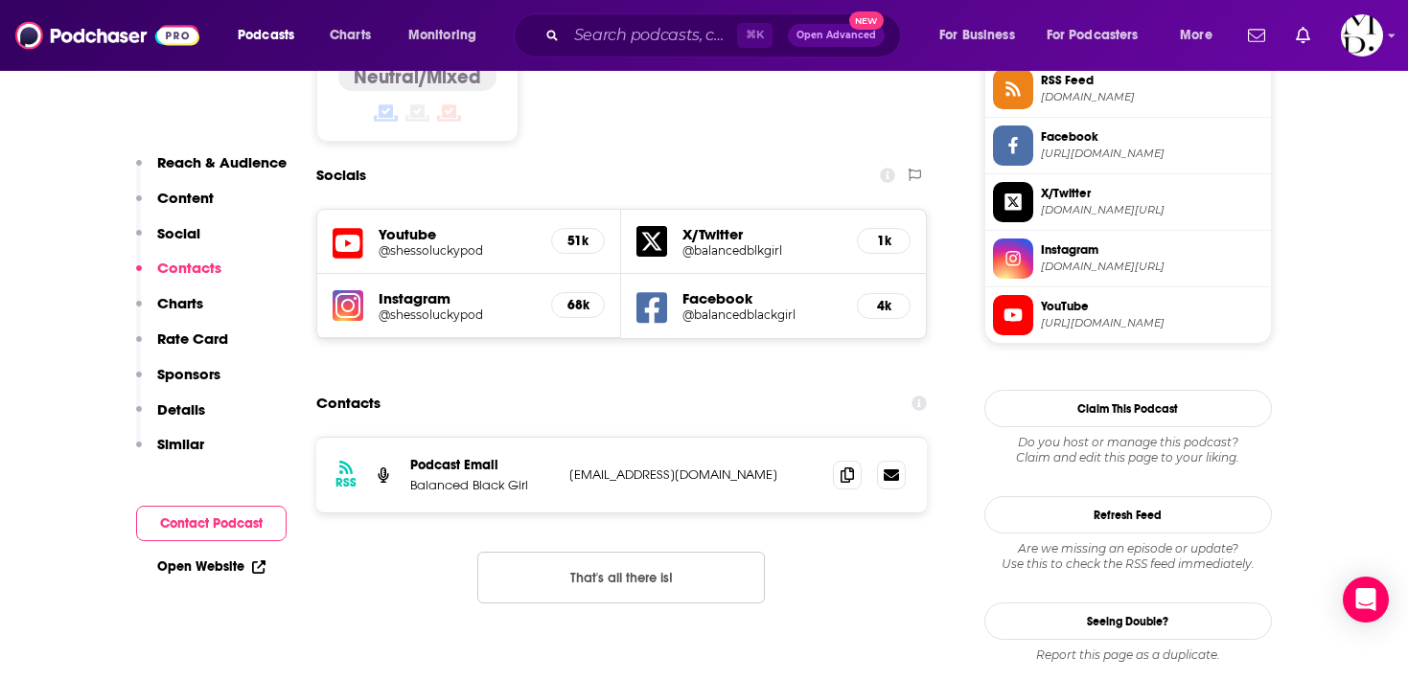
scroll to position [1623, 0]
drag, startPoint x: 411, startPoint y: 365, endPoint x: 538, endPoint y: 365, distance: 126.5
click at [538, 476] on p "Balanced Black Girl" at bounding box center [482, 484] width 144 height 16
click at [846, 466] on icon at bounding box center [846, 473] width 13 height 15
click at [630, 18] on div "⌘ K Open Advanced New" at bounding box center [707, 35] width 387 height 44
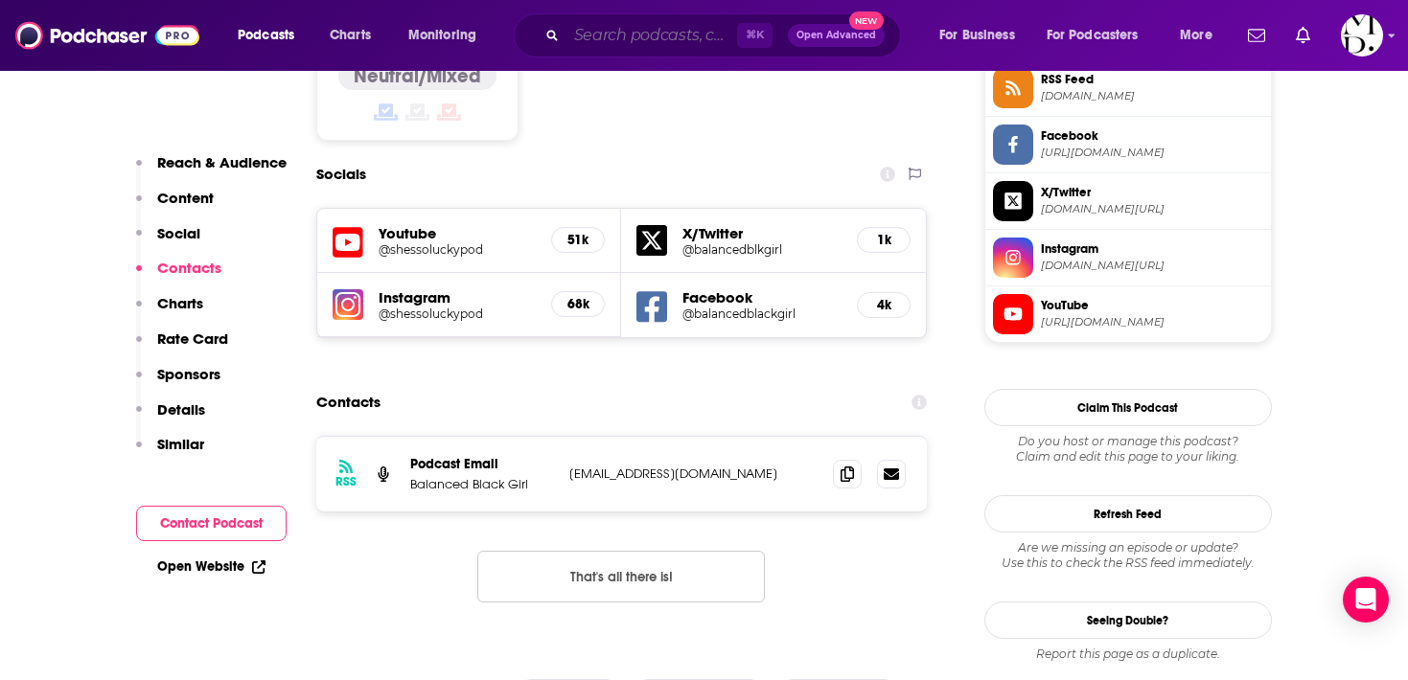
click at [627, 33] on input "Search podcasts, credits, & more..." at bounding box center [651, 35] width 171 height 31
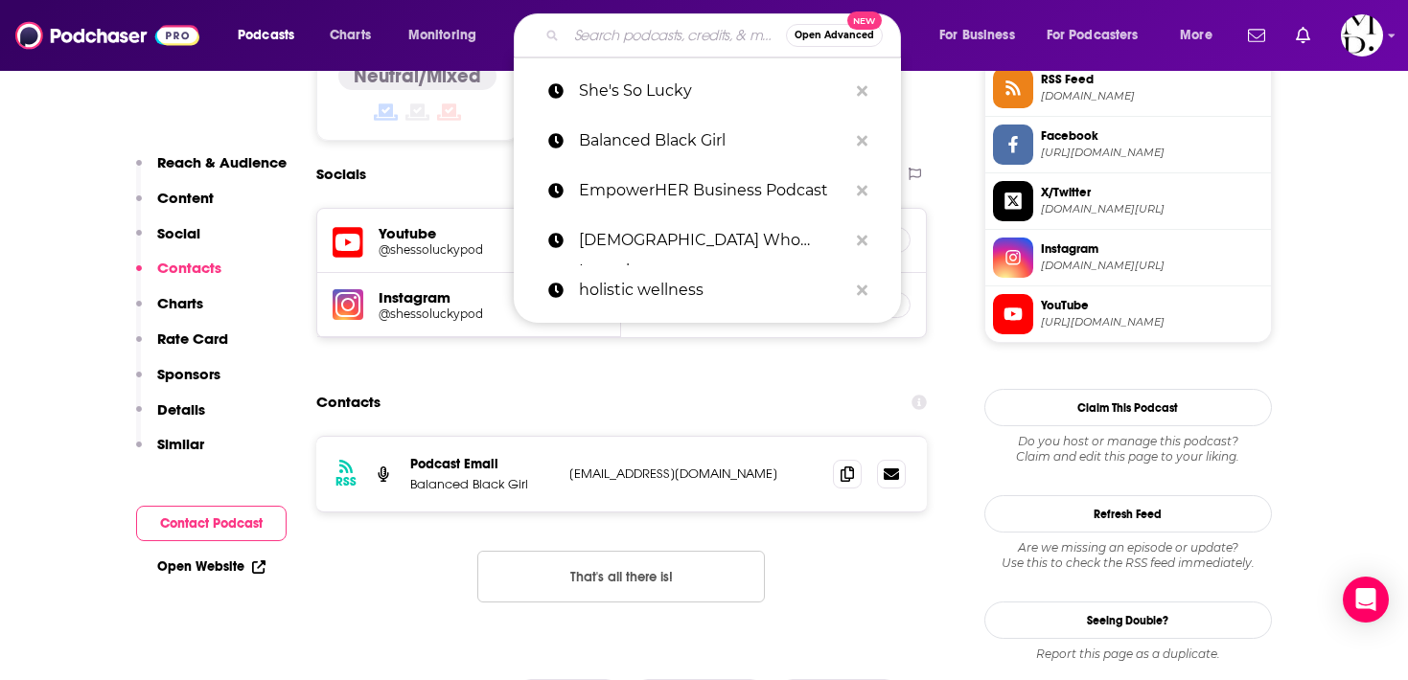
paste input "The Melanin Wellness Podcast"
type input "The Melanin Wellness Podcast"
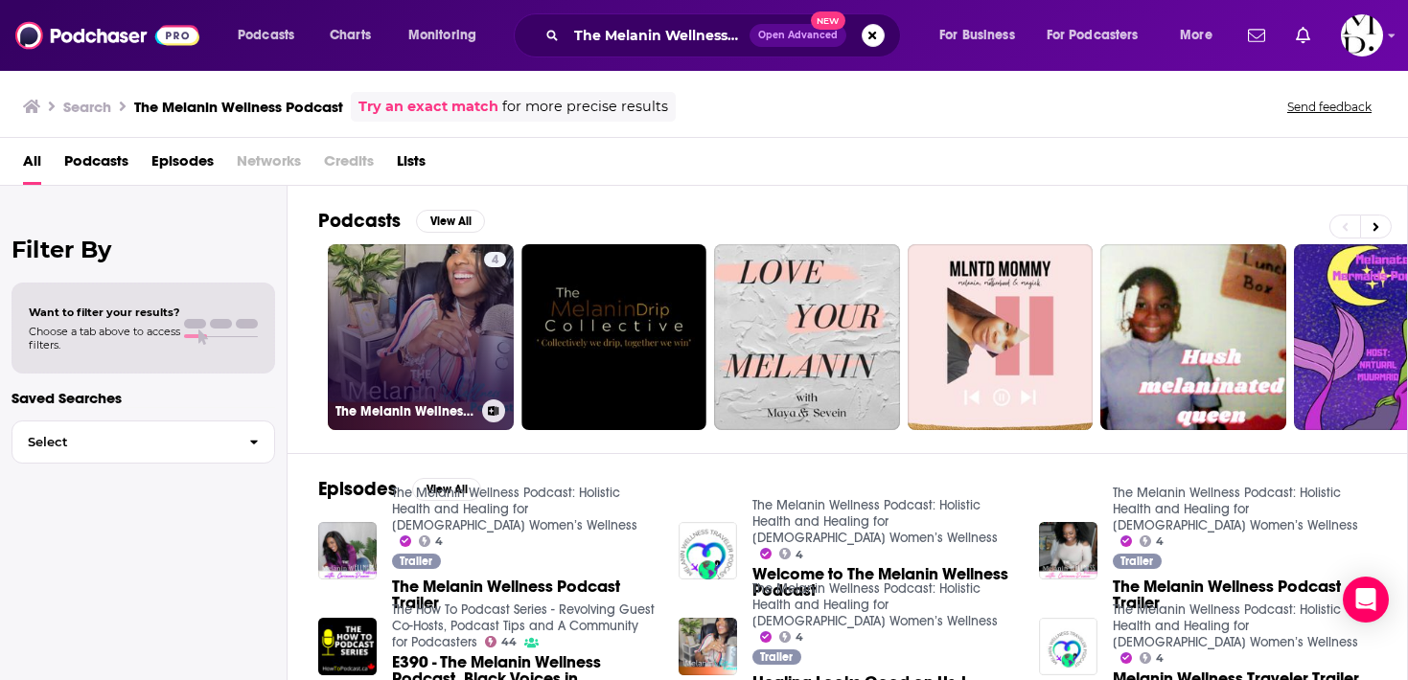
click at [422, 352] on link "4 The Melanin Wellness Podcast: Holistic Health and Healing for Black Women’s W…" at bounding box center [421, 337] width 186 height 186
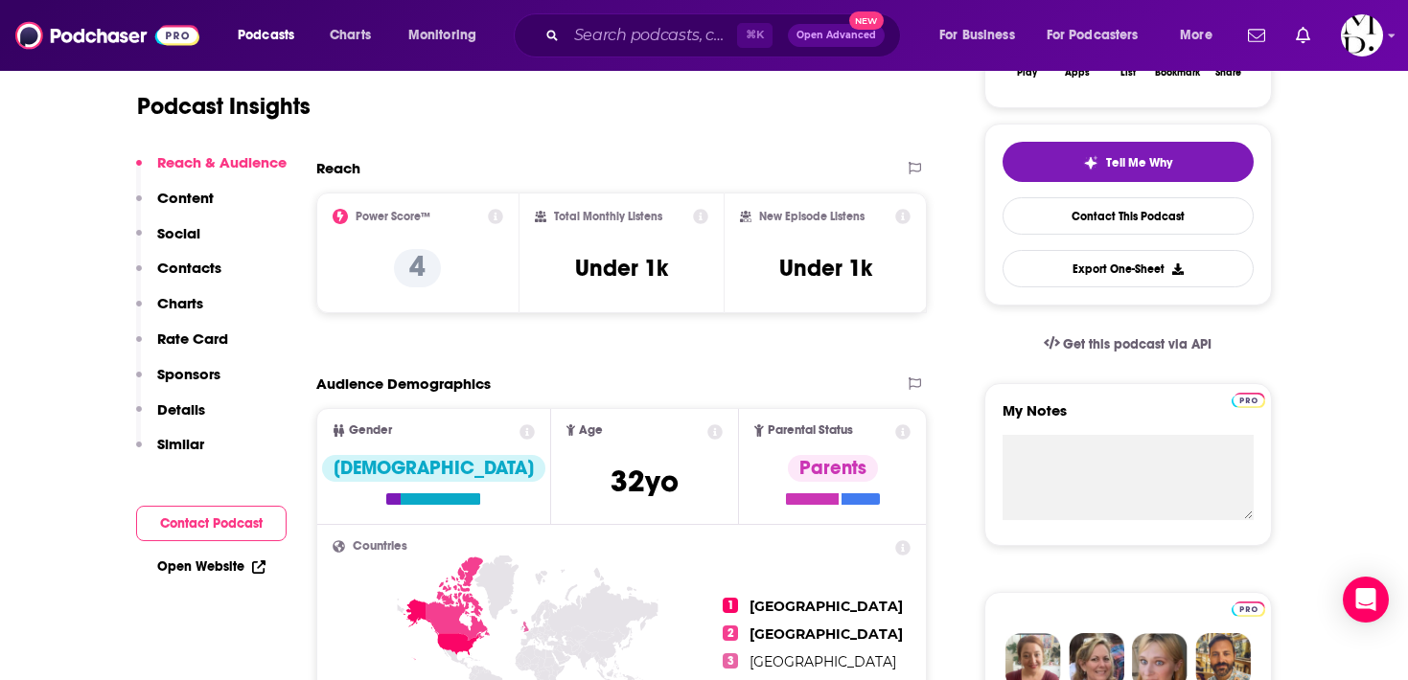
scroll to position [375, 0]
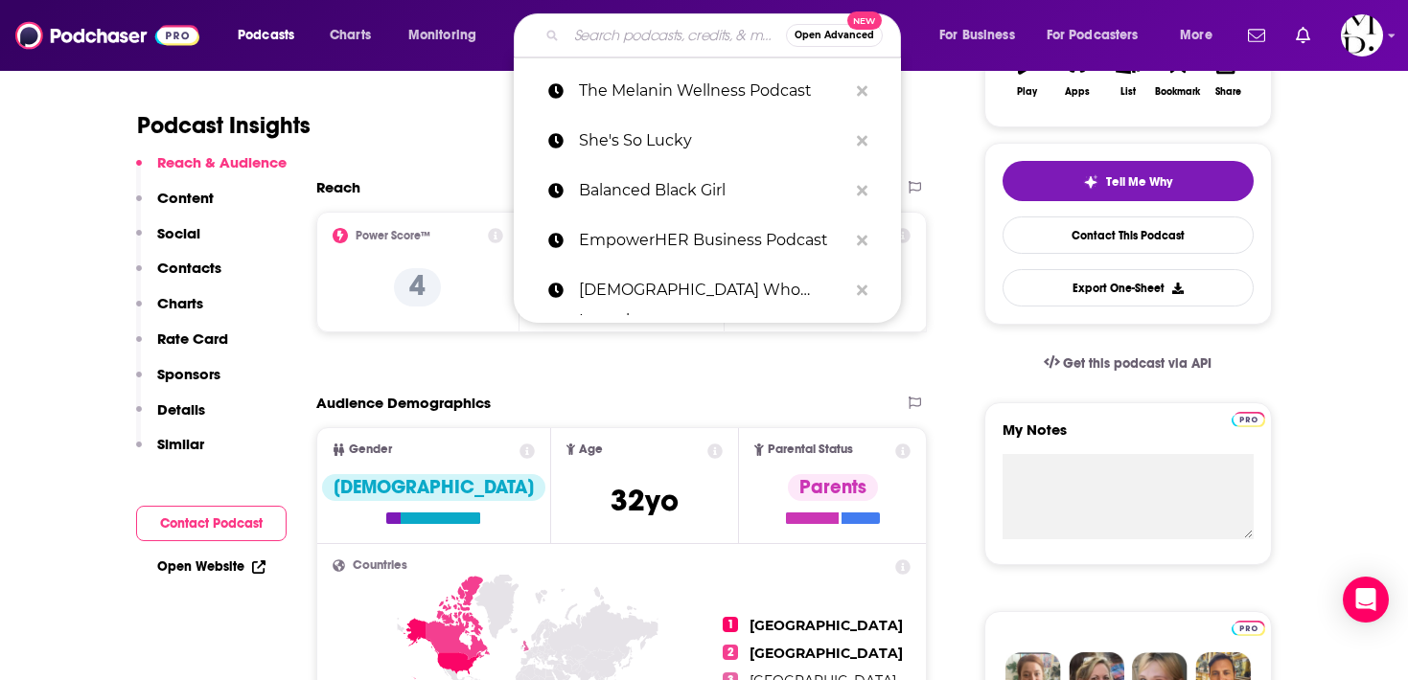
click at [676, 28] on input "Search podcasts, credits, & more..." at bounding box center [675, 35] width 219 height 31
paste input "The Wellness Protocol"
type input "The Wellness Protocol"
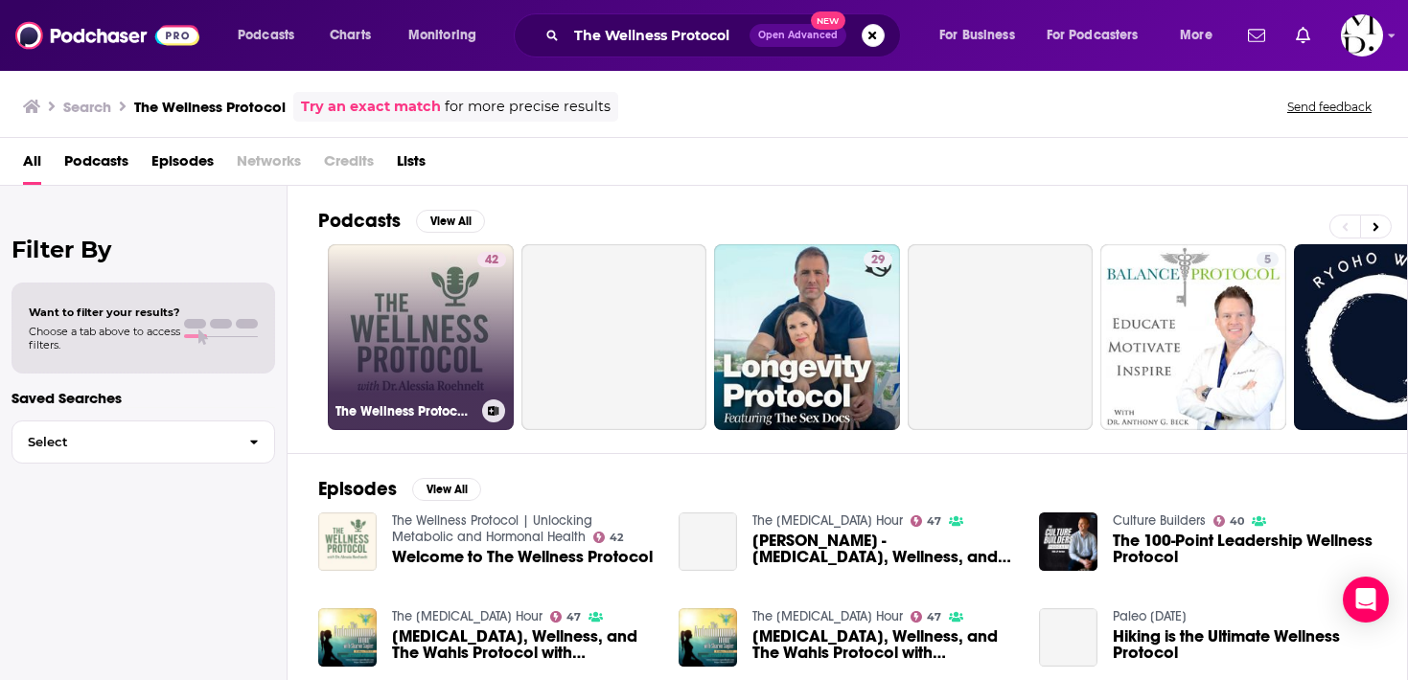
click at [470, 366] on link "42 The Wellness Protocol | Unlocking Metabolic and Hormonal Health" at bounding box center [421, 337] width 186 height 186
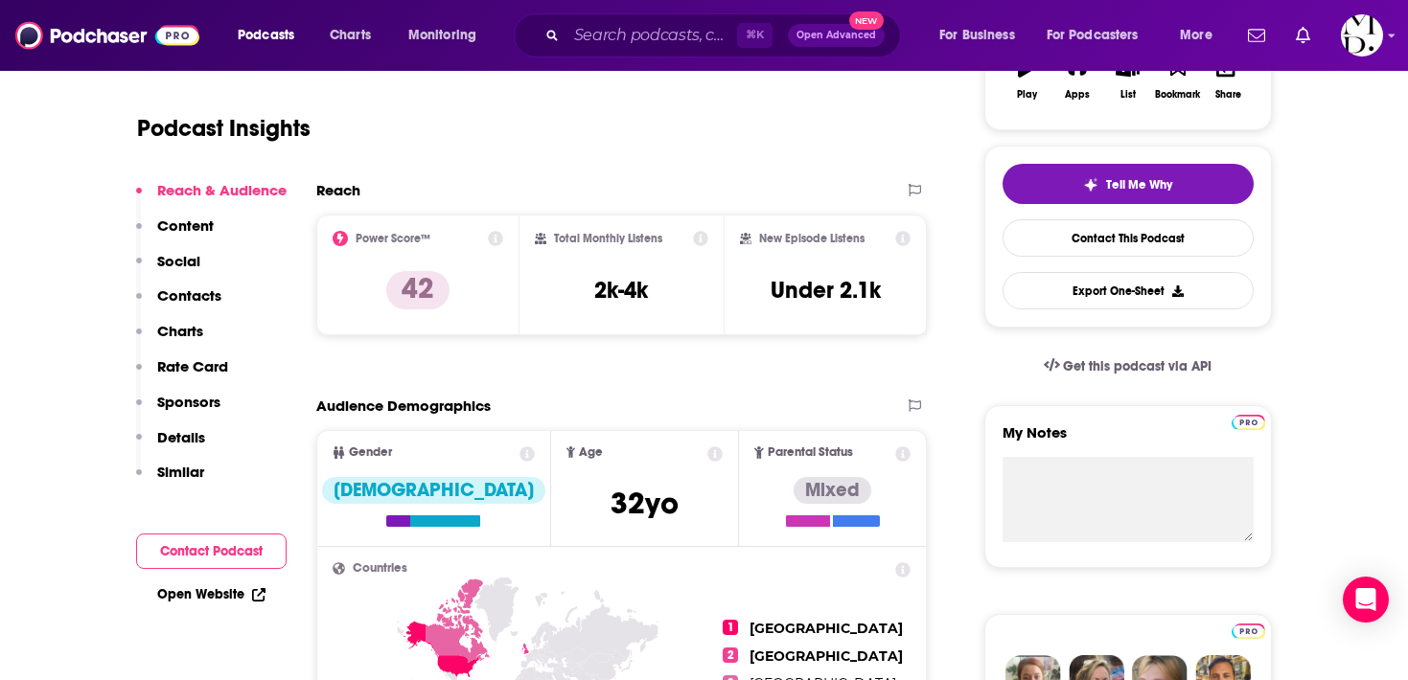
scroll to position [374, 0]
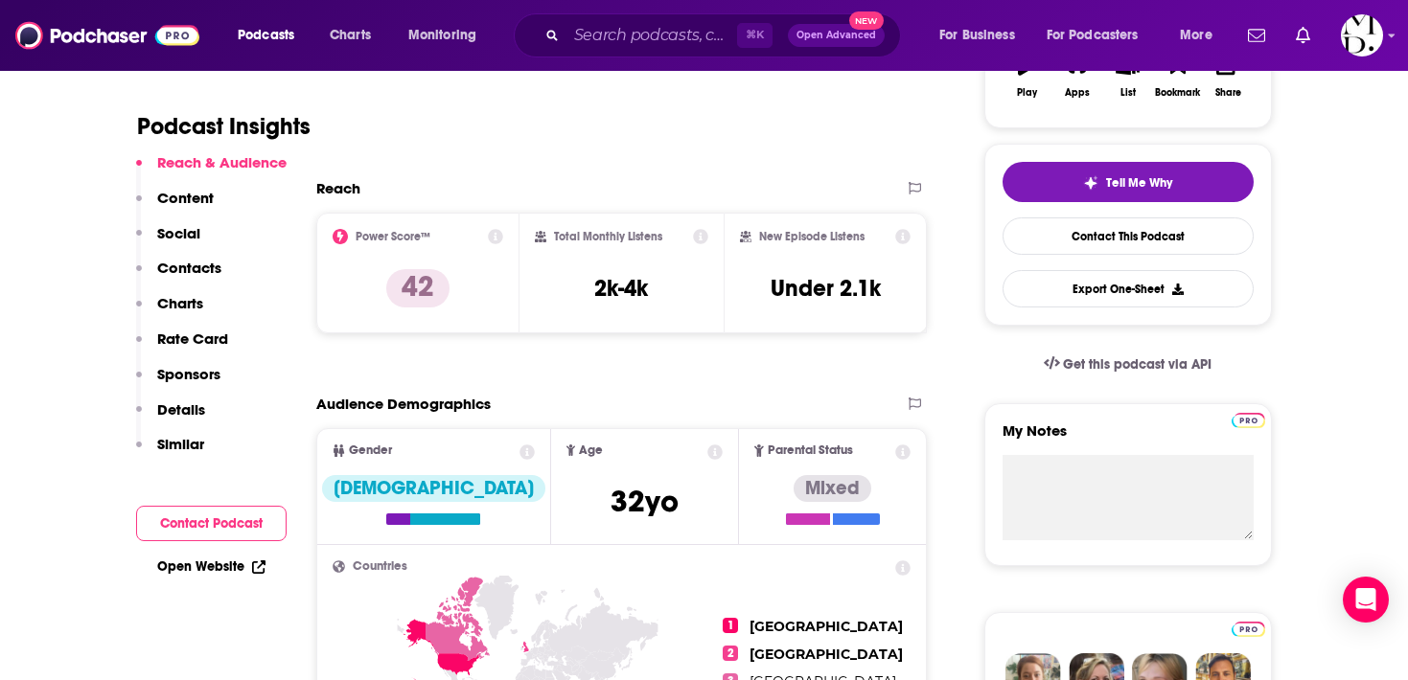
click at [188, 276] on p "Contacts" at bounding box center [189, 268] width 64 height 18
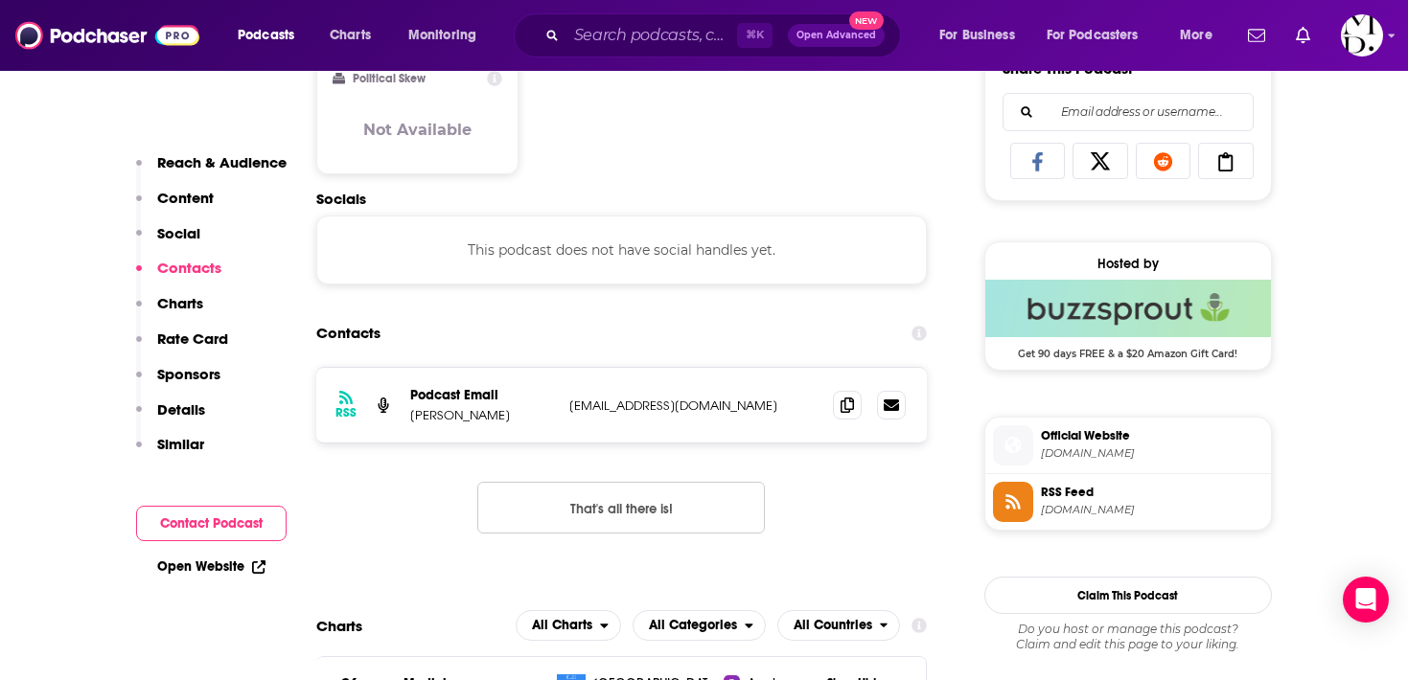
scroll to position [1282, 0]
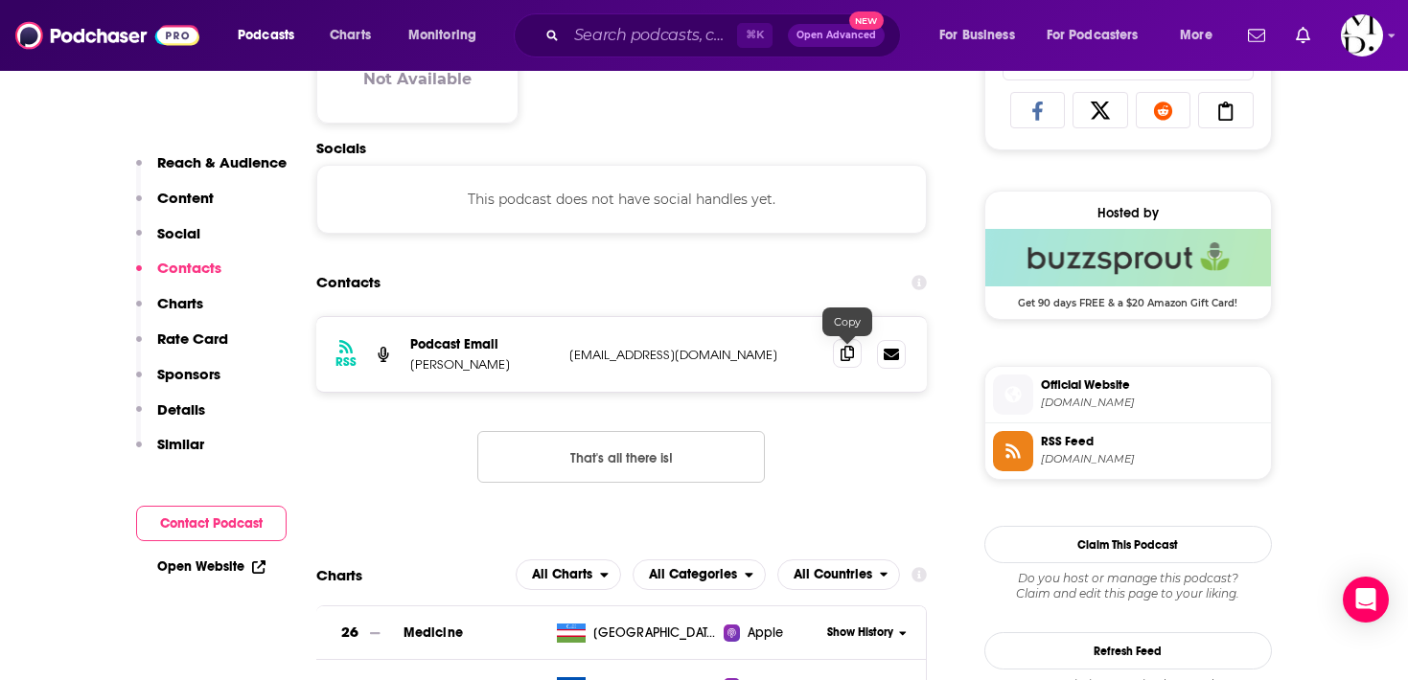
click at [841, 361] on icon at bounding box center [846, 353] width 13 height 15
drag, startPoint x: 410, startPoint y: 368, endPoint x: 516, endPoint y: 368, distance: 105.4
click at [516, 368] on p "Alessia Roehnelt" at bounding box center [482, 364] width 144 height 16
copy p "Alessia Roehnelt"
click at [638, 39] on input "Search podcasts, credits, & more..." at bounding box center [651, 35] width 171 height 31
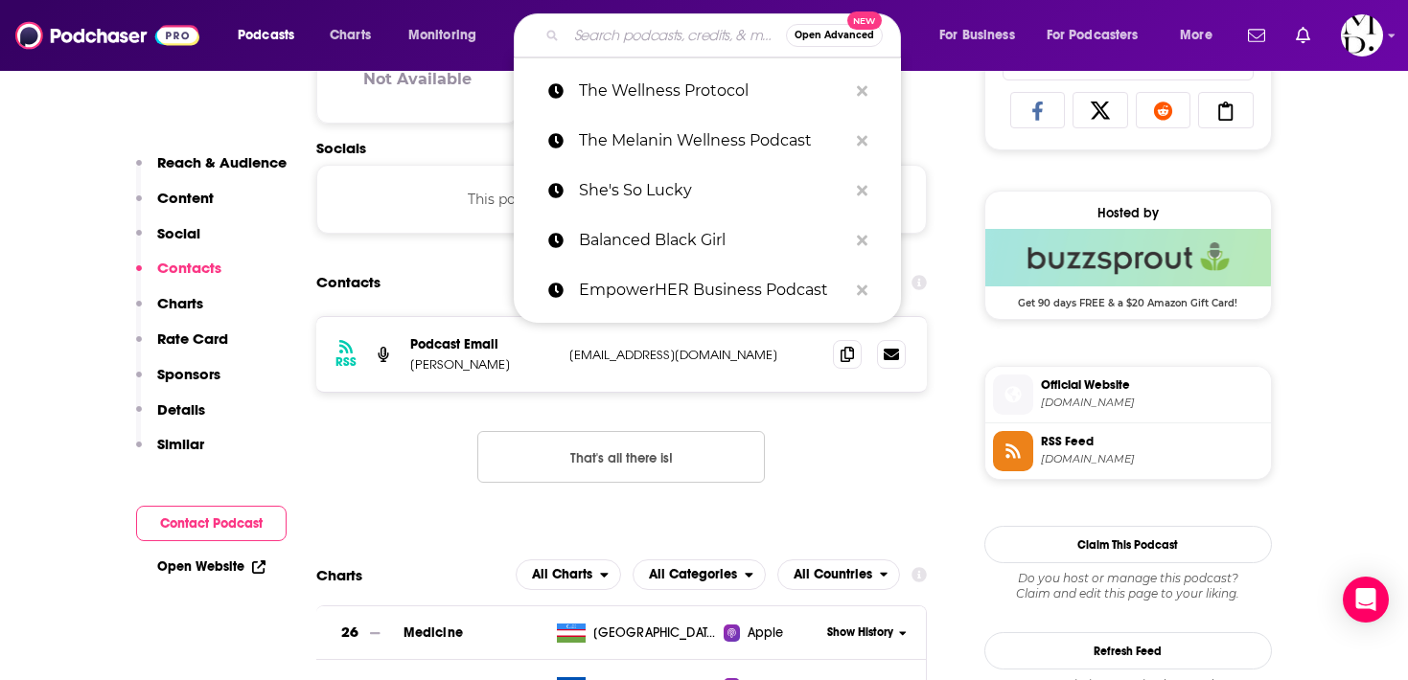
paste input "Bridge Wellness & Culture"
type input "Bridge Wellness & Culture"
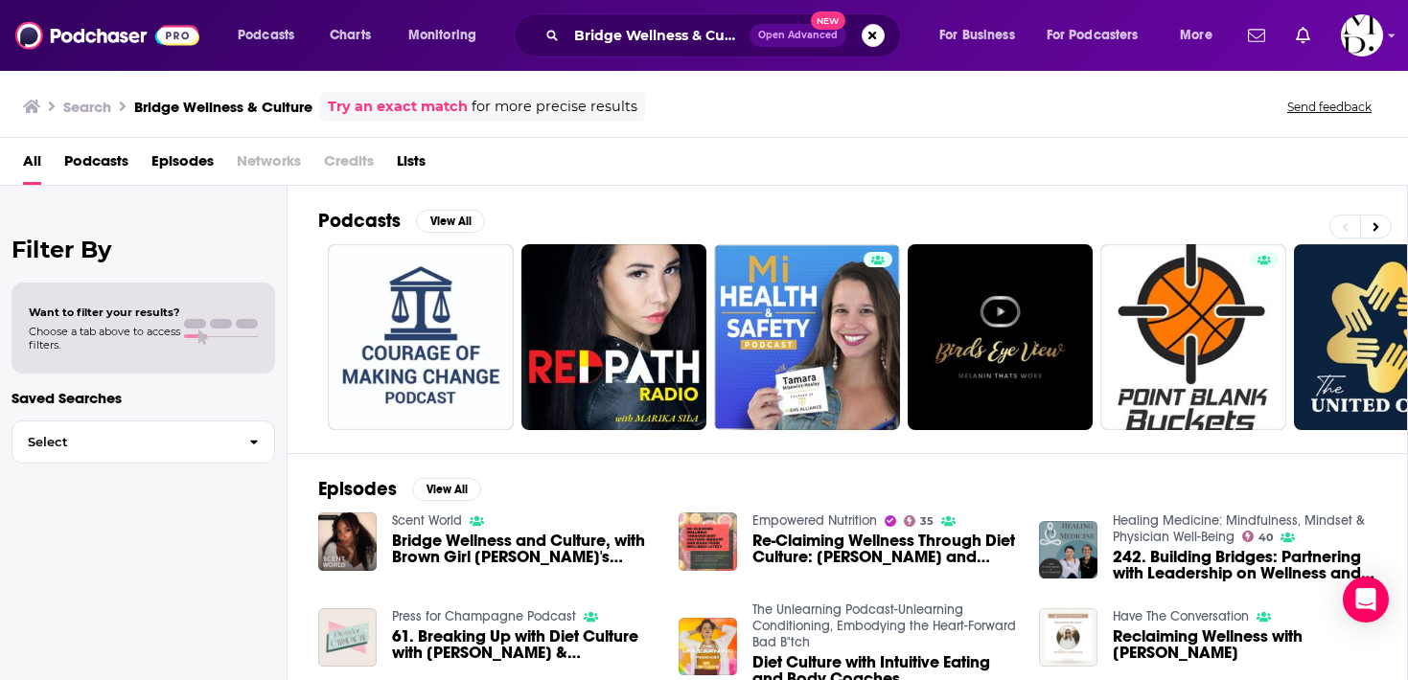
click at [458, 547] on span "Bridge Wellness and Culture, with Brown Girl Jane's Malaika Jones" at bounding box center [524, 549] width 264 height 33
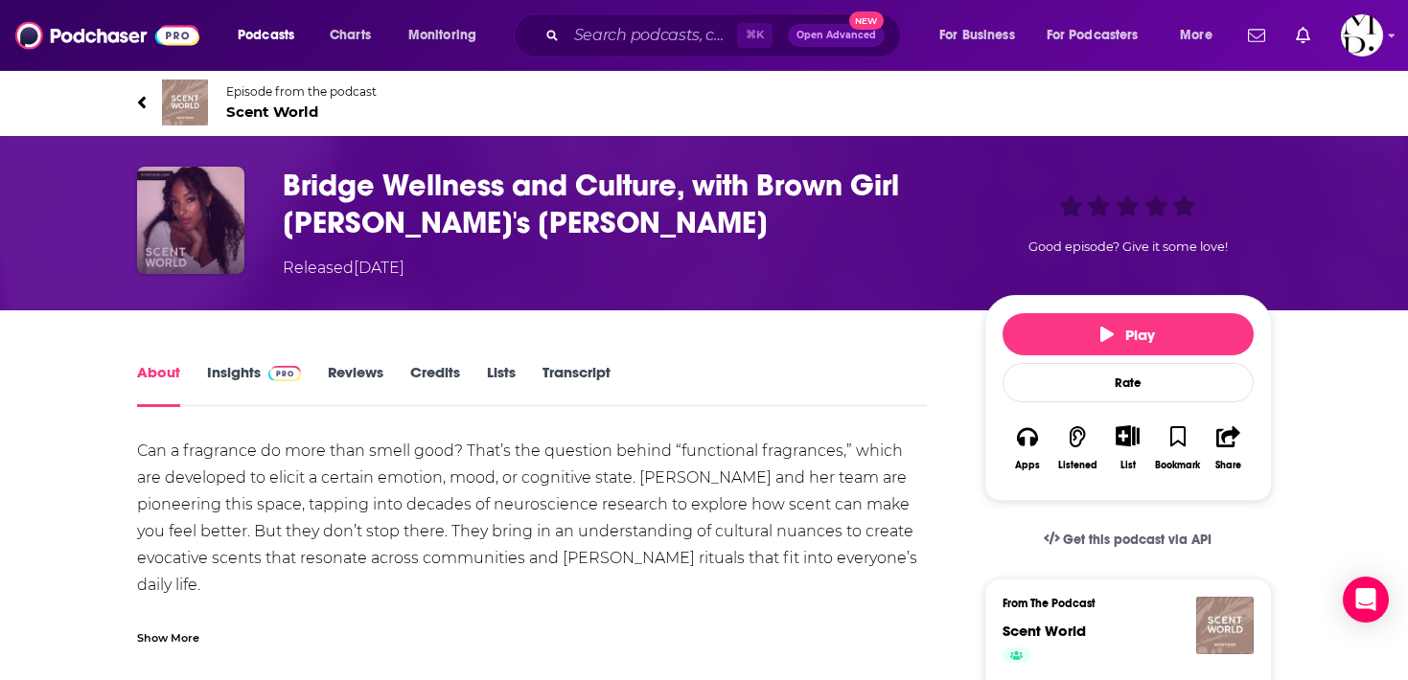
click at [207, 244] on img "Bridge Wellness and Culture, with Brown Girl Jane's Malaika Jones" at bounding box center [190, 220] width 107 height 107
click at [208, 250] on img "Bridge Wellness and Culture, with Brown Girl Jane's Malaika Jones" at bounding box center [190, 220] width 107 height 107
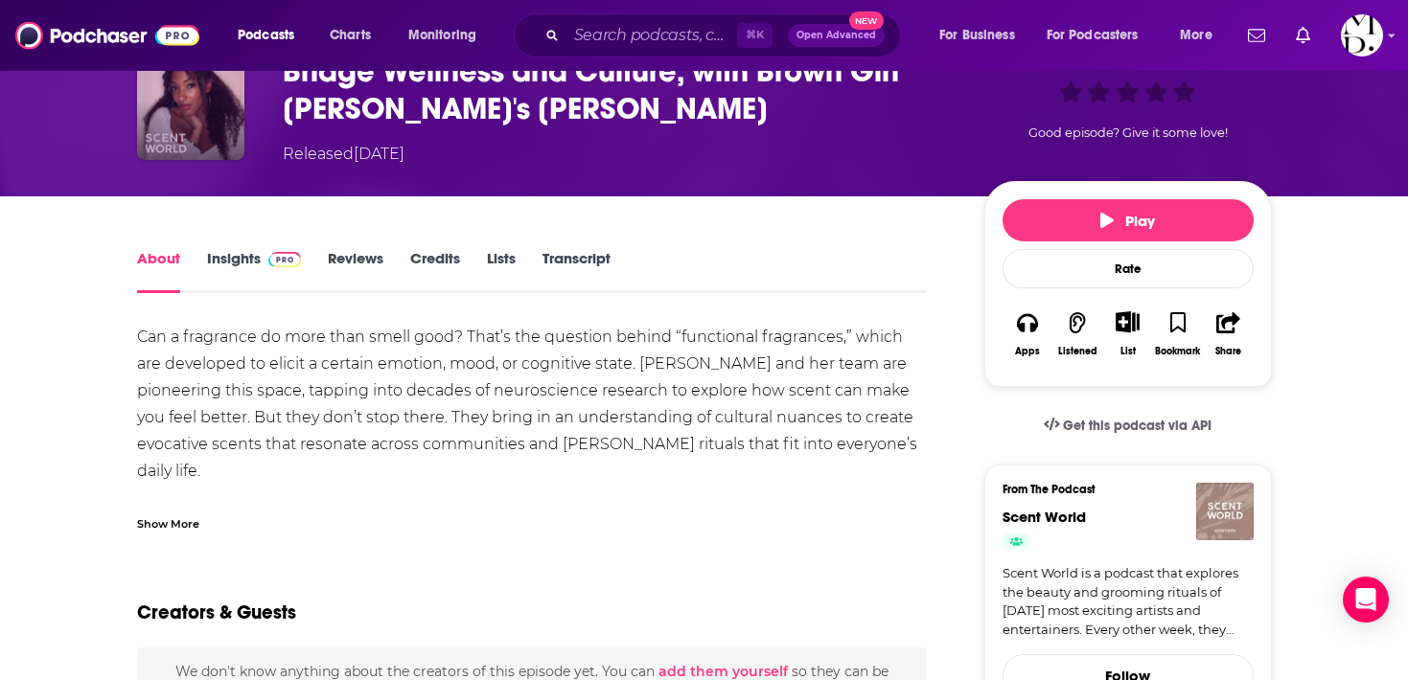
scroll to position [112, 0]
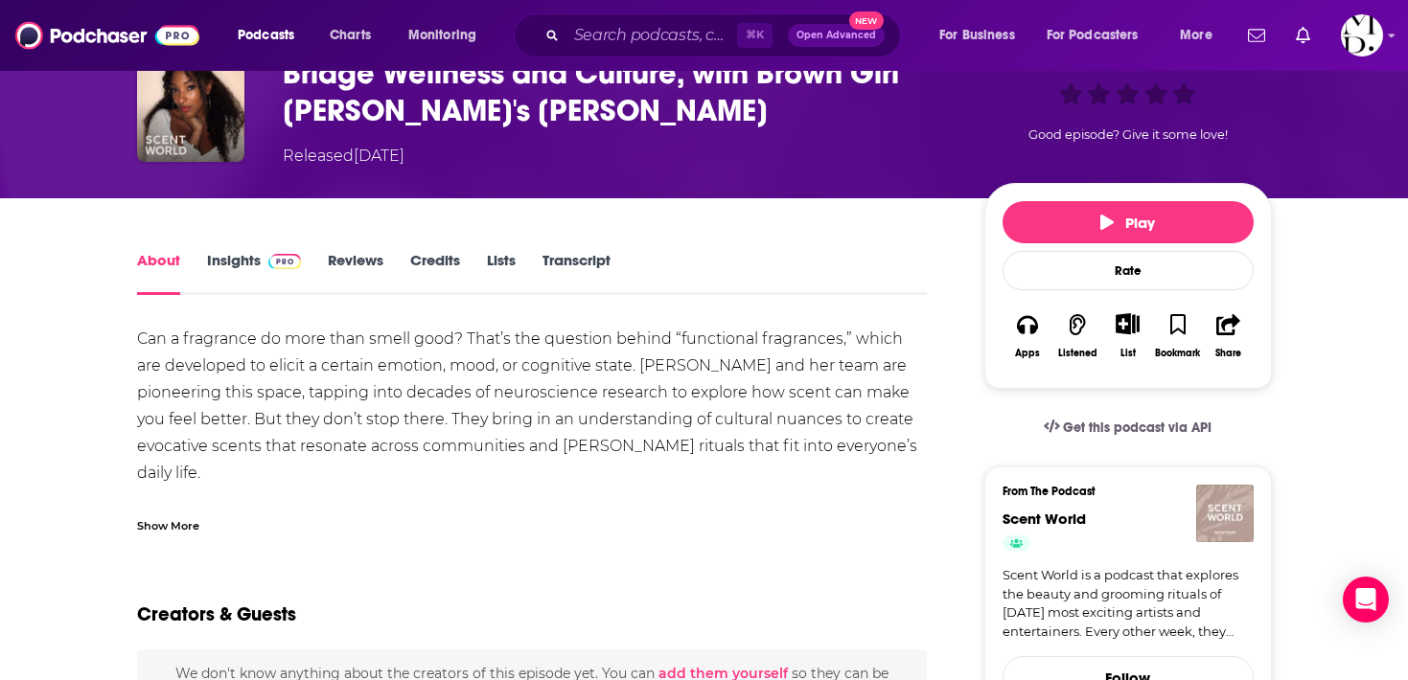
click at [1219, 493] on img "Scent World" at bounding box center [1224, 513] width 57 height 57
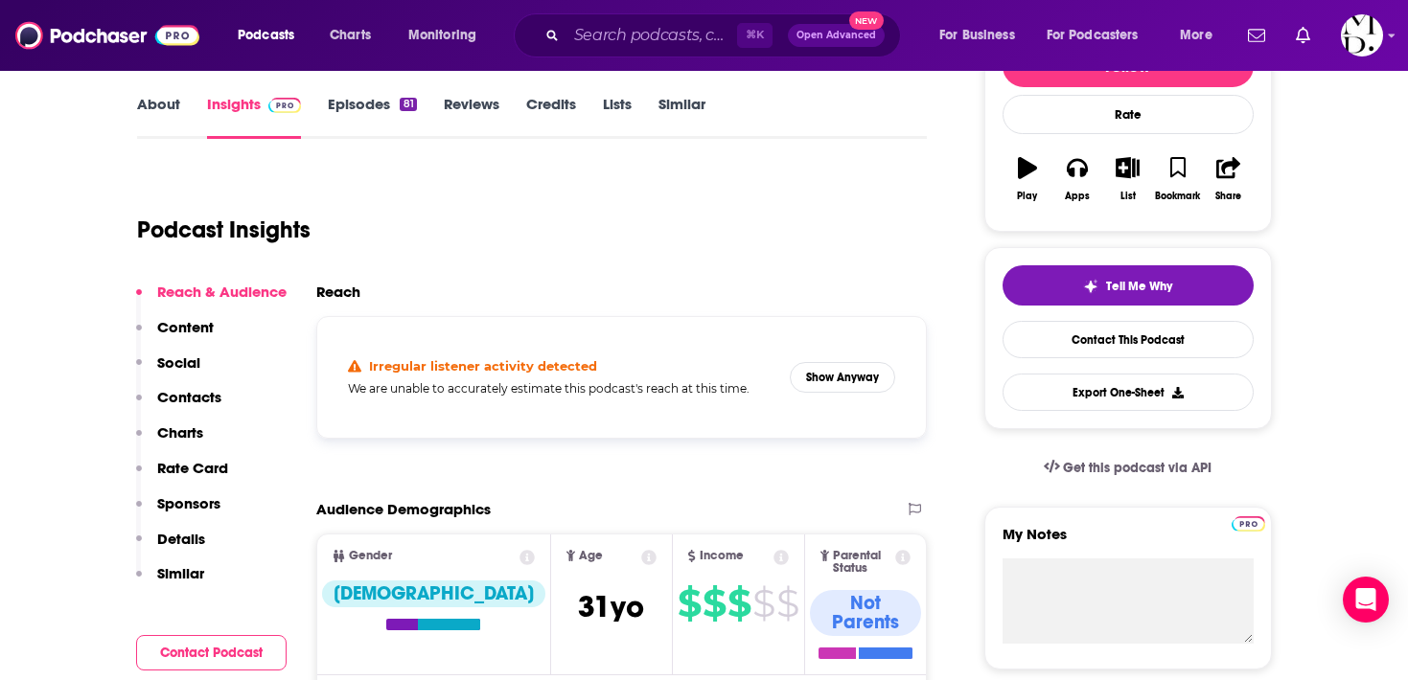
scroll to position [266, 0]
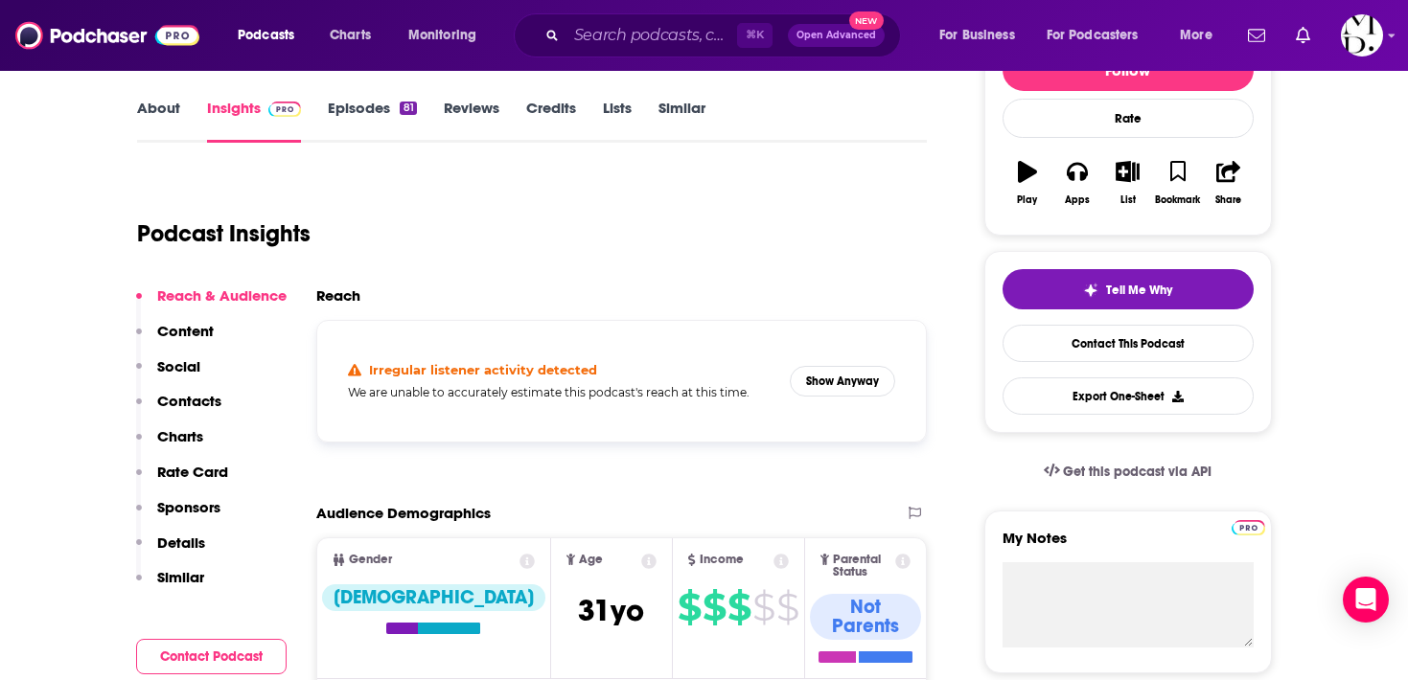
click at [345, 118] on link "Episodes 81" at bounding box center [372, 121] width 88 height 44
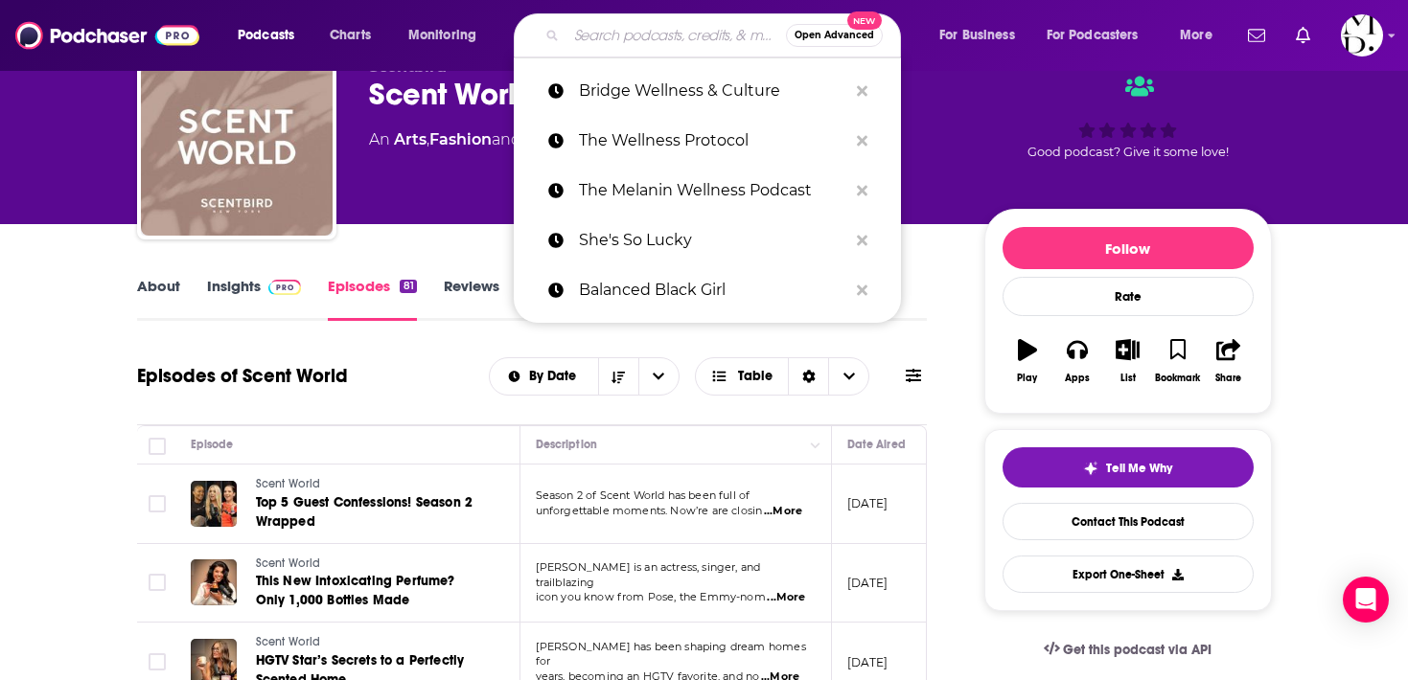
click at [638, 50] on input "Search podcasts, credits, & more..." at bounding box center [675, 35] width 219 height 31
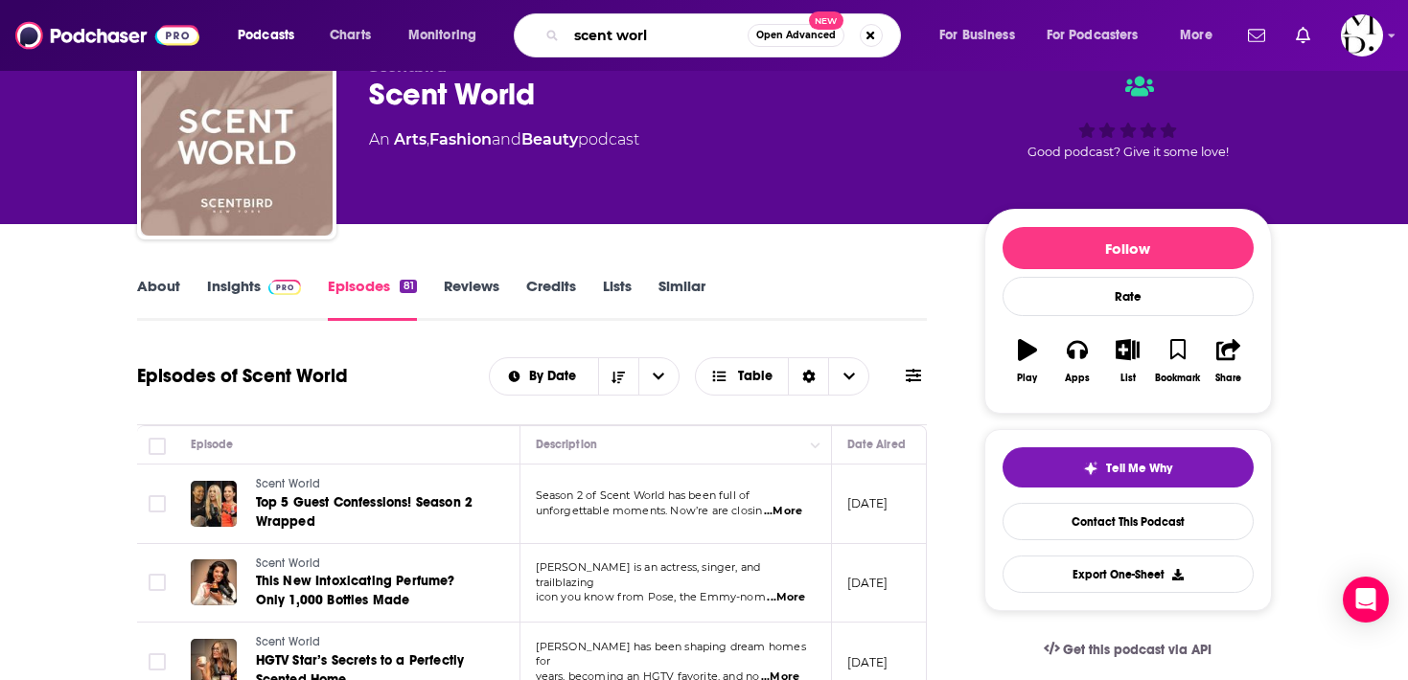
type input "scent world"
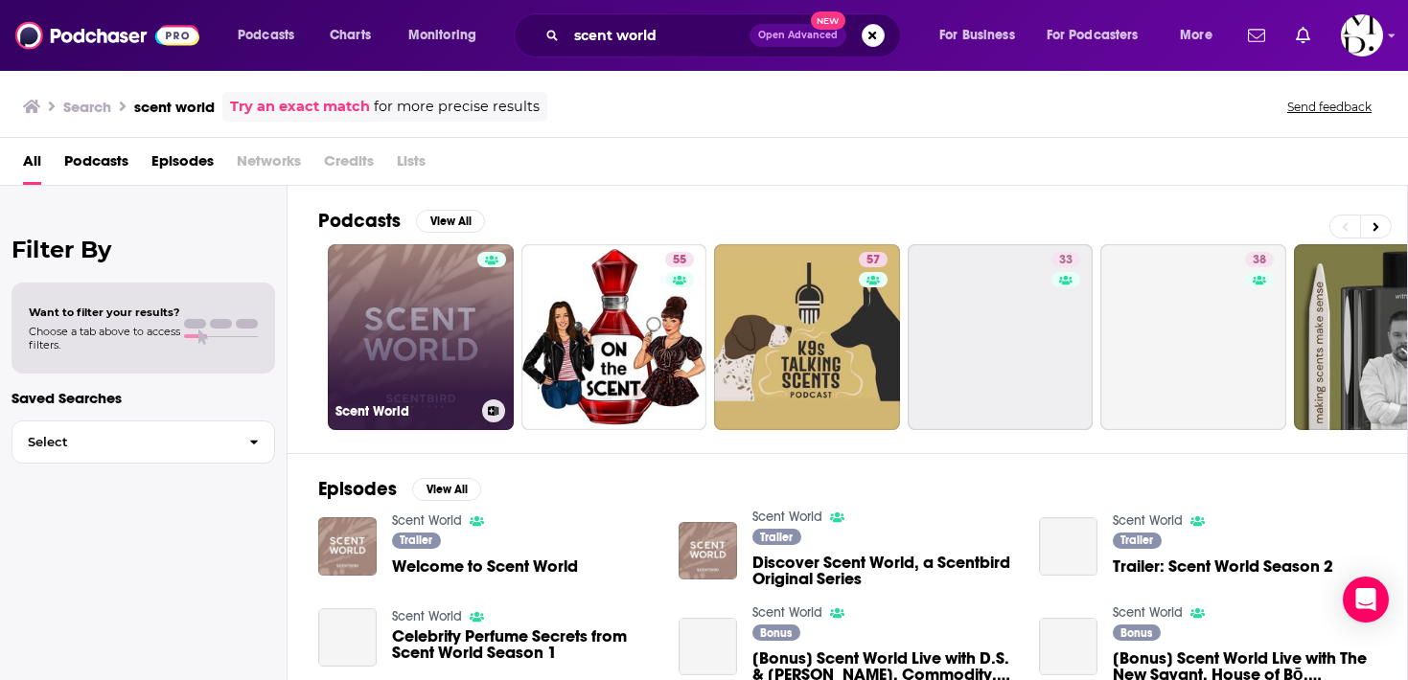
click at [424, 376] on link "Scent World" at bounding box center [421, 337] width 186 height 186
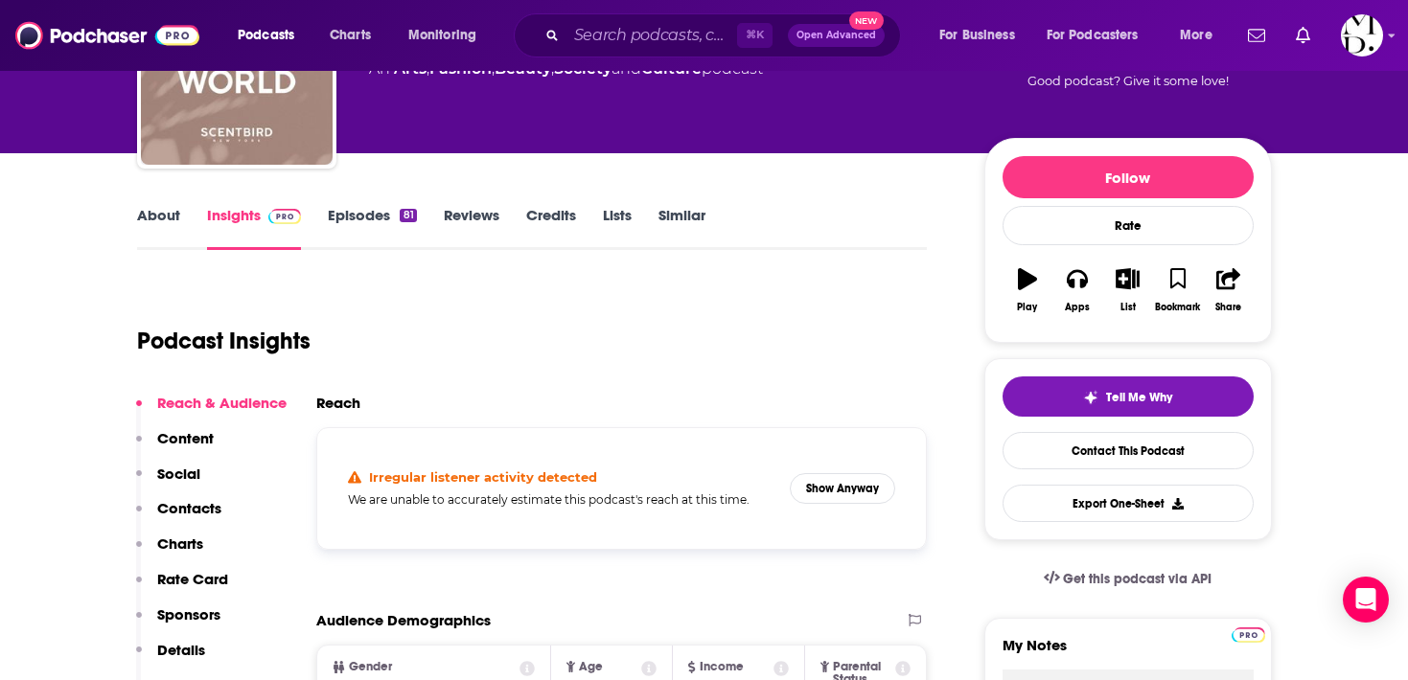
scroll to position [171, 0]
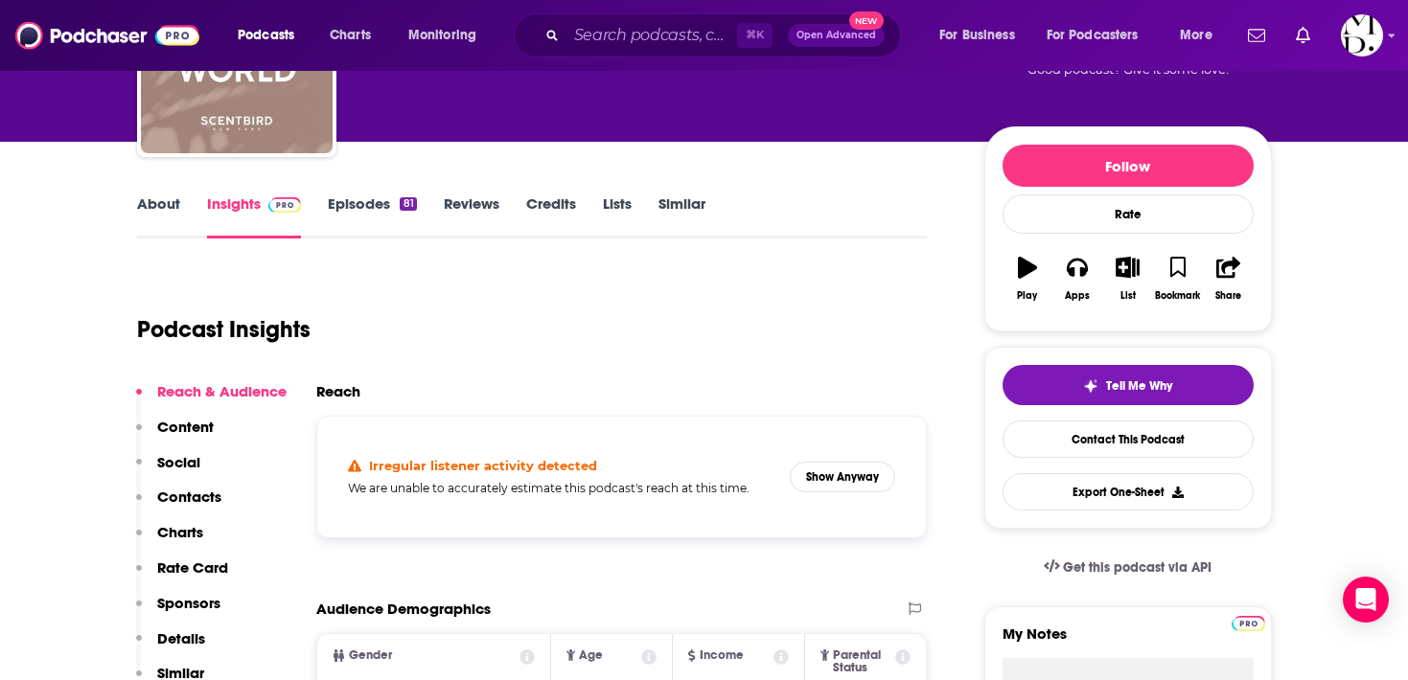
click at [335, 211] on link "Episodes 81" at bounding box center [372, 217] width 88 height 44
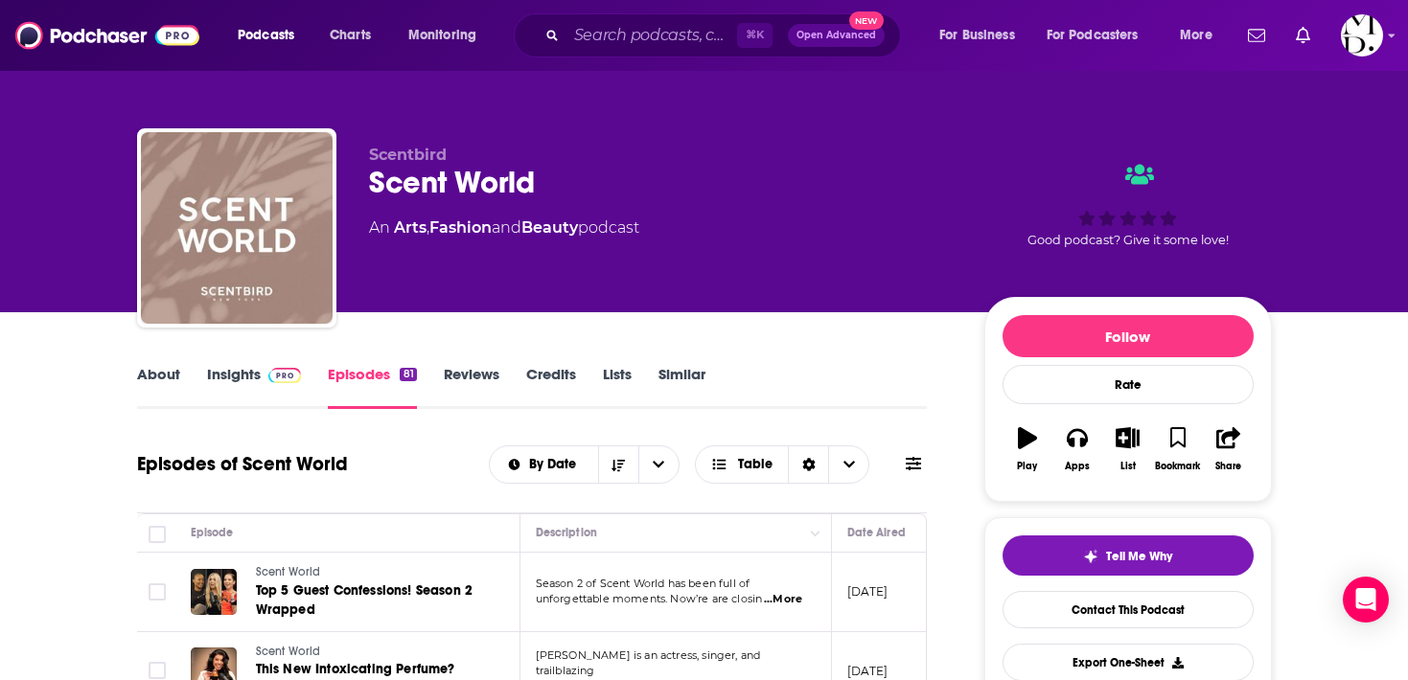
click at [154, 393] on link "About" at bounding box center [158, 387] width 43 height 44
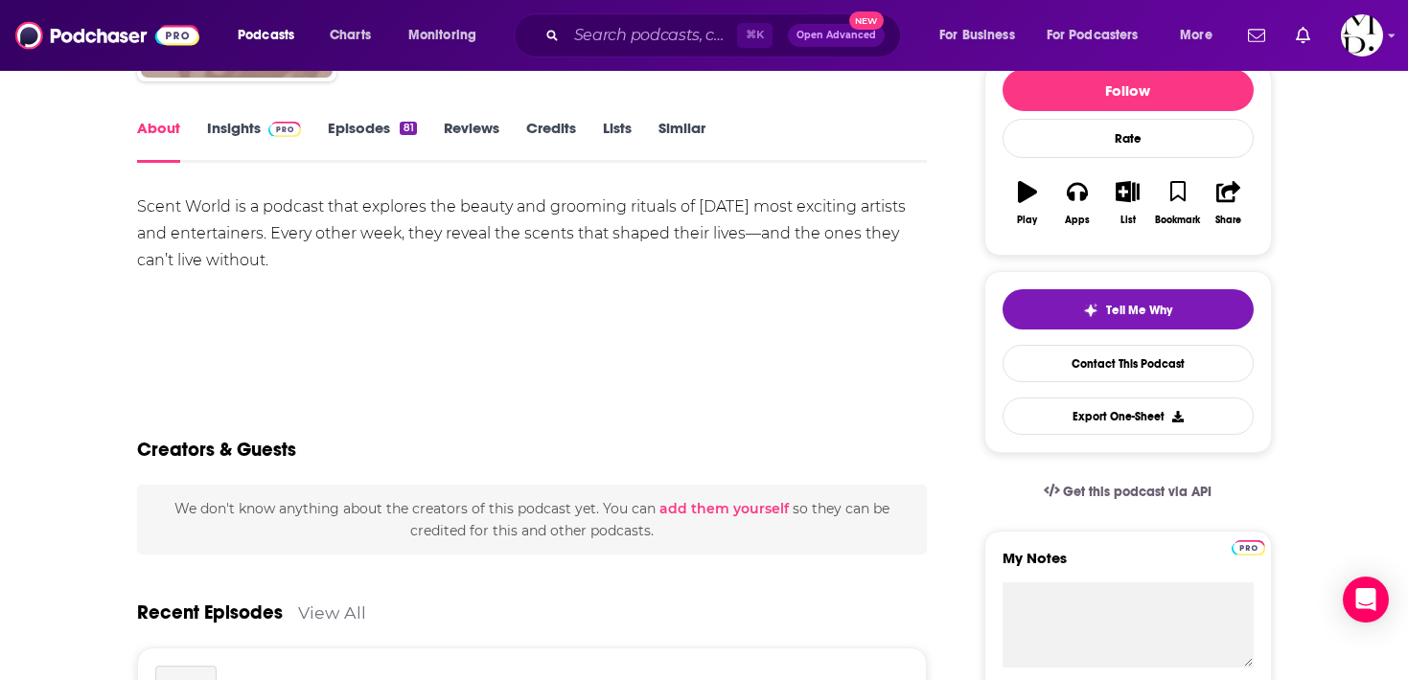
scroll to position [259, 0]
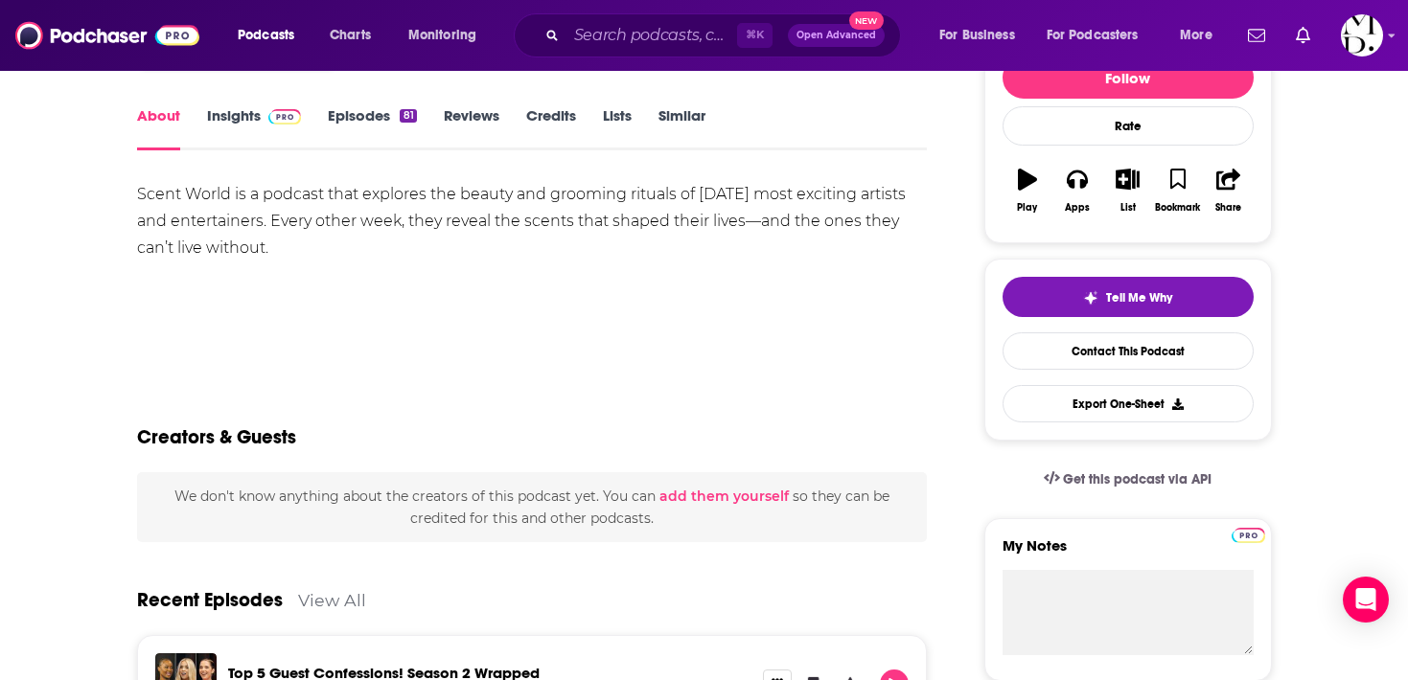
click at [233, 128] on link "Insights" at bounding box center [254, 128] width 95 height 44
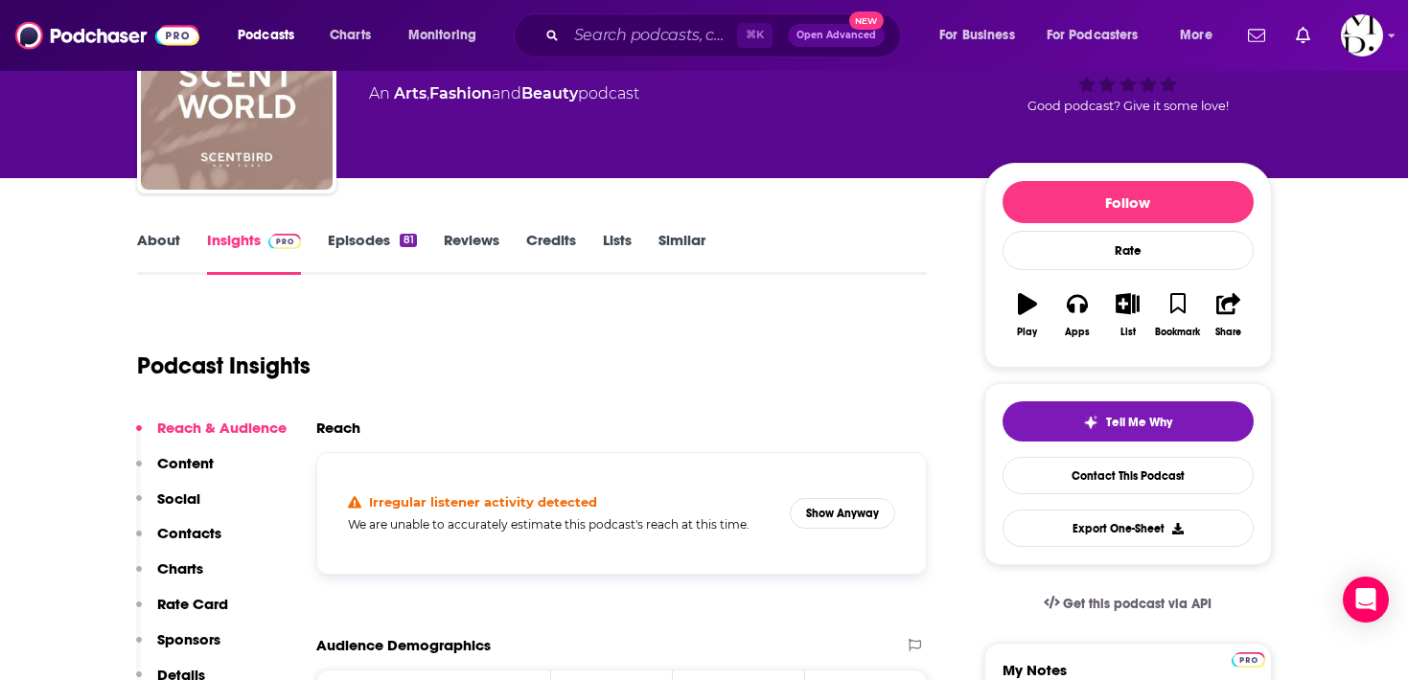
click at [184, 541] on p "Contacts" at bounding box center [189, 533] width 64 height 18
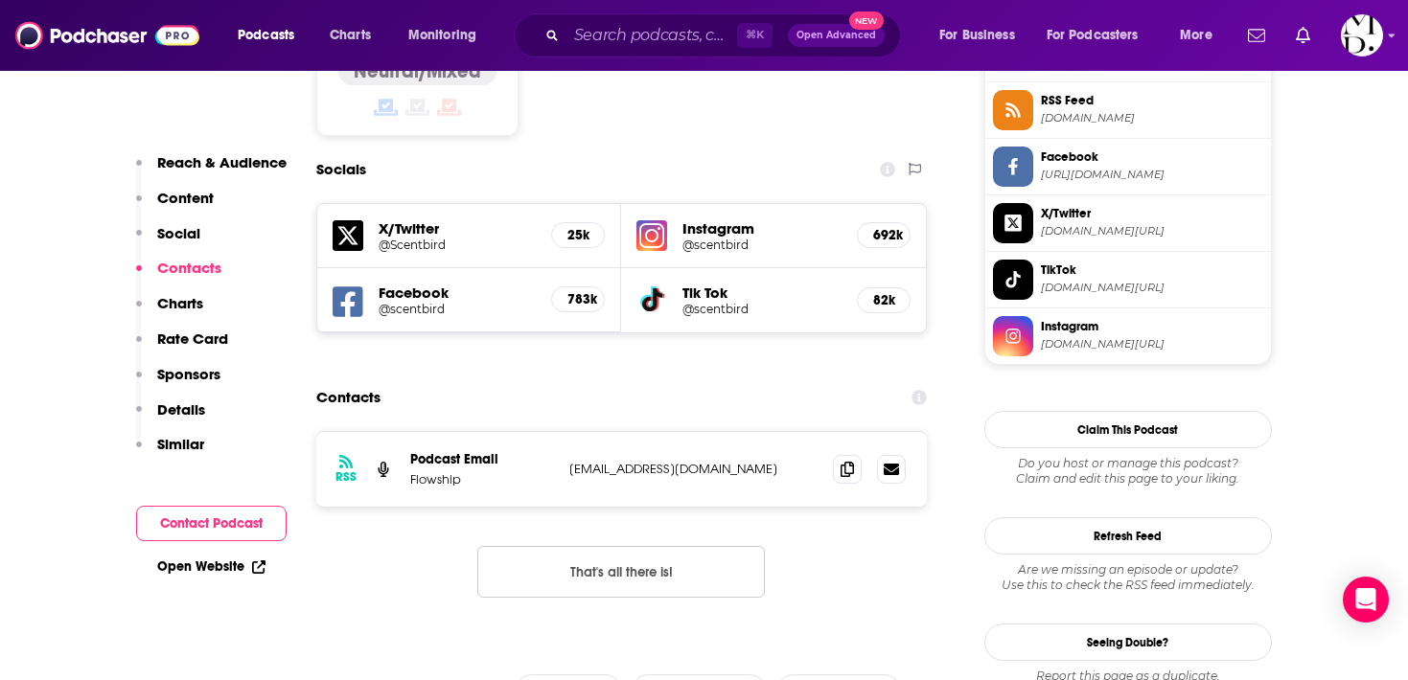
scroll to position [1625, 0]
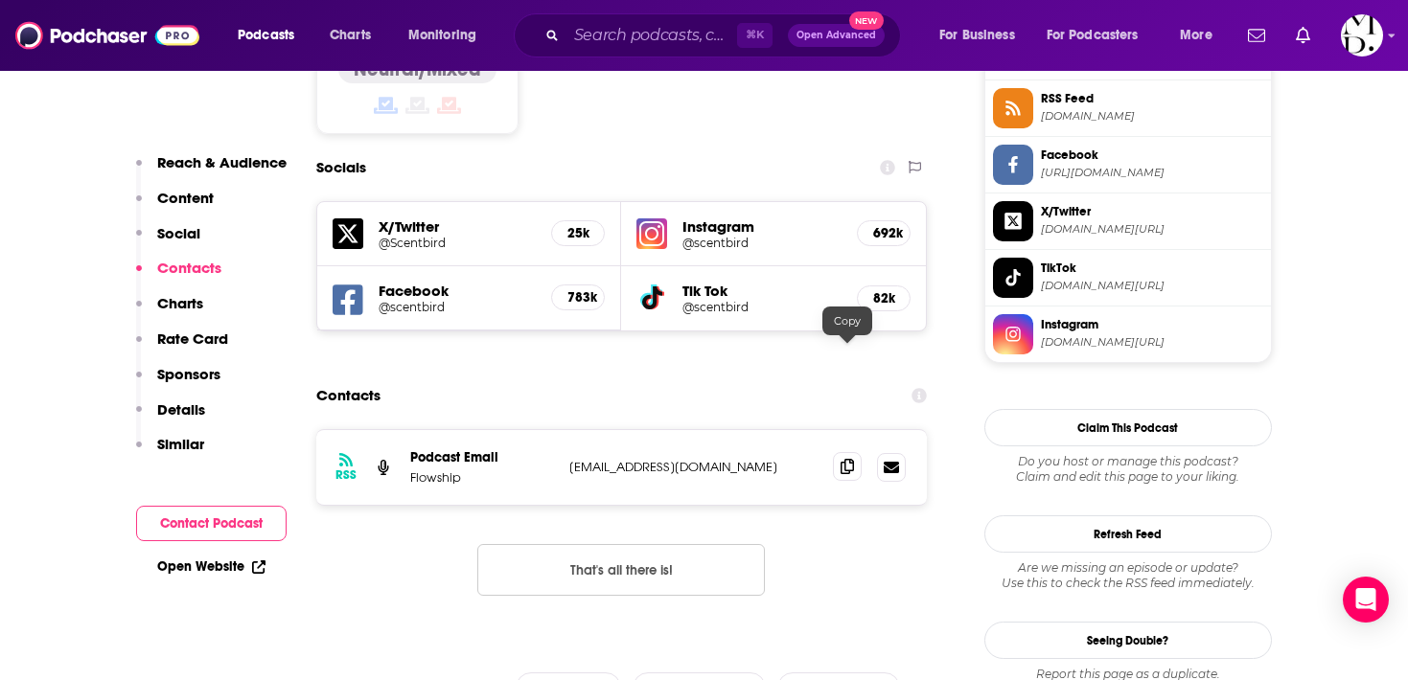
click at [838, 452] on span at bounding box center [847, 466] width 29 height 29
click at [670, 35] on input "Search podcasts, credits, & more..." at bounding box center [651, 35] width 171 height 31
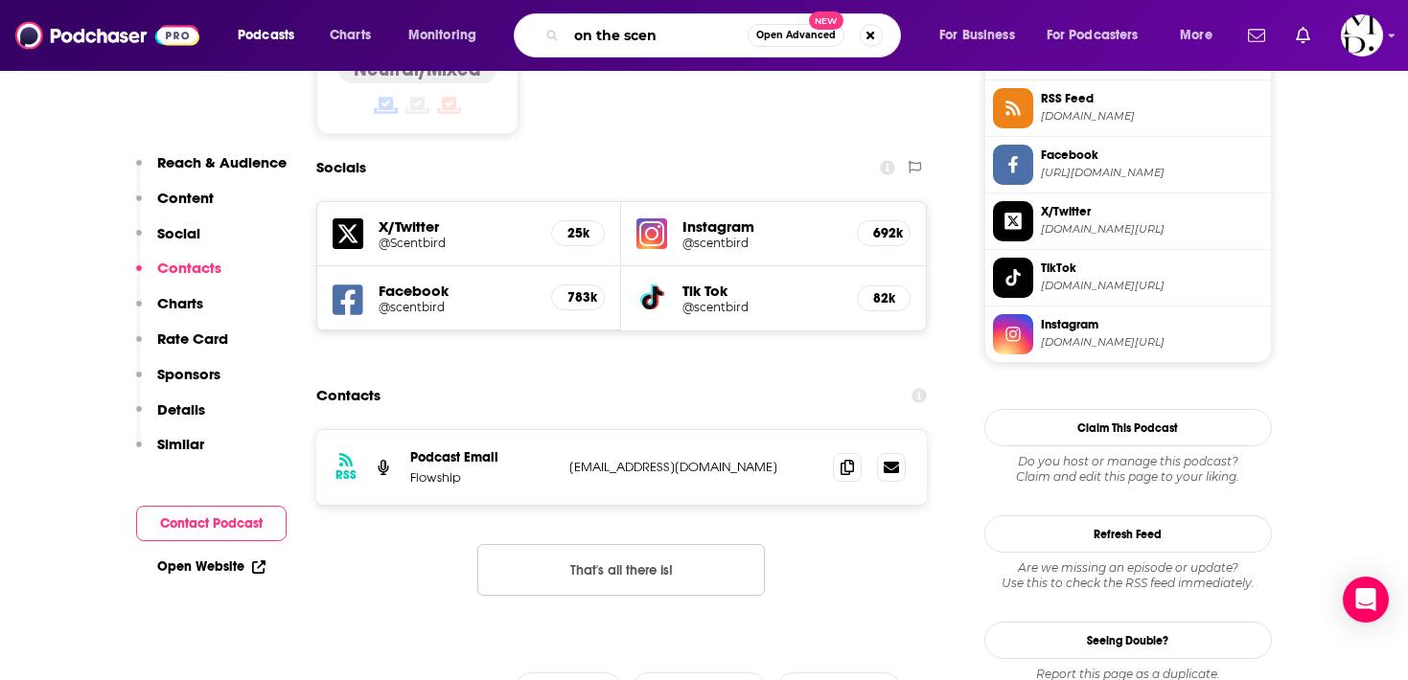
type input "on the scent"
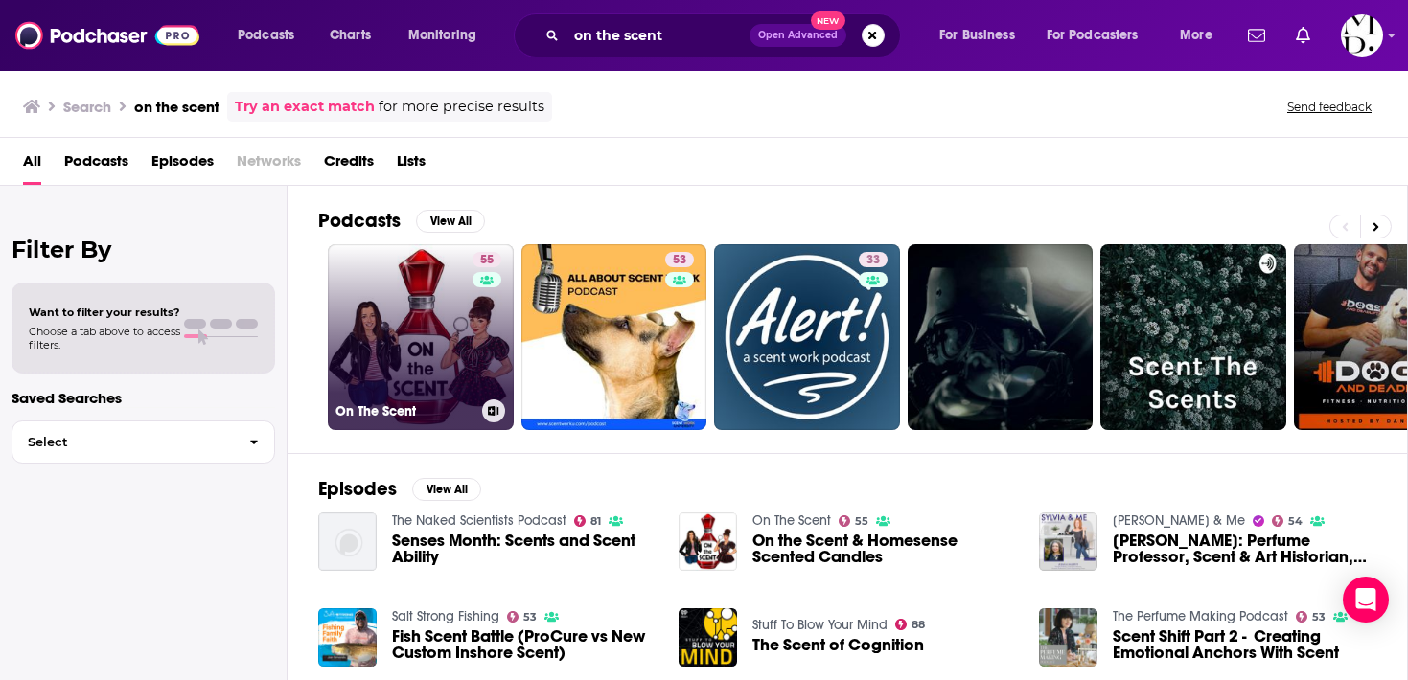
click at [412, 274] on link "55 On The Scent" at bounding box center [421, 337] width 186 height 186
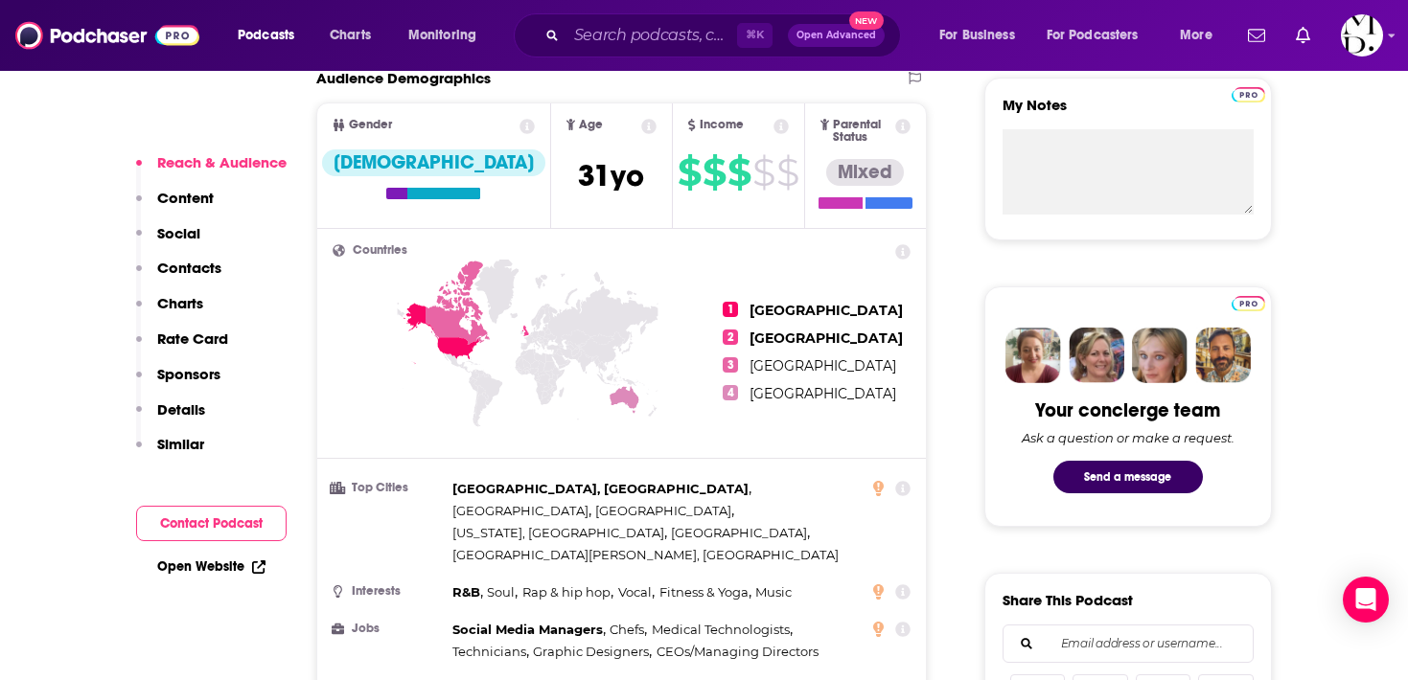
click at [182, 300] on p "Charts" at bounding box center [180, 303] width 46 height 18
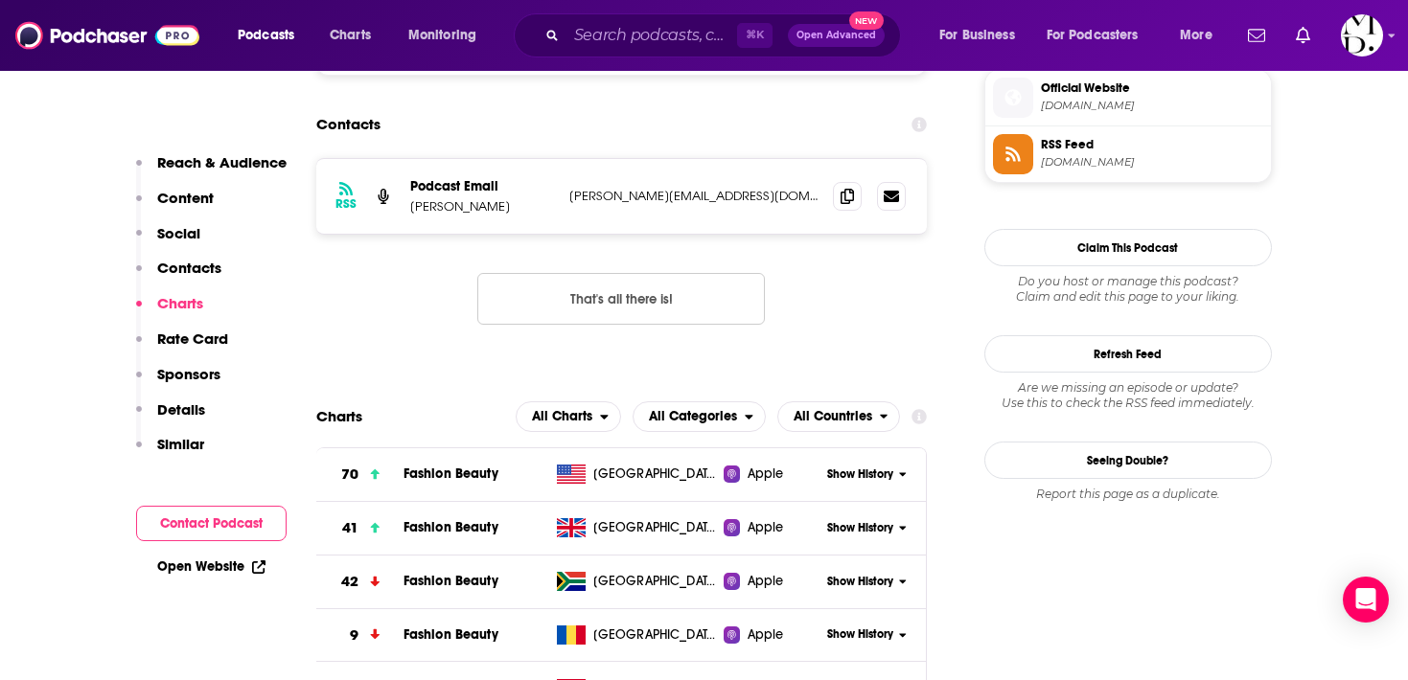
scroll to position [1794, 0]
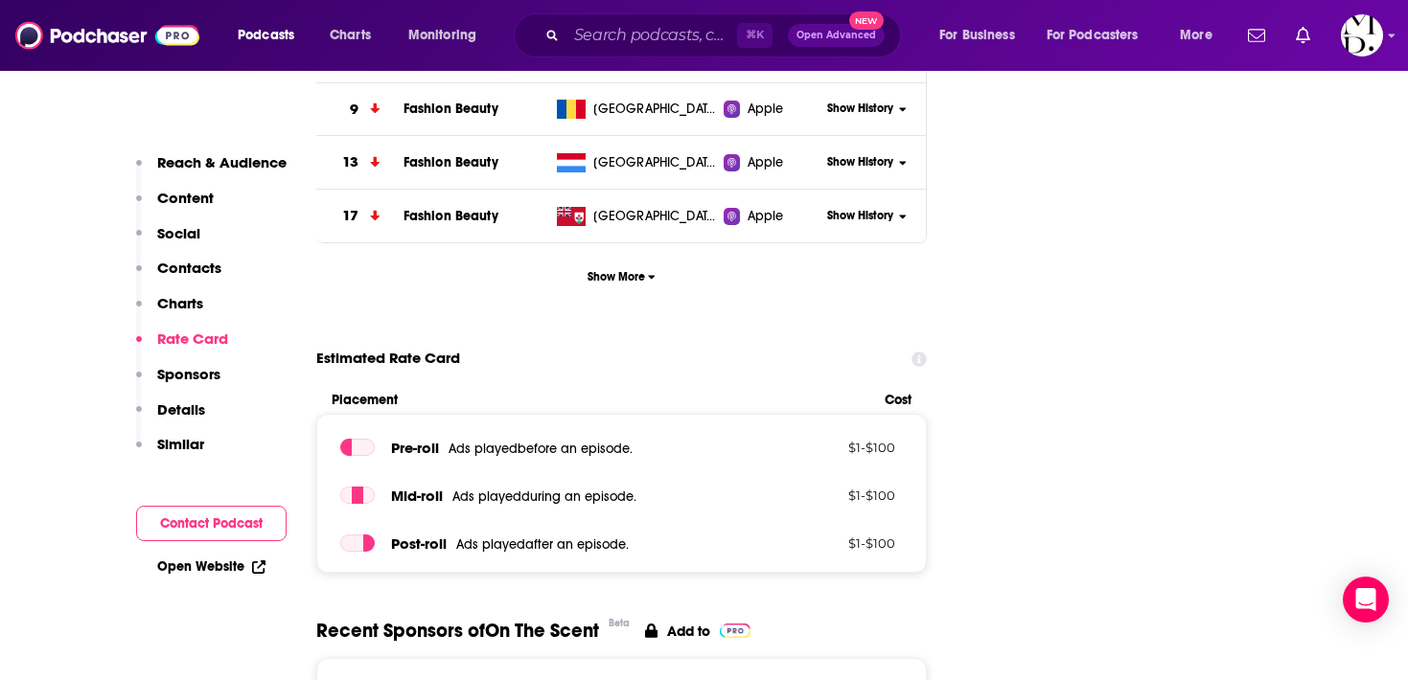
click at [199, 262] on p "Contacts" at bounding box center [189, 268] width 64 height 18
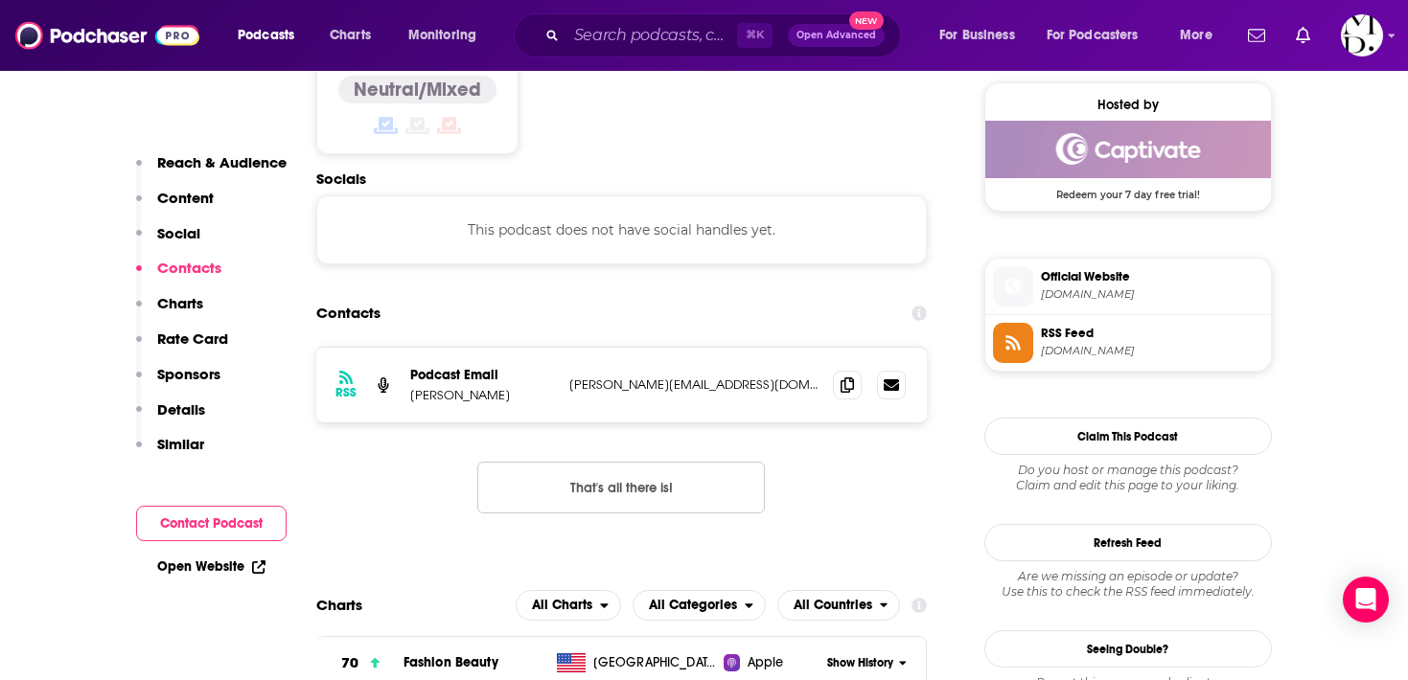
scroll to position [1499, 0]
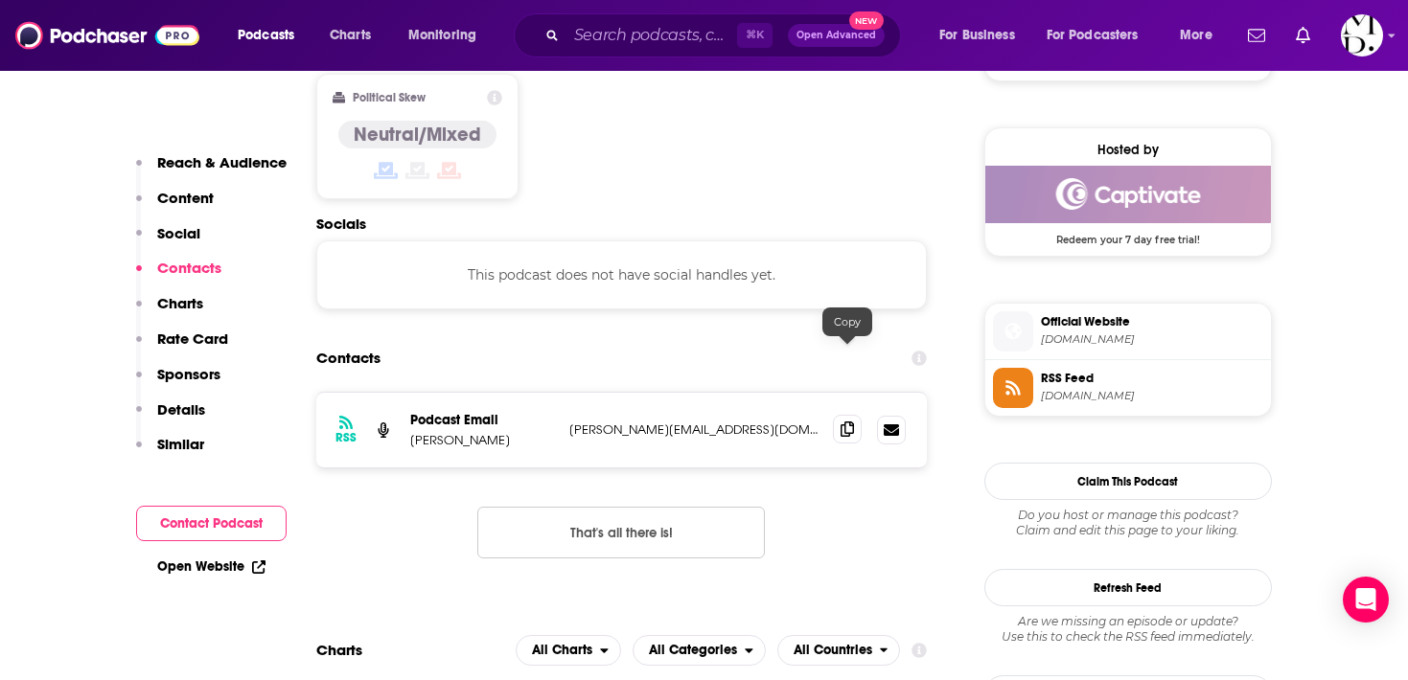
click at [844, 422] on icon at bounding box center [846, 429] width 13 height 15
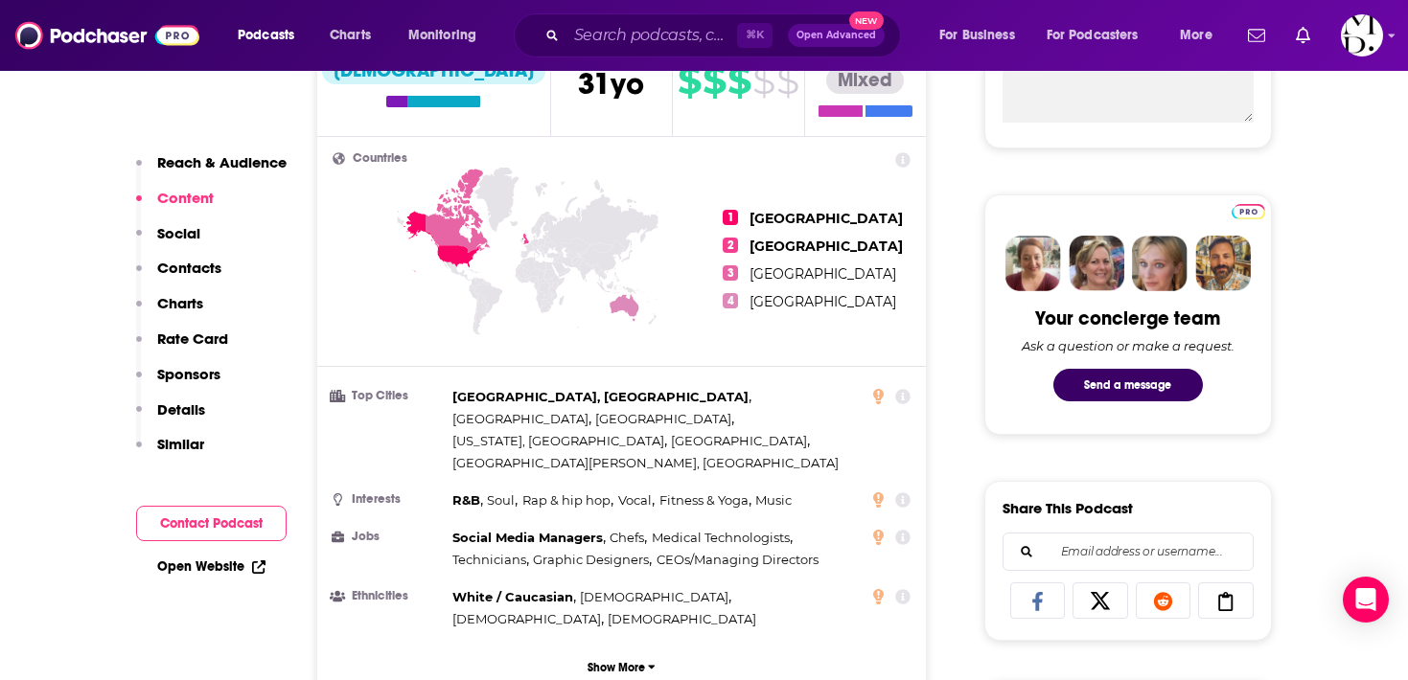
scroll to position [791, 0]
click at [575, 35] on input "Search podcasts, credits, & more..." at bounding box center [651, 35] width 171 height 31
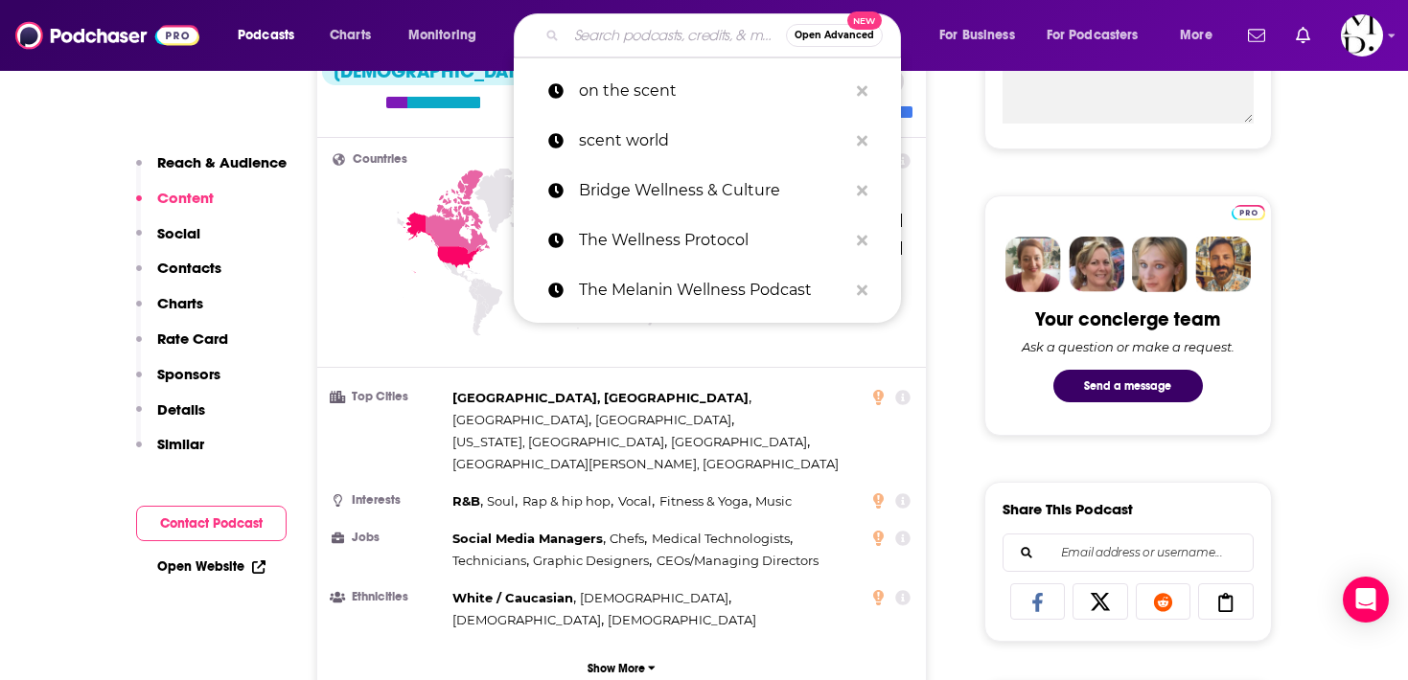
paste input "We Talk Founders"
type input "We Talk Founders"
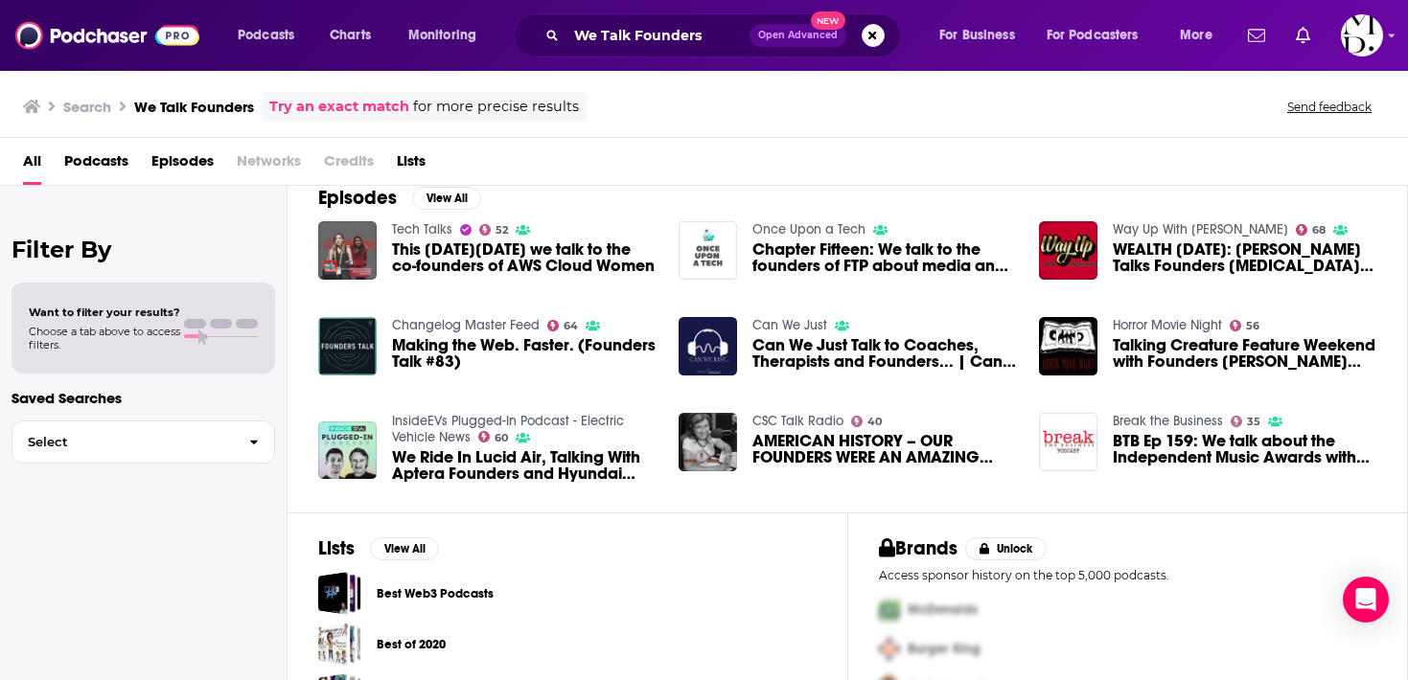
scroll to position [347, 0]
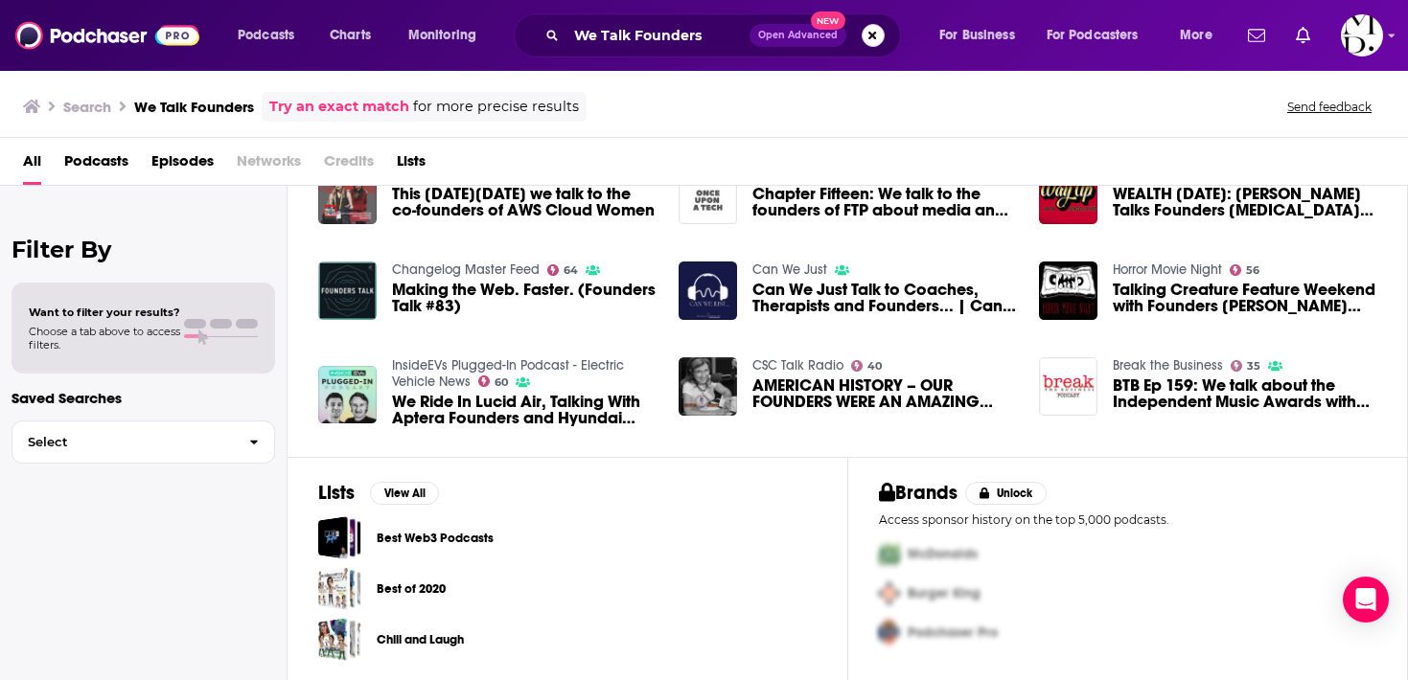
click at [874, 41] on button "Search podcasts, credits, & more..." at bounding box center [872, 35] width 23 height 23
